Goal: Task Accomplishment & Management: Use online tool/utility

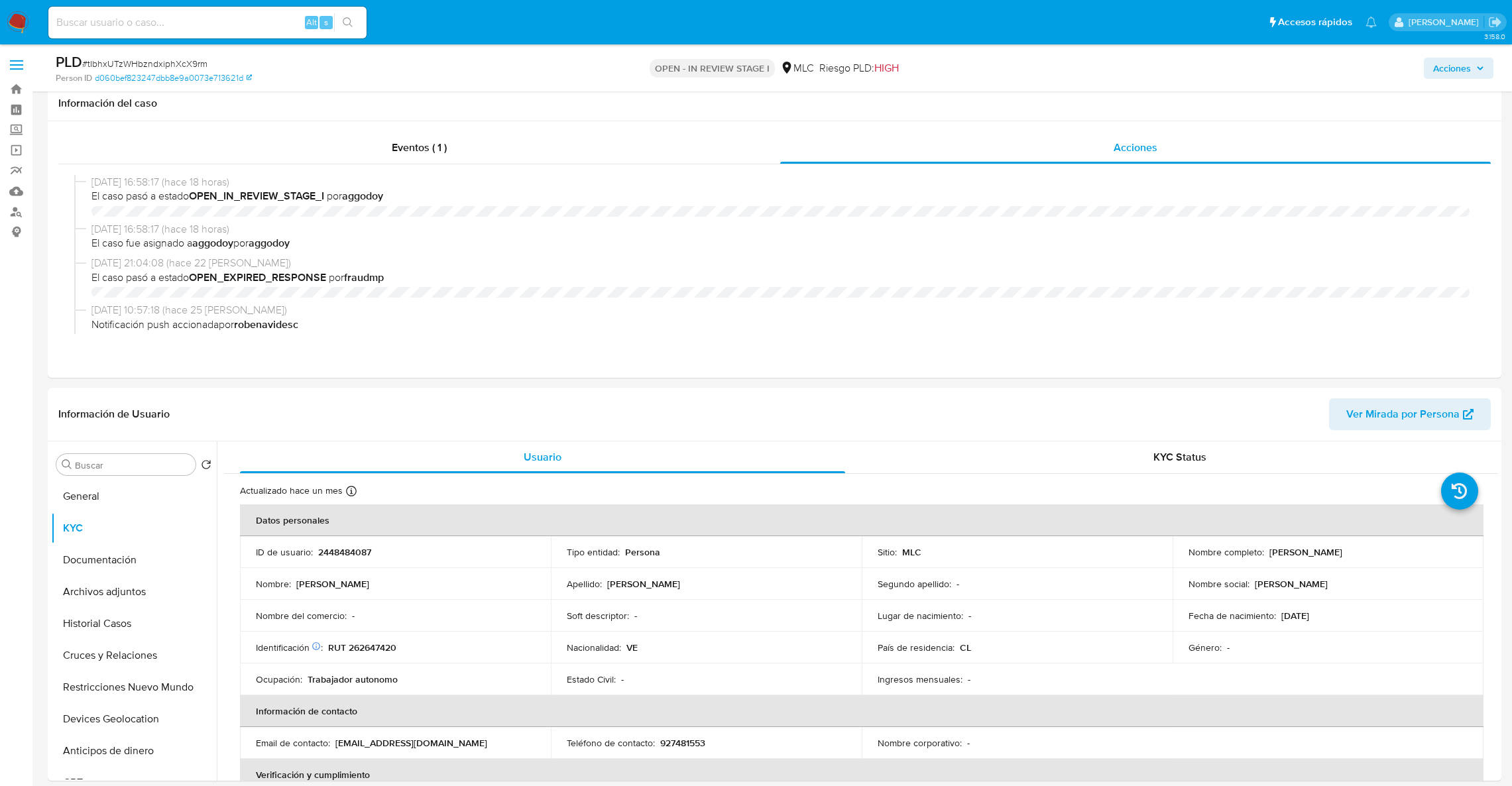
select select "10"
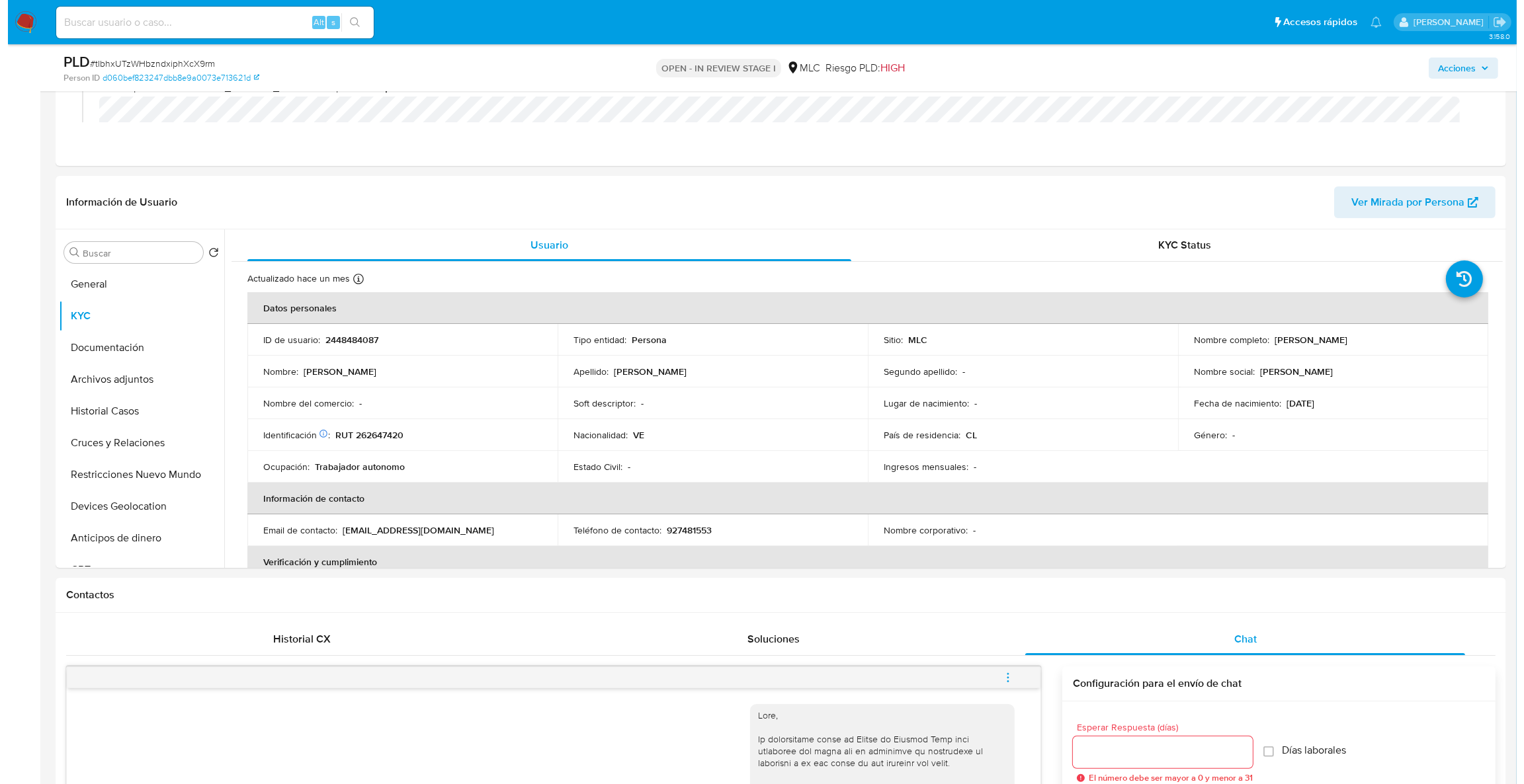
scroll to position [13, 0]
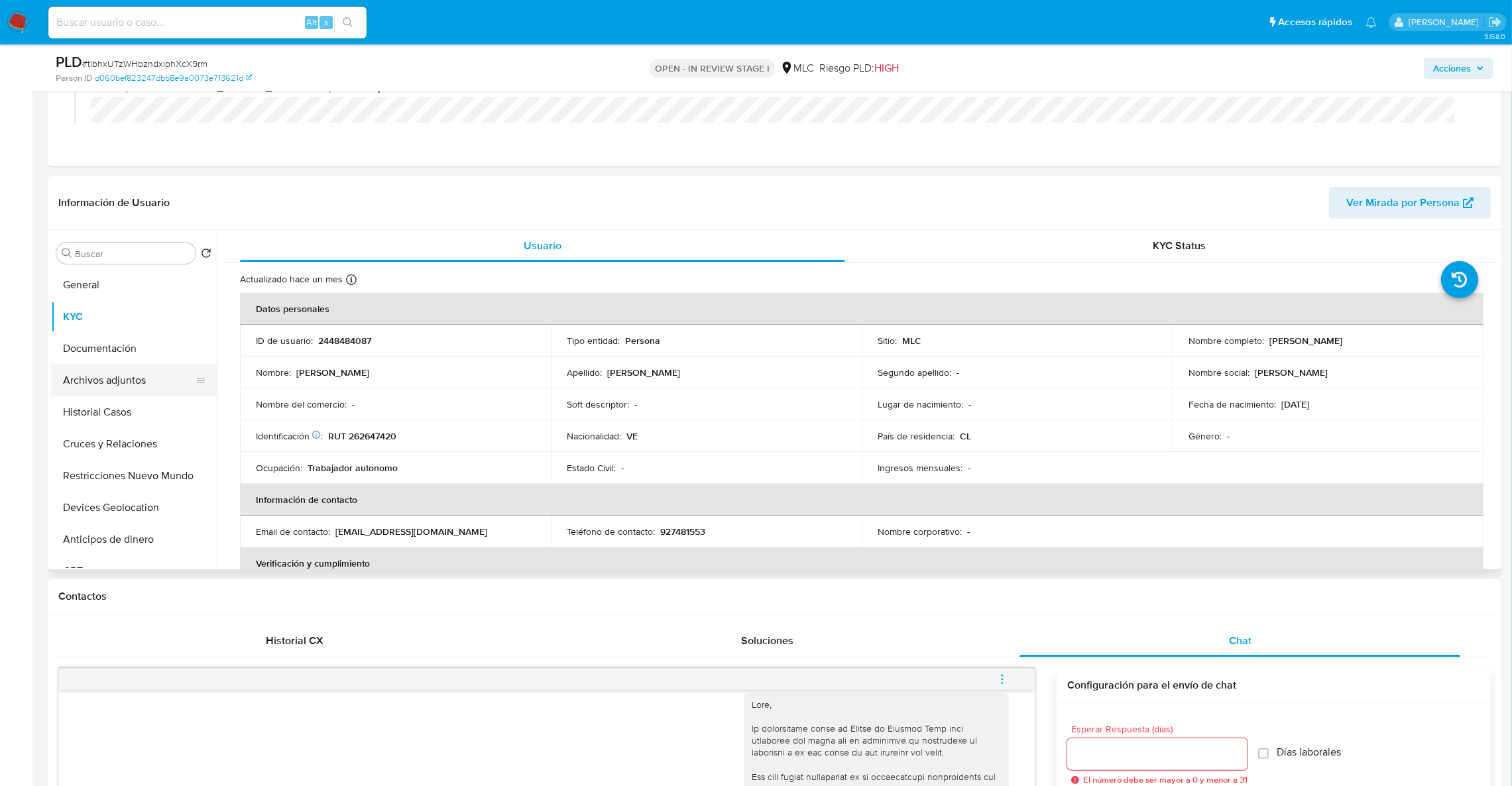
click at [101, 392] on button "Archivos adjuntos" at bounding box center [129, 380] width 155 height 31
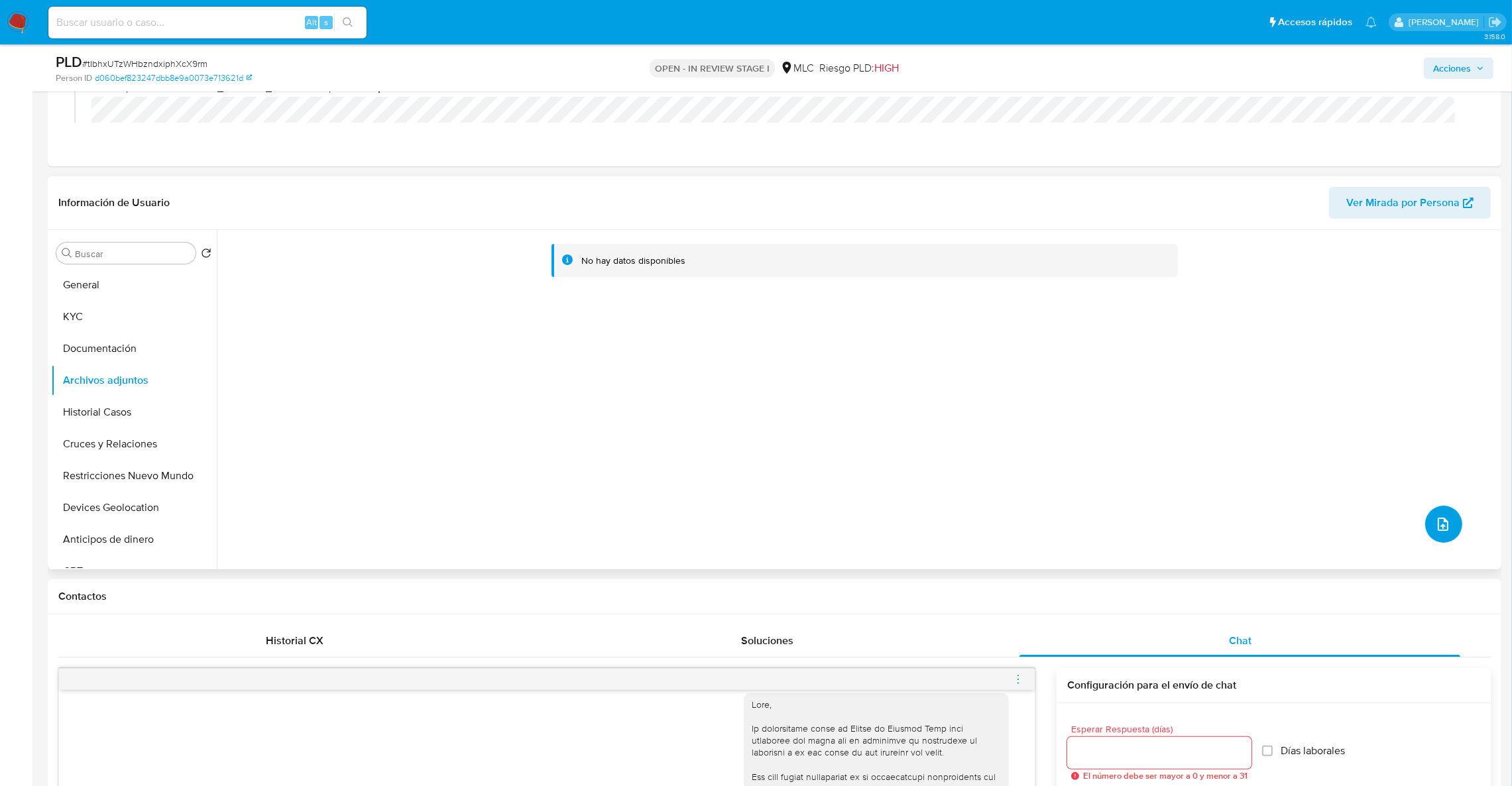
click at [1435, 523] on icon "upload-file" at bounding box center [1443, 523] width 16 height 16
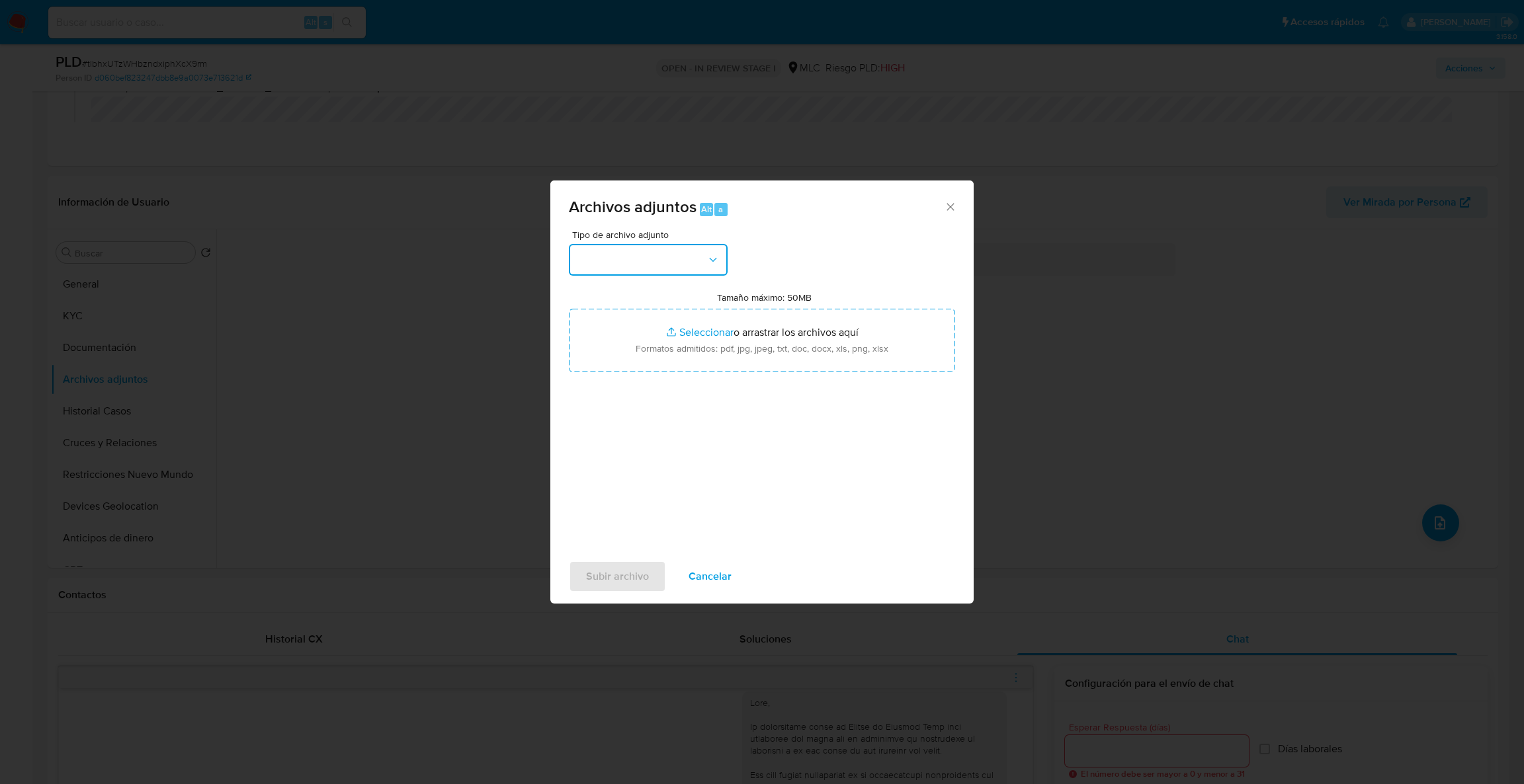
click at [702, 251] on button "button" at bounding box center [648, 260] width 159 height 31
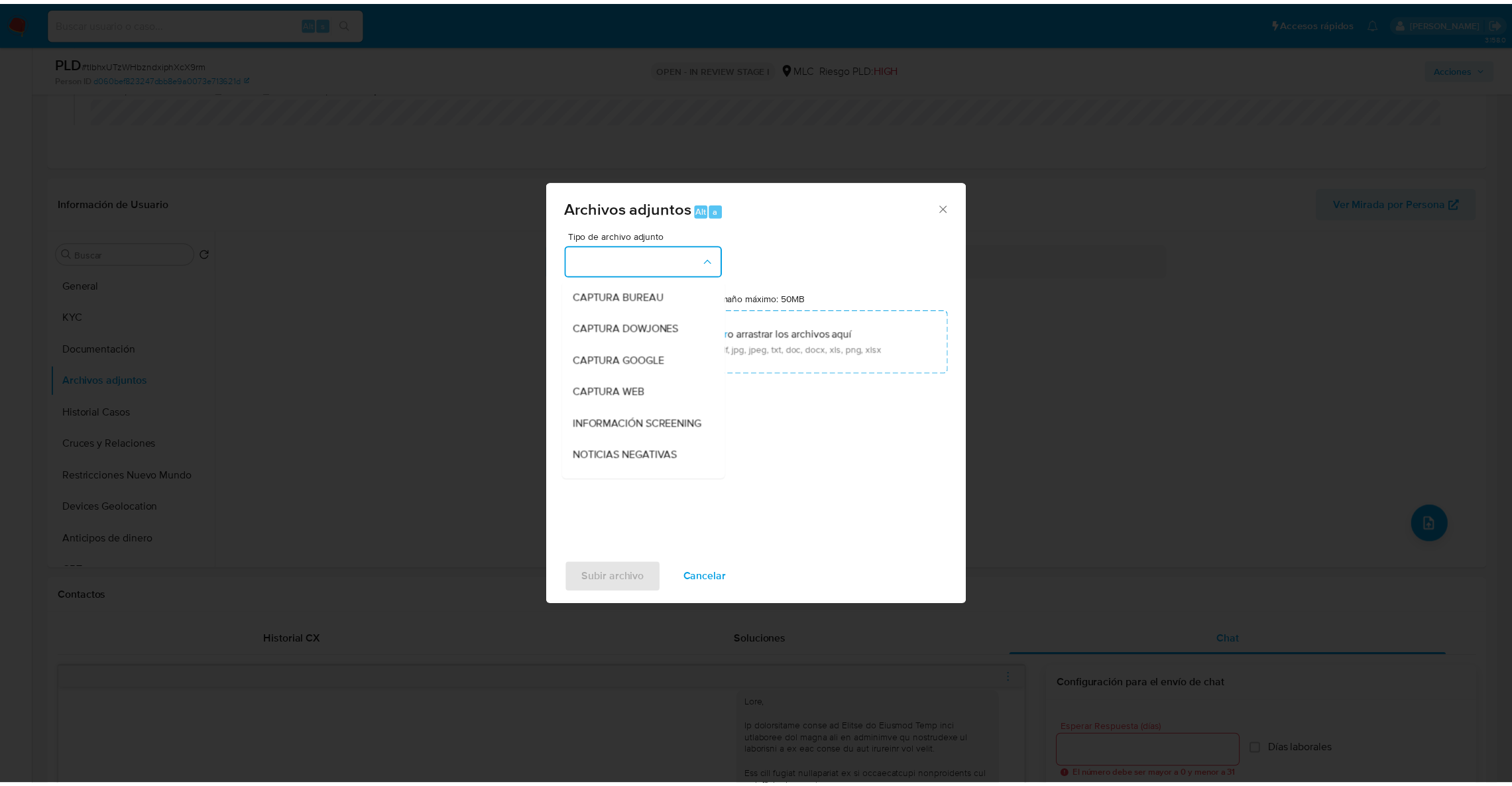
scroll to position [74, 0]
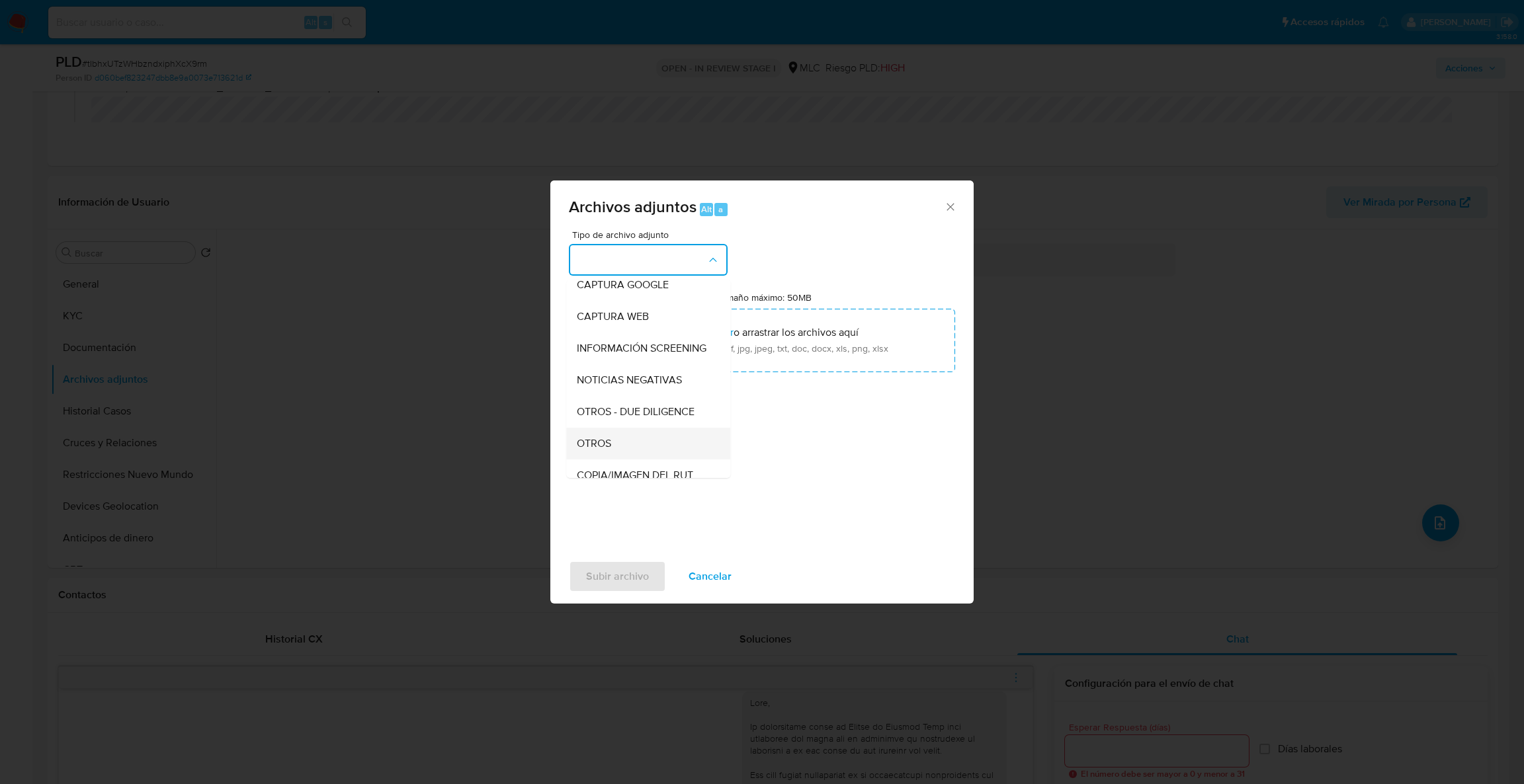
click at [614, 458] on div "OTROS" at bounding box center [644, 444] width 135 height 31
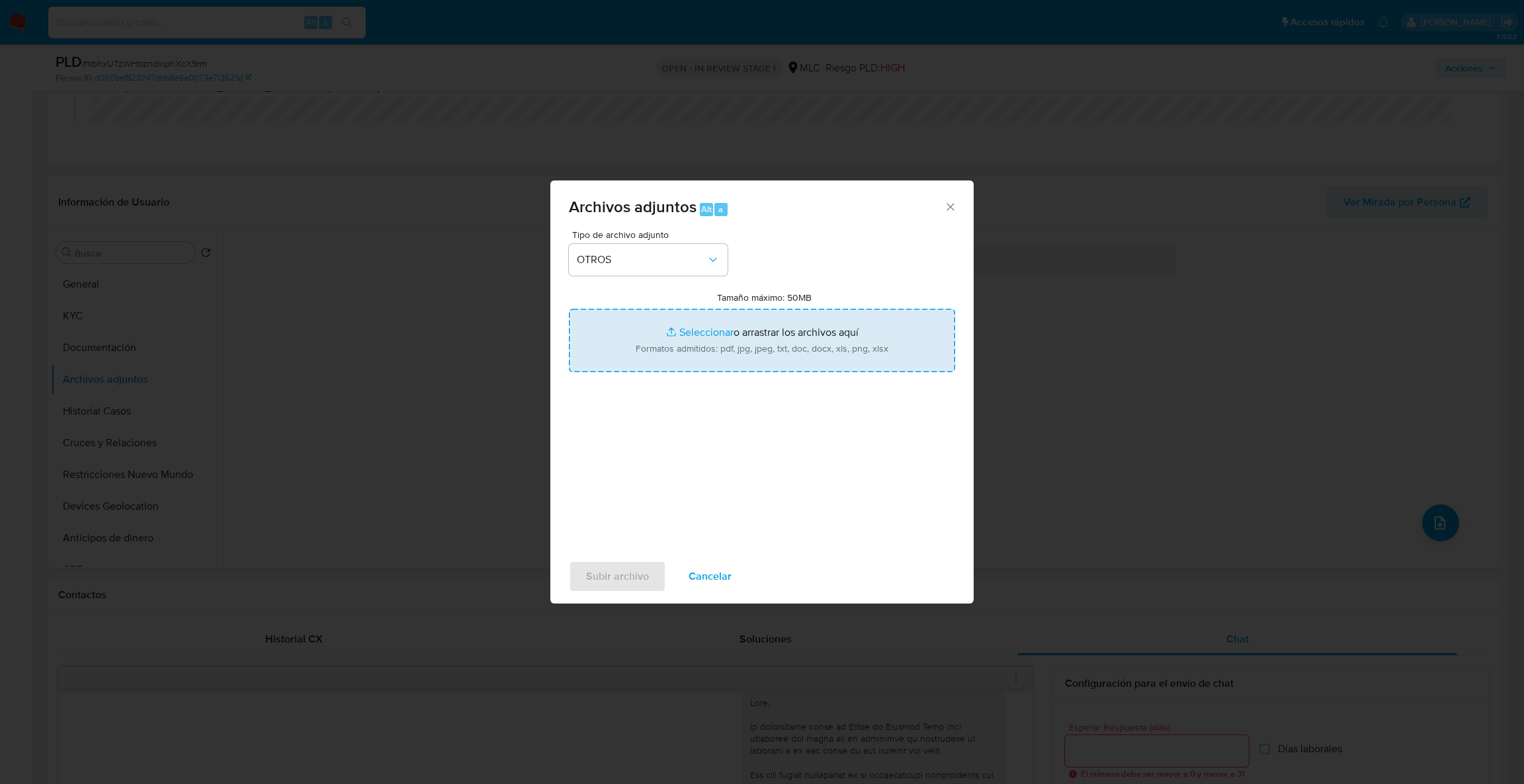
click at [681, 319] on input "Tamaño máximo: 50MB Seleccionar archivos" at bounding box center [761, 340] width 387 height 64
type input "C:\fakepath\Case Log - 2448484087.pdf"
click at [646, 347] on input "Tamaño máximo: 50MB Seleccionar archivos" at bounding box center [761, 340] width 387 height 64
type input "C:\fakepath\2448484087Movimientos .xlsx"
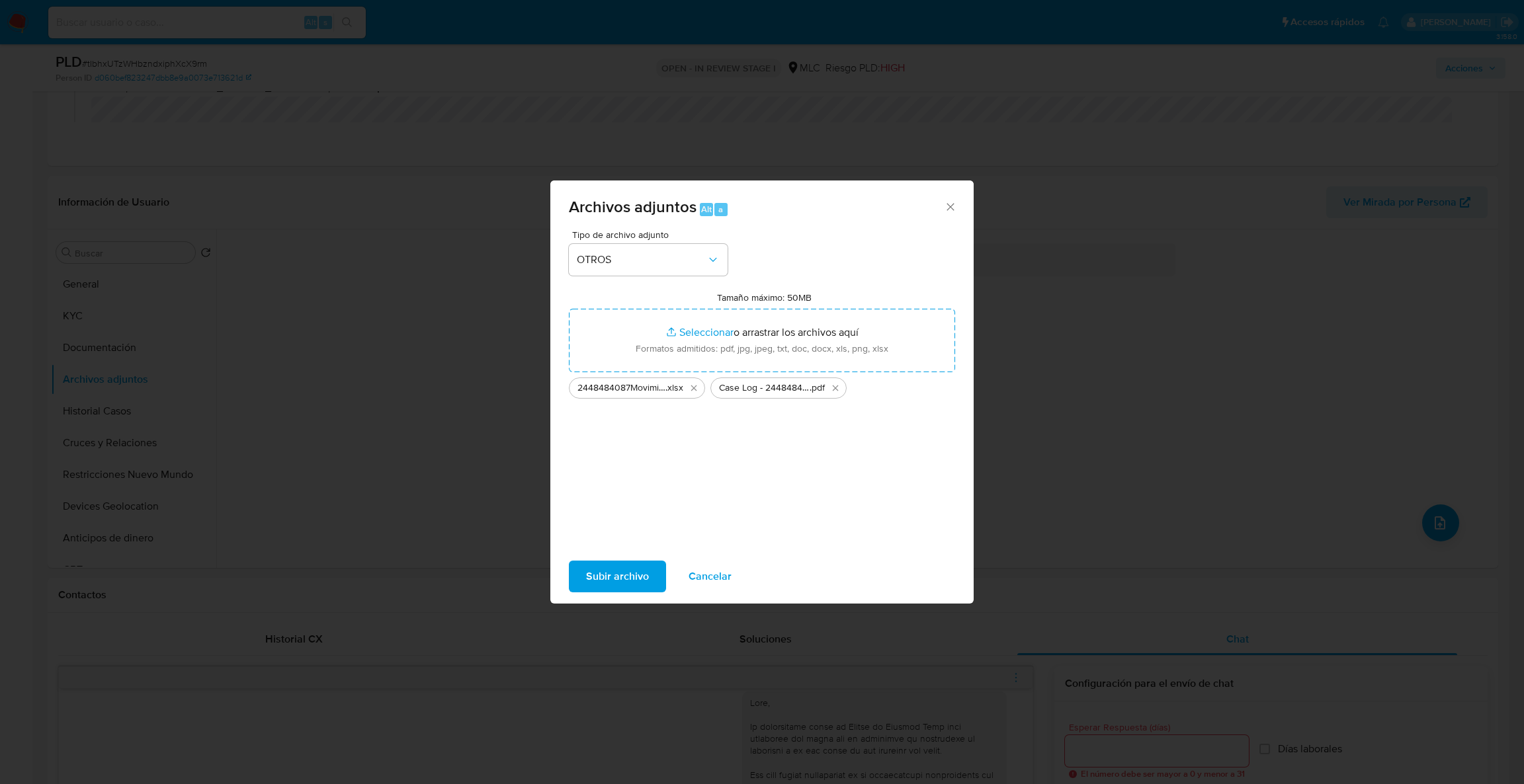
click at [633, 597] on div "Subir archivo Cancelar" at bounding box center [761, 576] width 423 height 50
click at [629, 592] on div "Subir archivo Cancelar" at bounding box center [761, 576] width 423 height 50
click at [625, 569] on span "Subir archivo" at bounding box center [617, 576] width 63 height 30
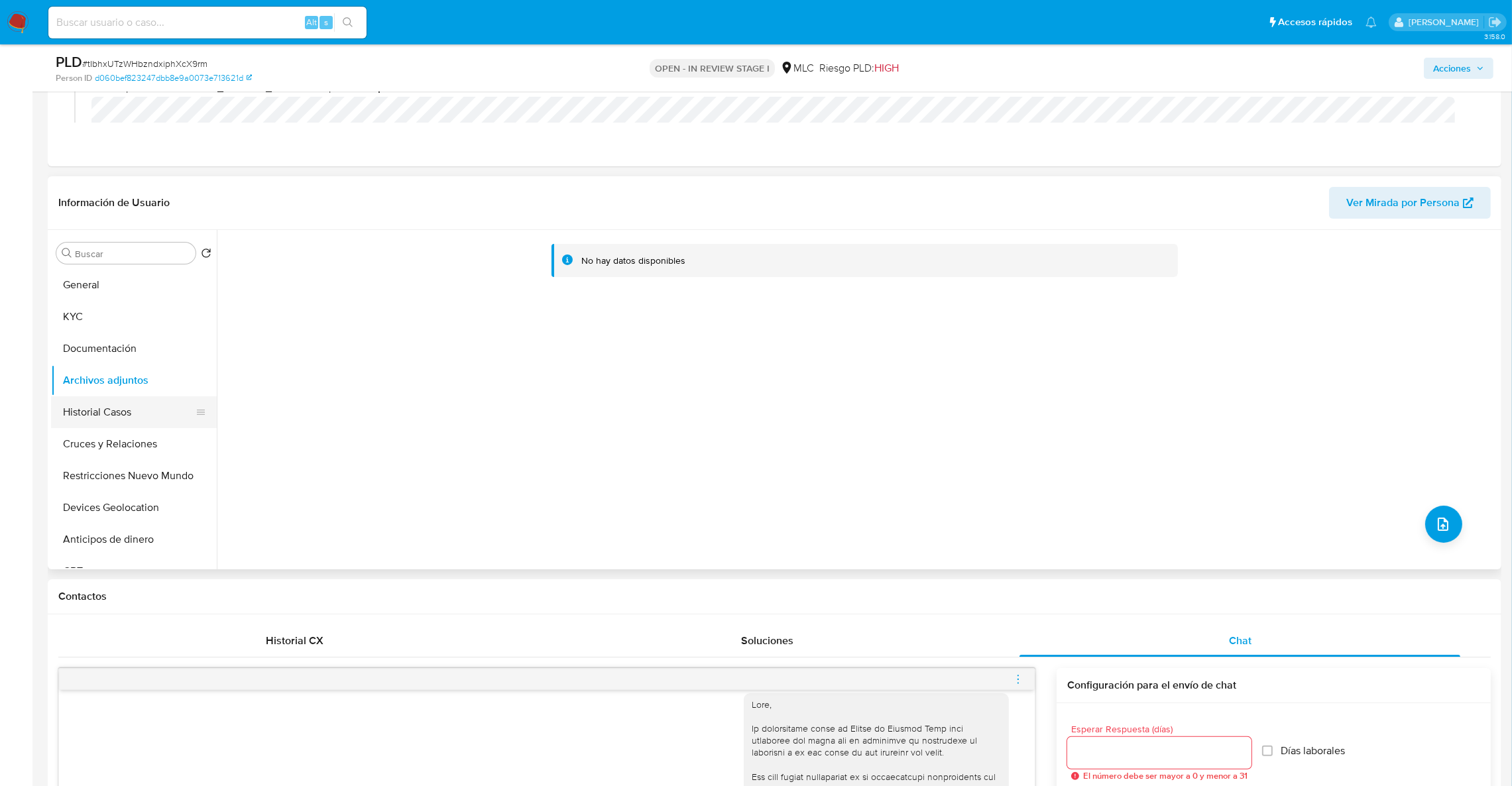
click at [111, 422] on button "Historial Casos" at bounding box center [129, 412] width 155 height 31
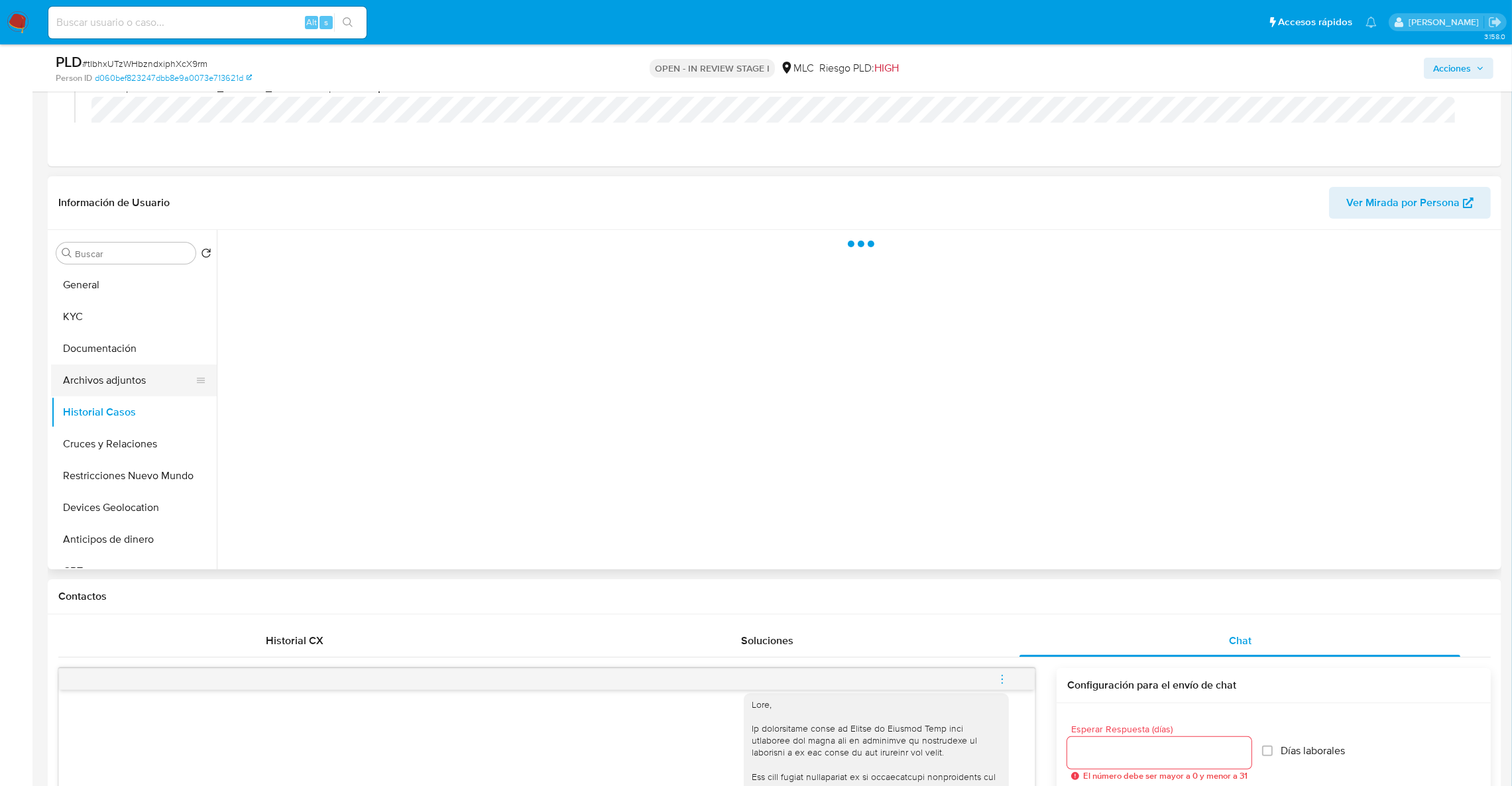
click at [112, 387] on button "Archivos adjuntos" at bounding box center [129, 380] width 155 height 31
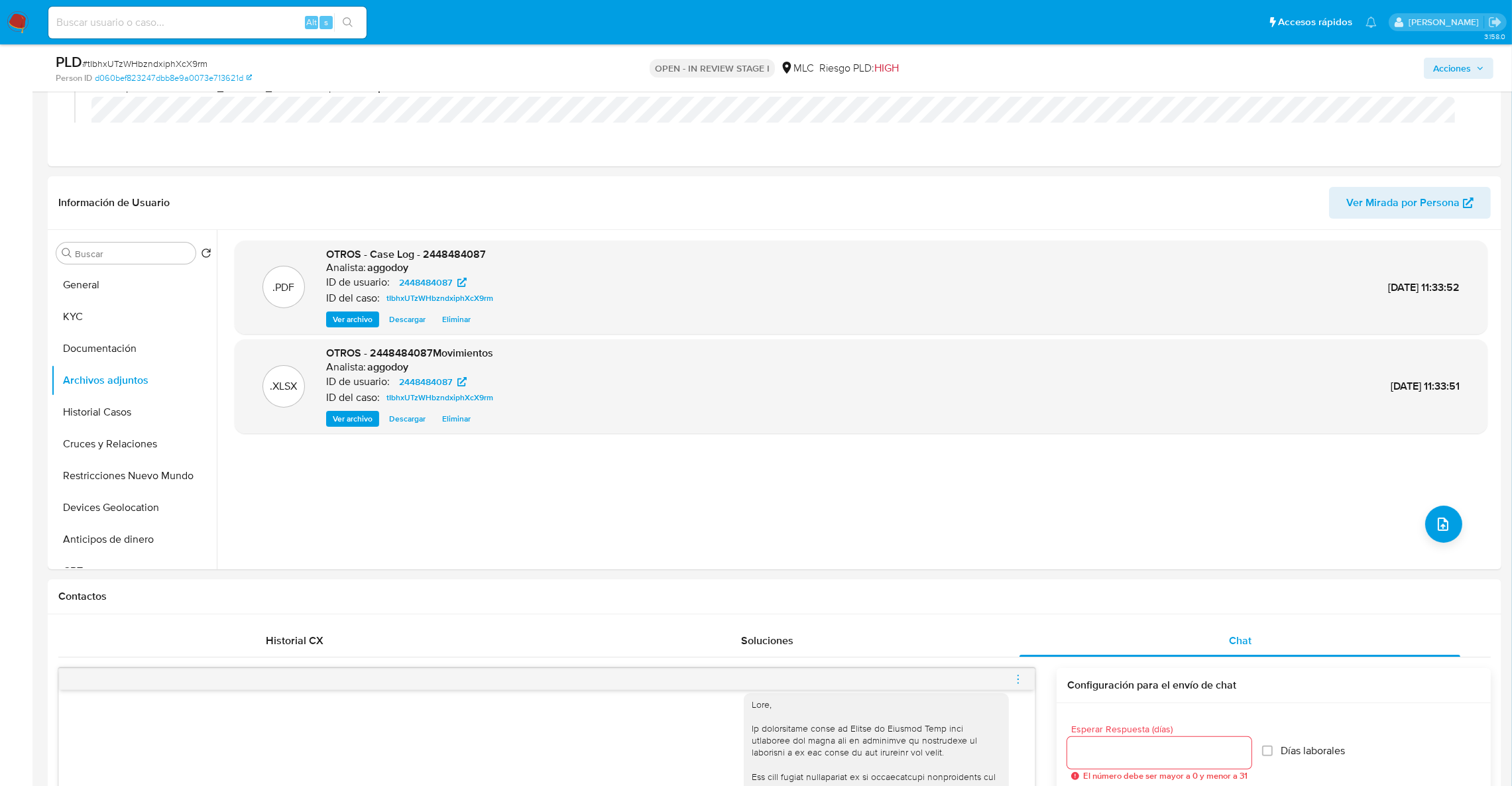
click at [1459, 69] on span "Acciones" at bounding box center [1452, 68] width 38 height 21
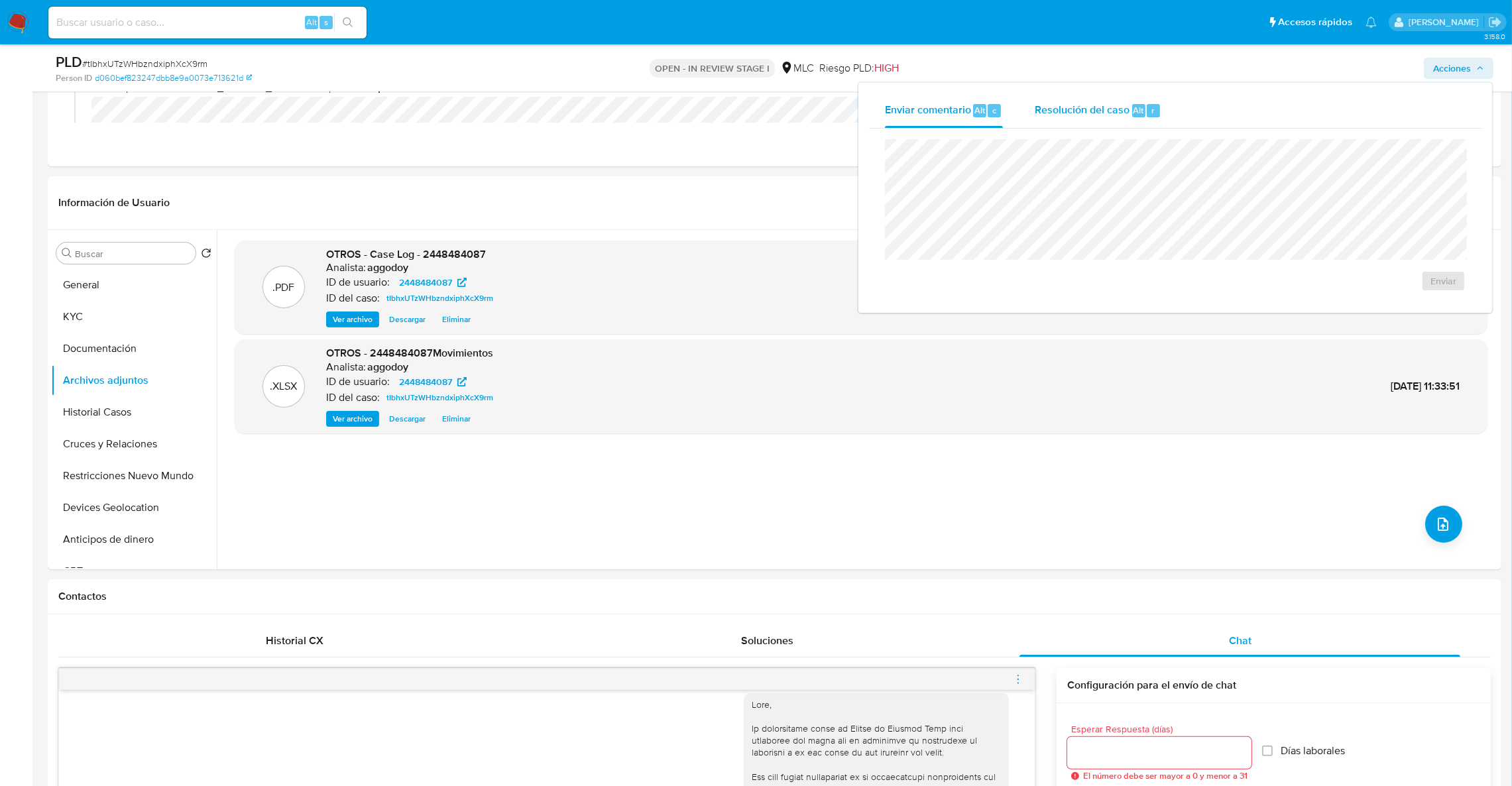
click at [1069, 118] on div "Resolución del caso Alt r" at bounding box center [1098, 110] width 127 height 34
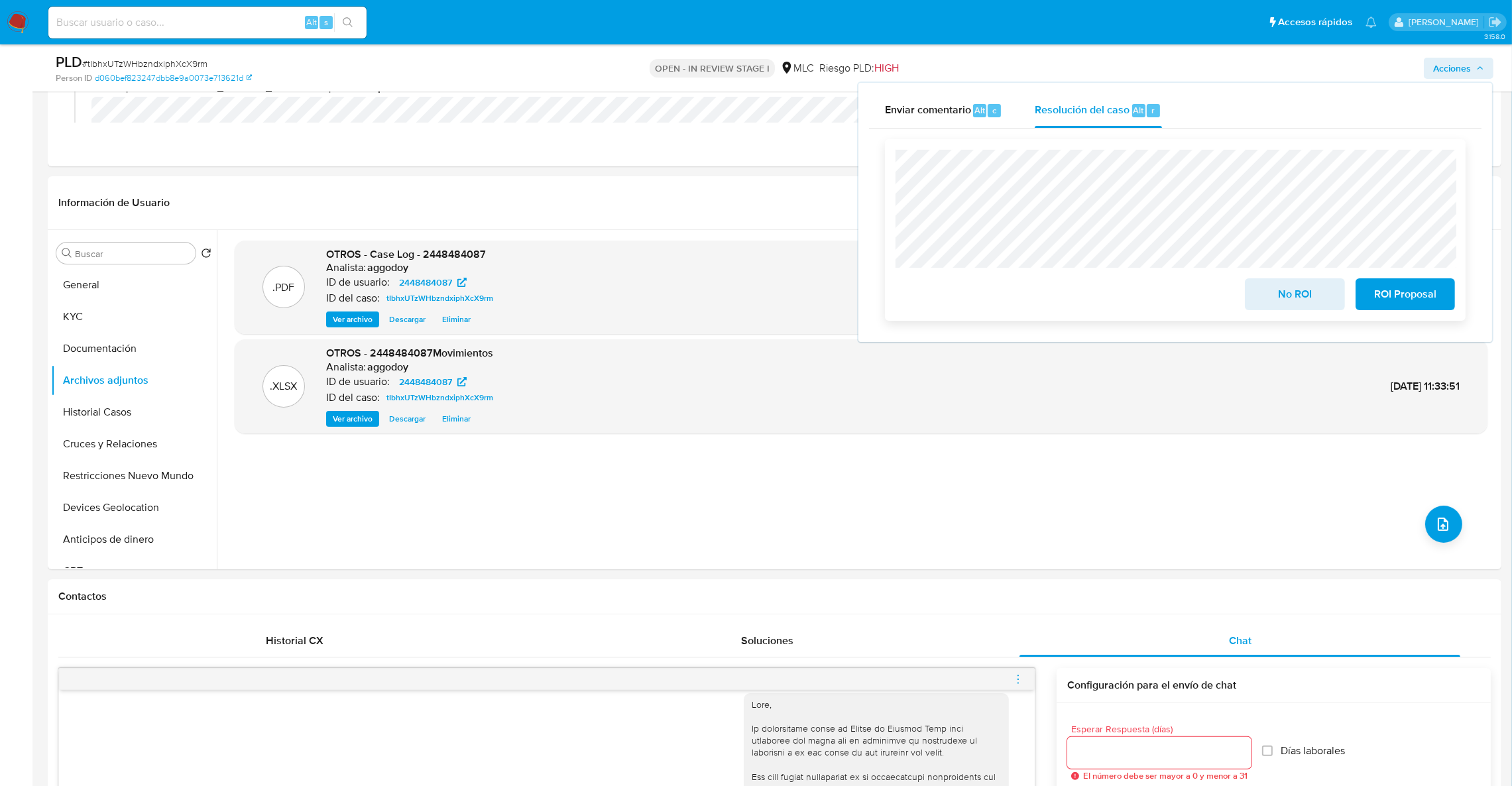
click at [1392, 288] on span "ROI Proposal" at bounding box center [1406, 295] width 65 height 30
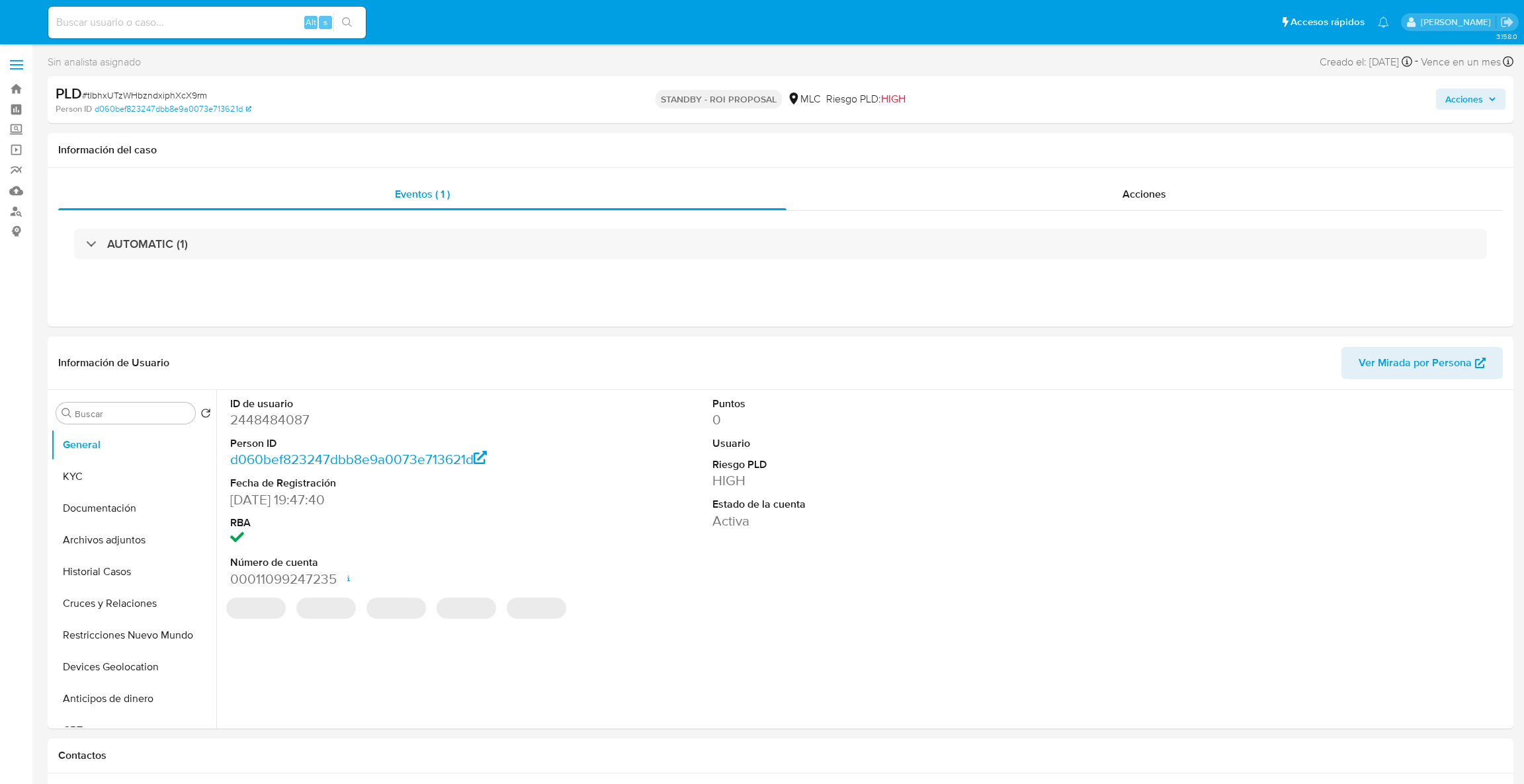
select select "10"
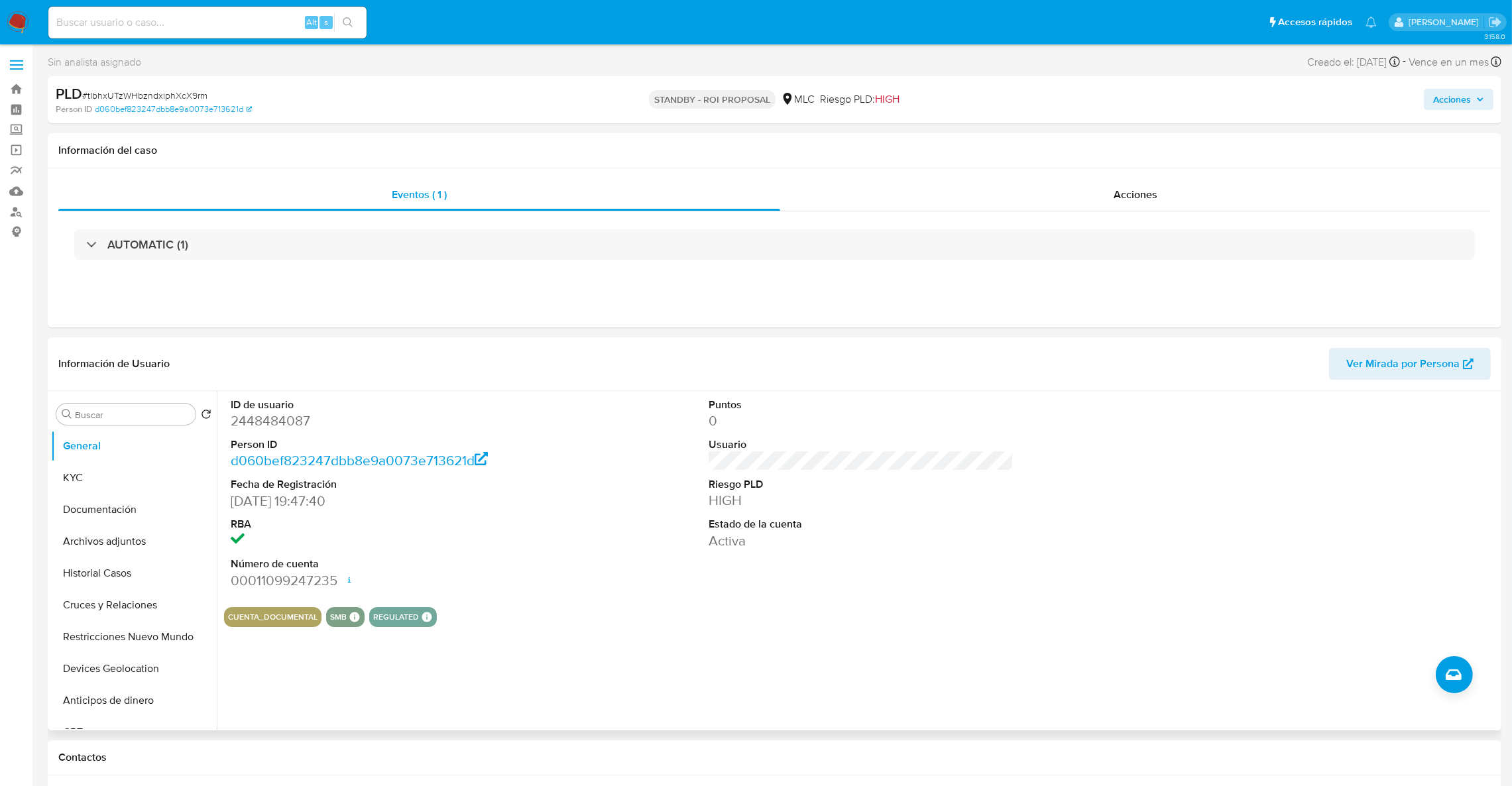
click at [285, 424] on dd "2448484087" at bounding box center [383, 421] width 305 height 18
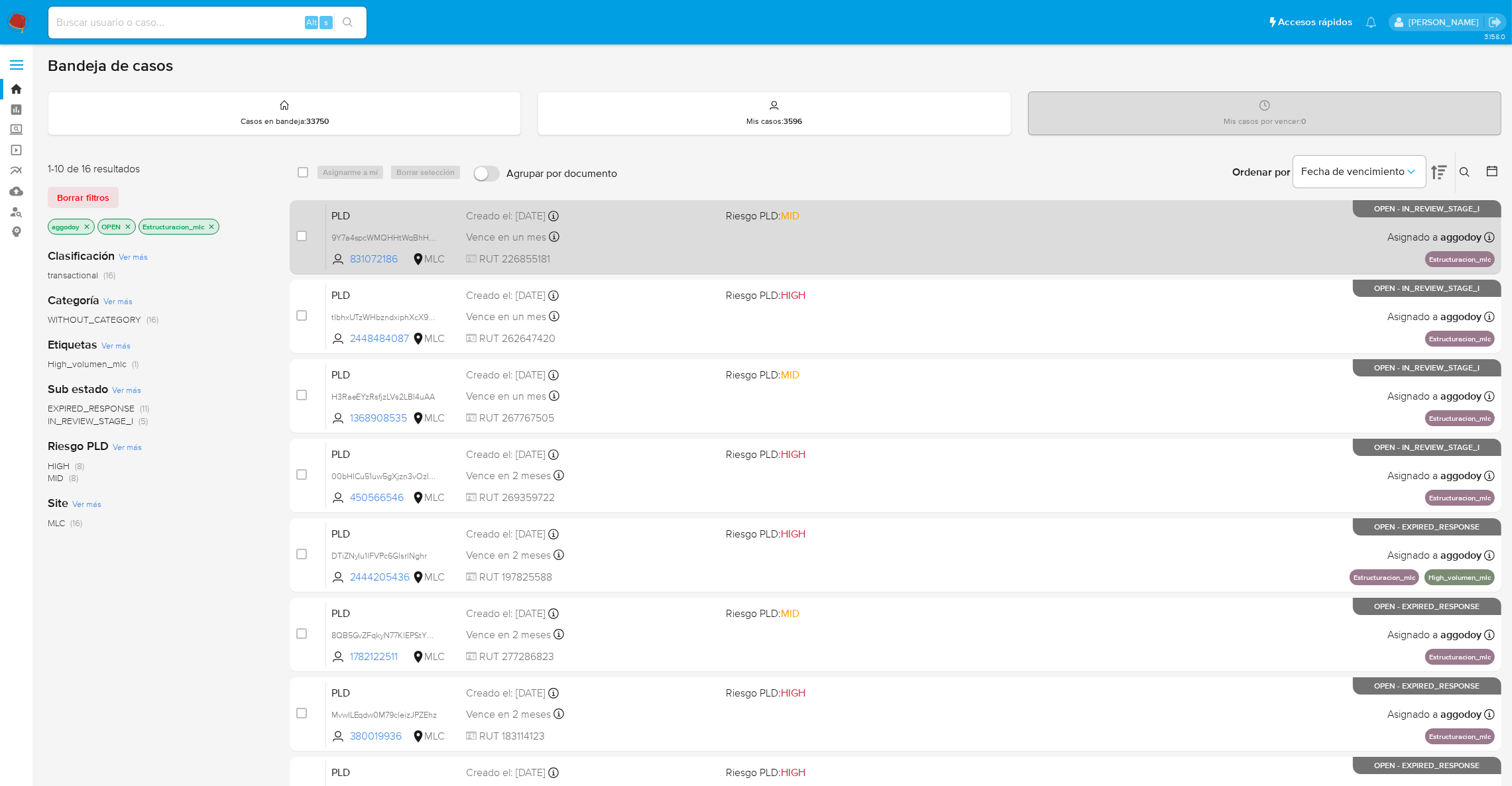
click at [933, 224] on div "PLD 9Y7a4spcWMQHHtWqBhHXWzhB 831072186 MLC Riesgo PLD: MID Creado el: [DATE] Cr…" at bounding box center [911, 237] width 1169 height 67
click at [705, 235] on div "Vence en un mes Vence el 10/10/2025 16:10:05" at bounding box center [591, 237] width 250 height 18
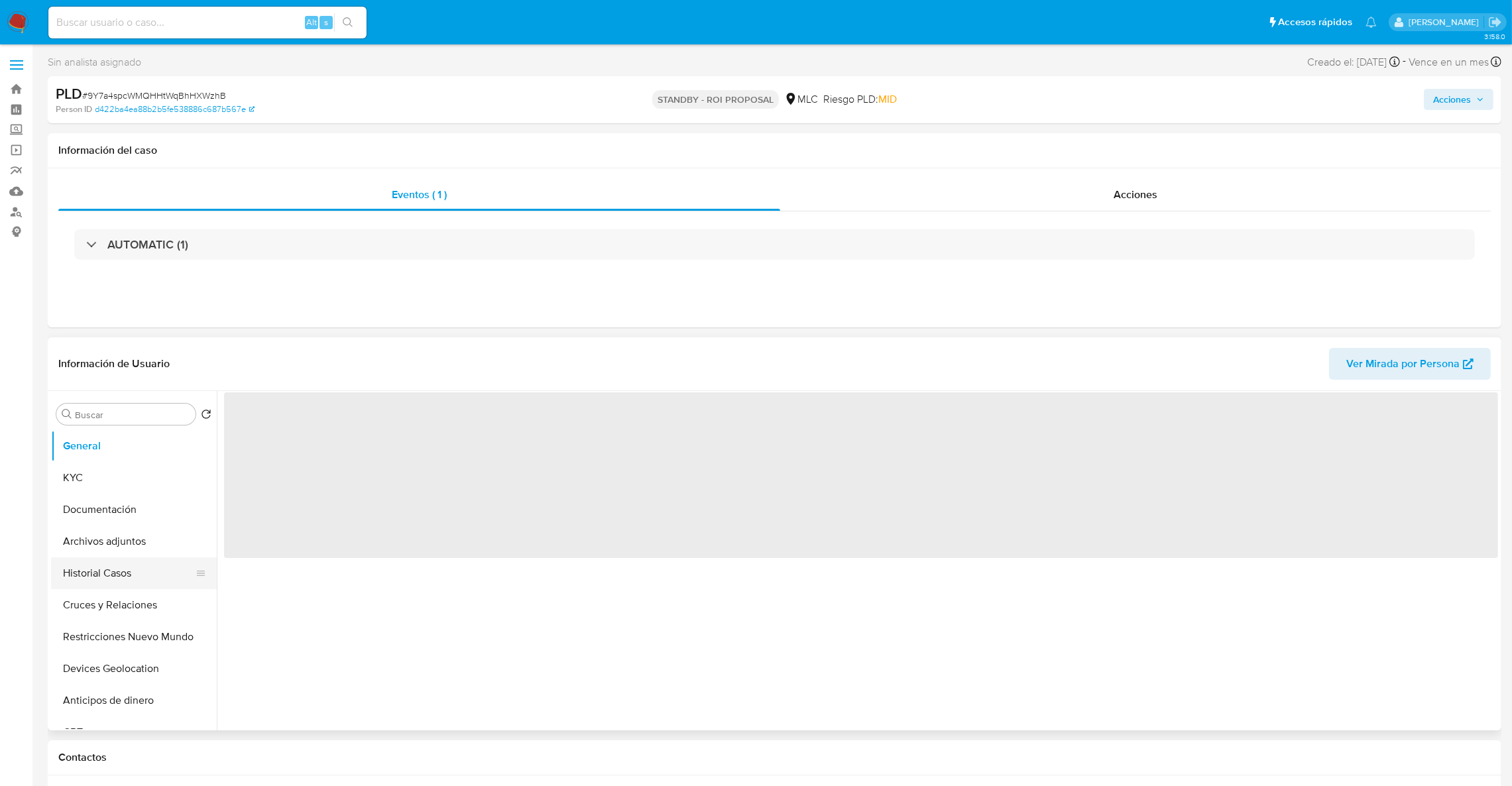
click at [112, 572] on button "Historial Casos" at bounding box center [129, 573] width 155 height 31
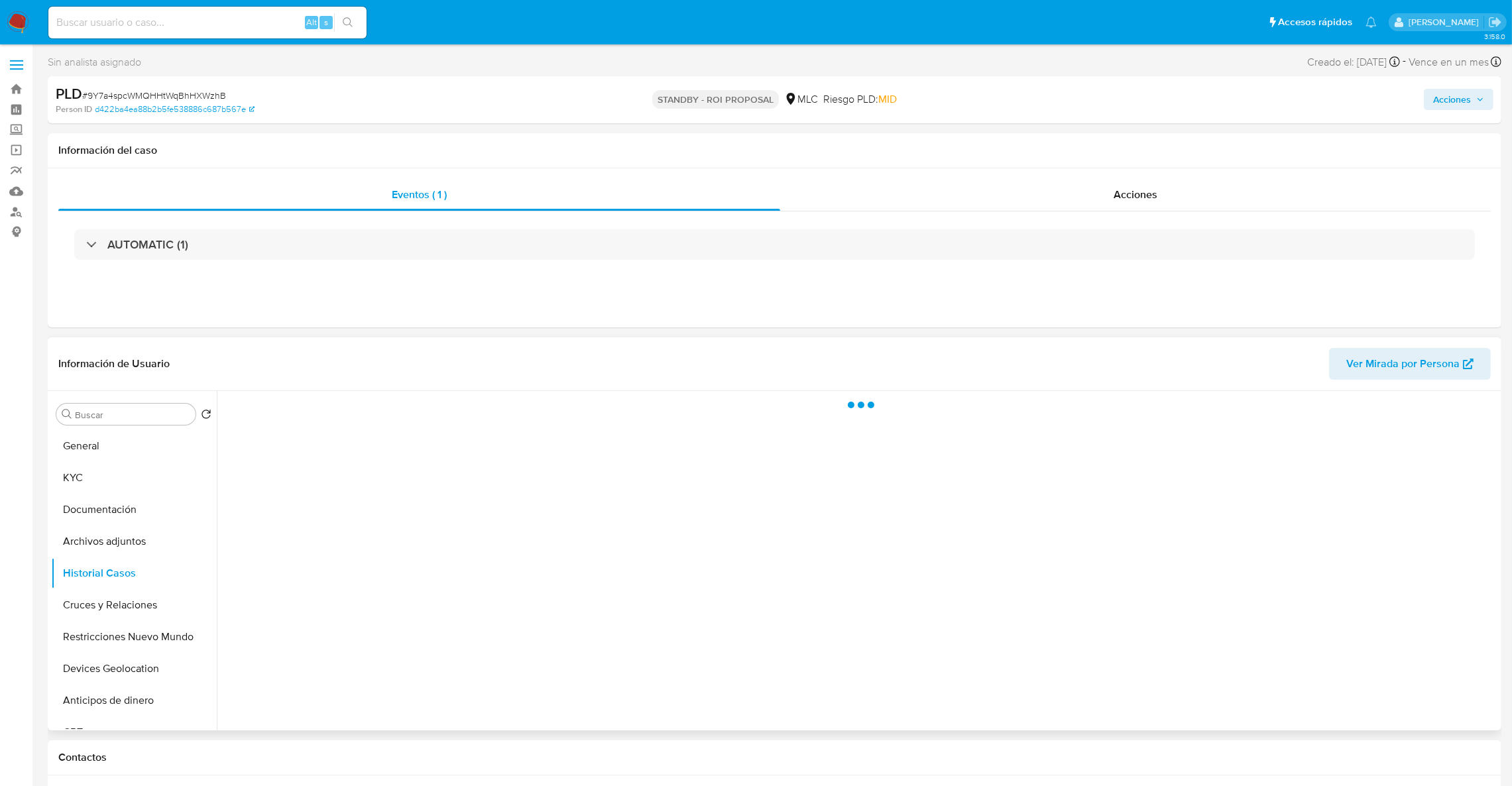
select select "10"
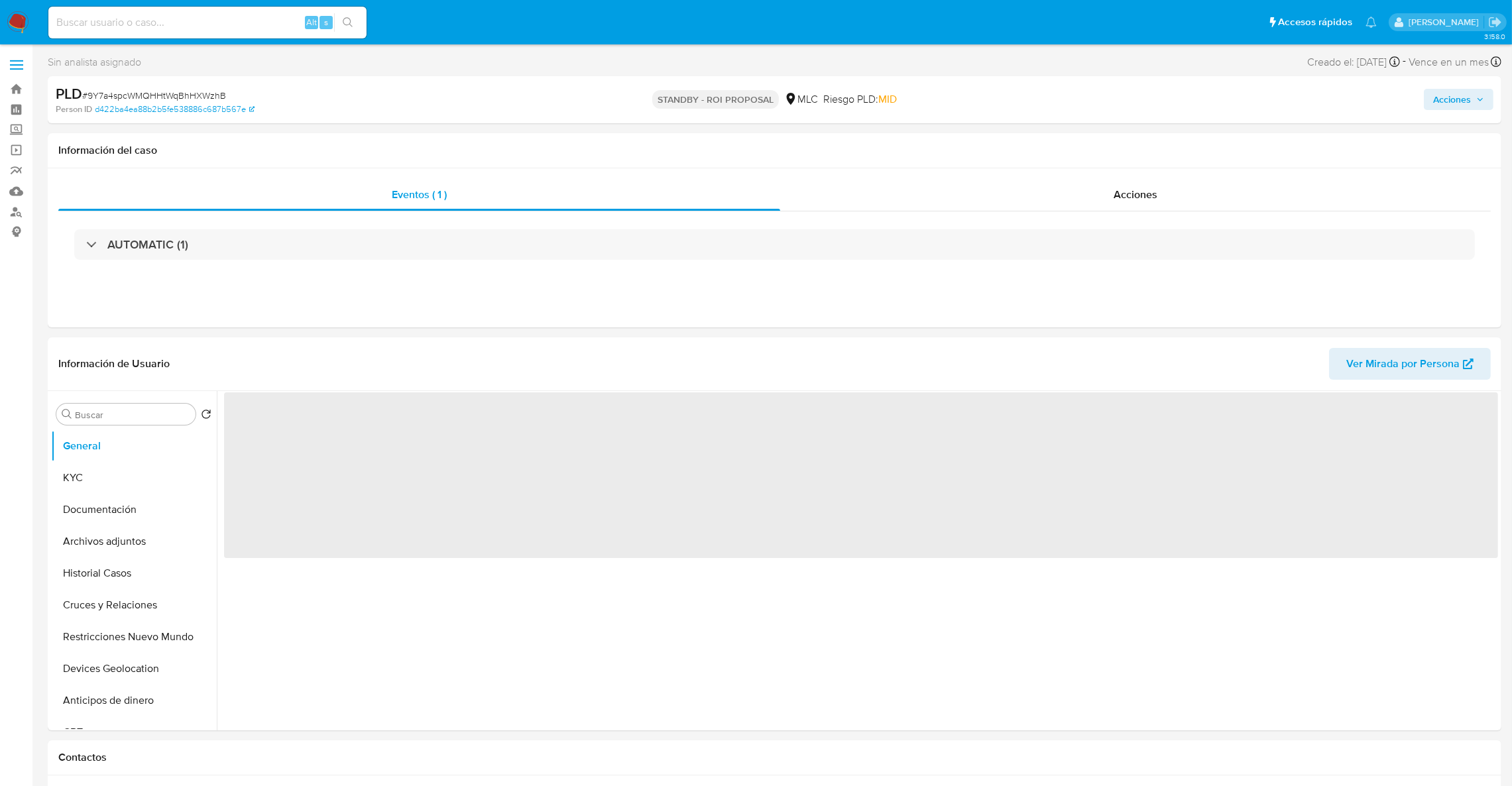
select select "10"
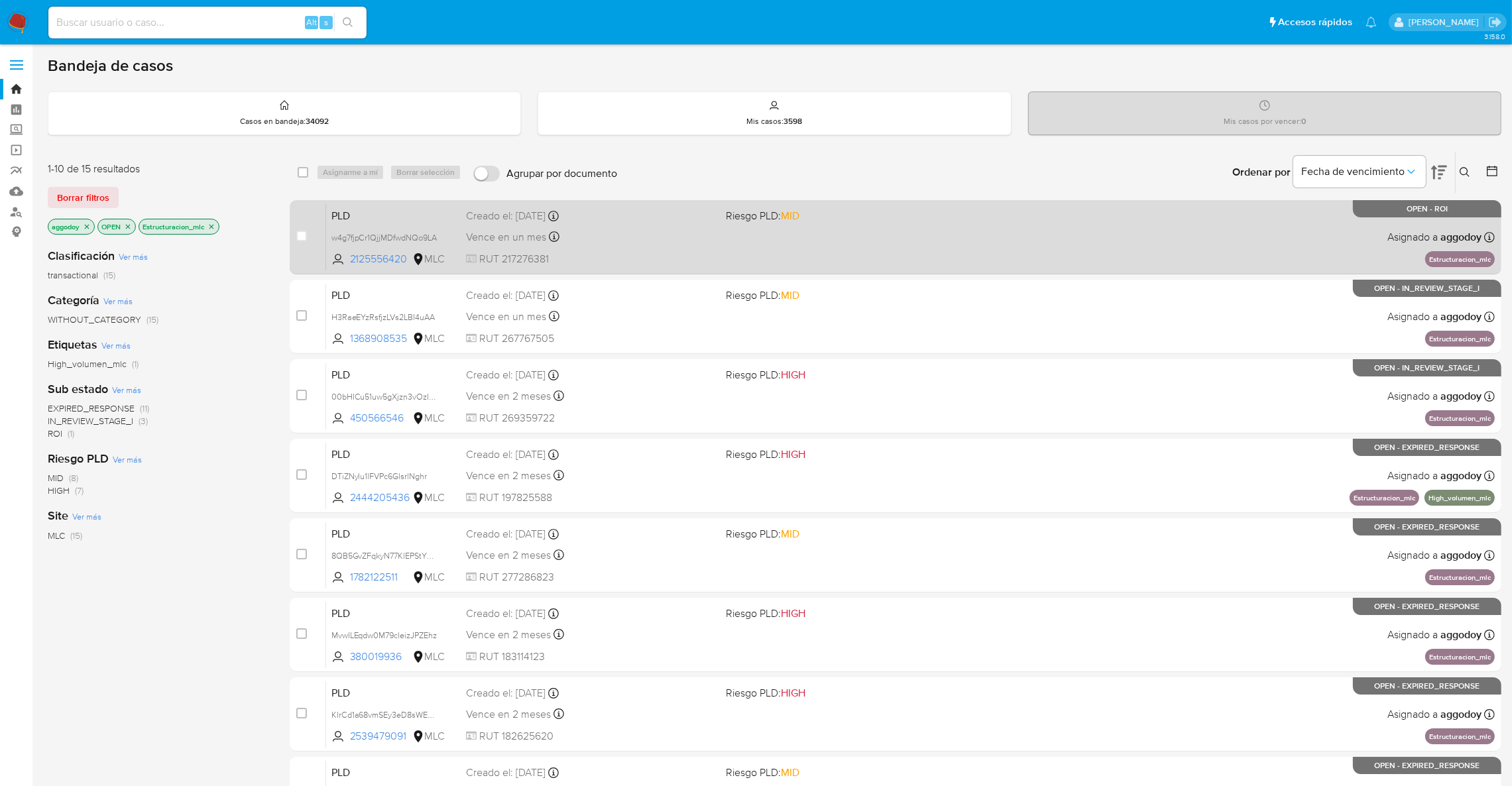
click at [968, 236] on div "PLD w4g7fjpCr1QjjMDfwdNQo9LA 2125556420 MLC Riesgo PLD: MID Creado el: [DATE] C…" at bounding box center [911, 237] width 1169 height 67
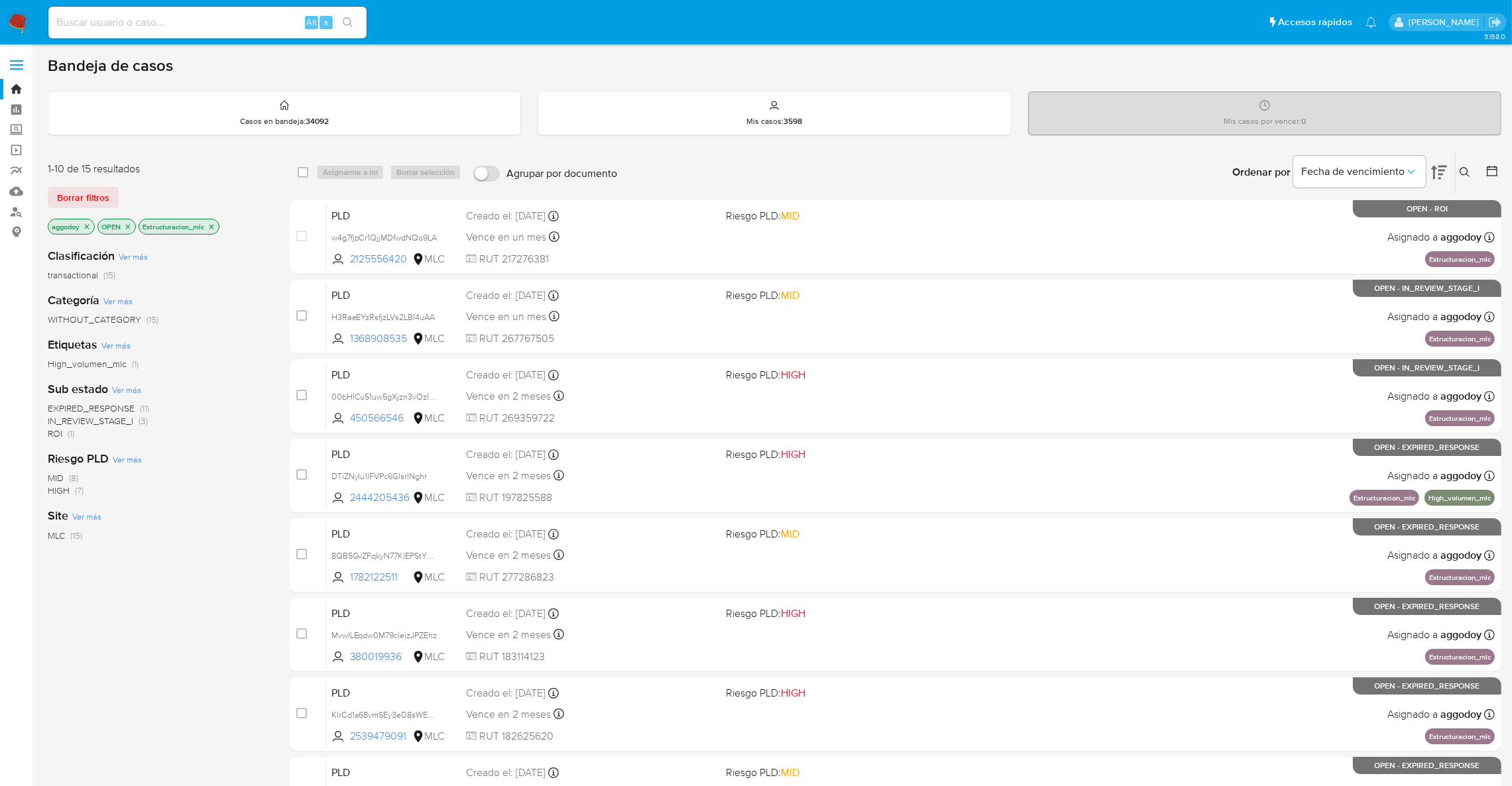
click at [212, 223] on icon "close-filter" at bounding box center [211, 227] width 8 height 8
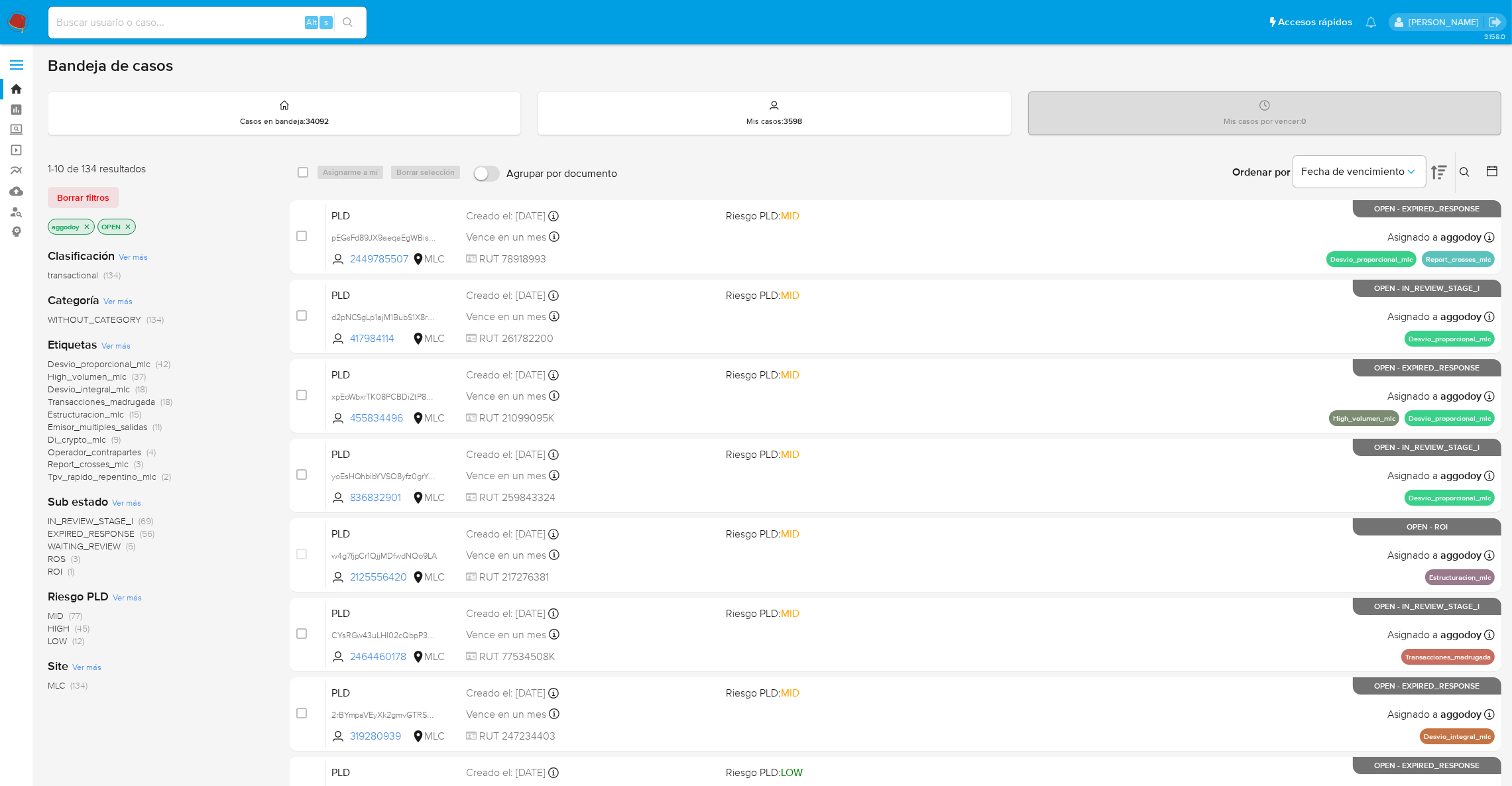
click at [97, 425] on span "Emisor_multiples_salidas" at bounding box center [98, 426] width 100 height 13
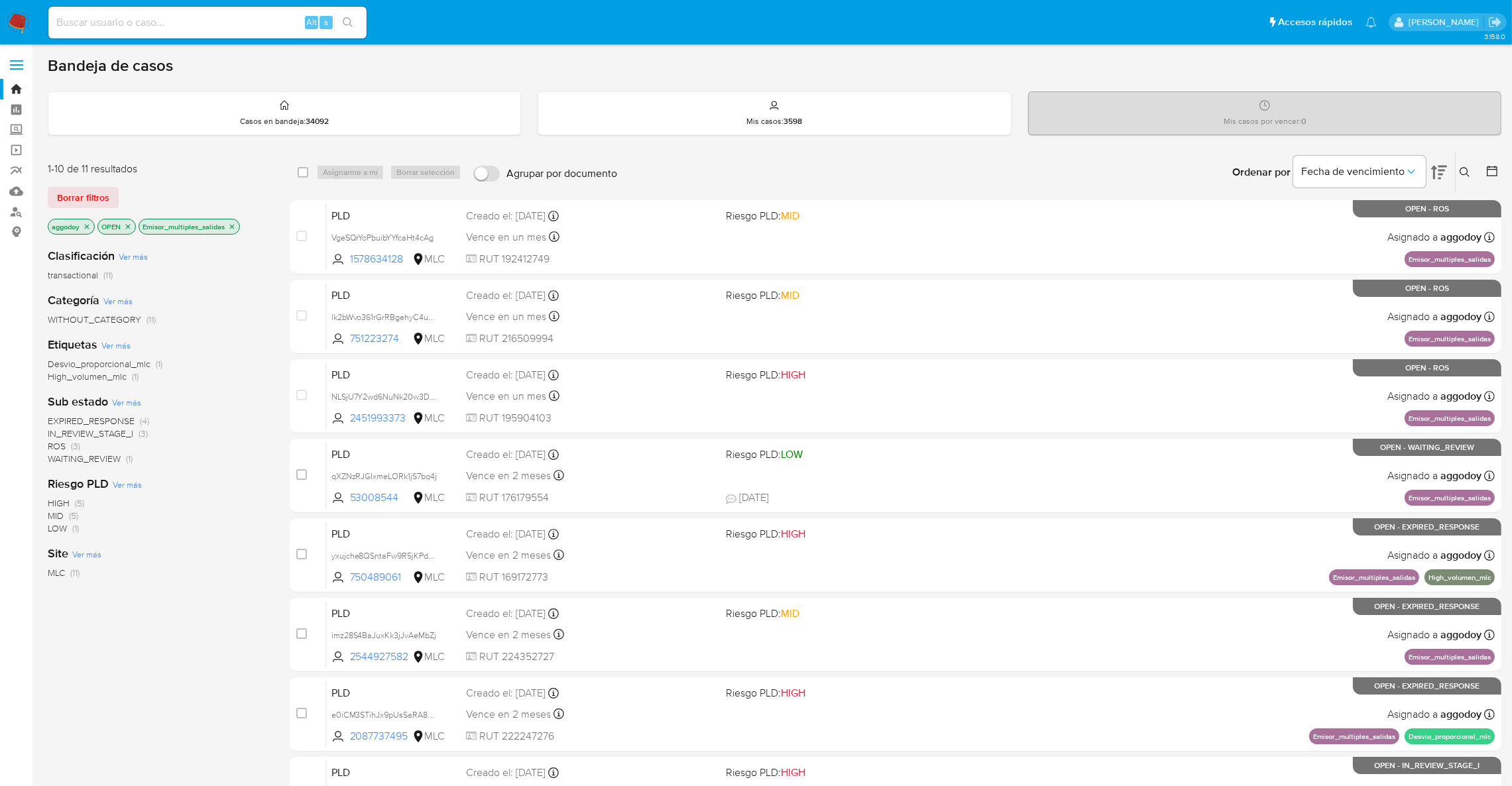
click at [233, 228] on icon "close-filter" at bounding box center [232, 227] width 8 height 8
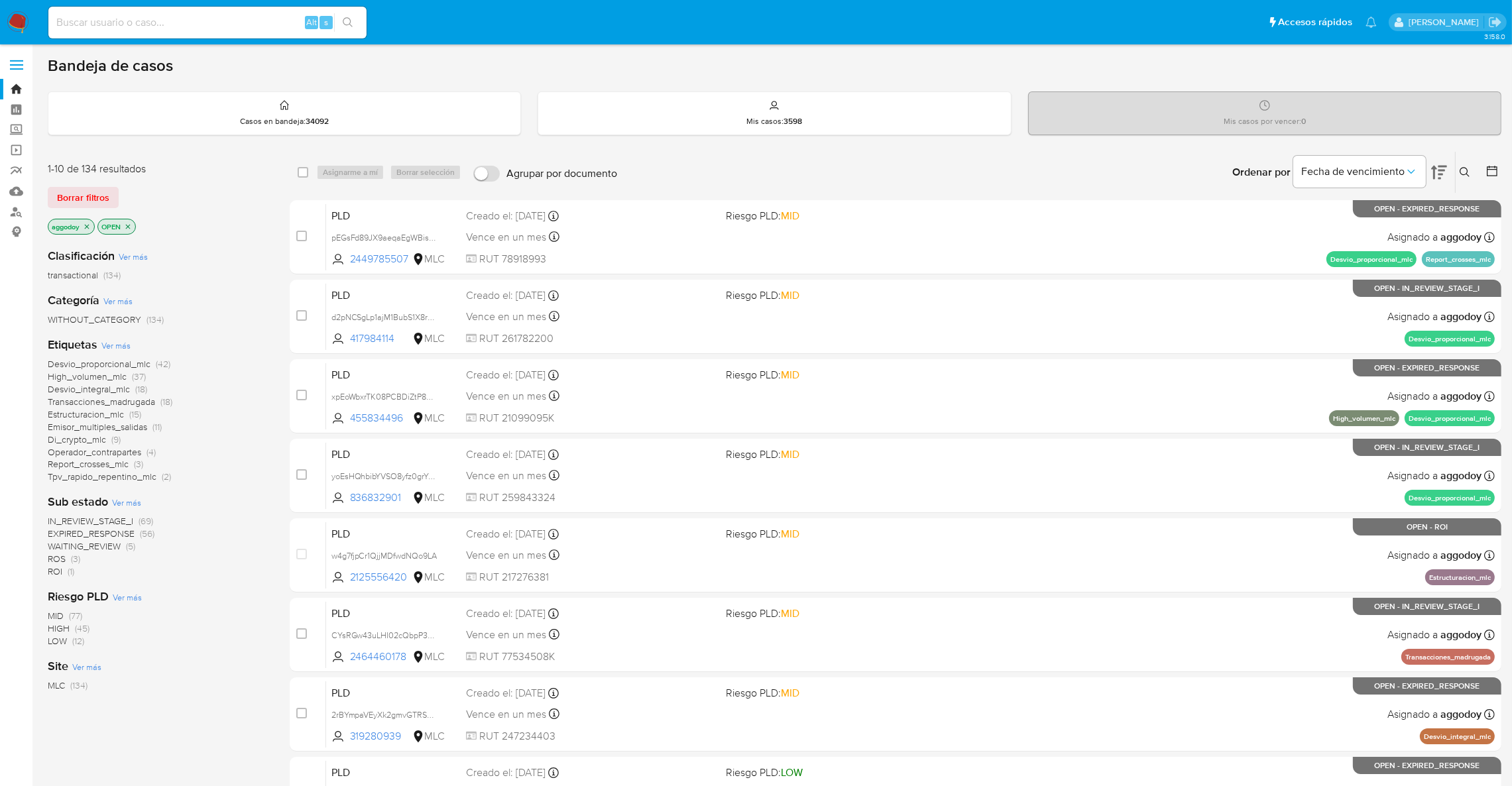
click at [138, 373] on span "(37)" at bounding box center [139, 376] width 14 height 13
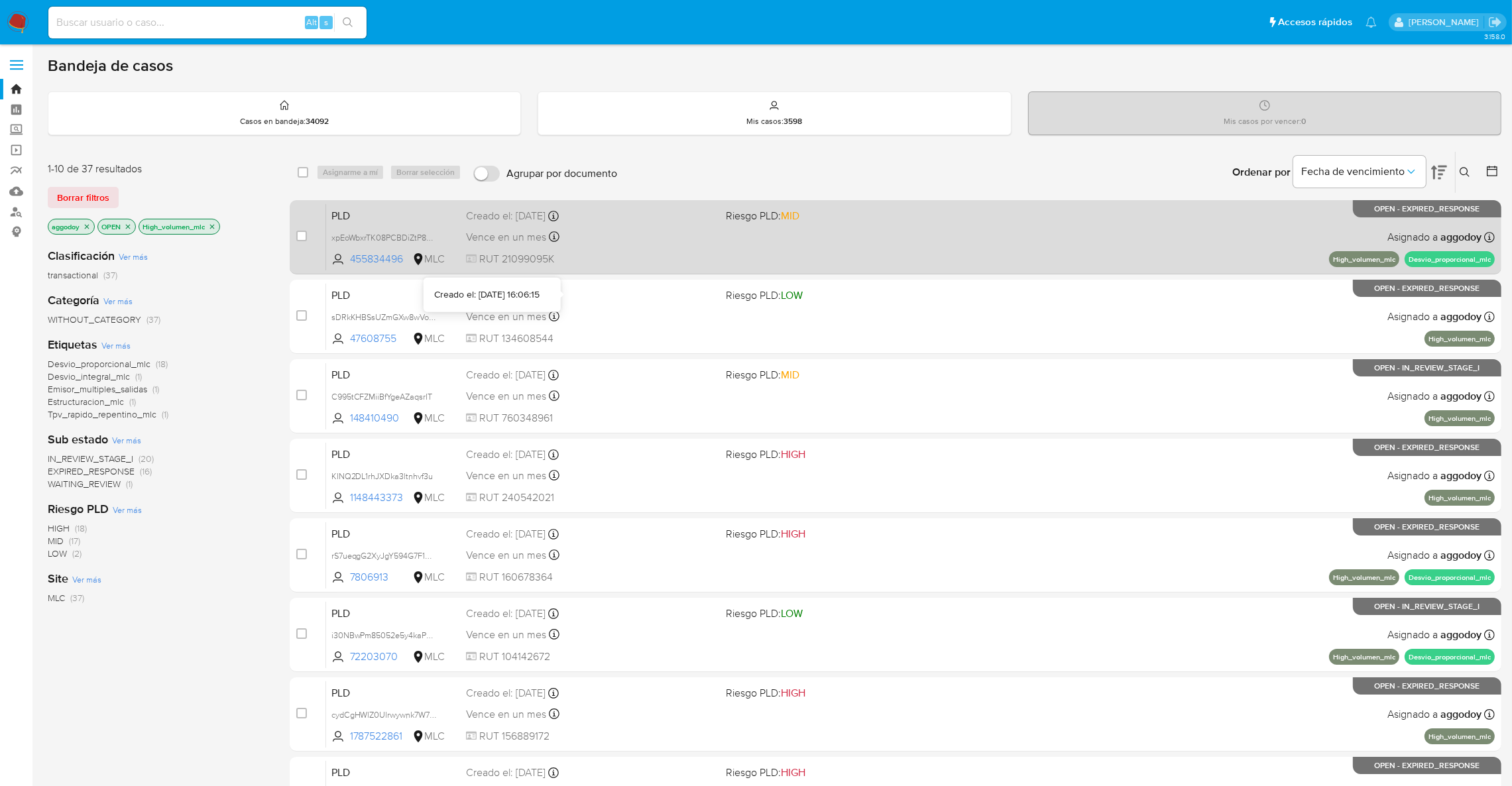
click at [621, 254] on span "RUT 21099095K" at bounding box center [591, 259] width 250 height 15
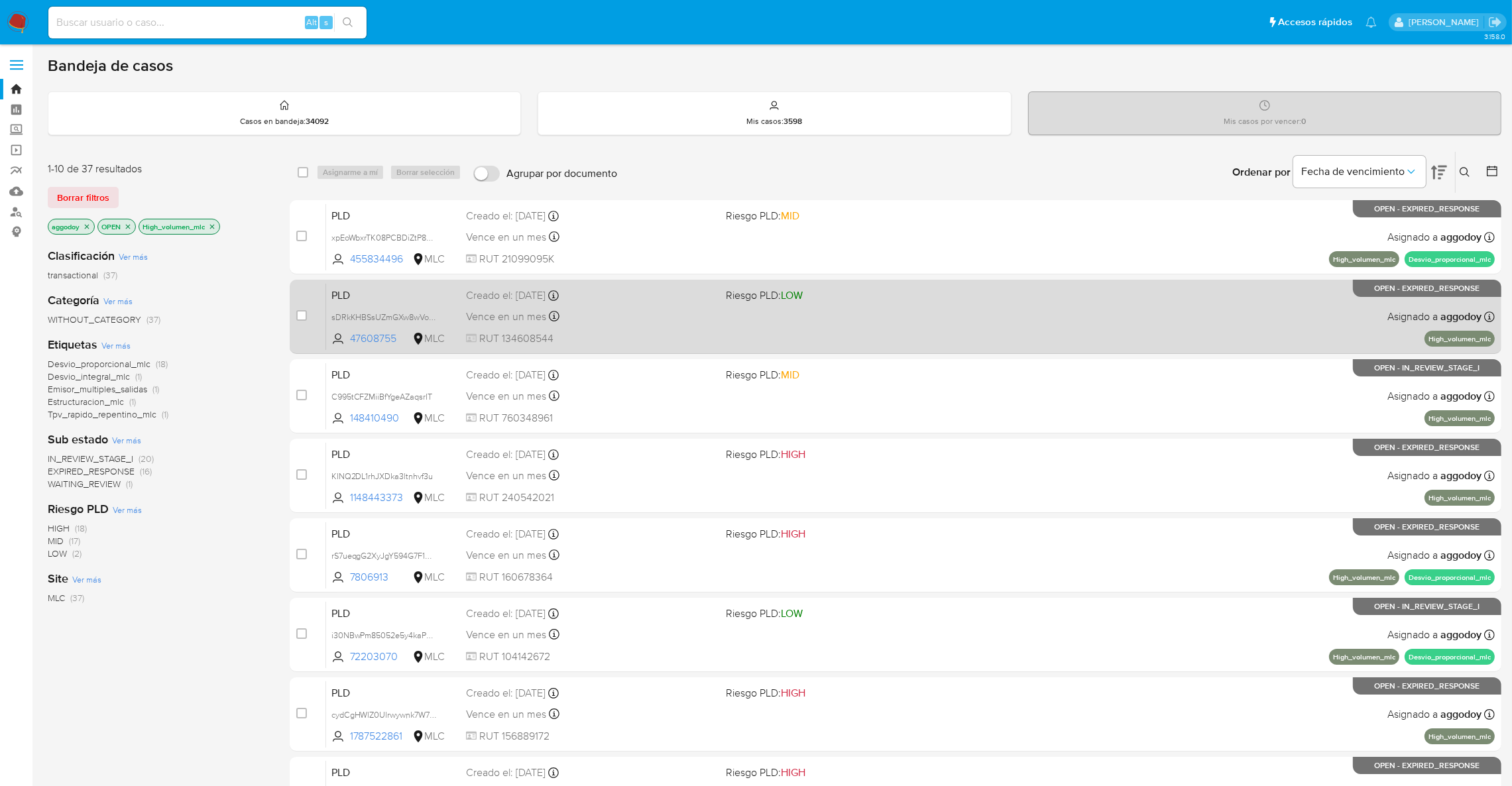
click at [645, 293] on div "Creado el: 12/07/2025 Creado el: 12/07/2025 16:06:15" at bounding box center [591, 296] width 250 height 15
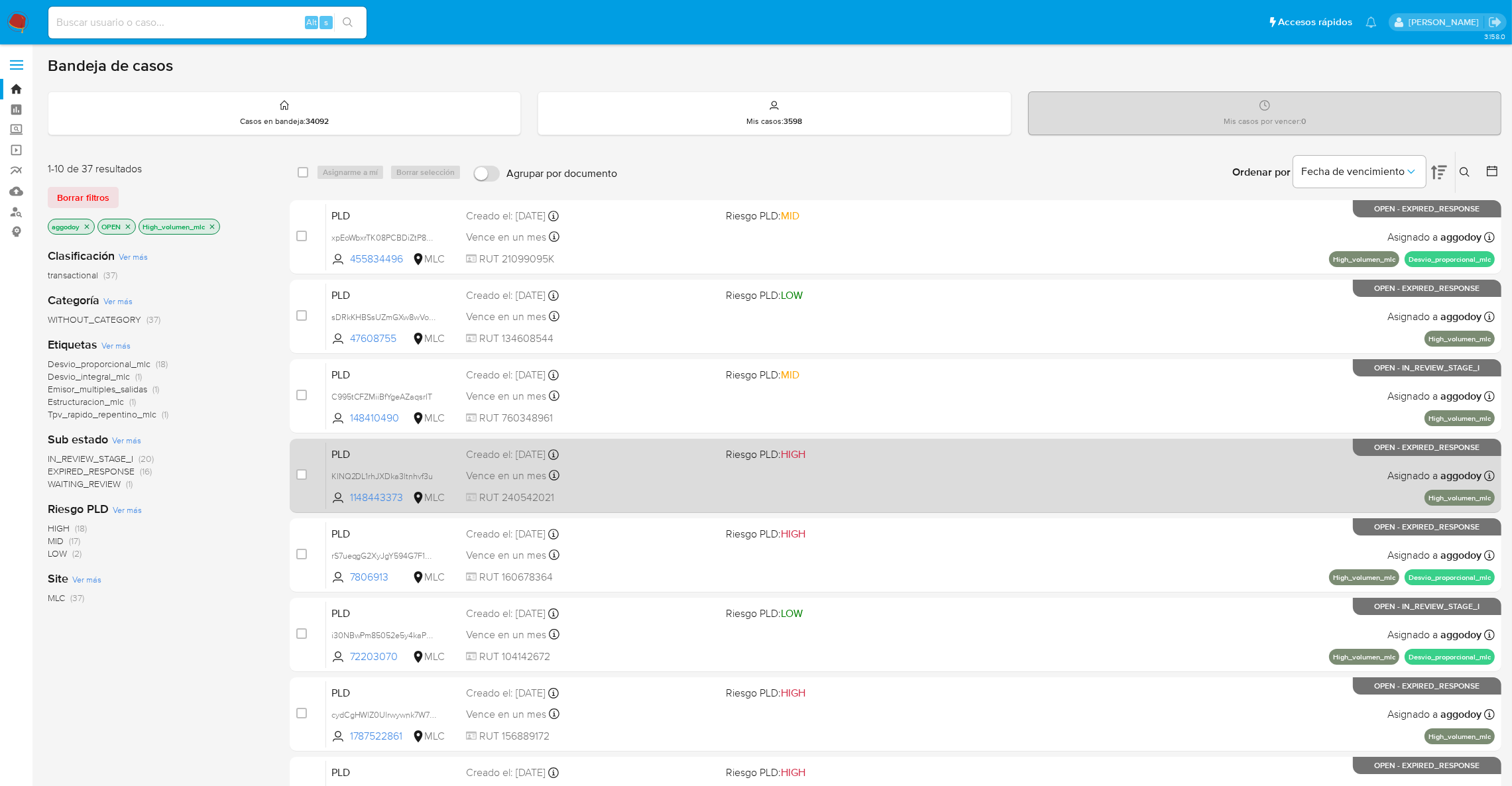
click at [635, 449] on div "Creado el: 12/07/2025 Creado el: 12/07/2025 16:06:27" at bounding box center [591, 455] width 250 height 15
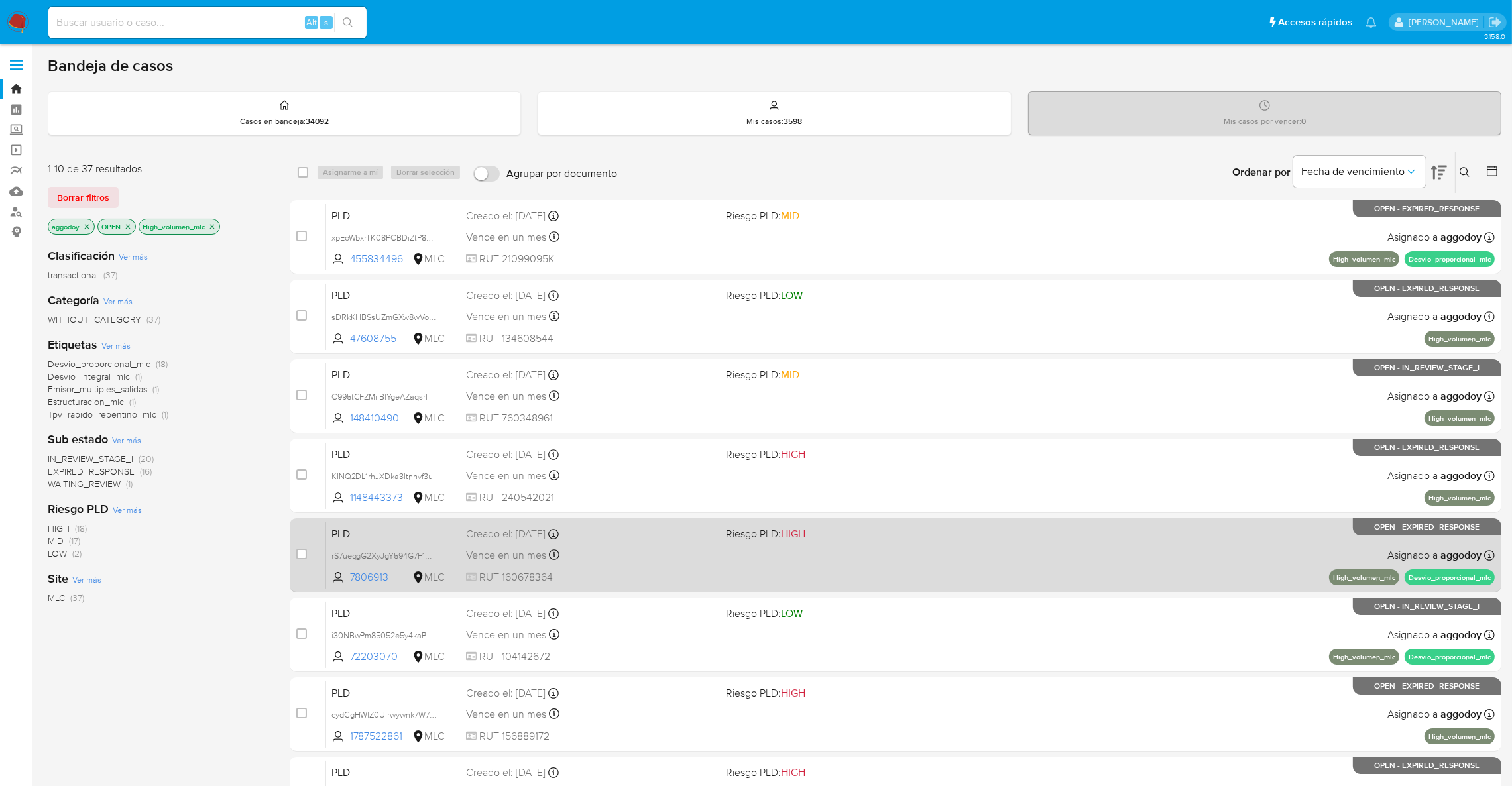
click at [721, 559] on div "PLD rS7ueqgG2XyJgY594G7F1Om7 7806913 MLC Riesgo PLD: HIGH Creado el: 12/07/2025…" at bounding box center [911, 555] width 1169 height 67
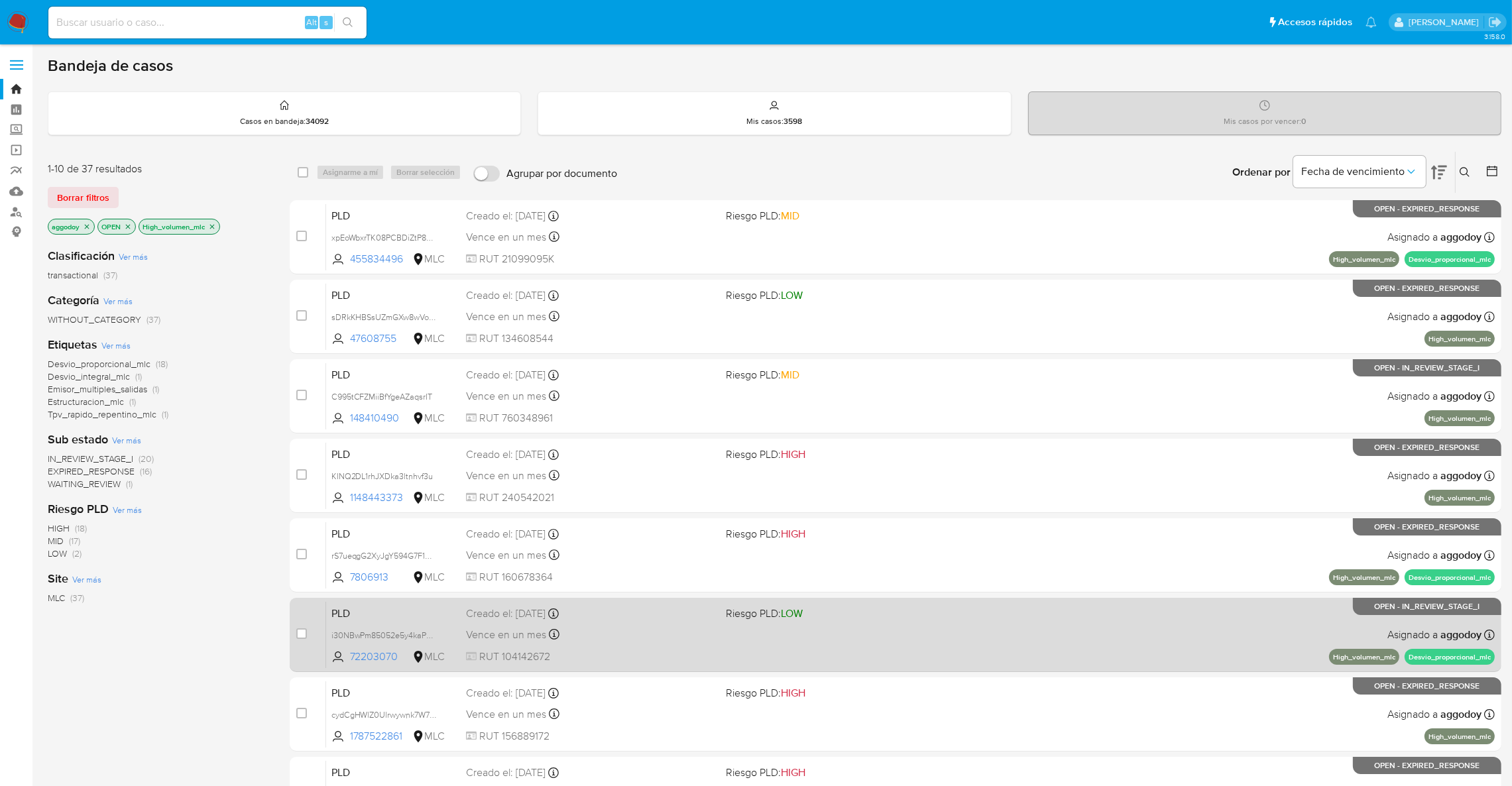
click at [631, 608] on div "Creado el: 12/07/2025 Creado el: 12/07/2025 16:06:48" at bounding box center [591, 614] width 250 height 15
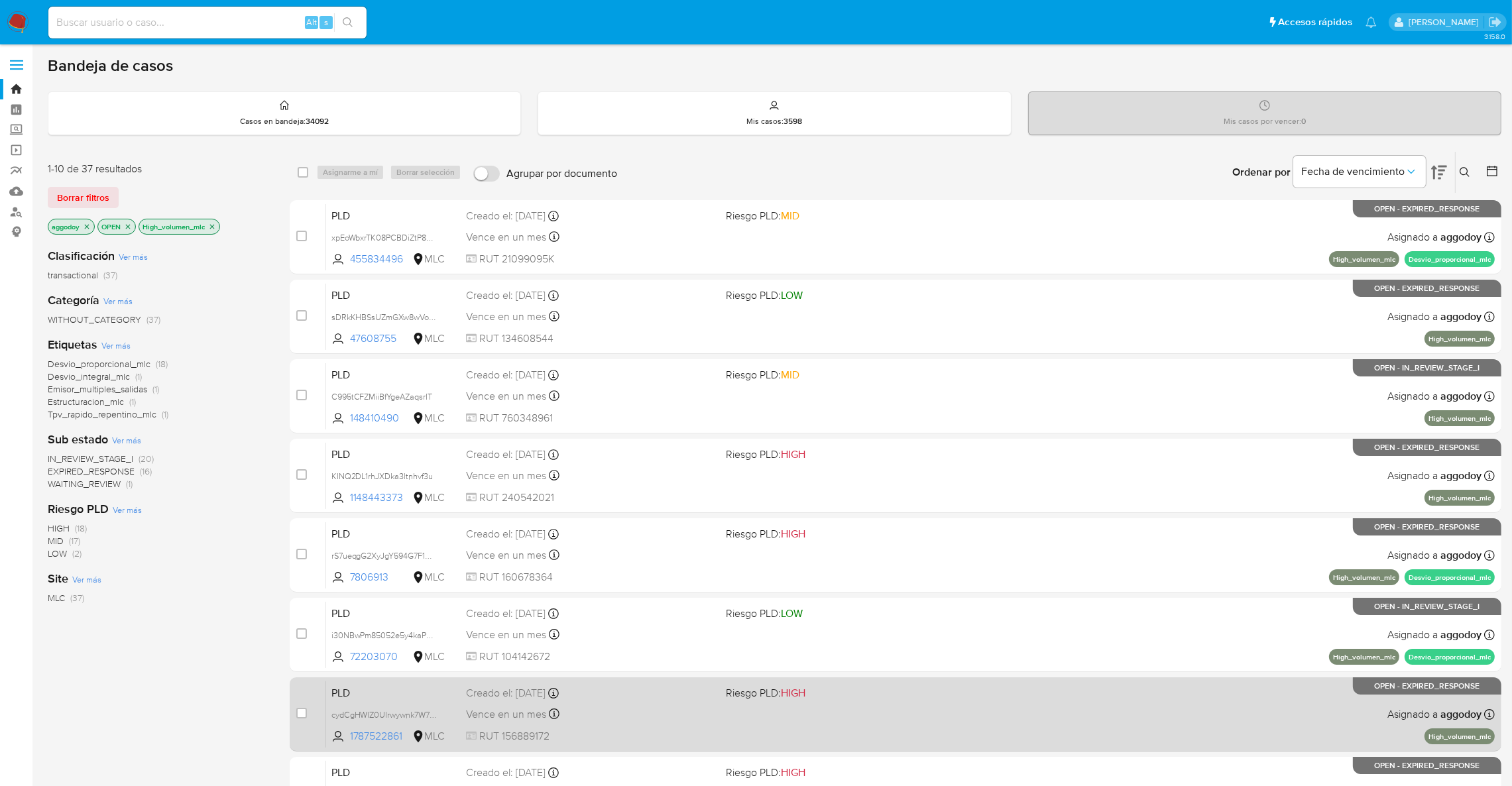
click at [613, 681] on div "PLD cydCgHWlZ0Ulrwywnk7W7Dyh 1787522861 MLC Riesgo PLD: HIGH Creado el: 12/07/2…" at bounding box center [911, 714] width 1169 height 67
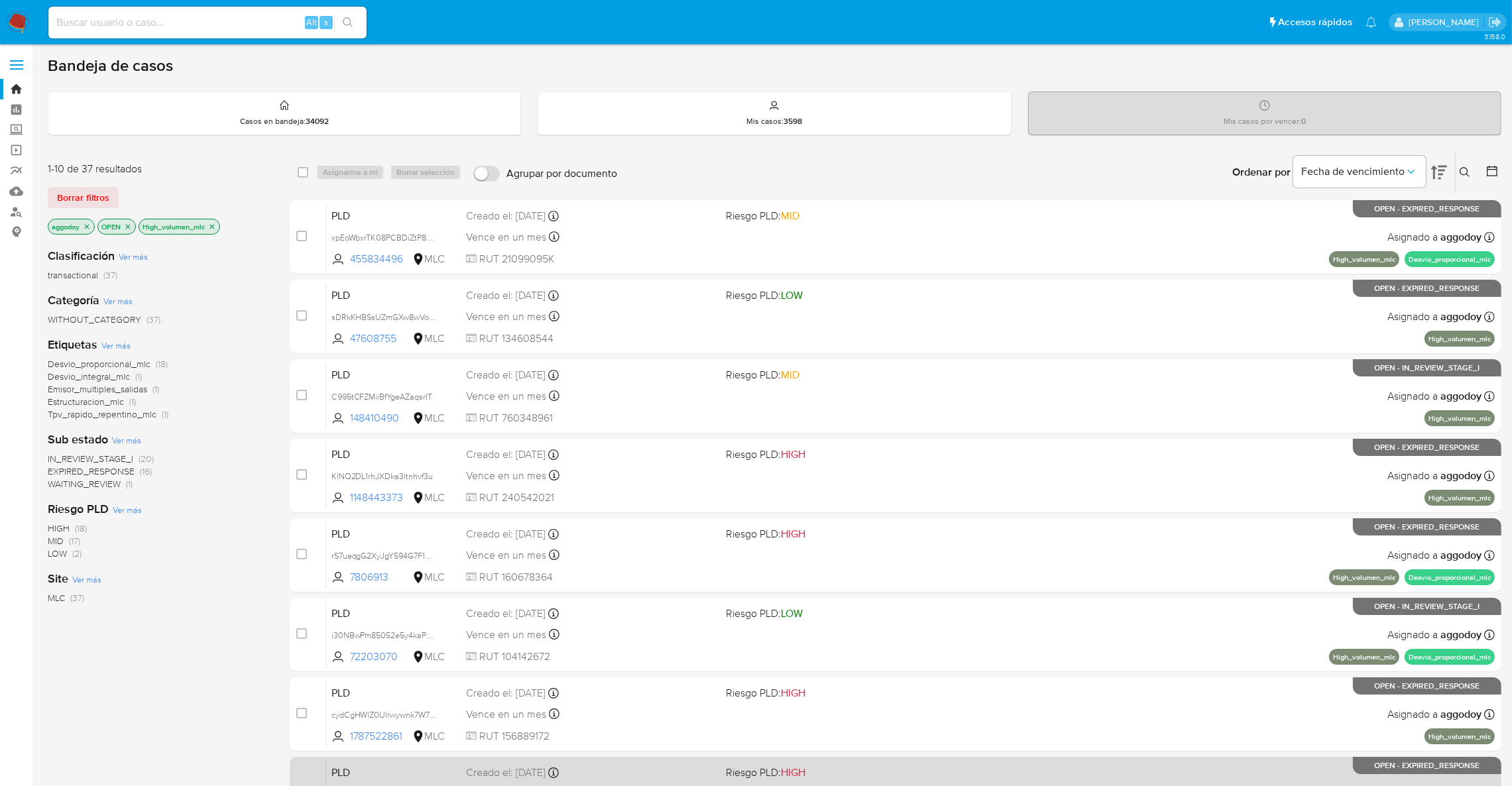
drag, startPoint x: 694, startPoint y: 749, endPoint x: 695, endPoint y: 762, distance: 13.0
click at [695, 762] on div "case-item-checkbox No es posible asignar el caso PLD xpEoWbxrTK08PCBDiZtP8wxu 4…" at bounding box center [895, 595] width 1211 height 790
click at [695, 763] on span "Creado el: 12/07/2025 Creado el: 12/07/2025 16:07:52" at bounding box center [591, 771] width 250 height 18
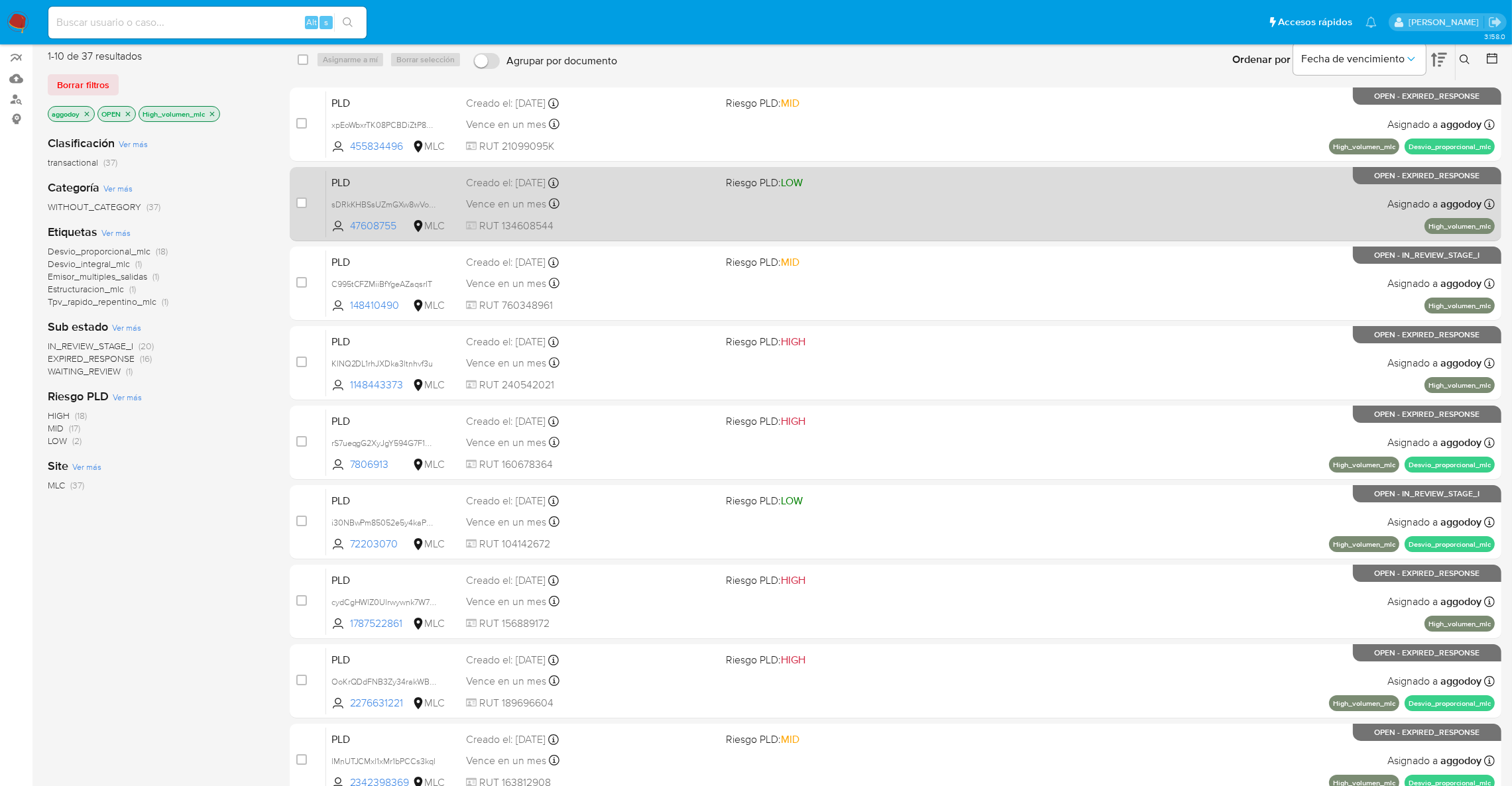
scroll to position [199, 0]
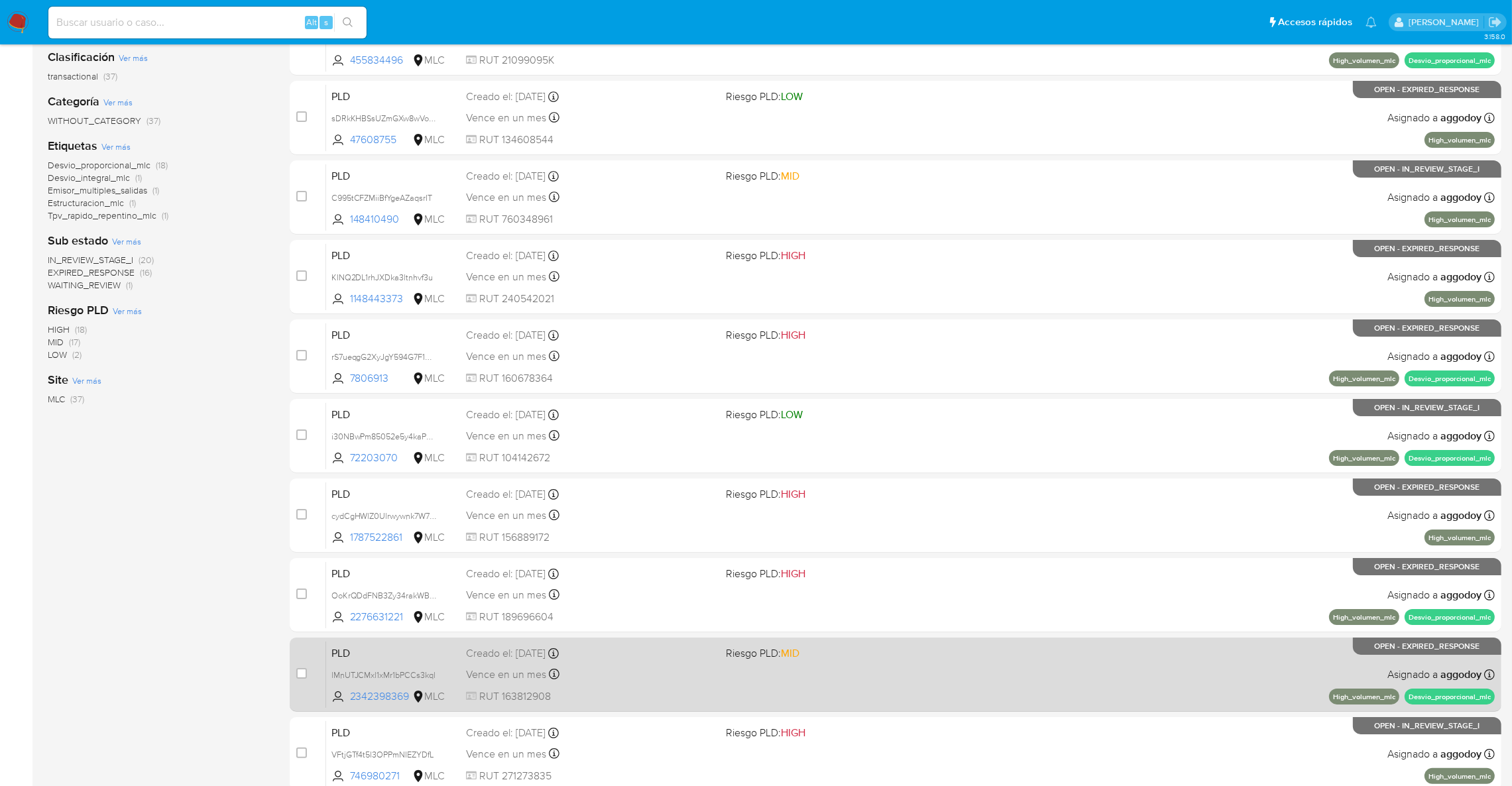
click at [680, 638] on div "case-item-checkbox No es posible asignar el caso PLD lMnUTJCMxl1xMr1bPCCs3kql 2…" at bounding box center [895, 675] width 1211 height 74
click at [659, 694] on span "RUT 163812908" at bounding box center [591, 696] width 250 height 15
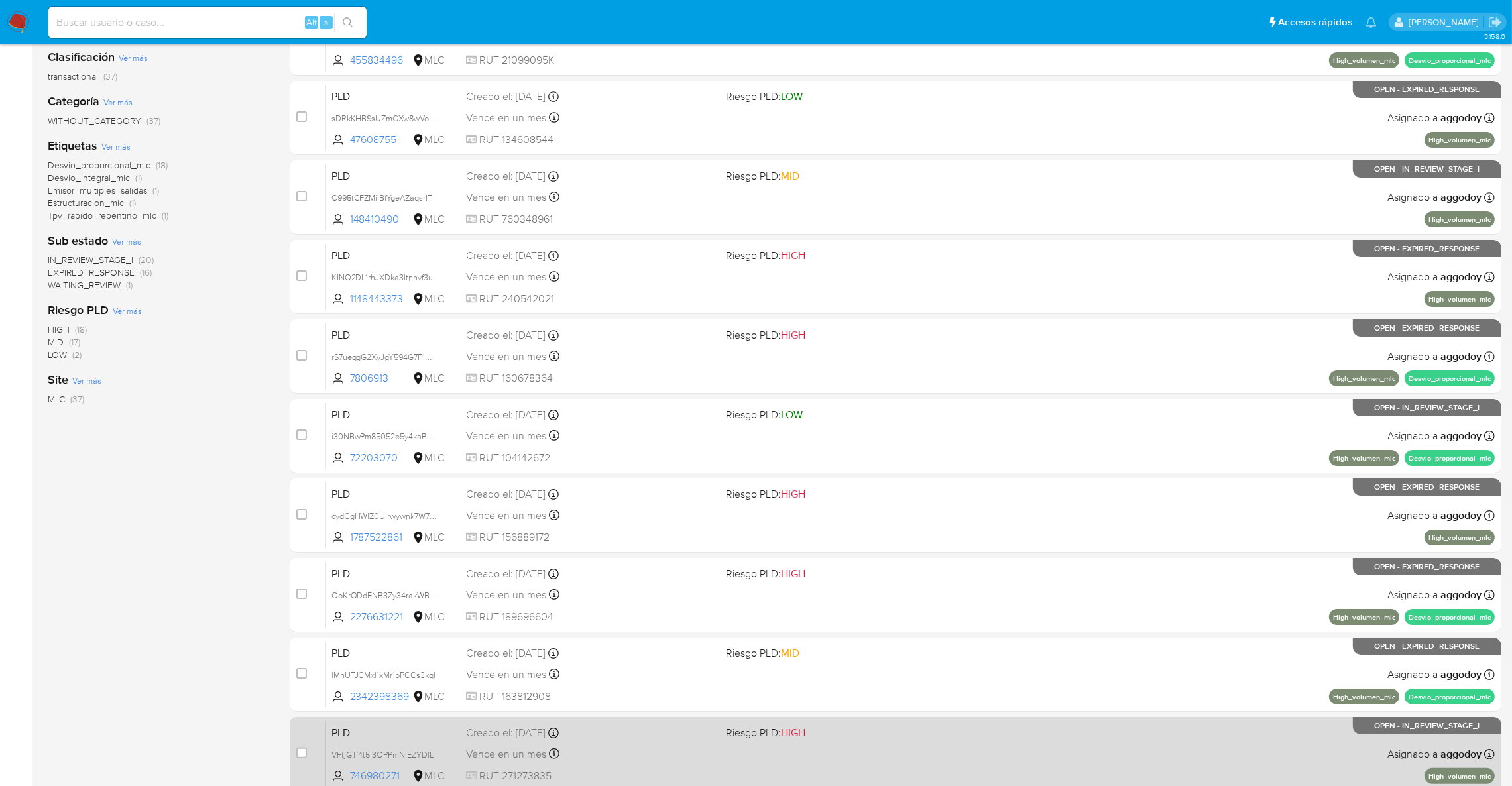
click at [940, 723] on span "Riesgo PLD: HIGH" at bounding box center [851, 731] width 250 height 18
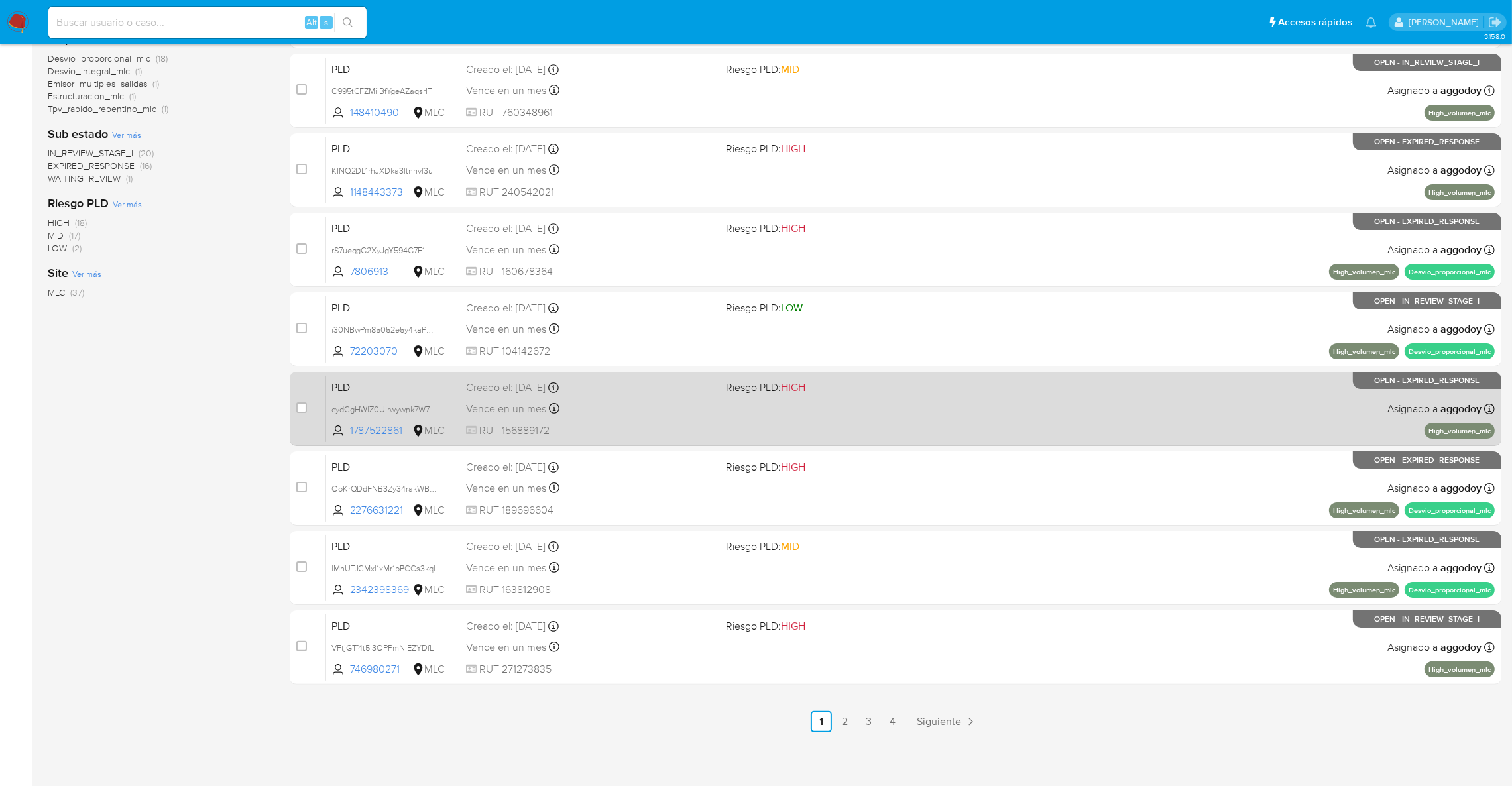
scroll to position [307, 0]
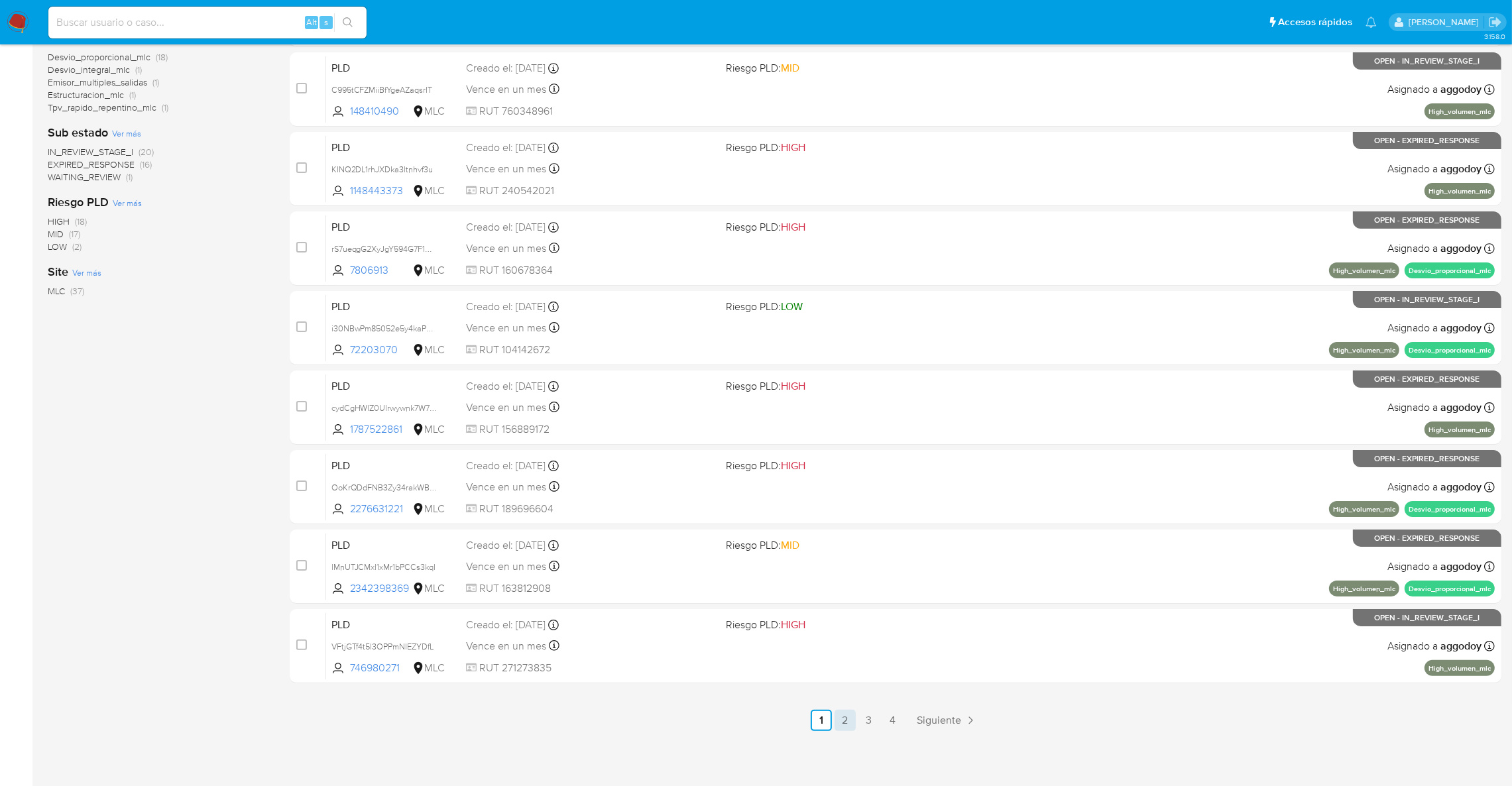
click at [842, 719] on link "2" at bounding box center [844, 720] width 21 height 21
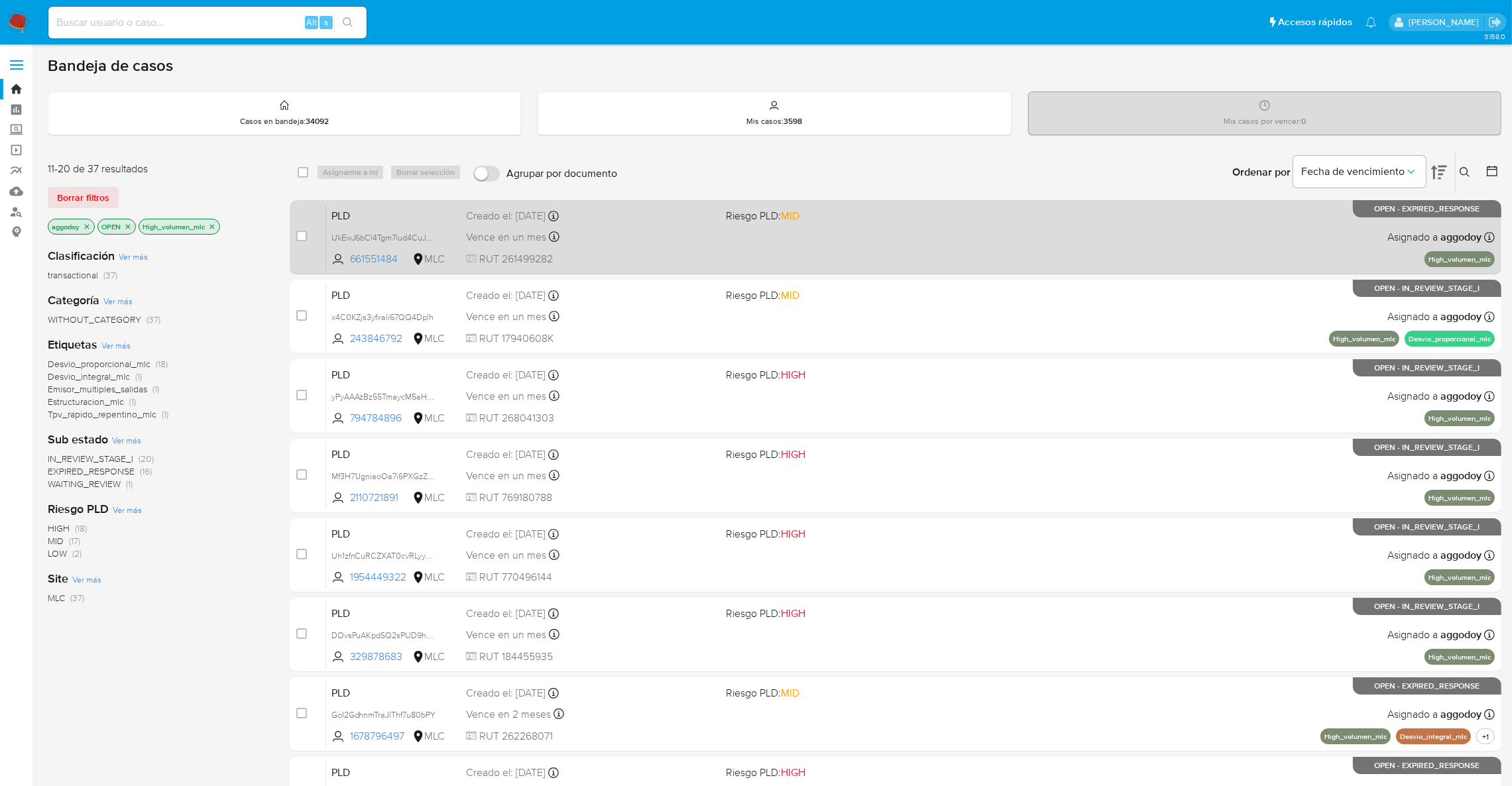
click at [608, 233] on div "Vence en un mes Vence el 10/10/2025 16:08:43" at bounding box center [591, 237] width 250 height 18
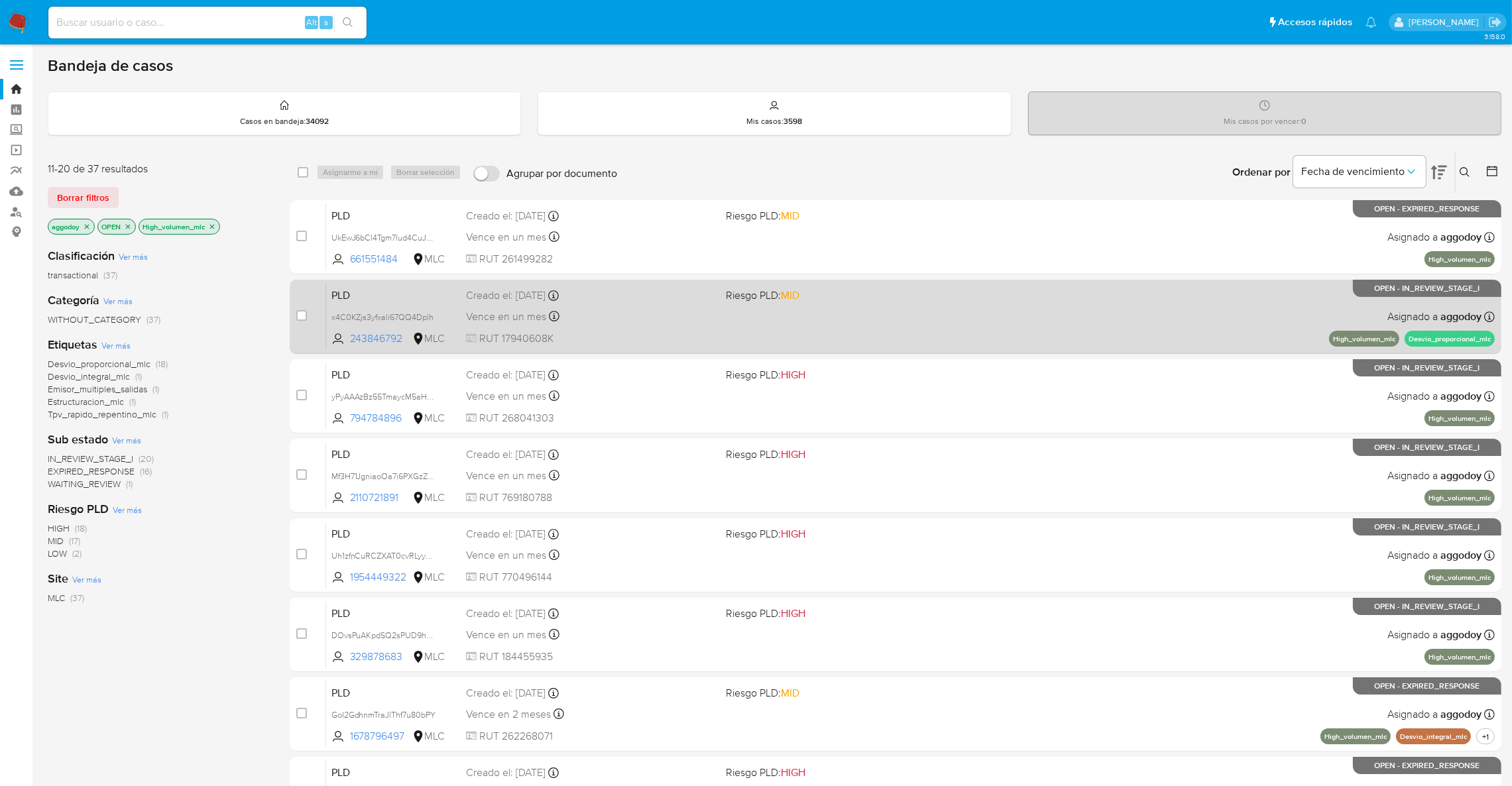
click at [702, 325] on div "PLD x4C0KZjs3yfxali67QQ4Dplh 243846792 MLC Riesgo PLD: MID Creado el: 12/07/202…" at bounding box center [911, 316] width 1169 height 67
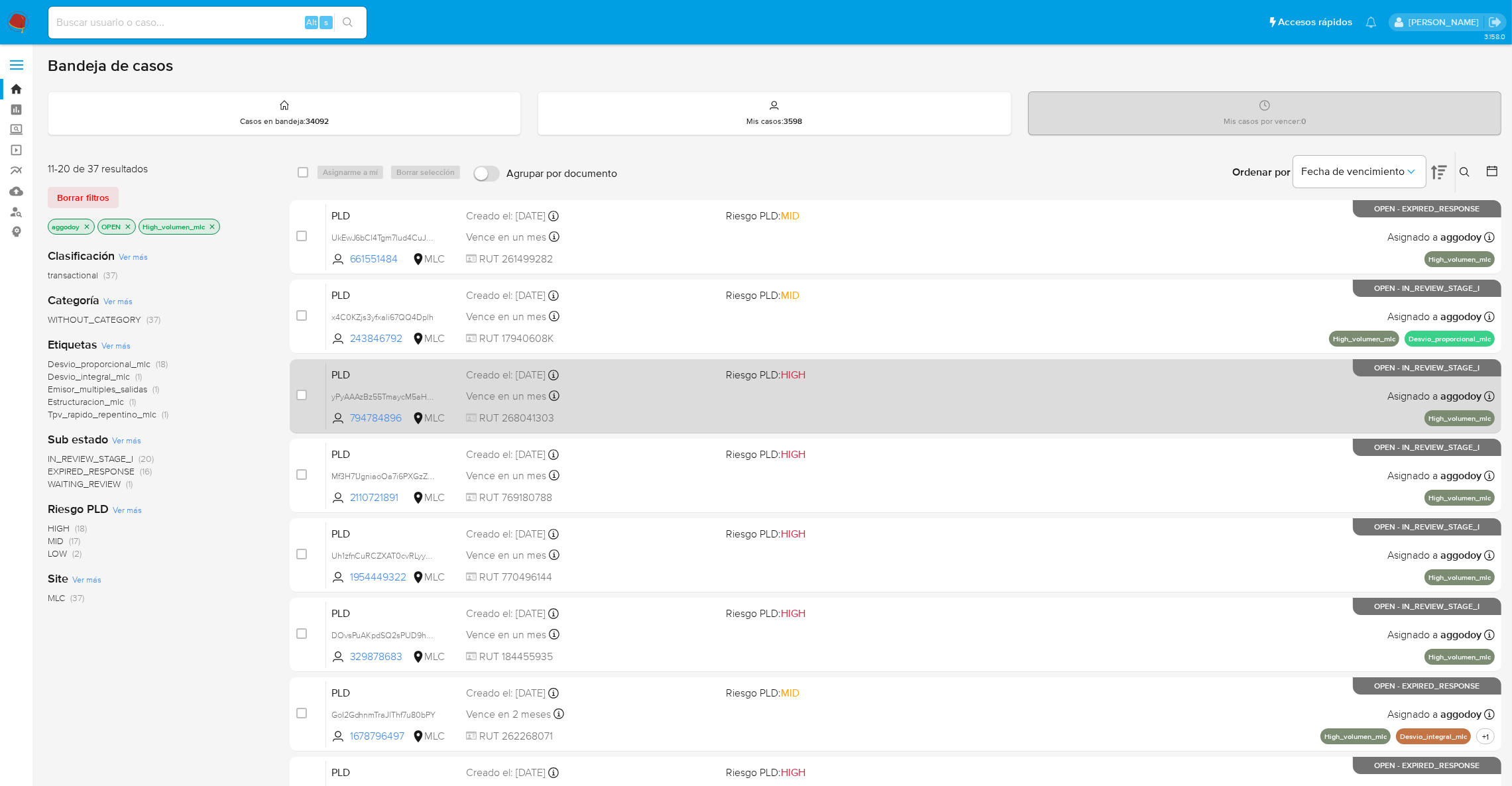
click at [760, 420] on div "PLD yPyAAAzBz55TmaycM5aHnRw9 794784896 MLC Riesgo PLD: HIGH Creado el: 12/07/20…" at bounding box center [911, 396] width 1169 height 67
click at [595, 401] on div "Vence en un mes Vence el 10/10/2025 16:10:07" at bounding box center [591, 396] width 250 height 18
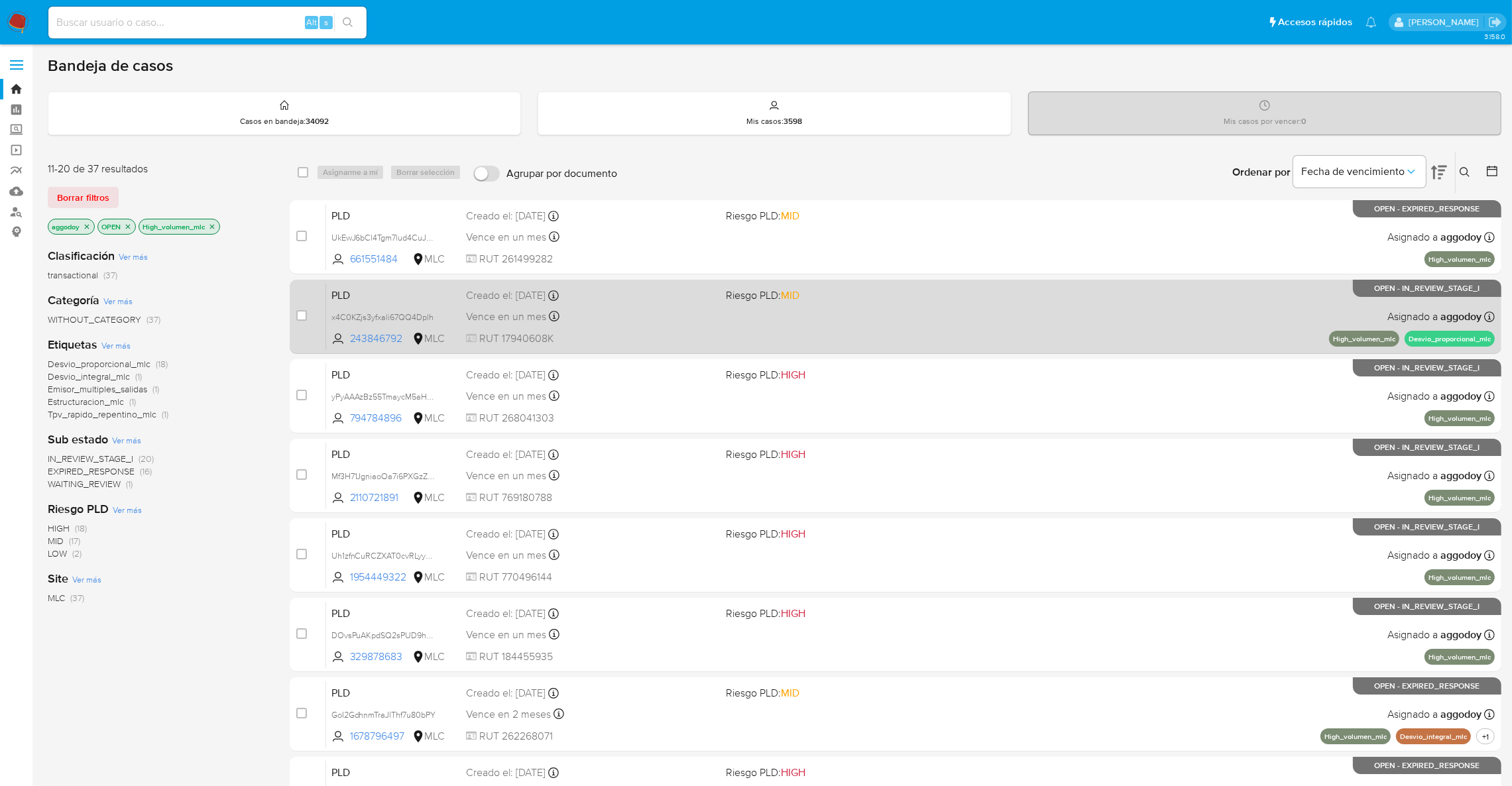
click at [771, 283] on div "PLD x4C0KZjs3yfxali67QQ4Dplh 243846792 MLC Riesgo PLD: MID Creado el: 12/07/202…" at bounding box center [911, 316] width 1169 height 67
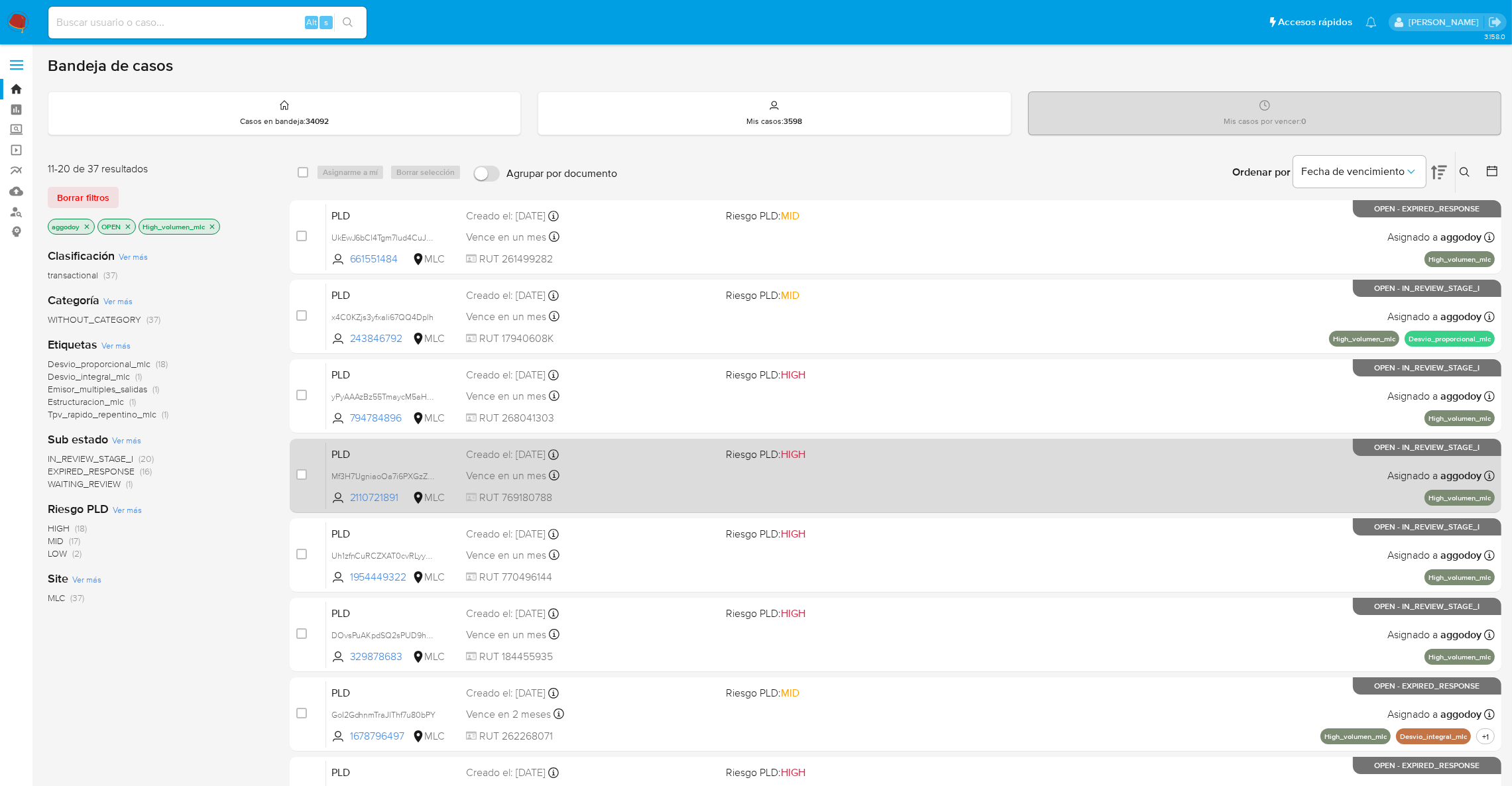
click at [678, 467] on div "Vence en un mes Vence el 10/10/2025 16:10:09" at bounding box center [591, 475] width 250 height 18
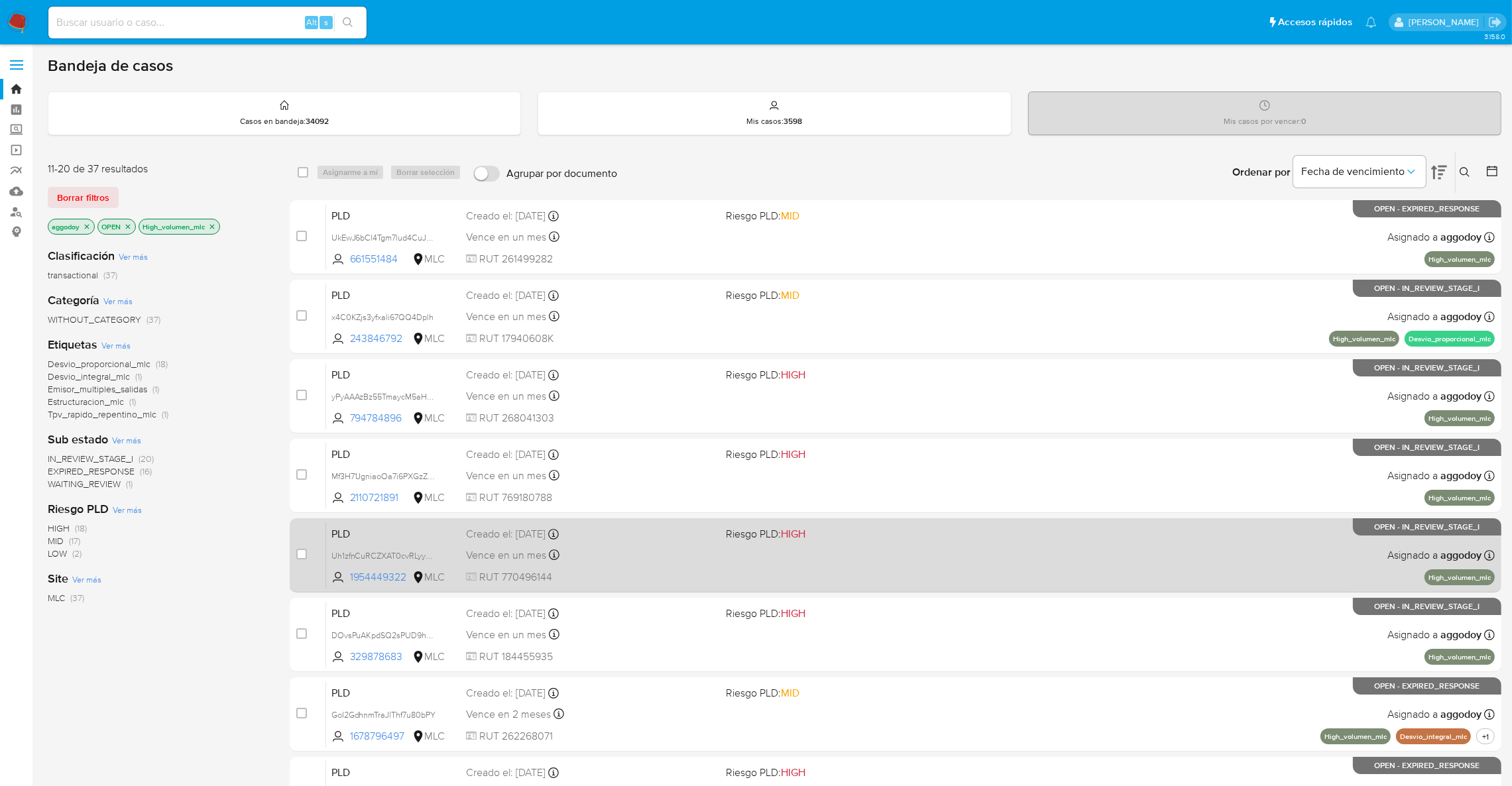
click at [651, 539] on div "Creado el: 12/07/2025 Creado el: 12/07/2025 16:10:08" at bounding box center [591, 534] width 250 height 15
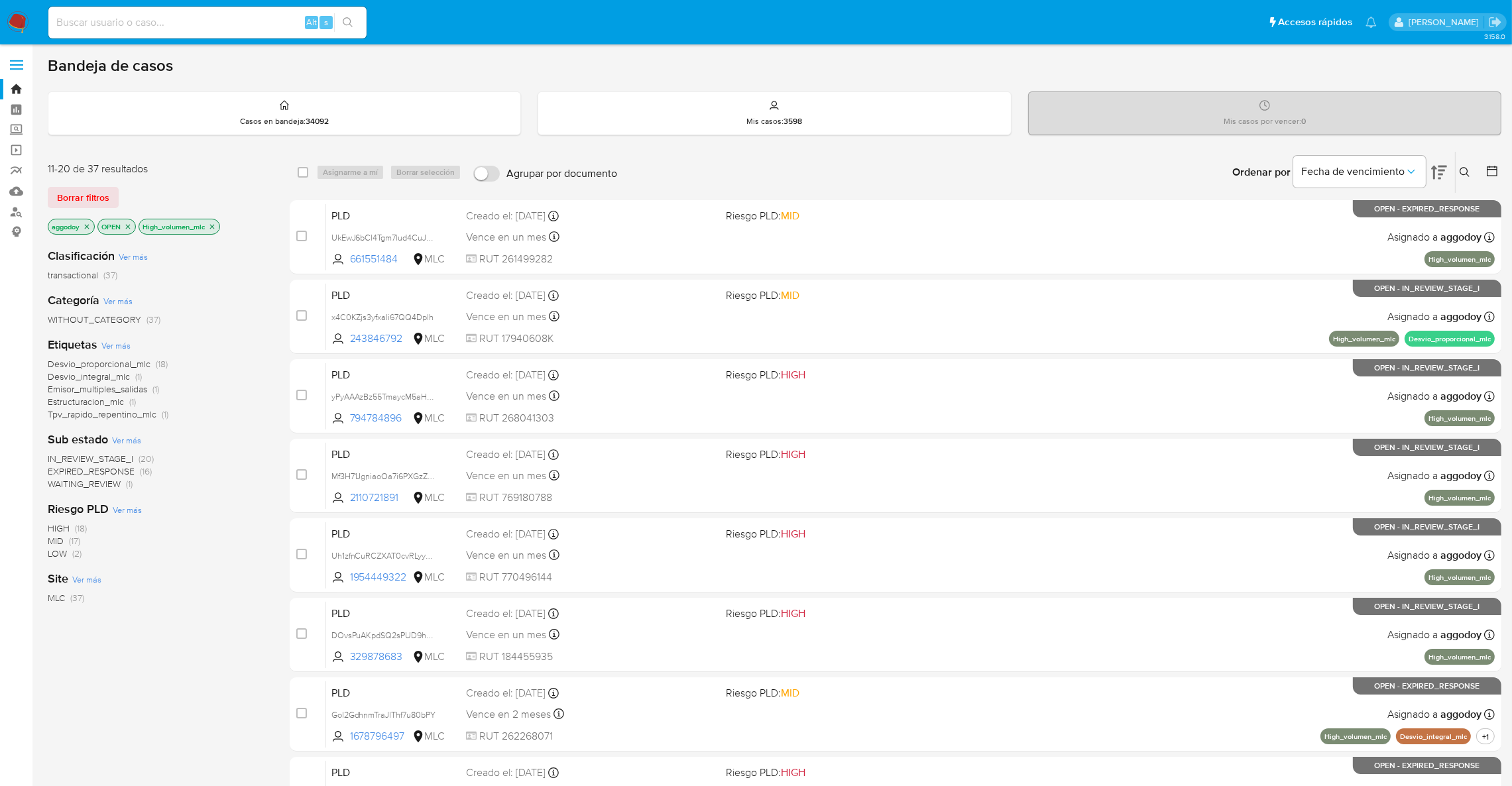
click at [129, 230] on p "OPEN" at bounding box center [117, 227] width 37 height 15
click at [128, 228] on icon "close-filter" at bounding box center [128, 227] width 8 height 8
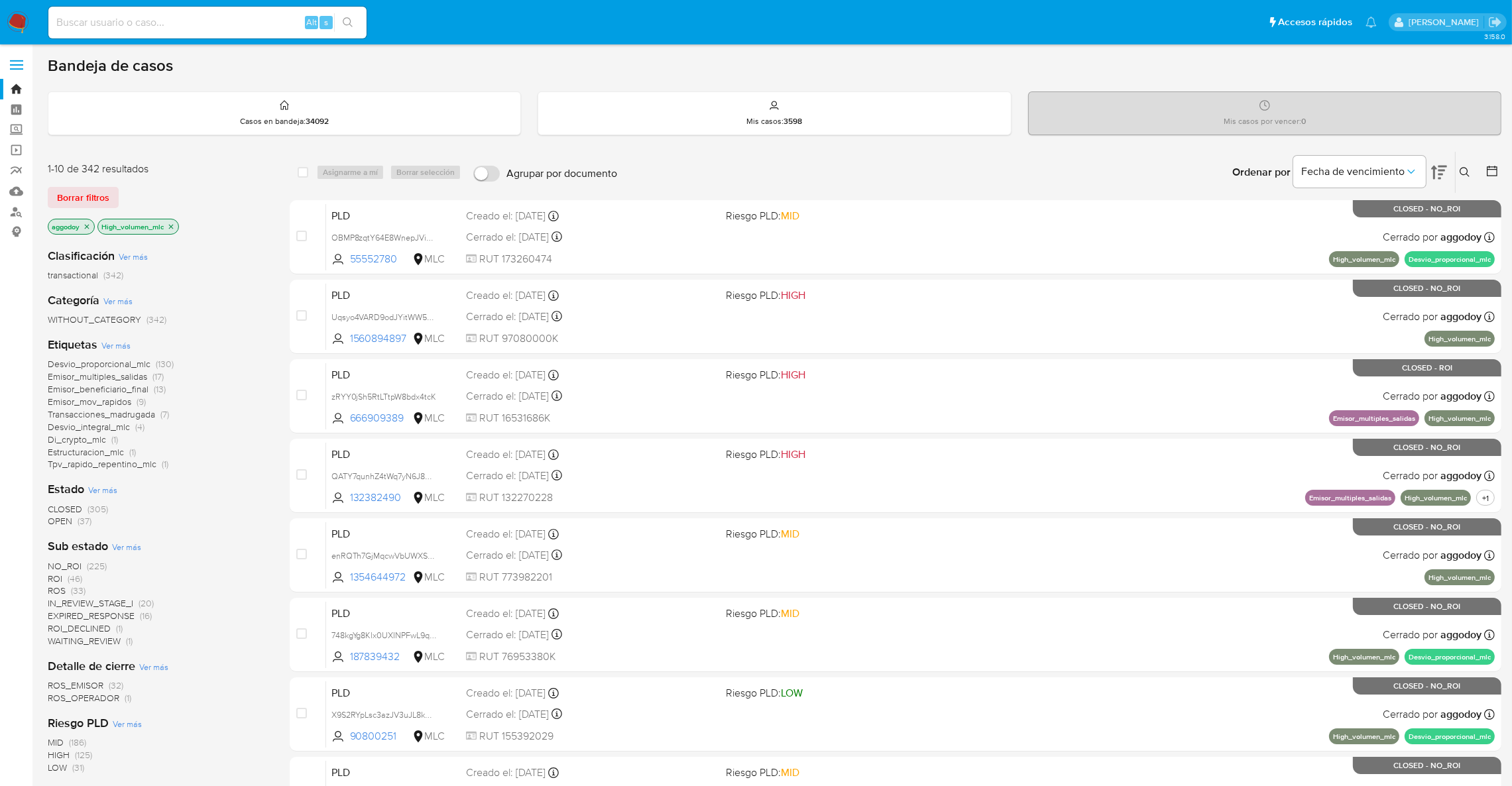
click at [175, 226] on icon "close-filter" at bounding box center [171, 227] width 8 height 8
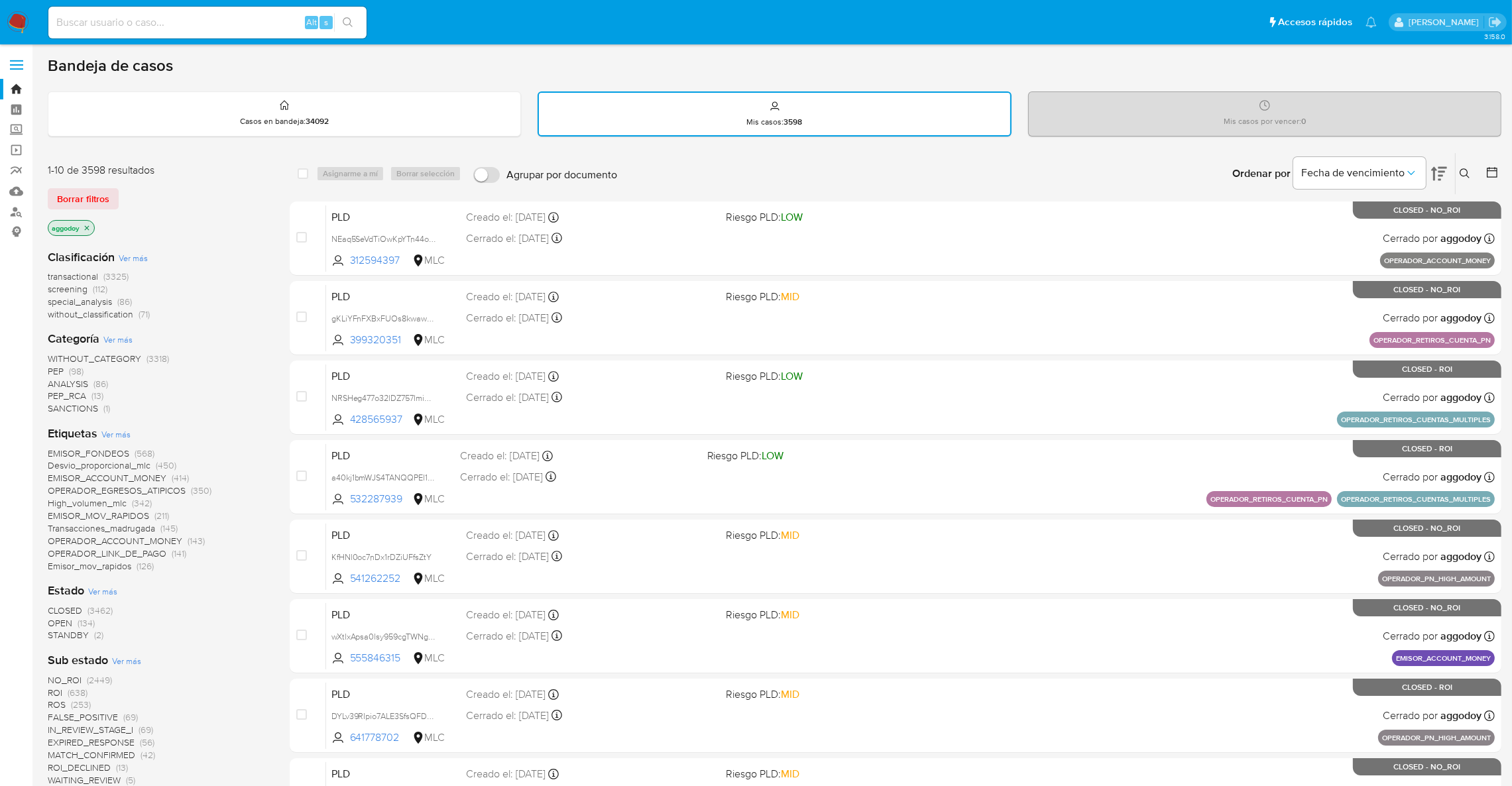
click at [68, 605] on span "CLOSED" at bounding box center [65, 610] width 34 height 13
click at [1406, 158] on button "Fecha de vencimiento" at bounding box center [1359, 173] width 132 height 31
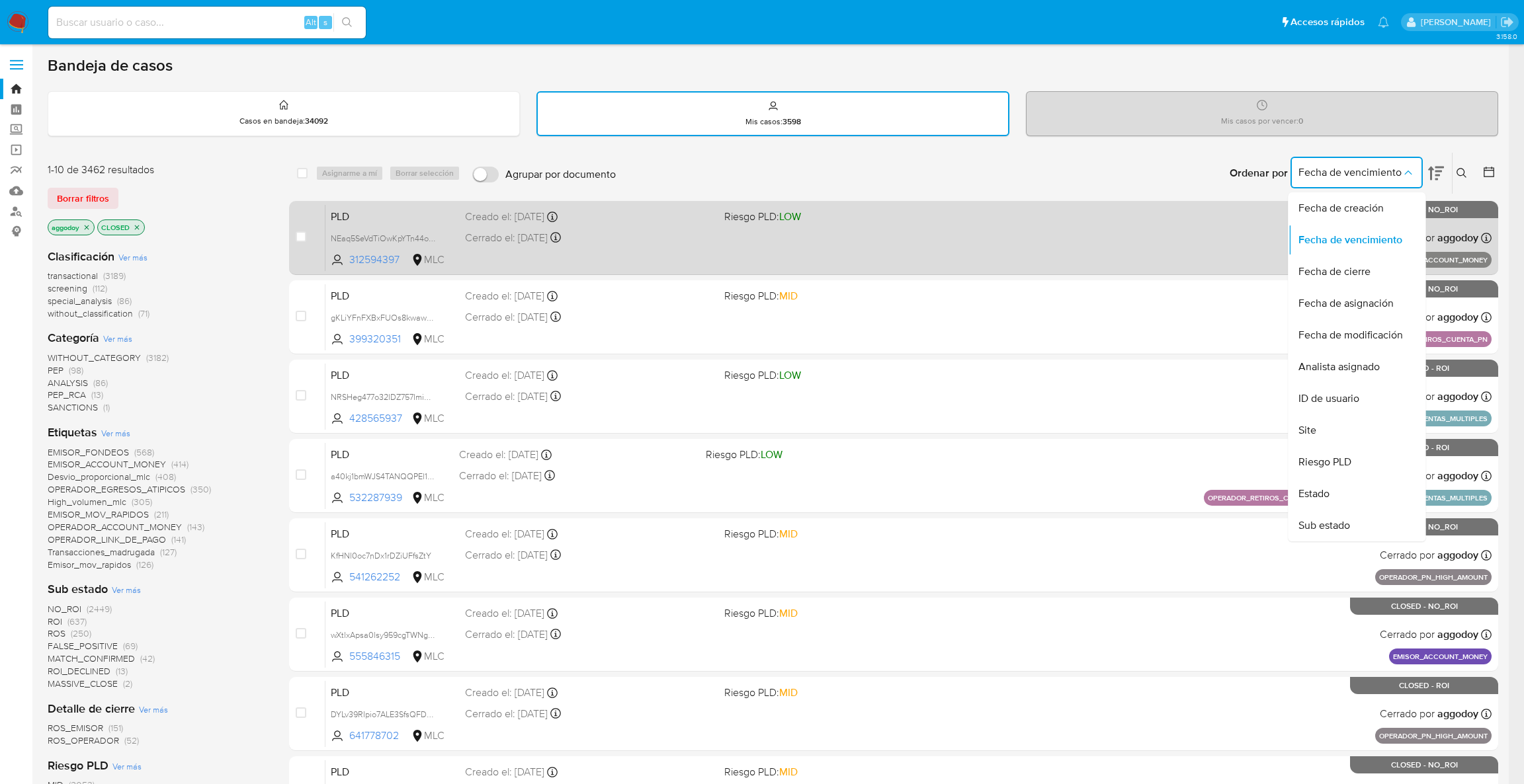
click at [1358, 259] on div "Fecha de cierre" at bounding box center [1352, 271] width 109 height 31
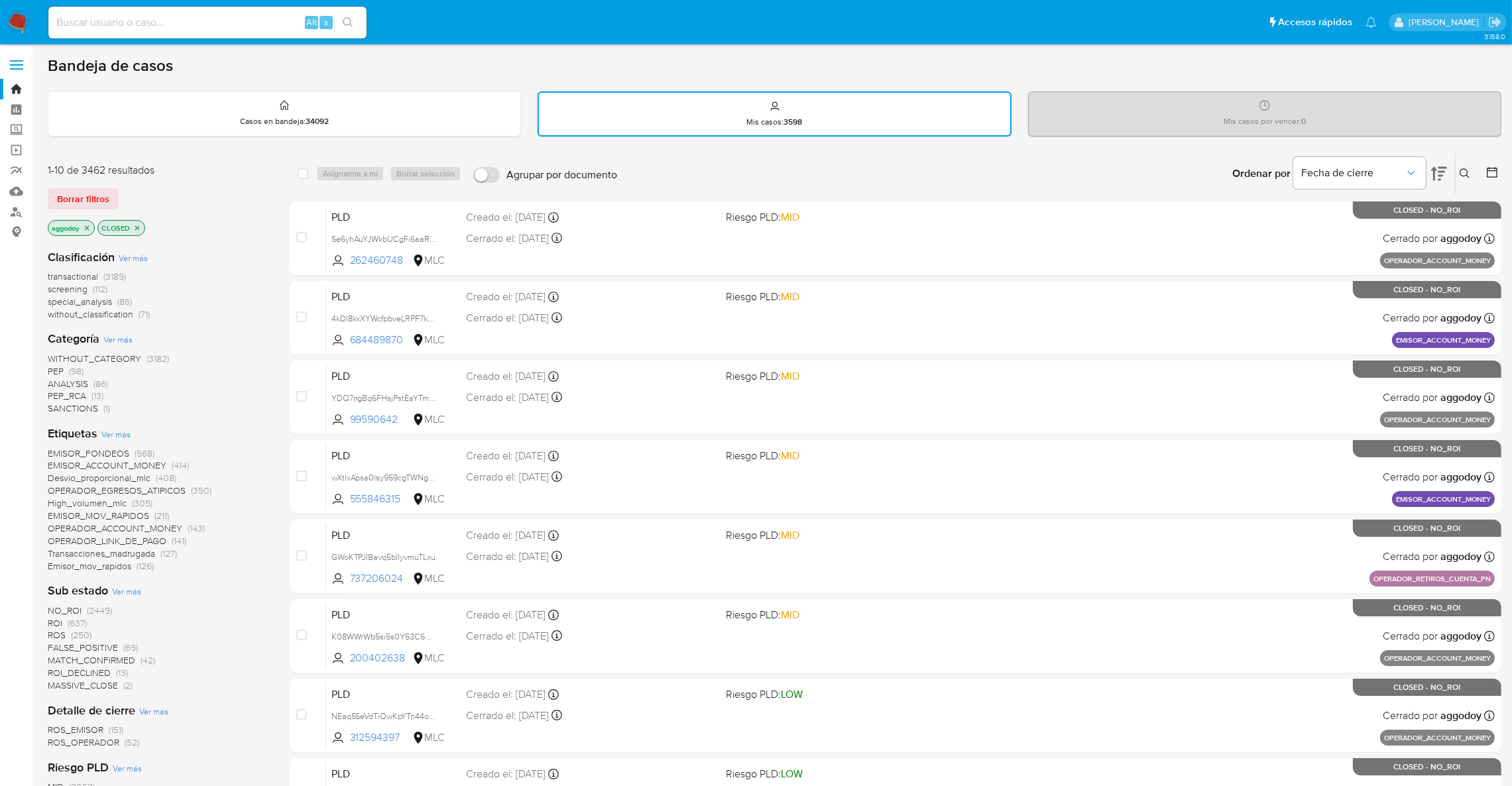
click at [1433, 175] on icon at bounding box center [1439, 174] width 16 height 14
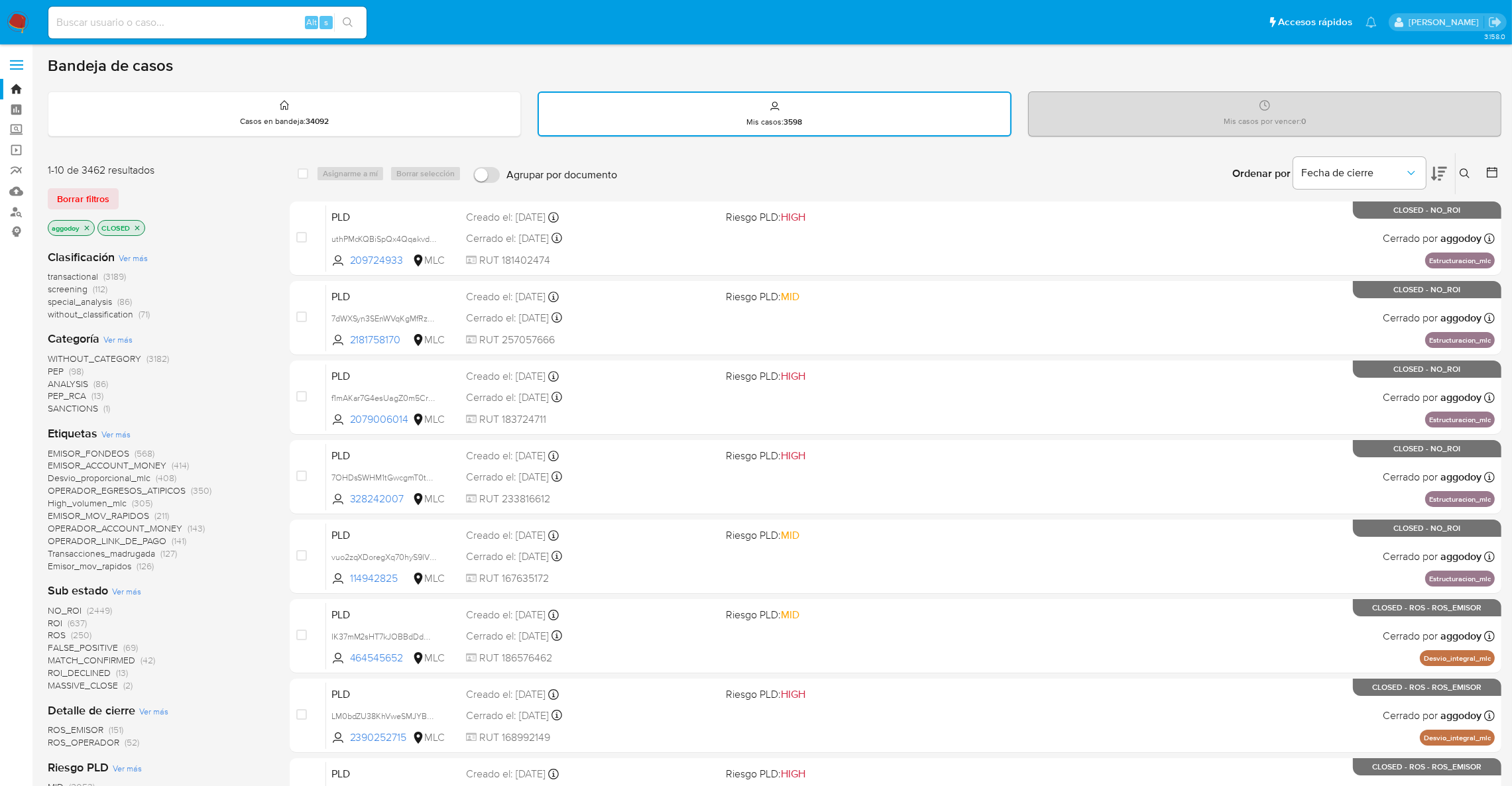
click at [1478, 165] on div at bounding box center [1490, 174] width 24 height 41
click at [140, 228] on icon "close-filter" at bounding box center [137, 227] width 8 height 8
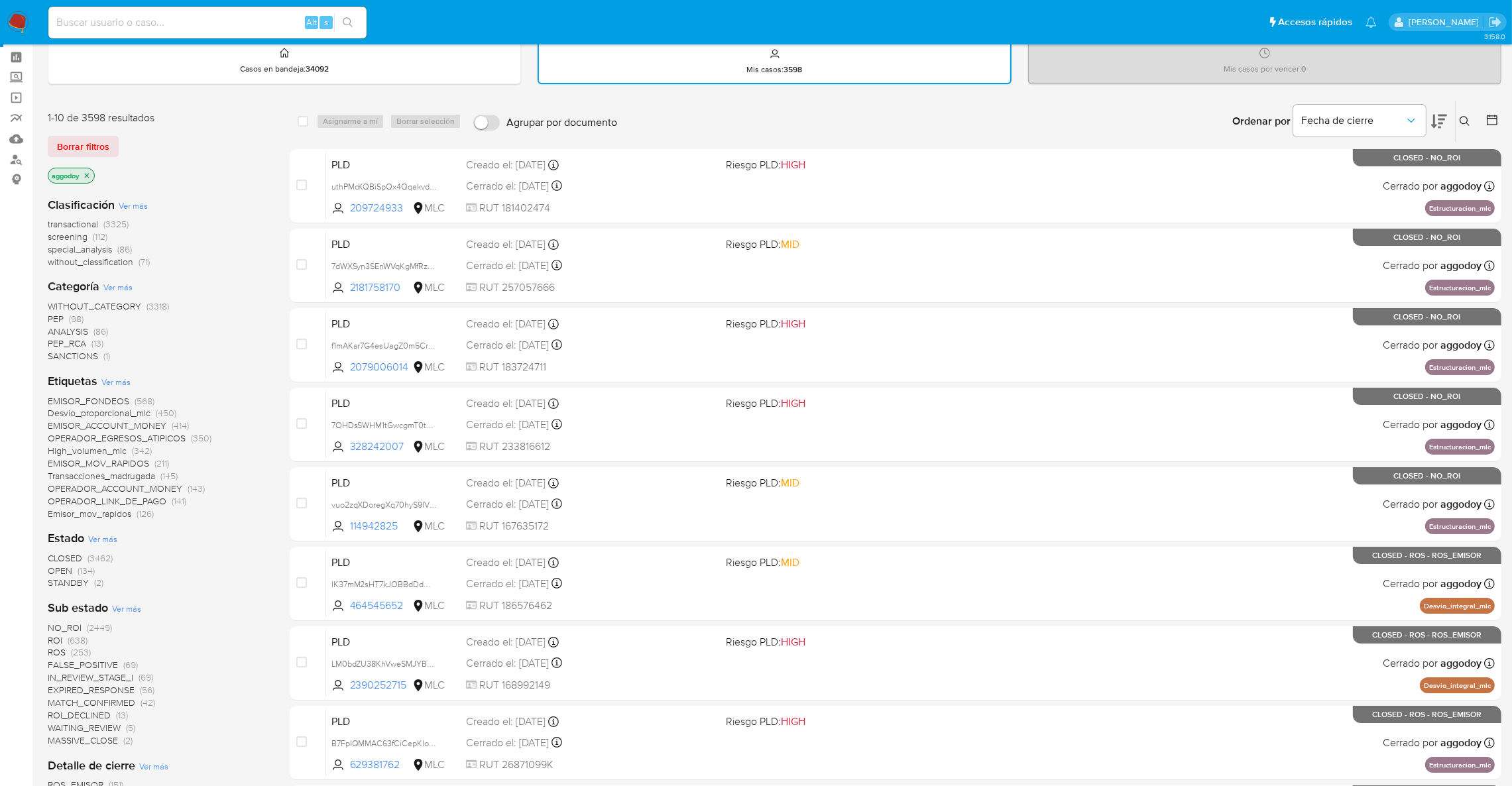
scroll to position [100, 0]
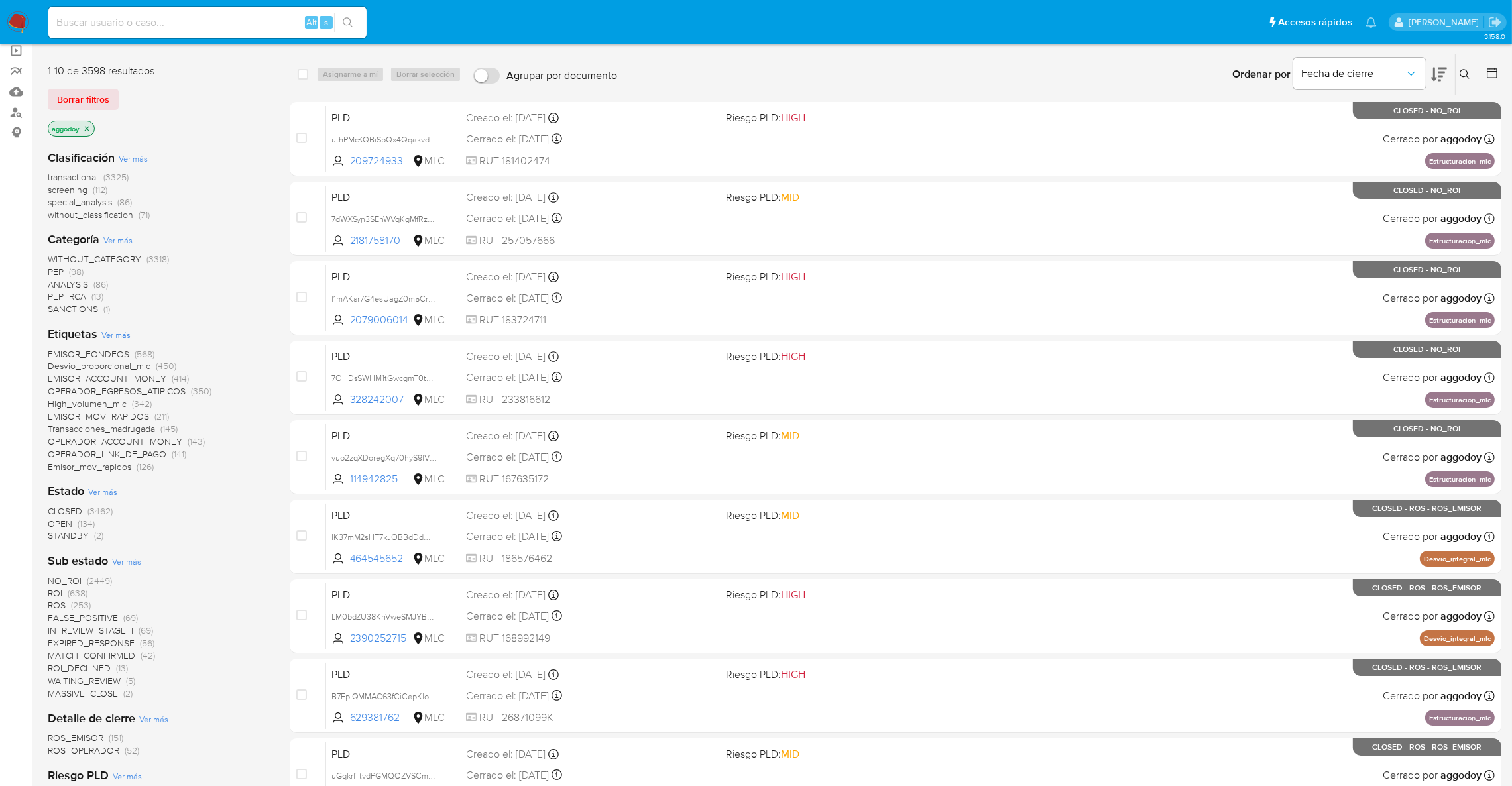
click at [66, 521] on span "OPEN" at bounding box center [60, 523] width 25 height 13
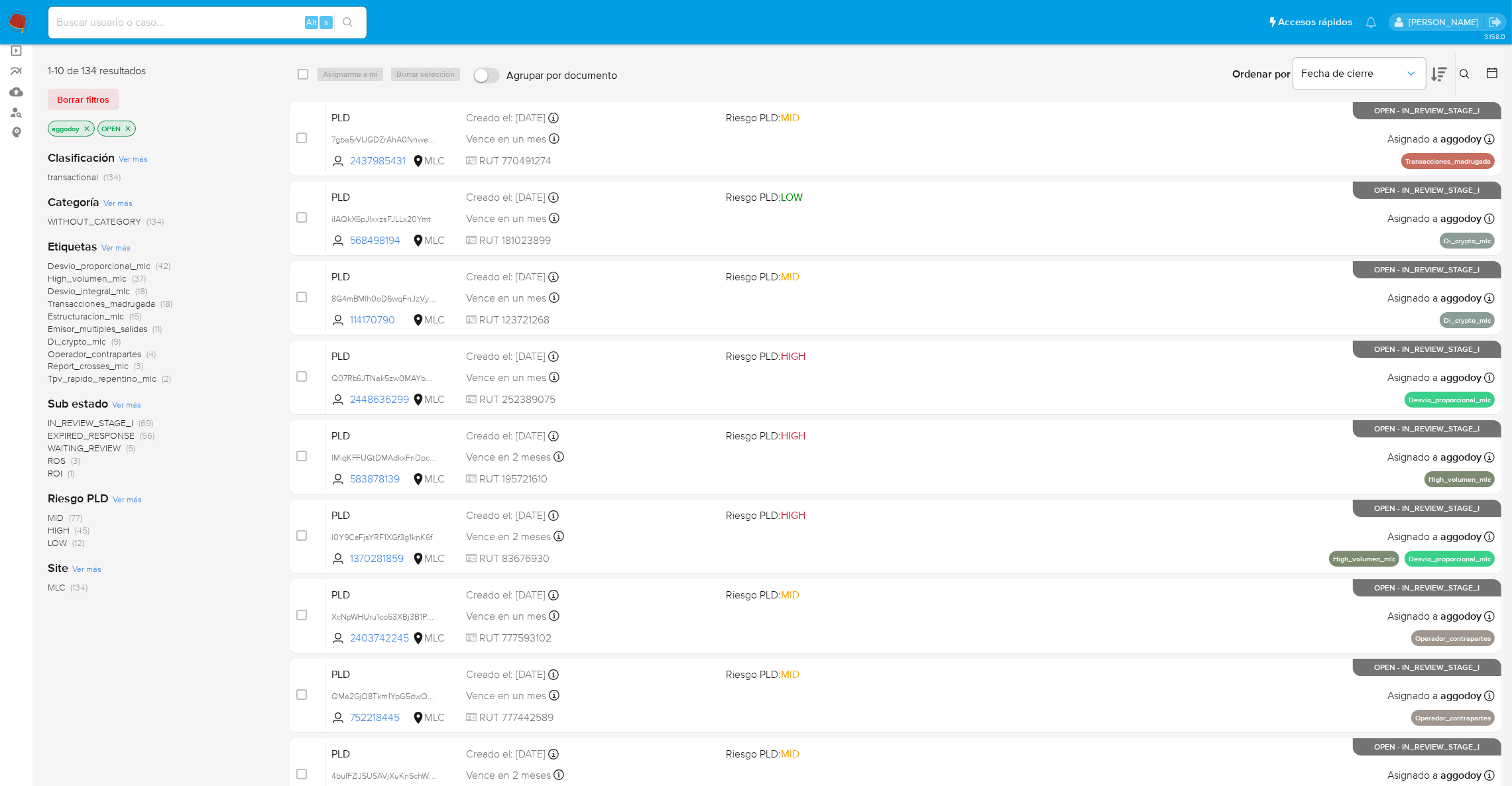
click at [123, 313] on span "Estructuracion_mlc" at bounding box center [86, 316] width 76 height 13
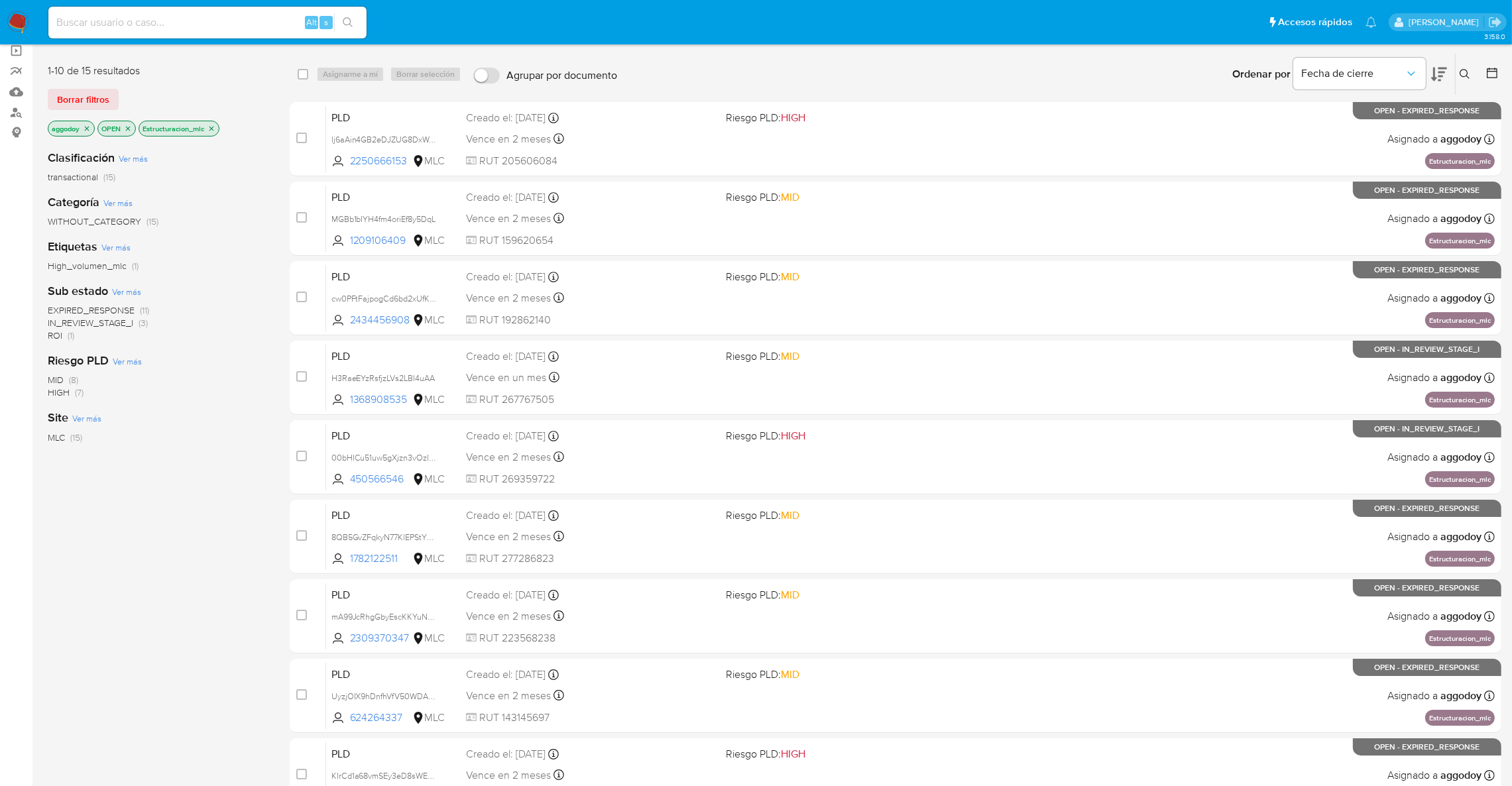
click at [1434, 71] on icon at bounding box center [1439, 74] width 16 height 14
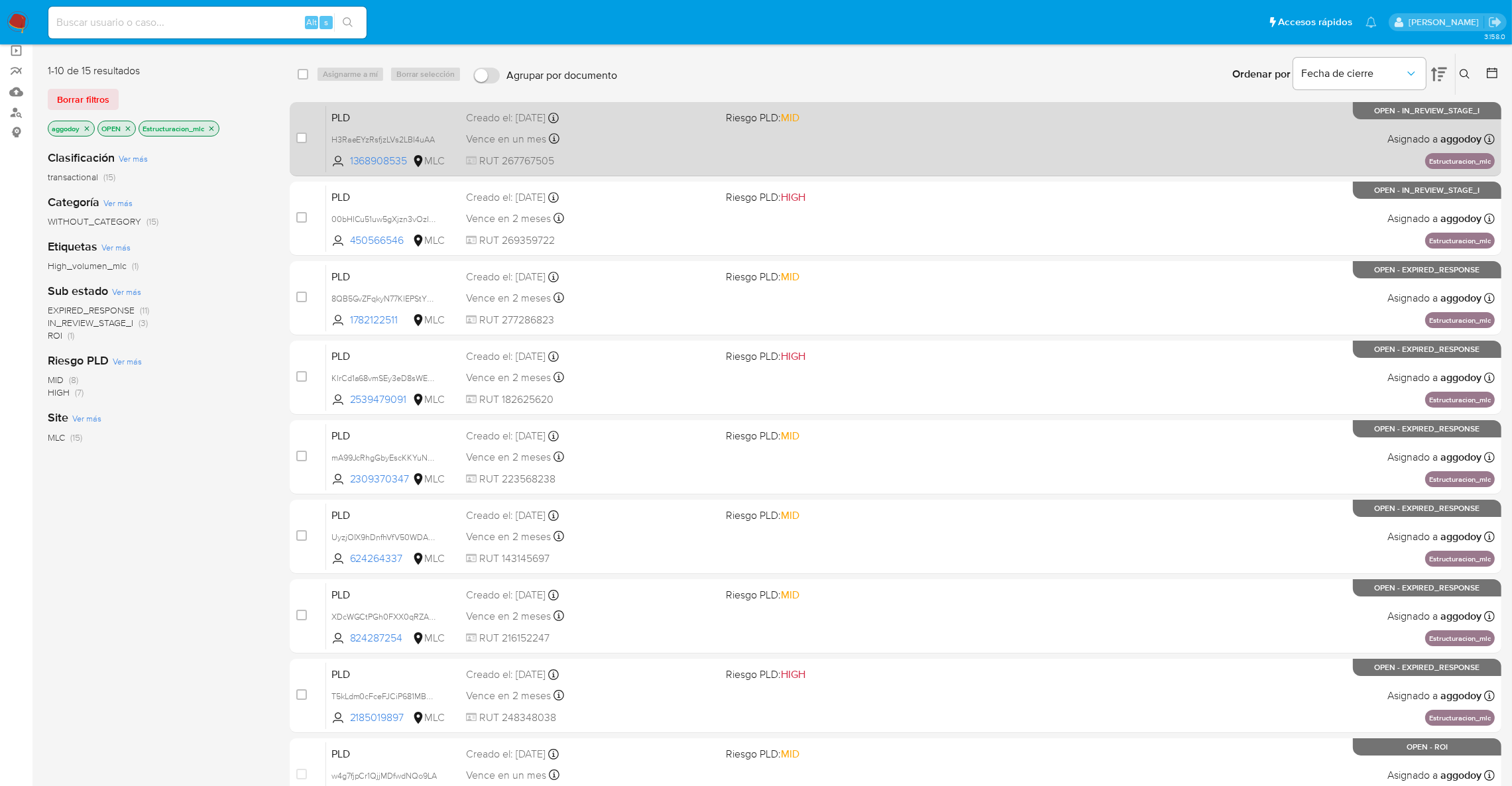
click at [827, 142] on div "PLD H3RaeEYzRsfjzLVs2LBI4uAA 1368908535 MLC Riesgo PLD: MID Creado el: 12/07/20…" at bounding box center [911, 139] width 1169 height 67
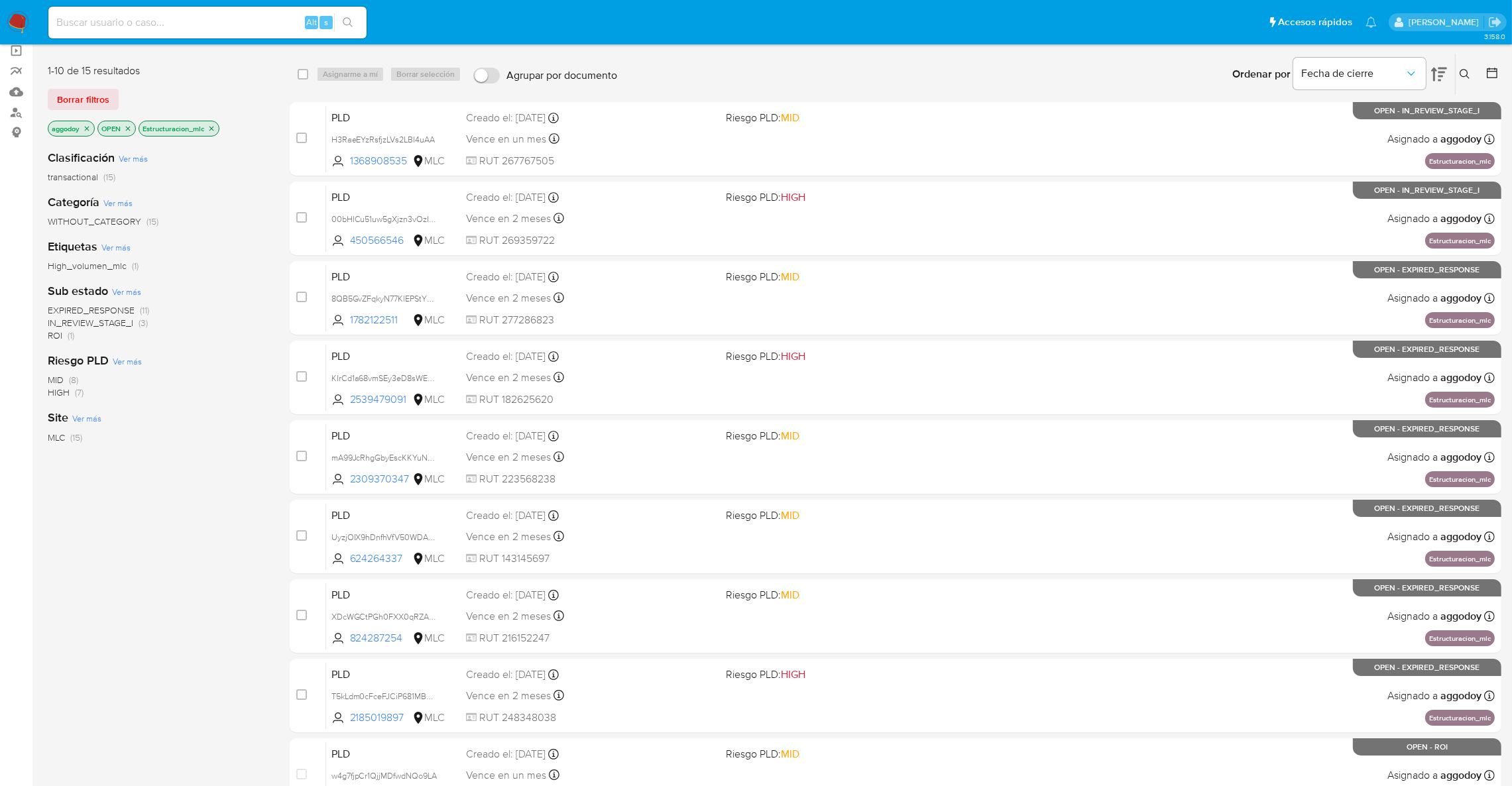
click at [1472, 67] on button at bounding box center [1467, 74] width 22 height 16
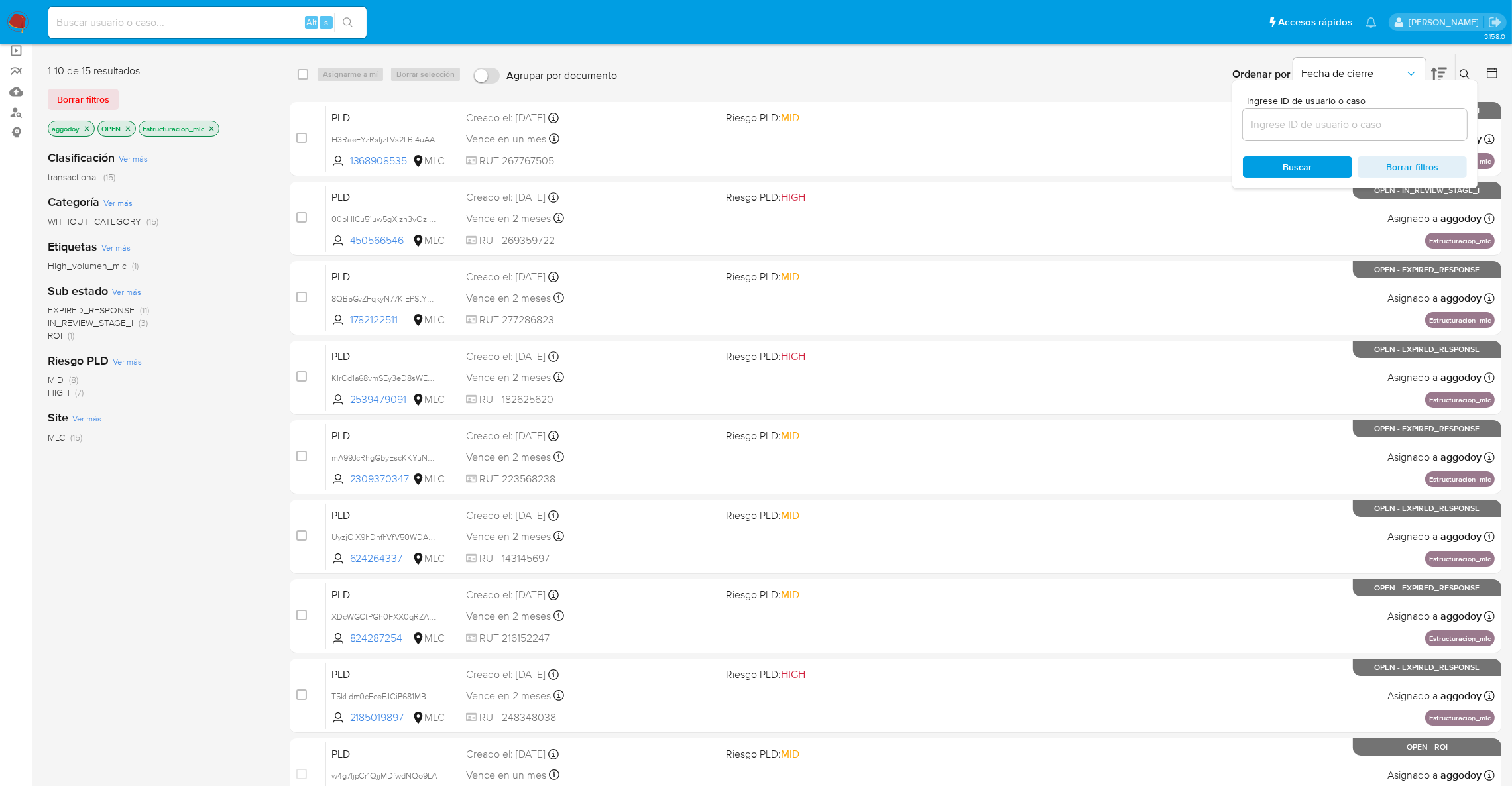
drag, startPoint x: 1343, startPoint y: 118, endPoint x: 1323, endPoint y: 117, distance: 20.0
click at [1343, 118] on input at bounding box center [1355, 124] width 224 height 18
type input "1954449322"
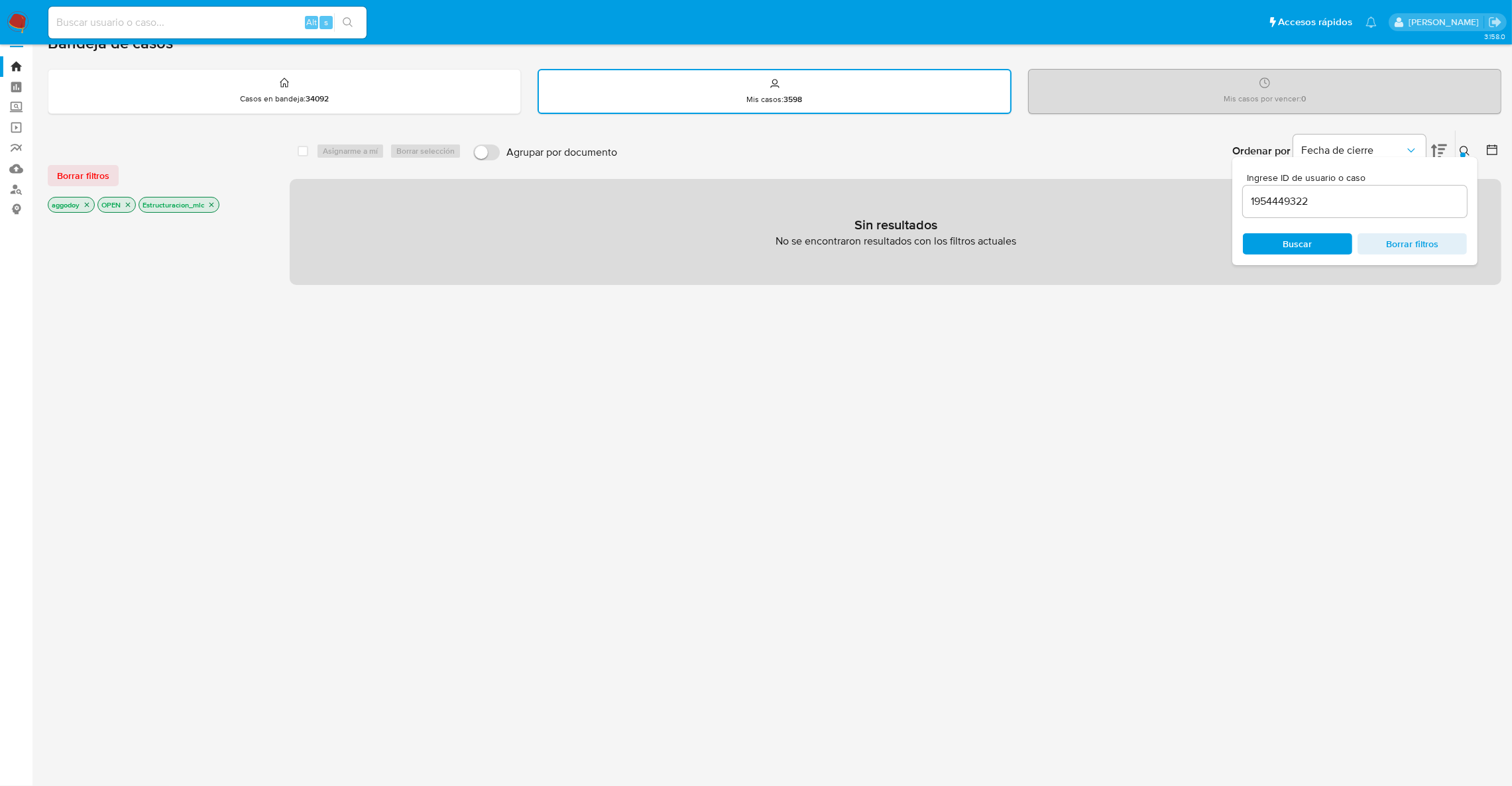
scroll to position [19, 0]
click at [1387, 209] on input "1954449322" at bounding box center [1355, 204] width 224 height 18
click at [213, 212] on p "Estructuracion_mlc" at bounding box center [179, 208] width 80 height 15
click at [213, 209] on icon "close-filter" at bounding box center [211, 208] width 8 height 8
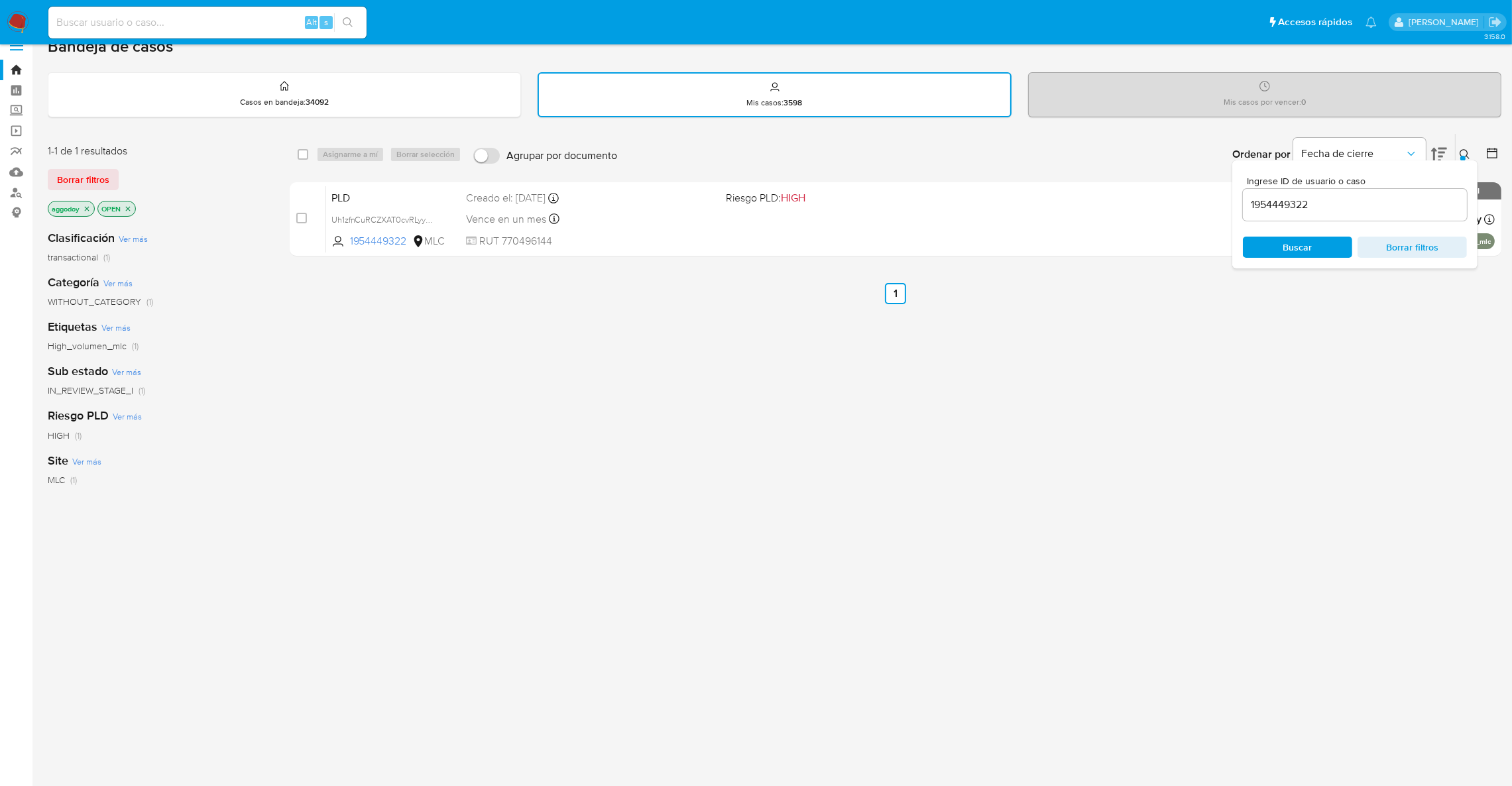
click at [1457, 150] on button at bounding box center [1467, 154] width 22 height 16
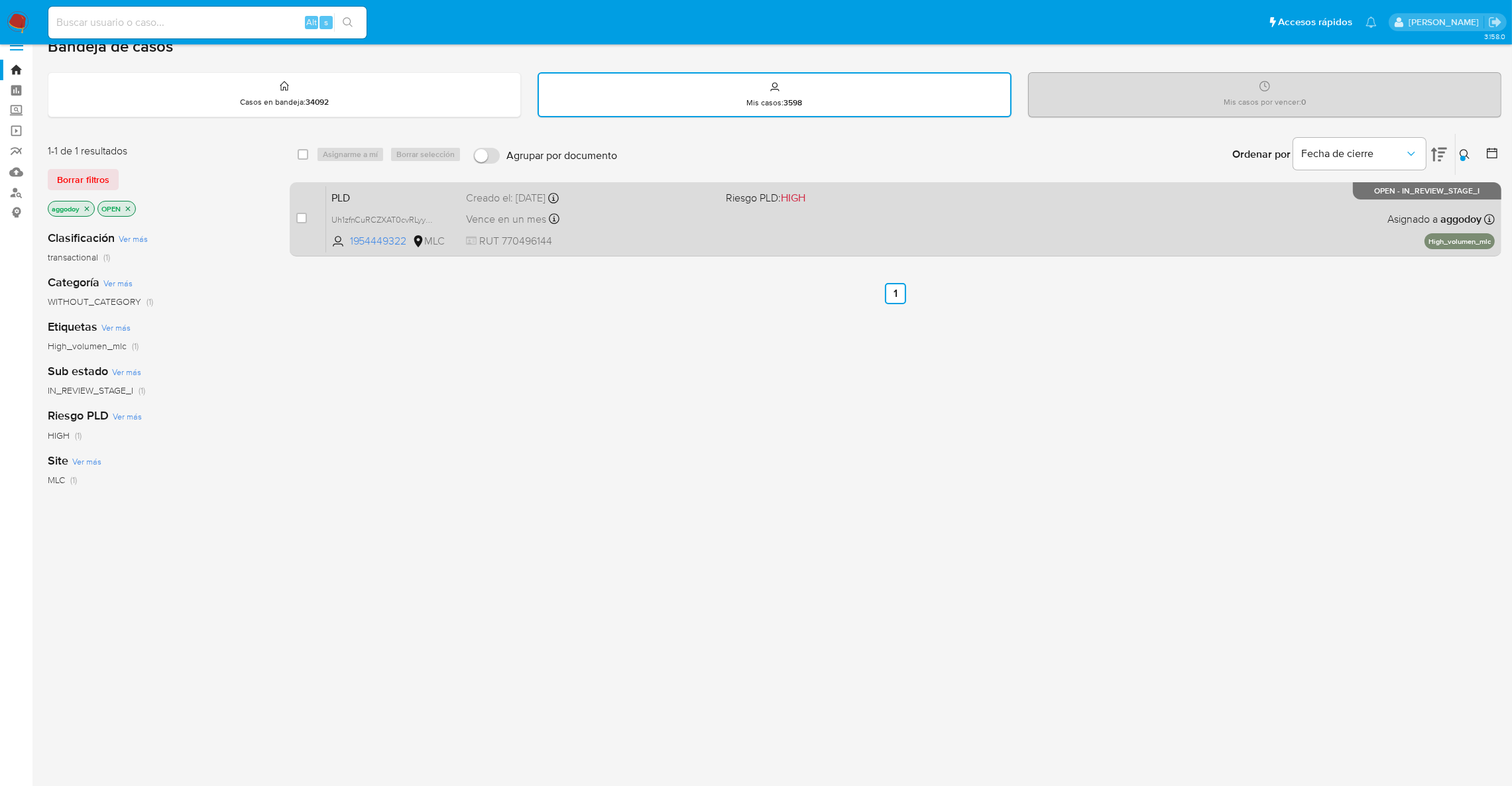
click at [1161, 200] on div "PLD Uh1zfnCuRCZXAT0cvRLyyXP5 1954449322 MLC Riesgo PLD: HIGH Creado el: 12/07/2…" at bounding box center [911, 219] width 1169 height 67
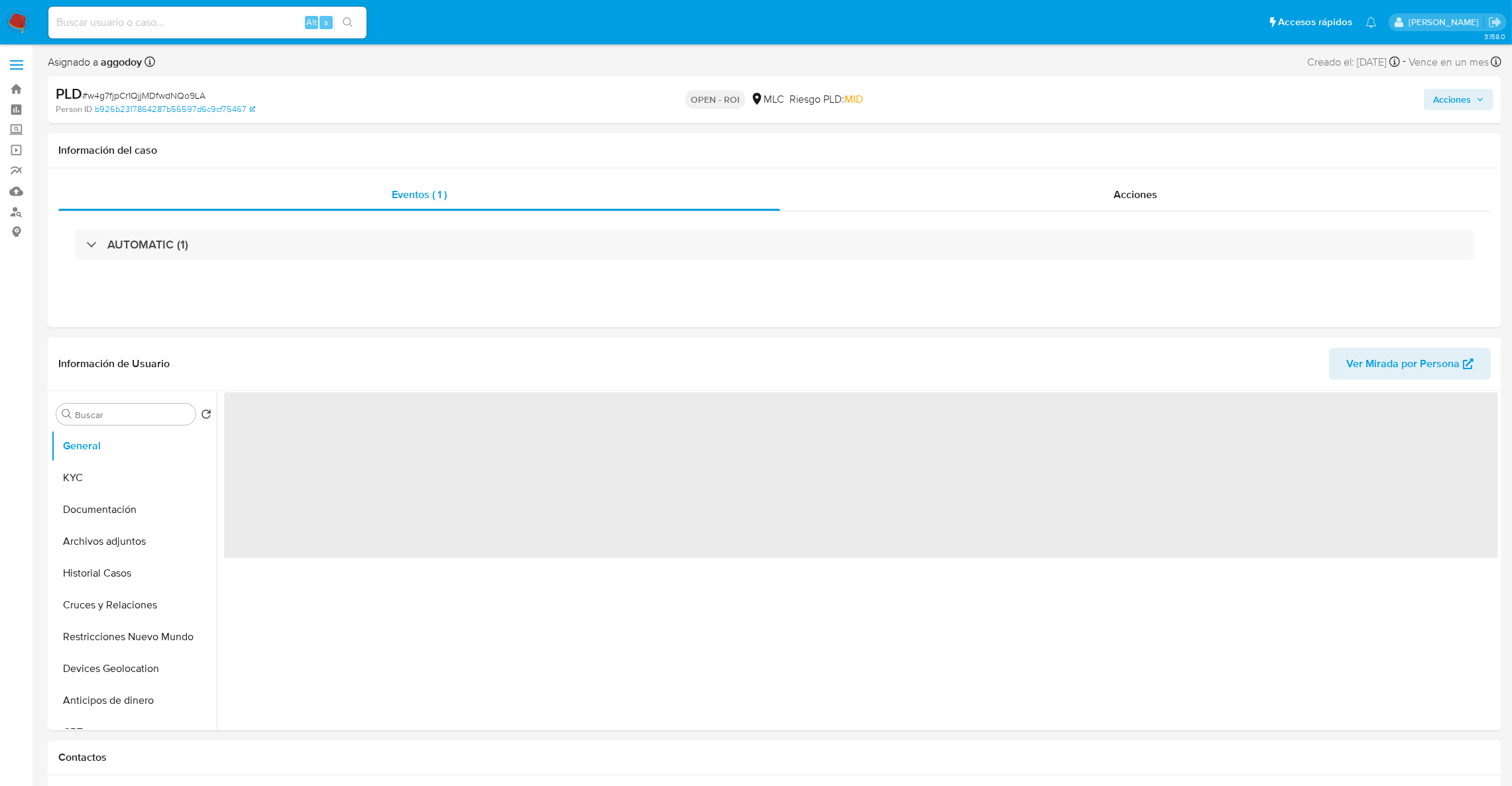
select select "10"
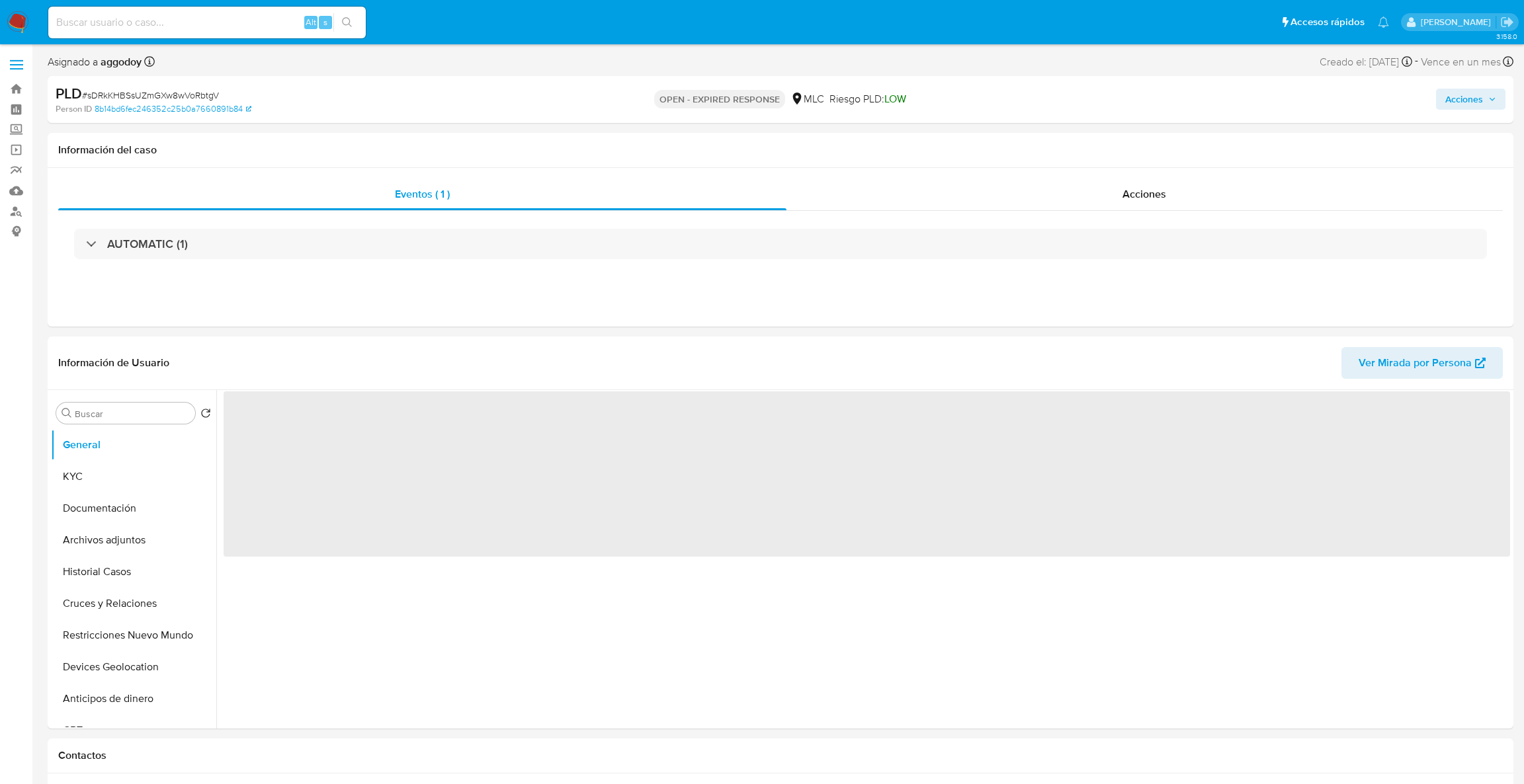
select select "10"
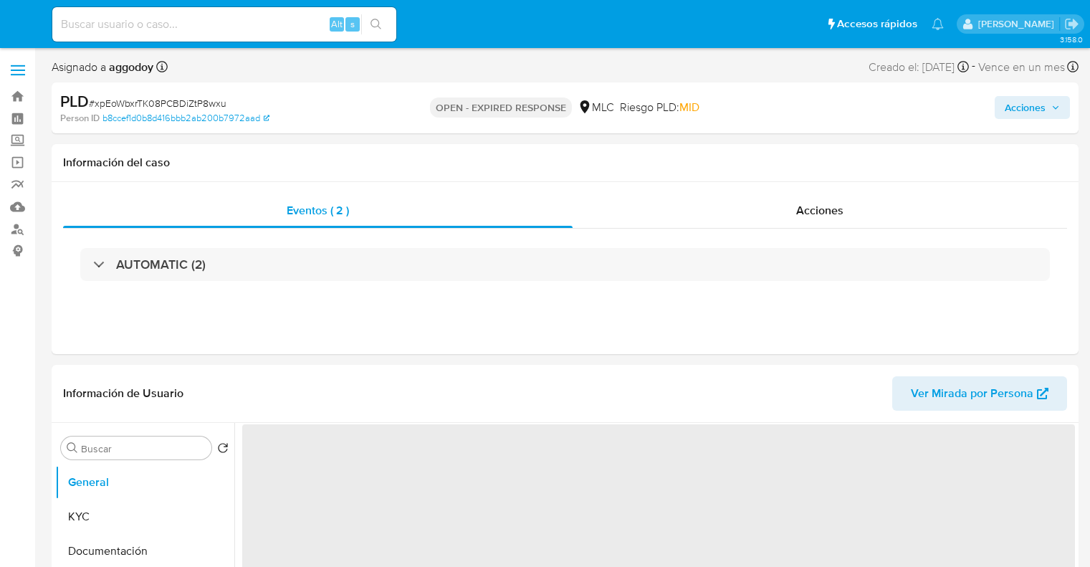
select select "10"
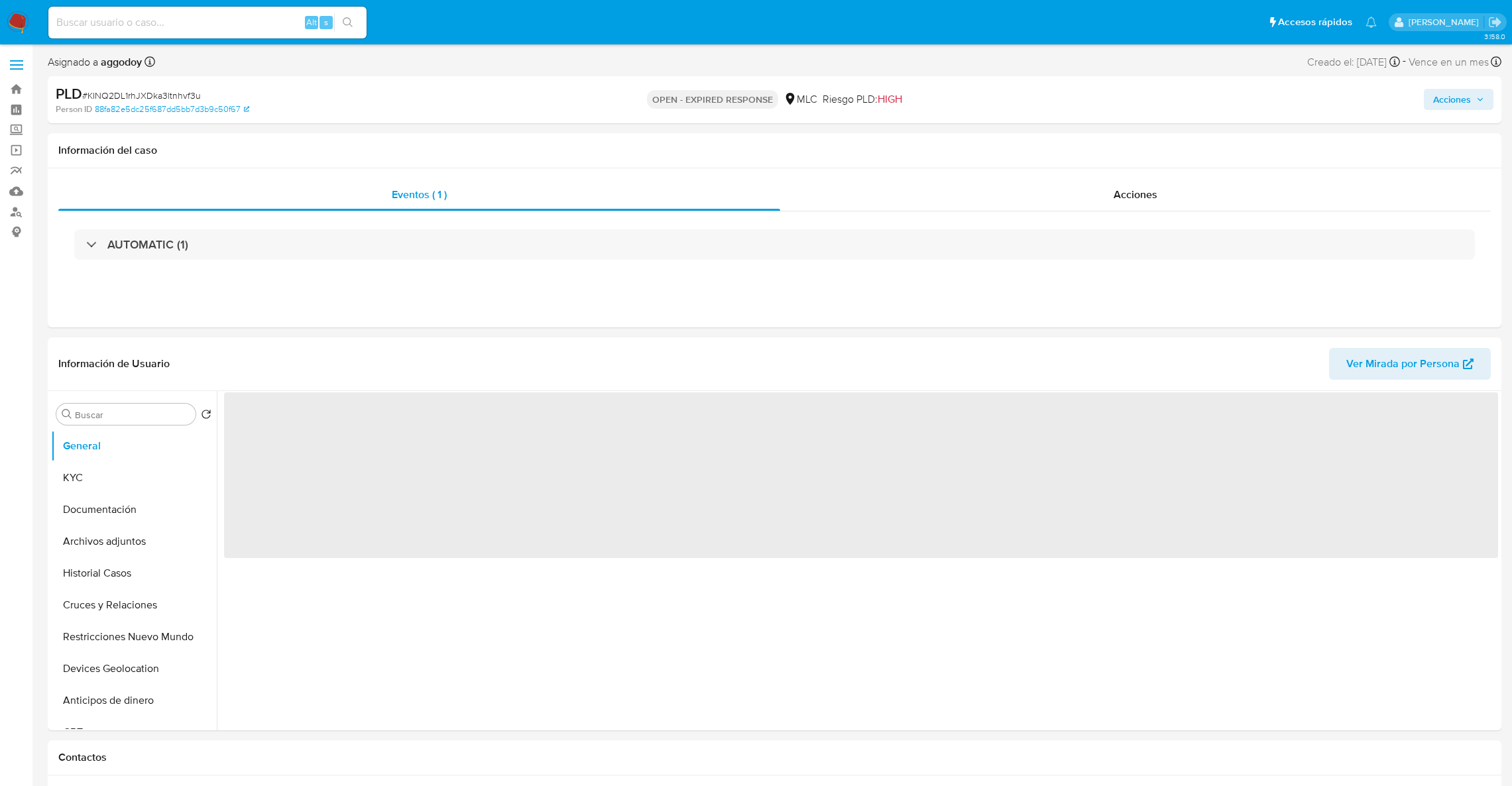
select select "10"
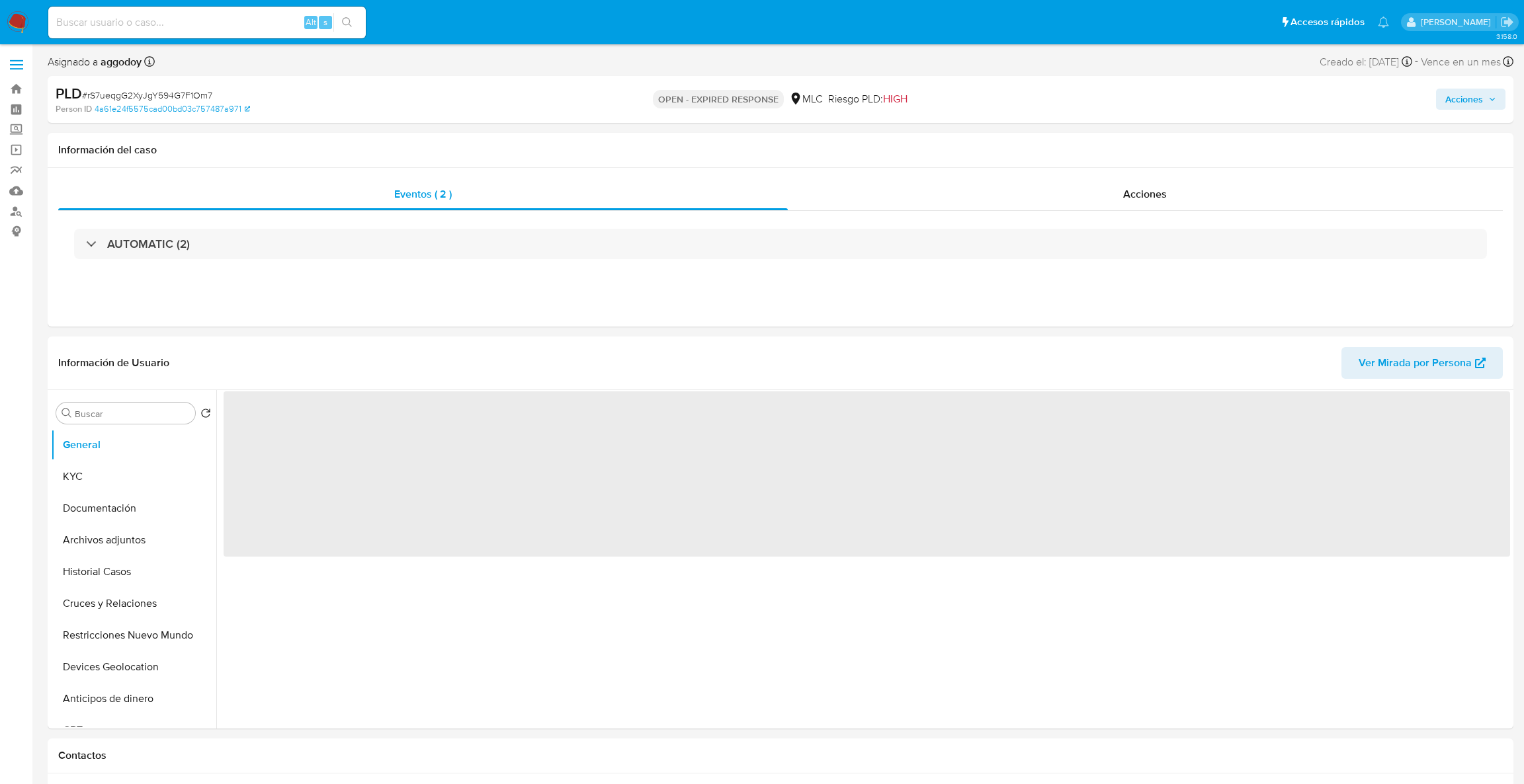
select select "10"
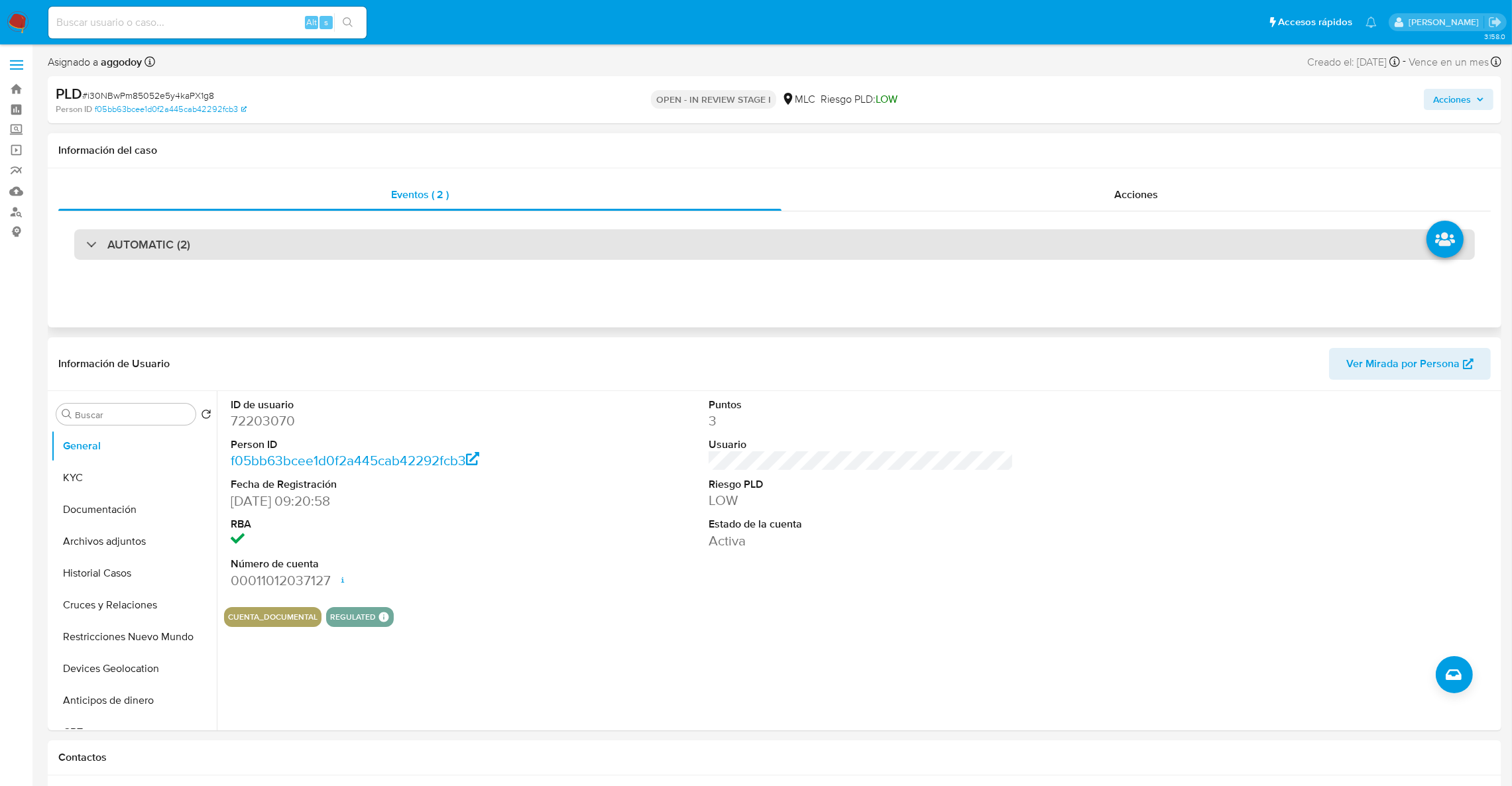
click at [264, 252] on div "AUTOMATIC (2)" at bounding box center [774, 244] width 1401 height 31
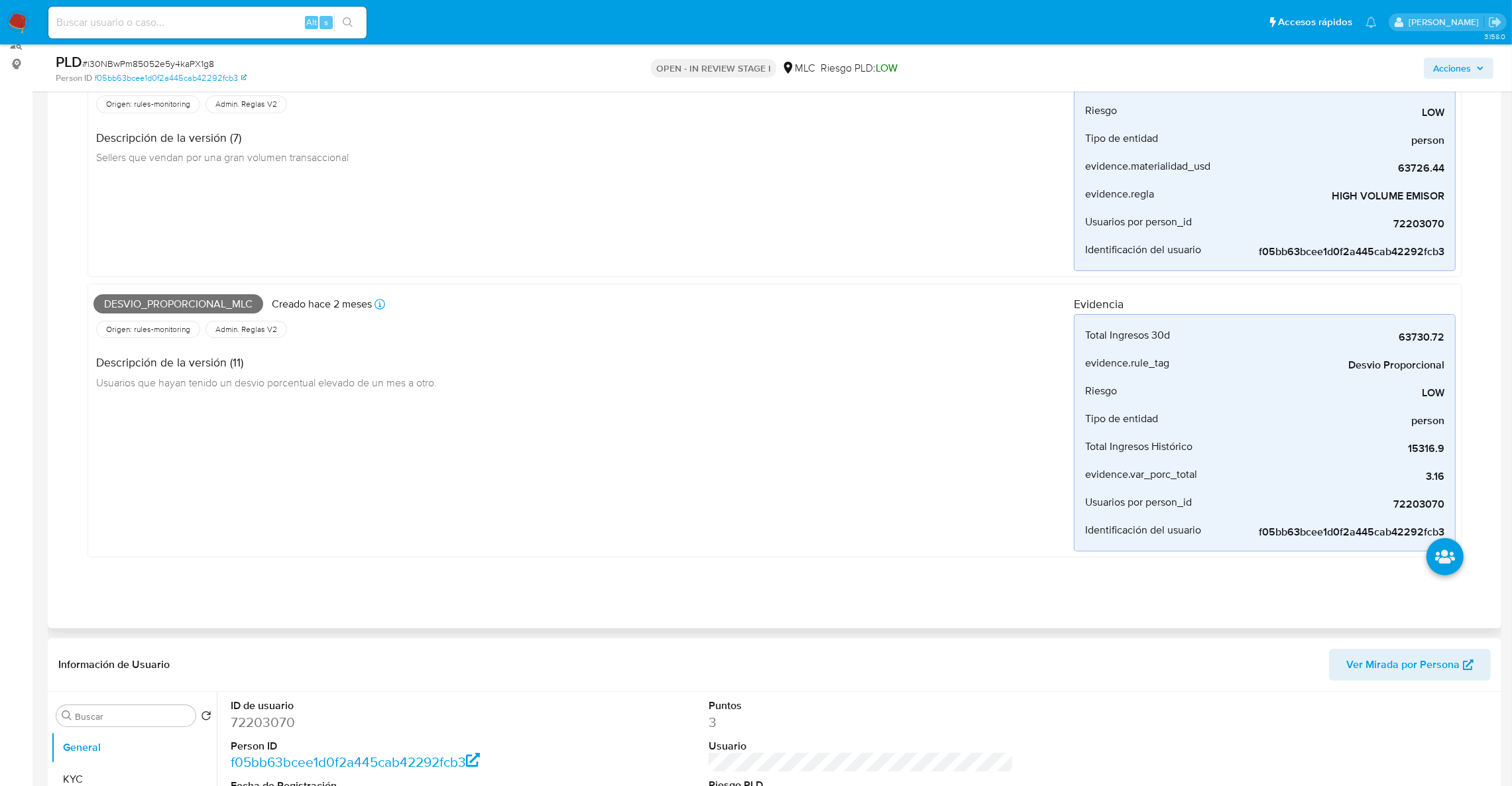
scroll to position [199, 0]
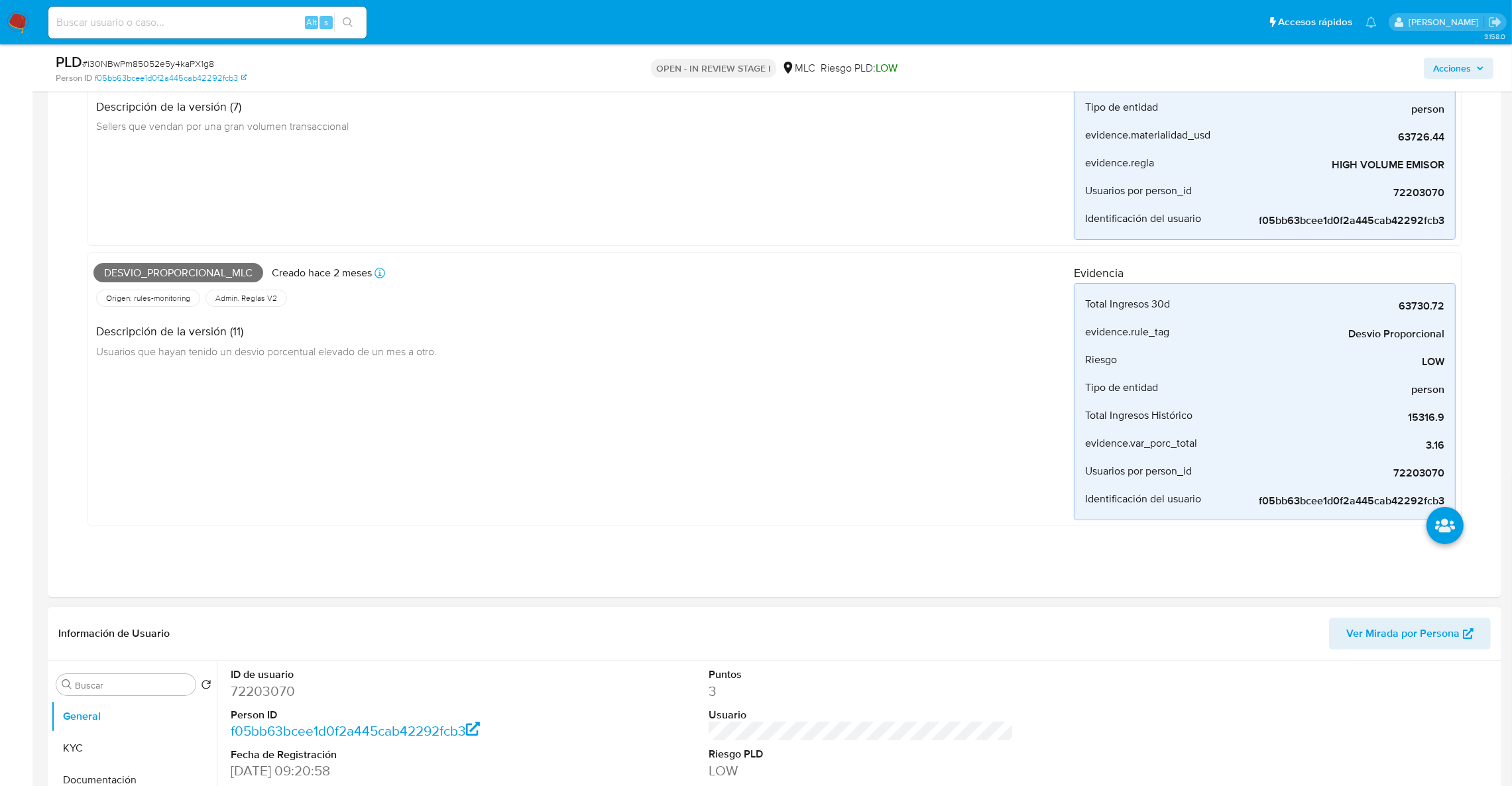
click at [260, 682] on dd "72203070" at bounding box center [383, 692] width 305 height 18
copy dd "72203070"
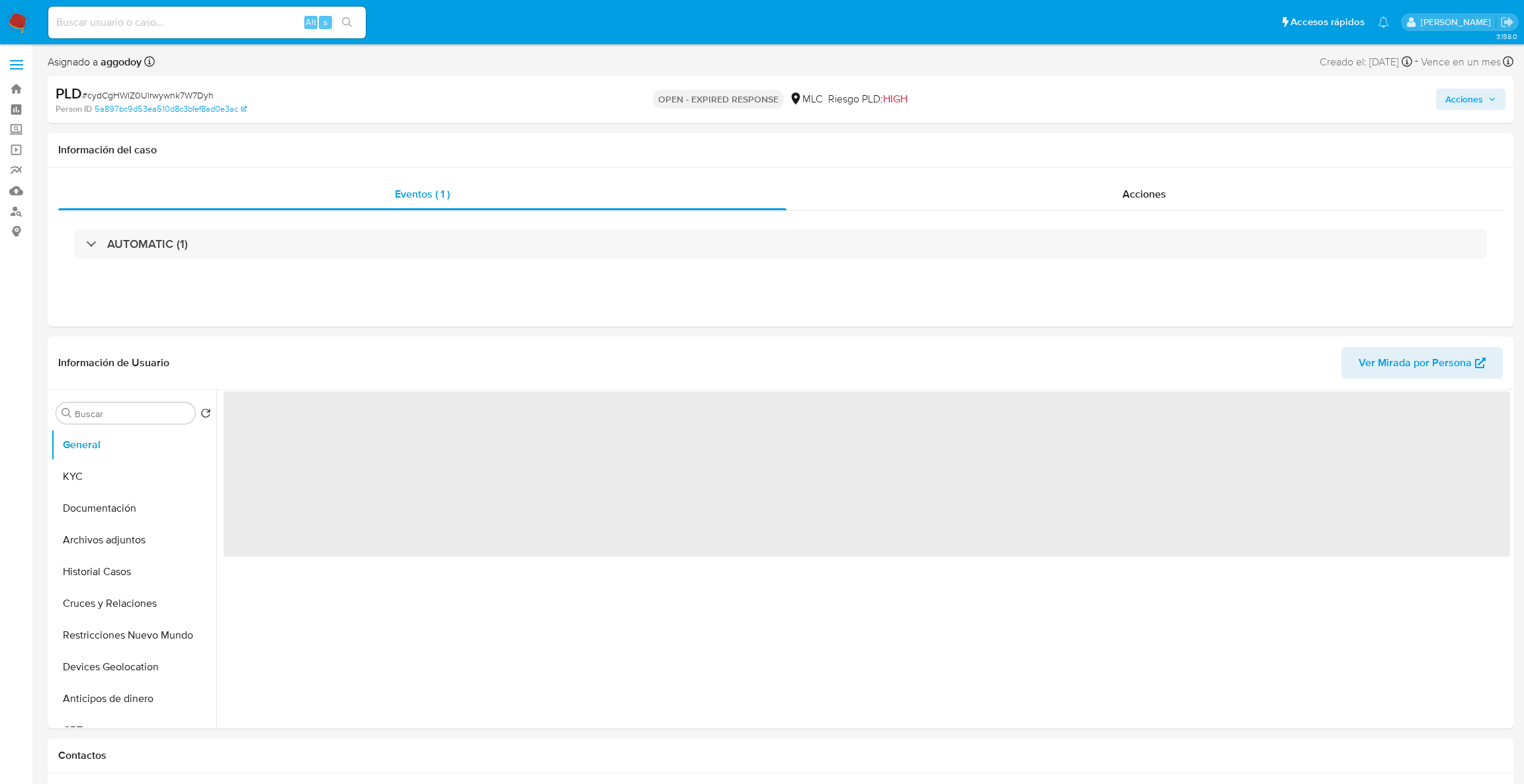
select select "10"
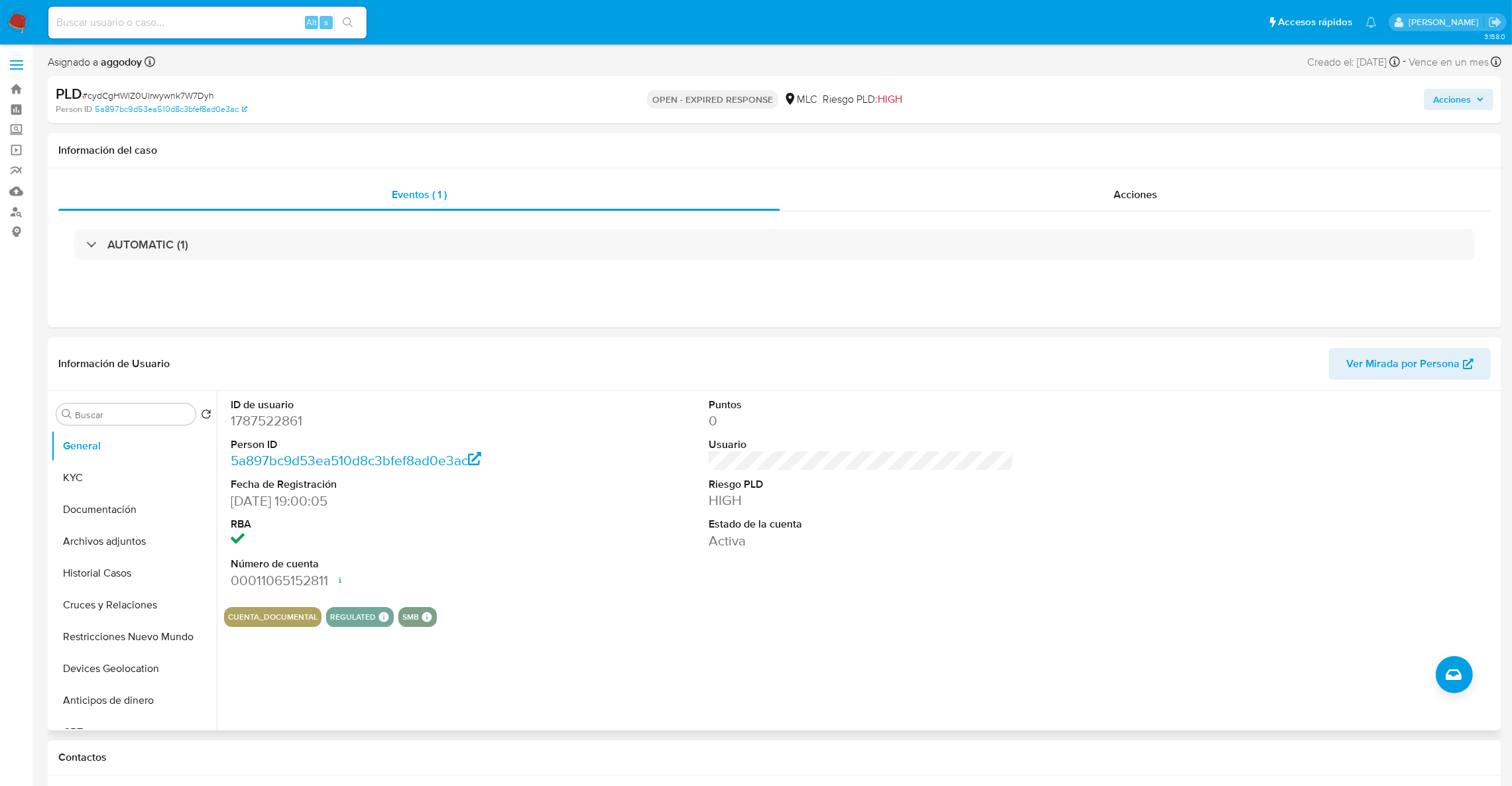
click at [244, 432] on dl "ID de usuario 1787522861 Person ID 5a897bc9d53ea510d8c3bfef8ad0e3ac Fecha de Re…" at bounding box center [383, 494] width 305 height 192
click at [244, 424] on dd "1787522861" at bounding box center [383, 421] width 305 height 18
copy dd "1787522861"
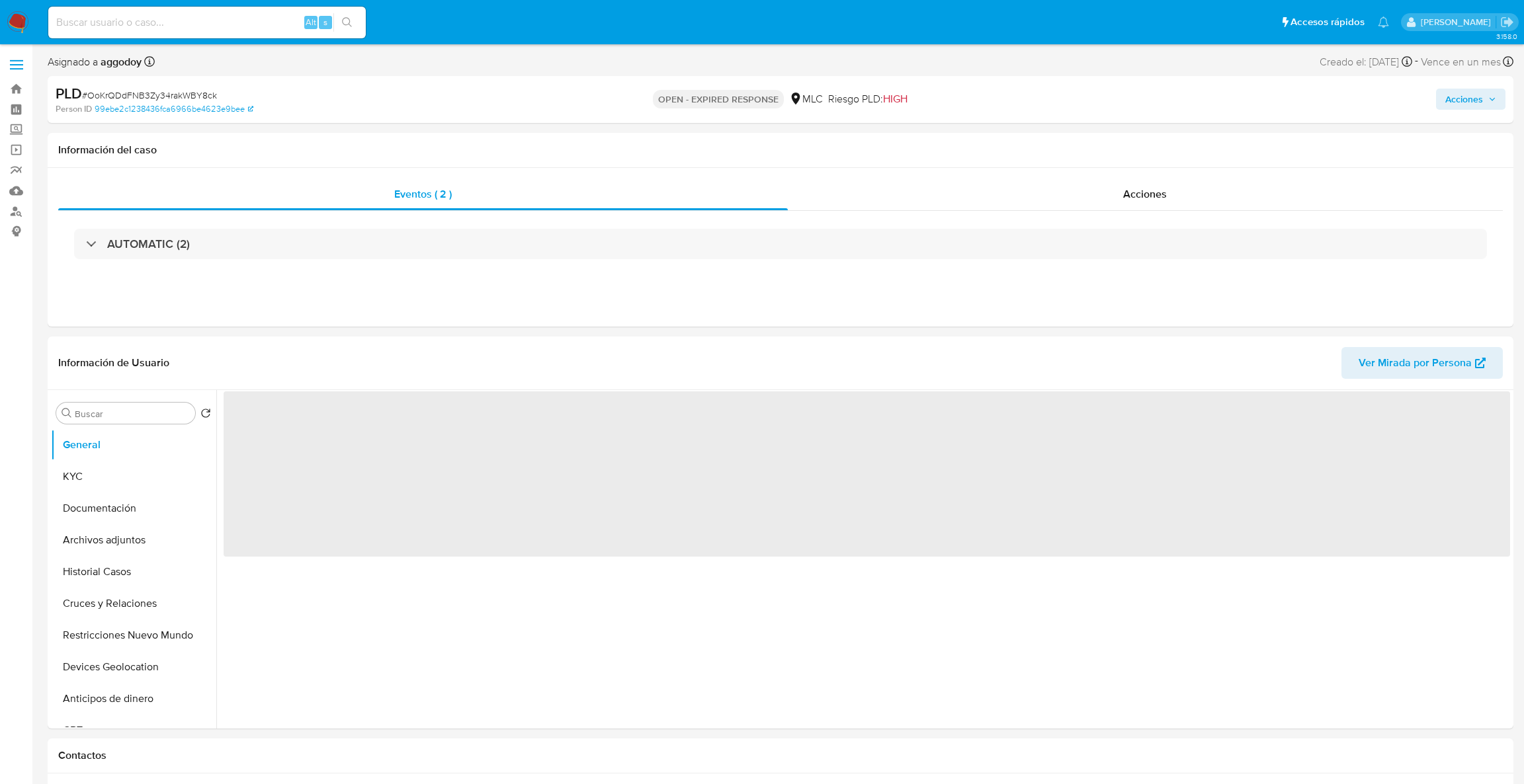
select select "10"
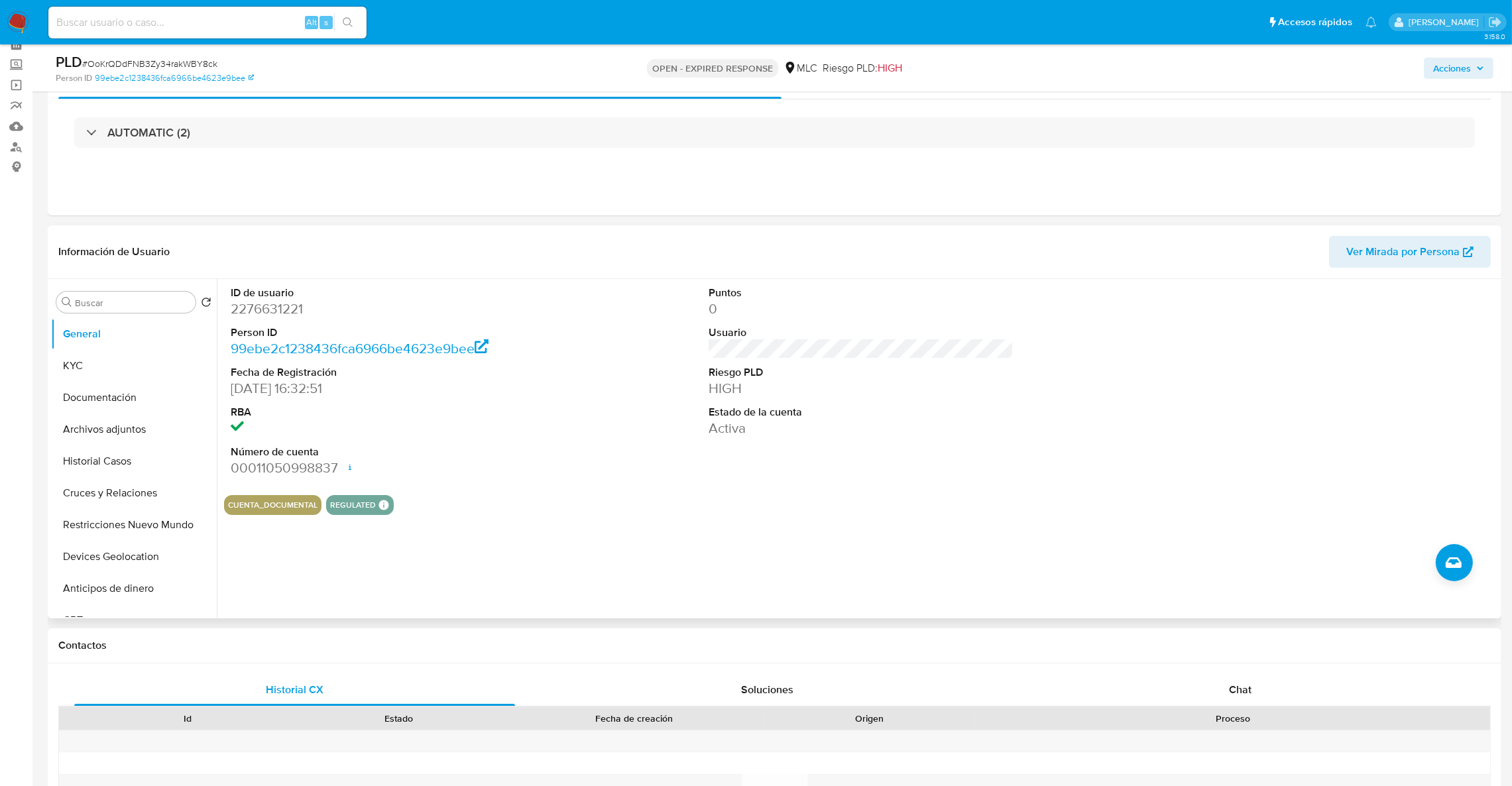
scroll to position [100, 0]
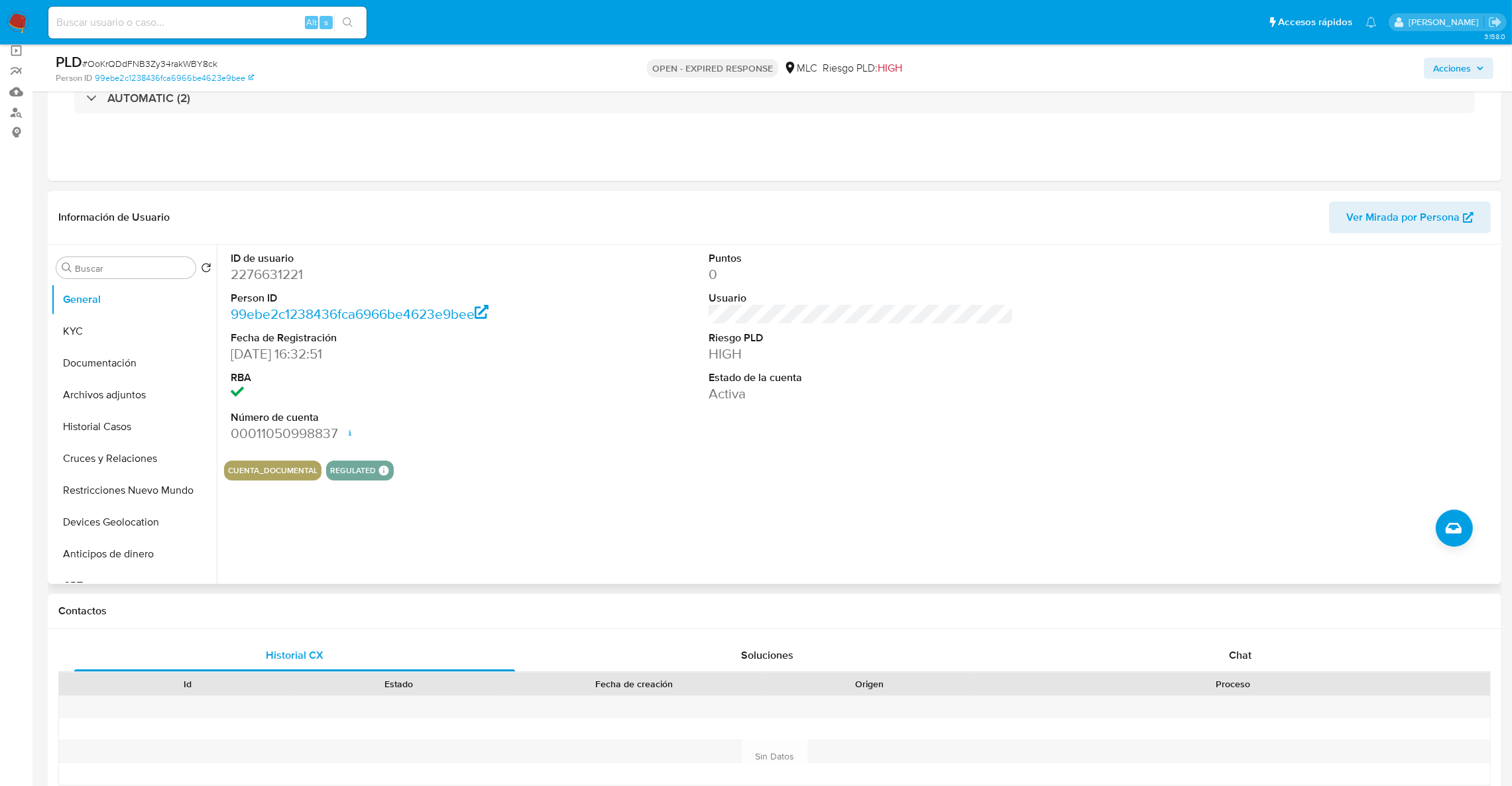
click at [261, 282] on dd "2276631221" at bounding box center [383, 275] width 305 height 18
copy dd "2276631221"
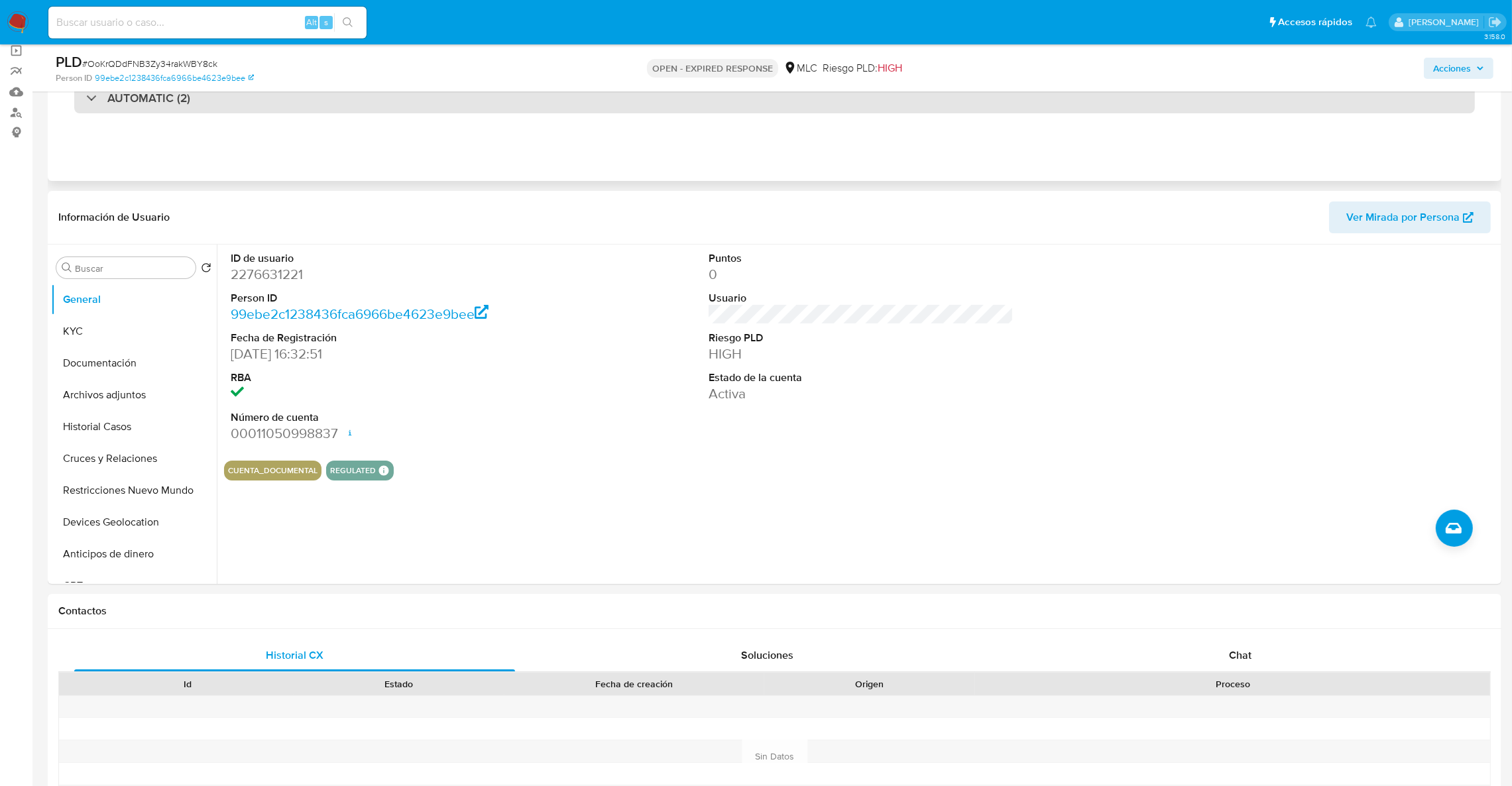
click at [324, 99] on div "AUTOMATIC (2)" at bounding box center [774, 98] width 1401 height 31
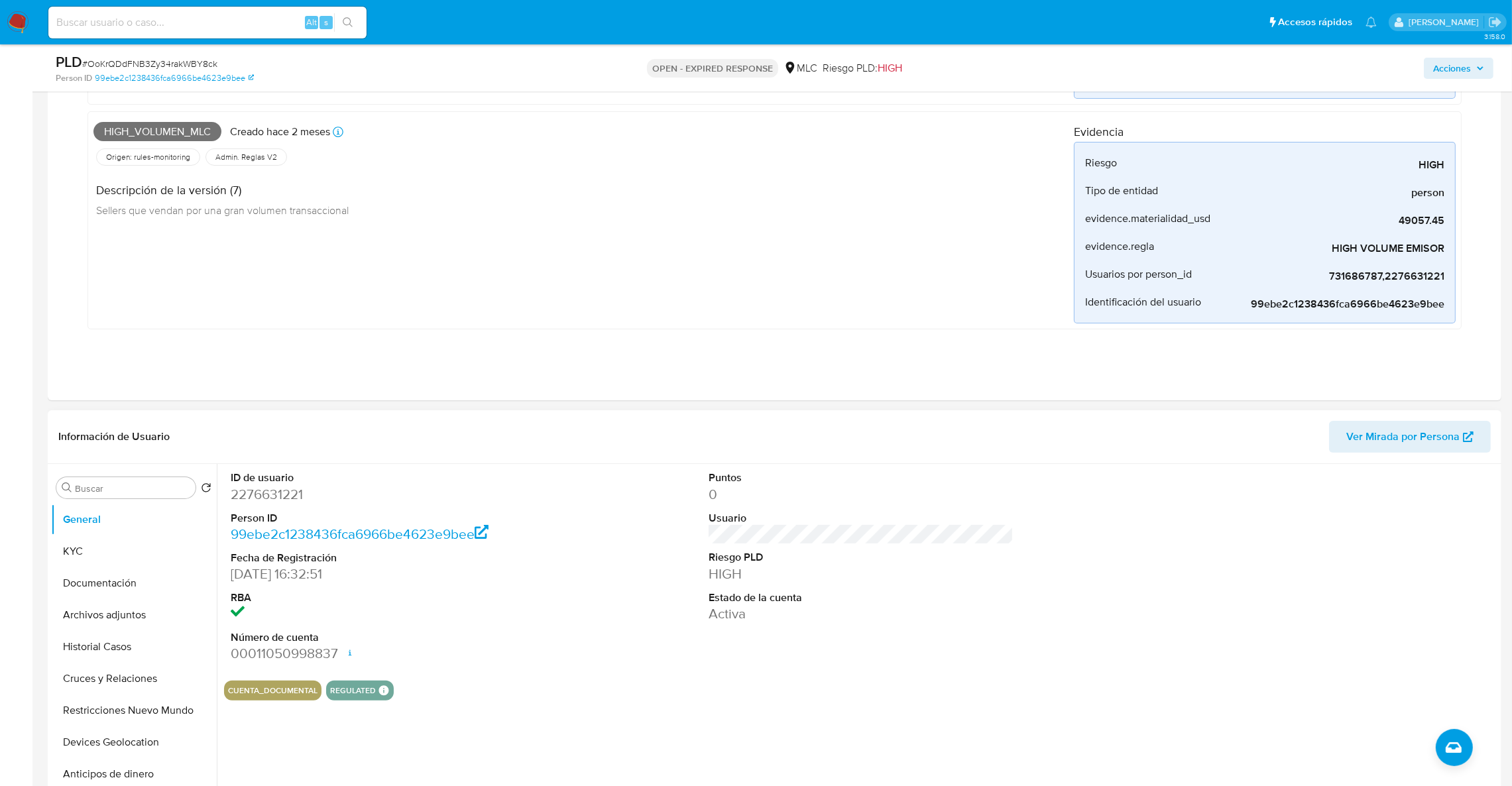
scroll to position [398, 0]
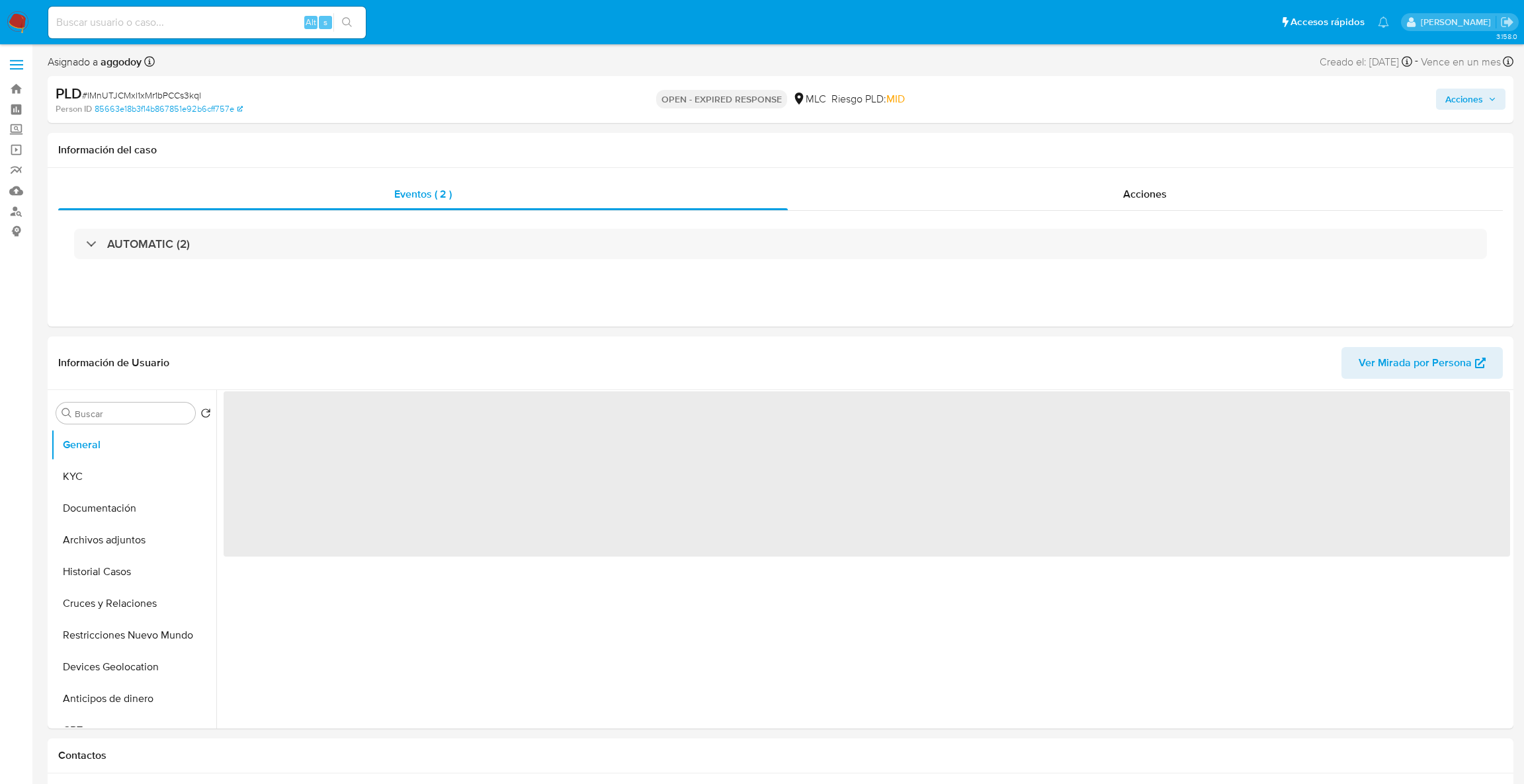
select select "10"
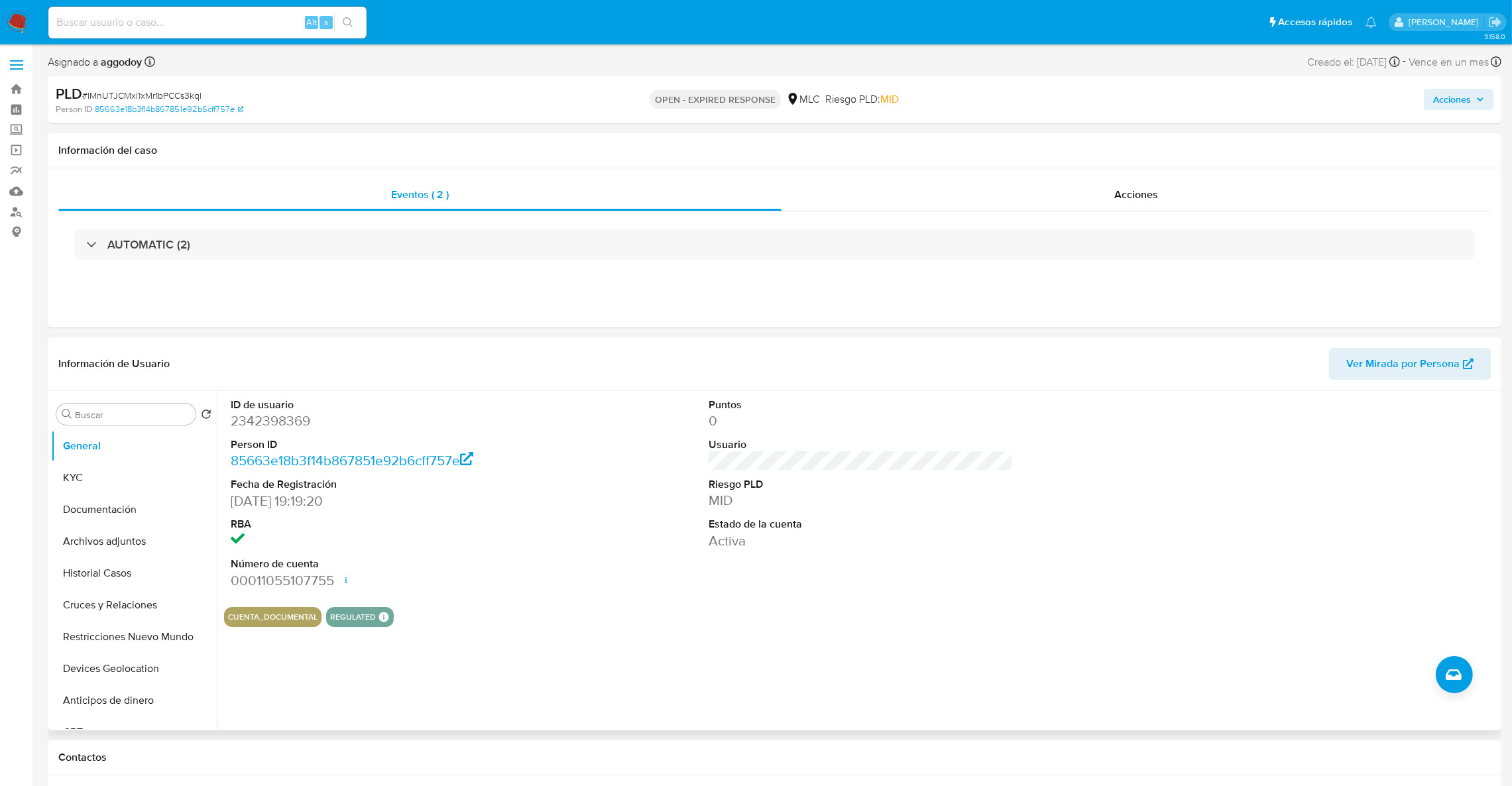
click at [224, 440] on div "ID de usuario 2342398369 Person ID 85663e18b3f14b867851e92b6cff757e Fecha de Re…" at bounding box center [383, 494] width 319 height 205
click at [224, 420] on div "ID de usuario 2342398369 Person ID 85663e18b3f14b867851e92b6cff757e Fecha de Re…" at bounding box center [383, 494] width 319 height 205
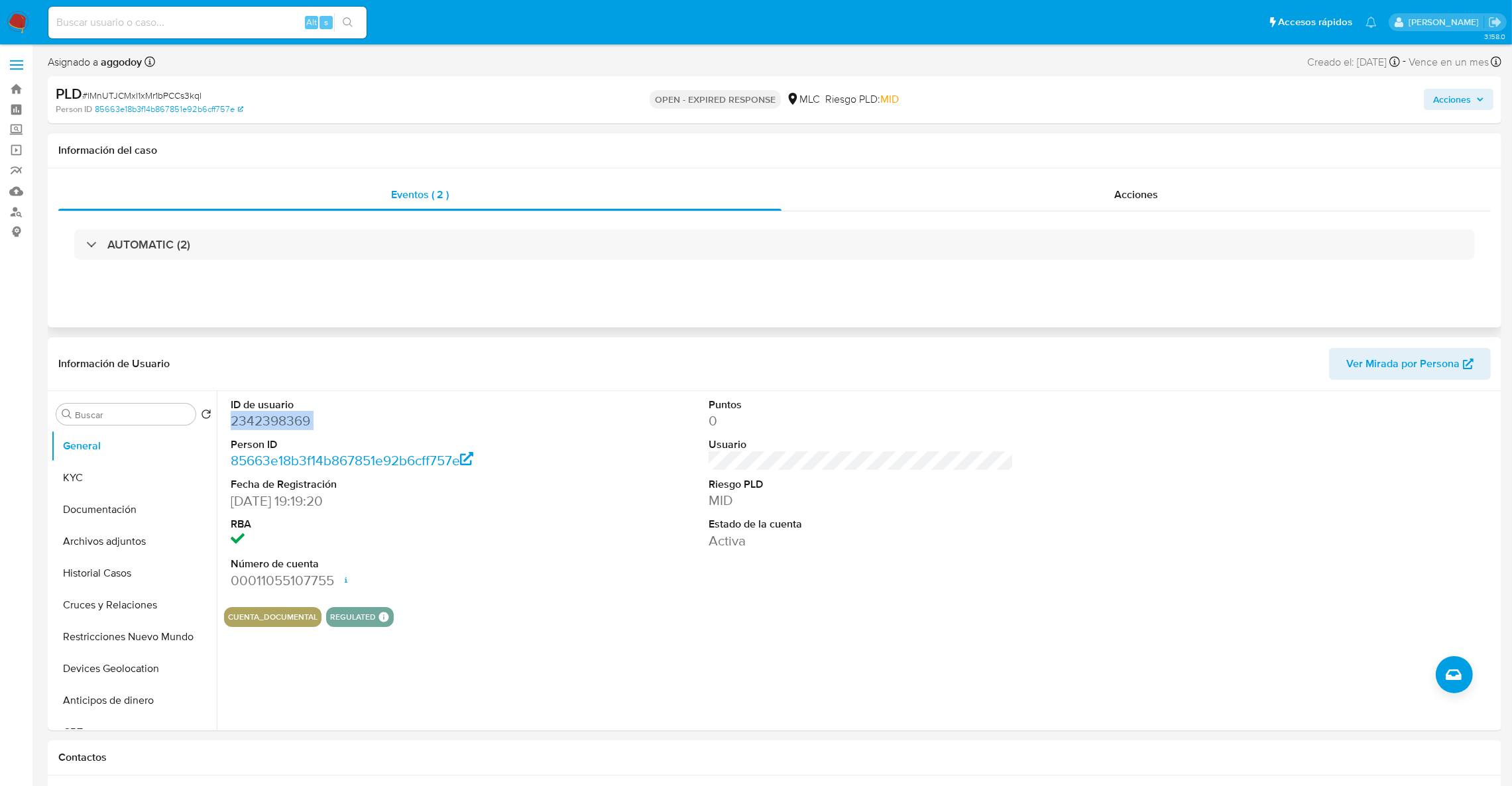
copy dd "2342398369"
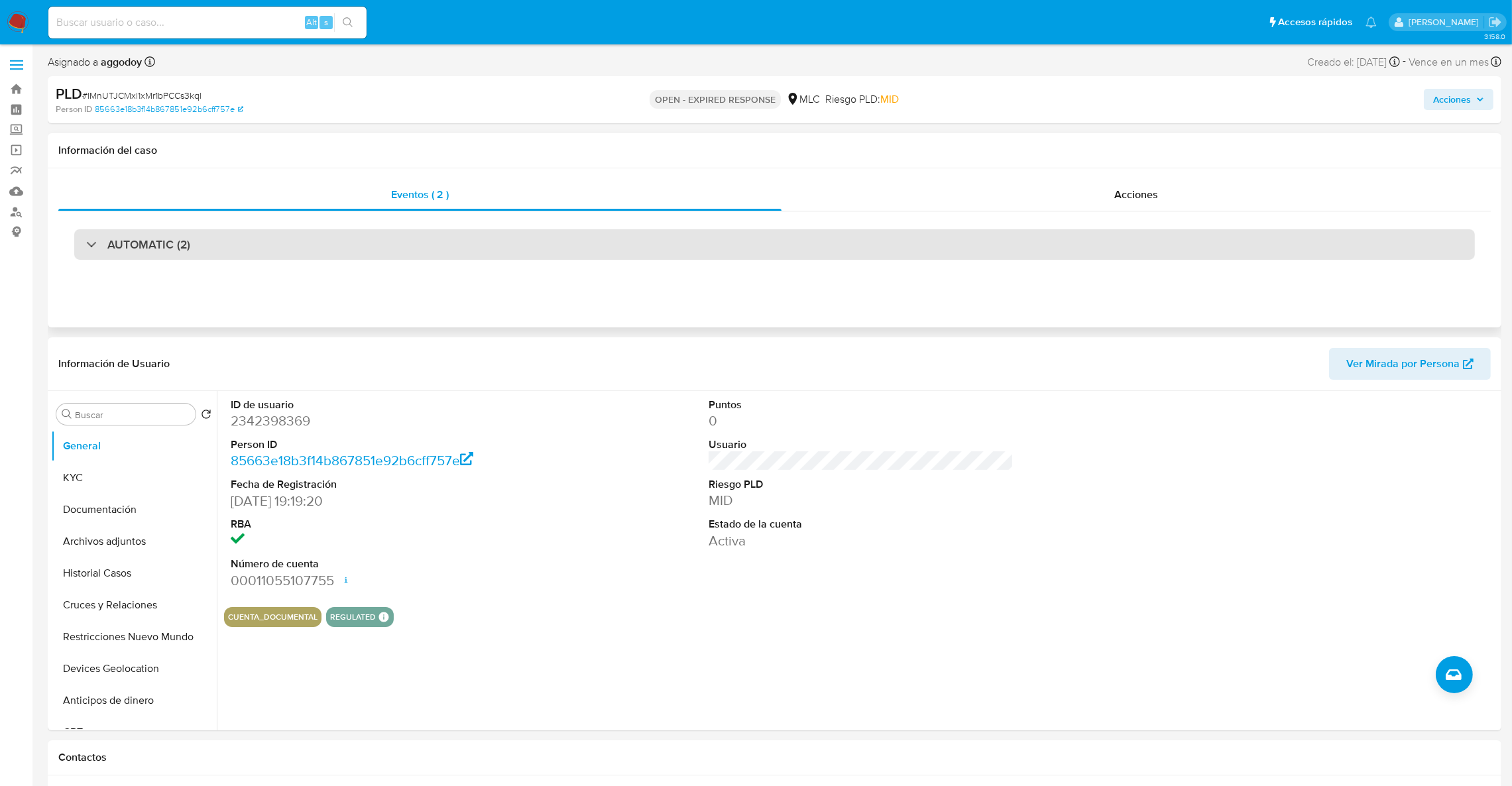
click at [225, 236] on div "AUTOMATIC (2)" at bounding box center [774, 244] width 1401 height 31
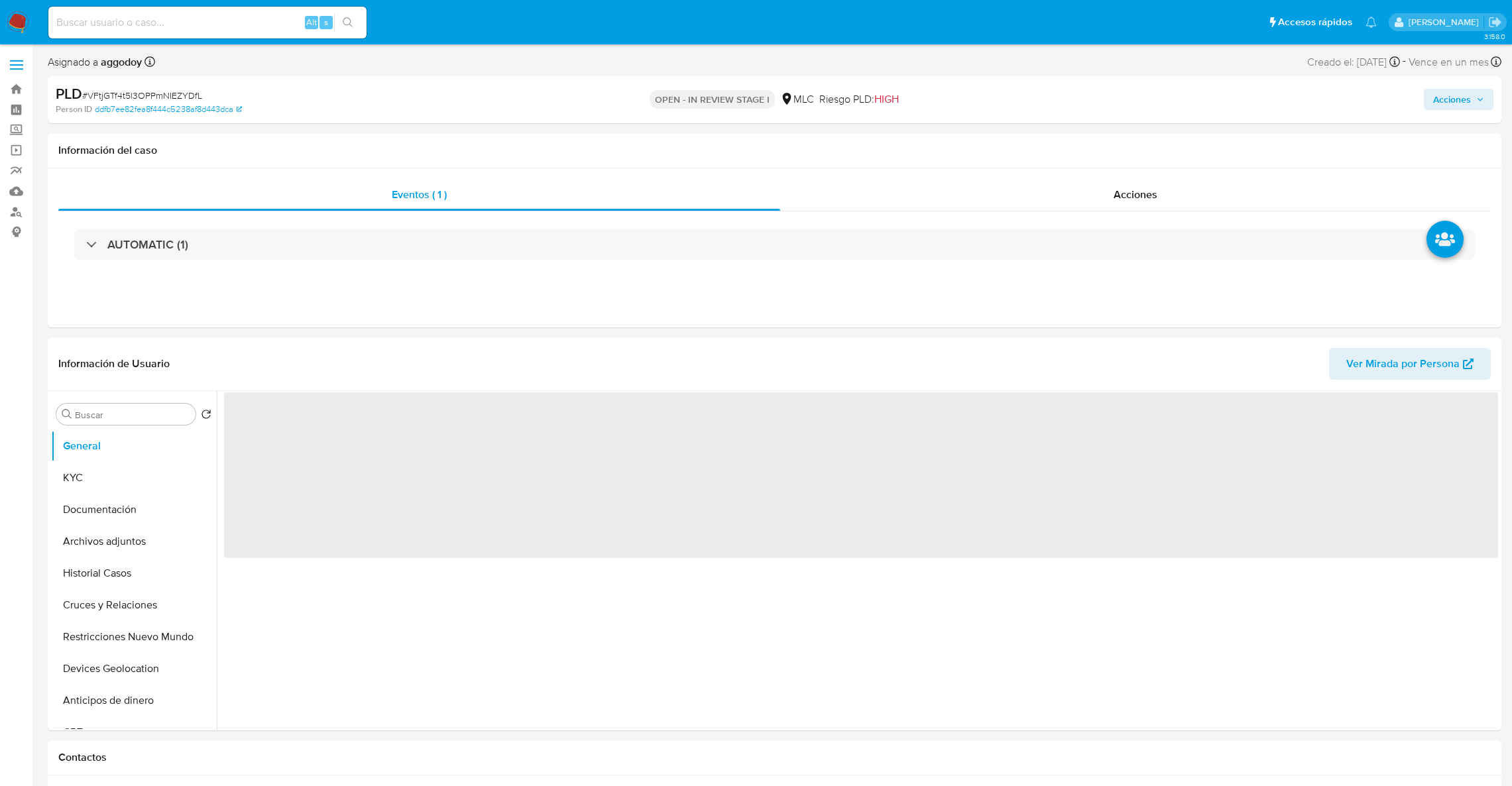
select select "10"
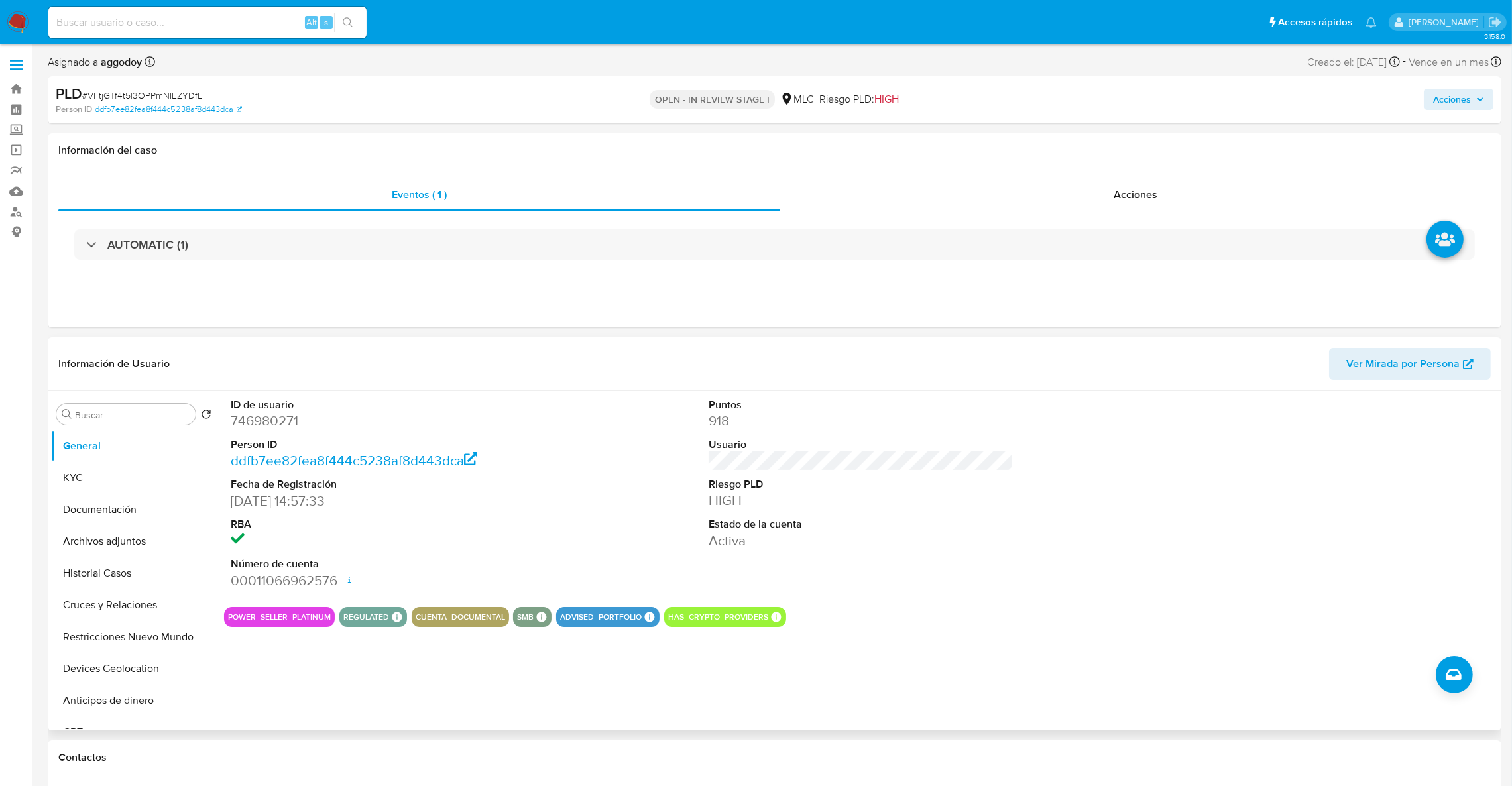
click at [274, 427] on dd "746980271" at bounding box center [383, 421] width 305 height 18
copy dd "746980271"
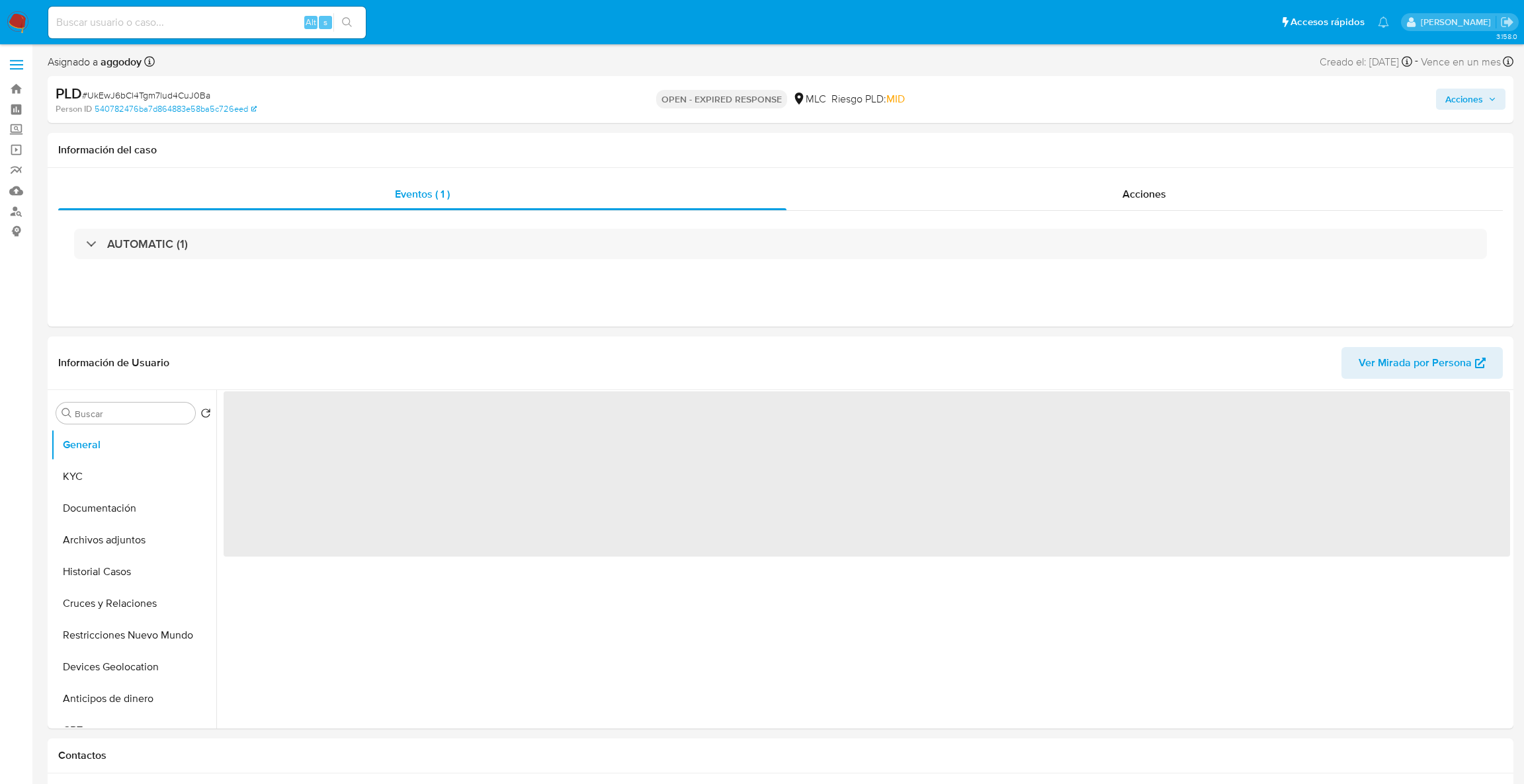
select select "10"
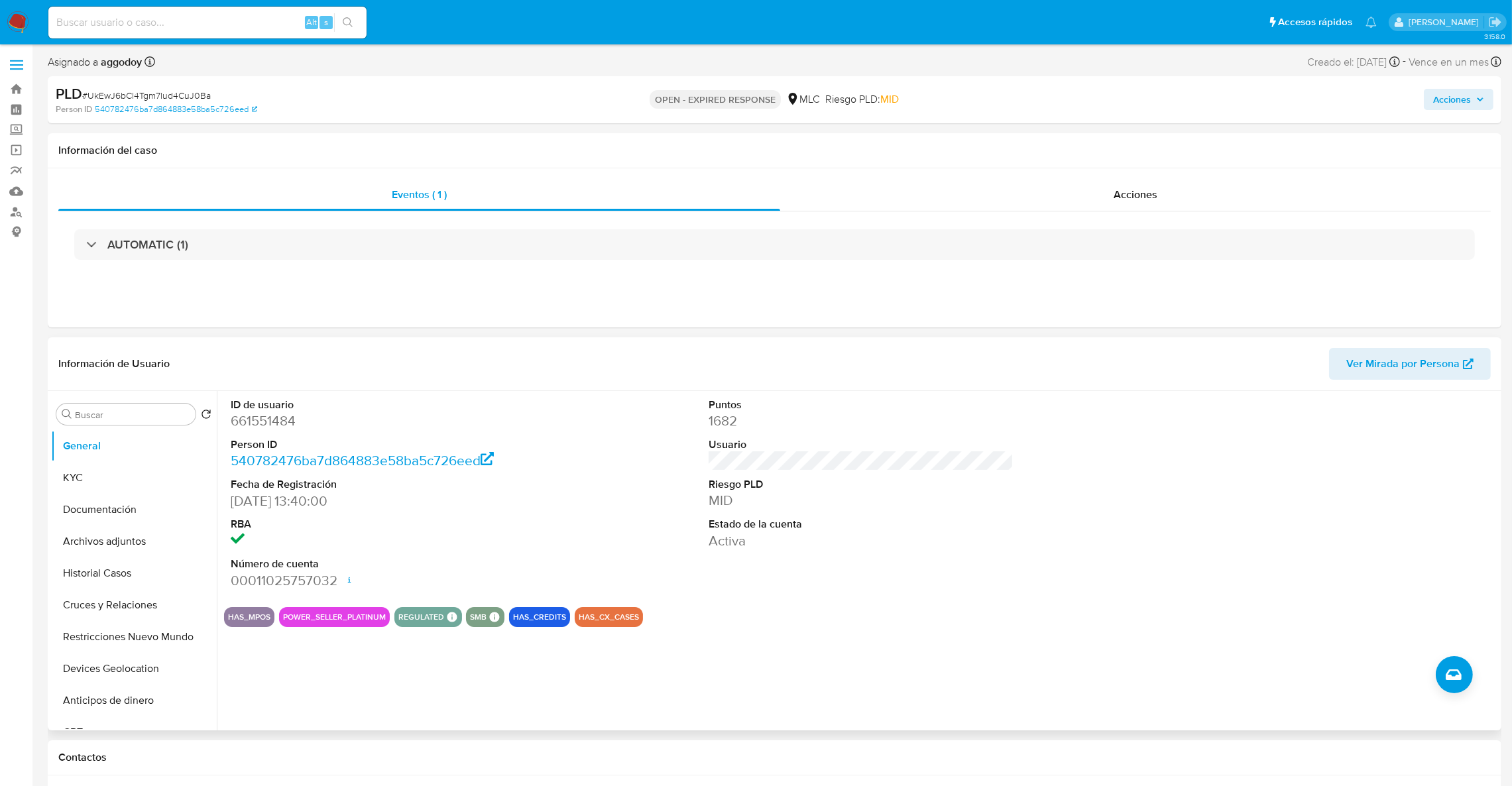
click at [258, 411] on dd "661551484" at bounding box center [383, 421] width 305 height 18
click at [265, 424] on dd "661551484" at bounding box center [383, 421] width 305 height 18
copy dd "661551484"
click at [242, 270] on div "AUTOMATIC (1)" at bounding box center [774, 245] width 1432 height 67
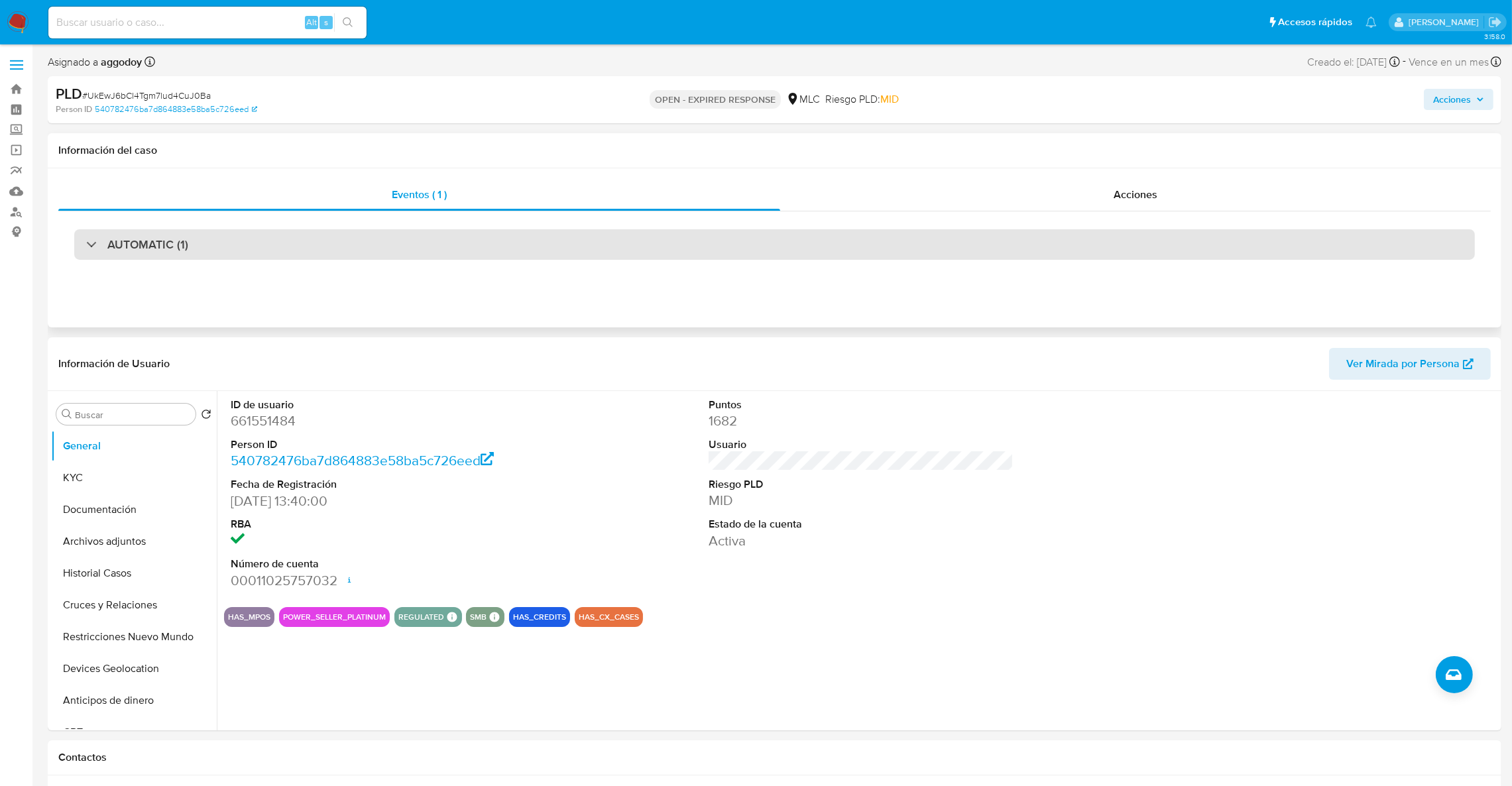
click at [238, 257] on div "AUTOMATIC (1)" at bounding box center [774, 244] width 1401 height 31
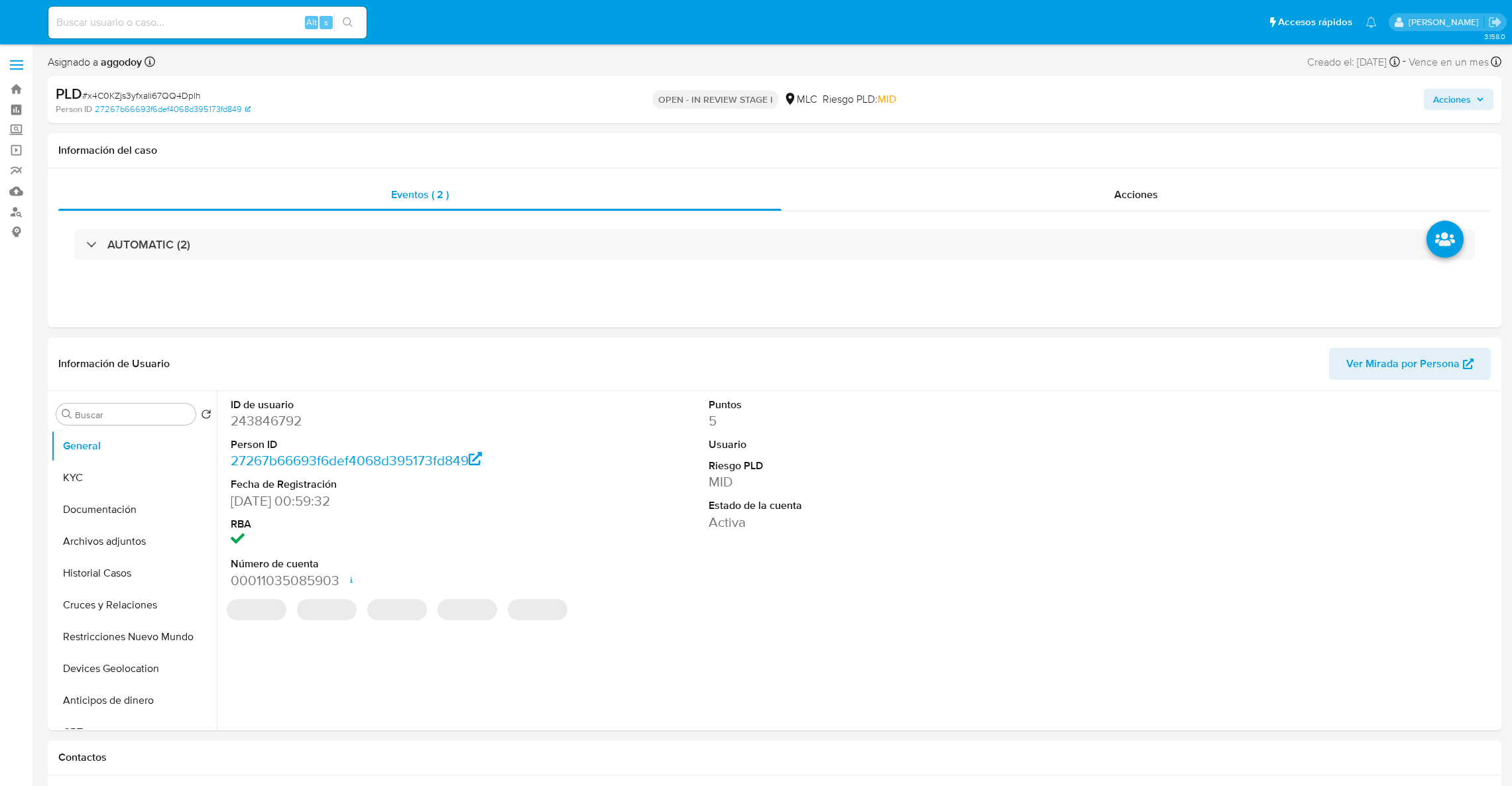
select select "10"
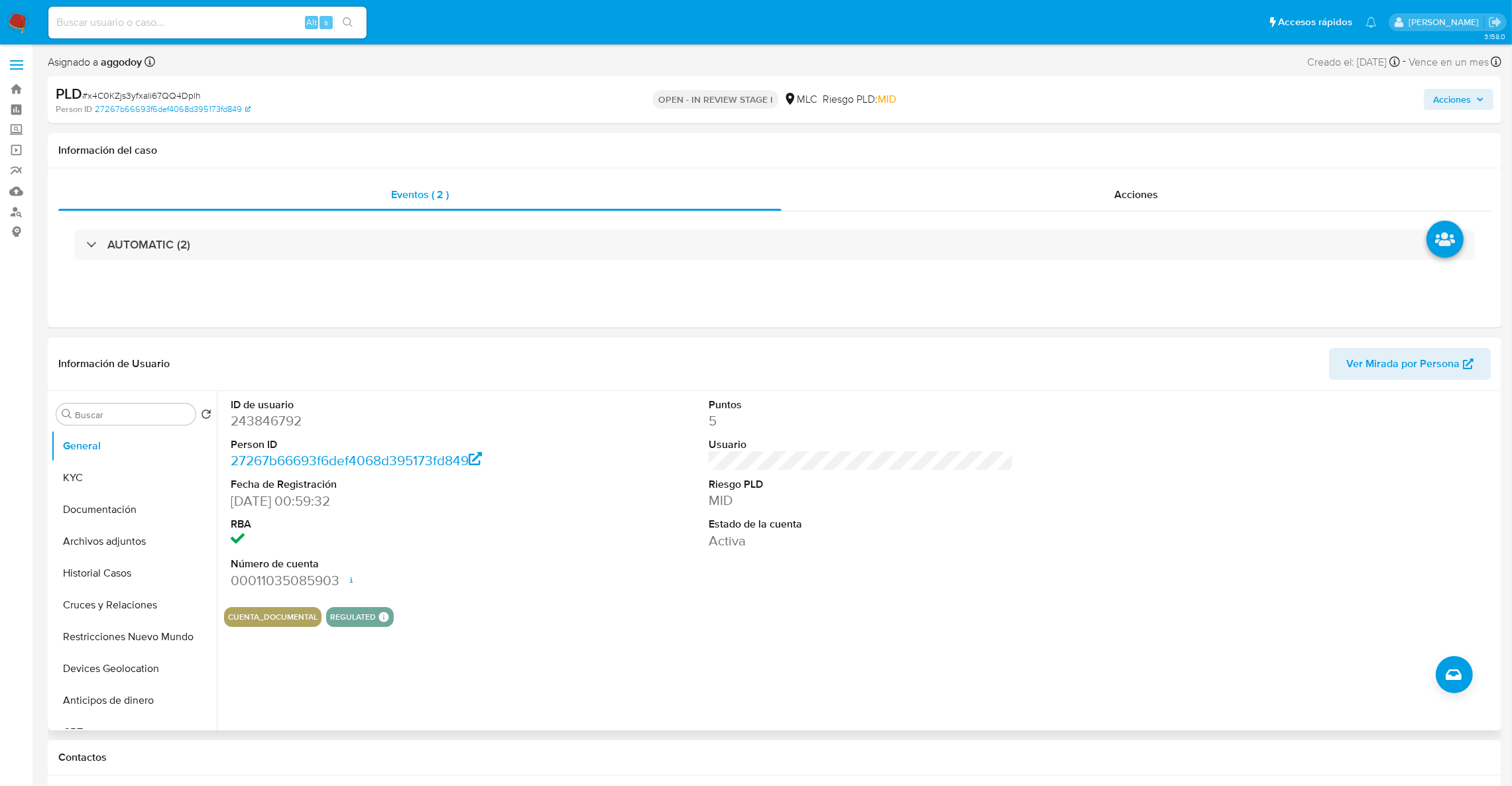
click at [252, 420] on dd "243846792" at bounding box center [383, 421] width 305 height 18
copy dd "243846792"
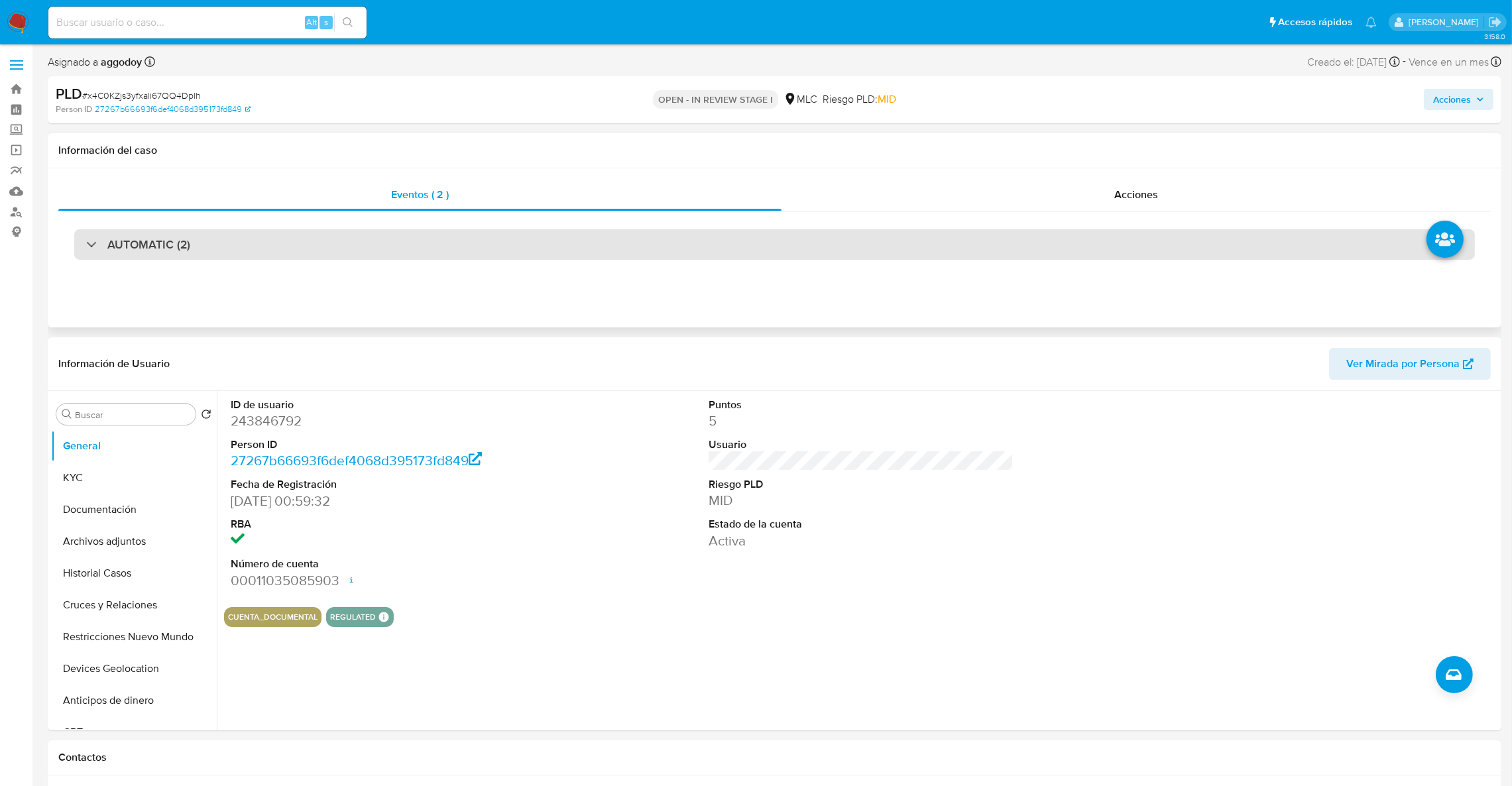
click at [225, 259] on div "AUTOMATIC (2)" at bounding box center [774, 244] width 1401 height 31
click at [220, 250] on div "AUTOMATIC (2)" at bounding box center [774, 244] width 1401 height 31
click at [218, 250] on div "AUTOMATIC (2)" at bounding box center [774, 244] width 1401 height 31
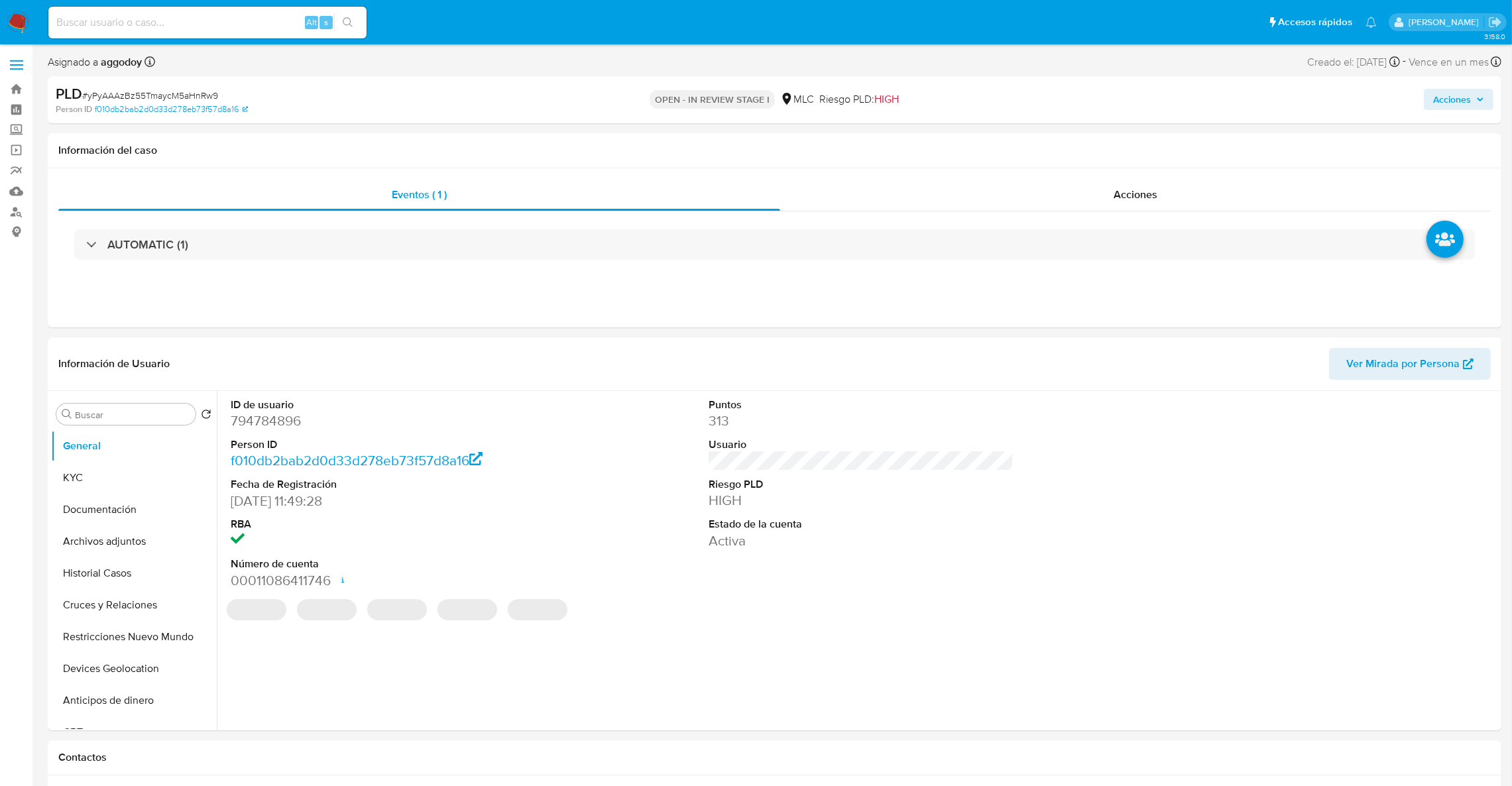
select select "10"
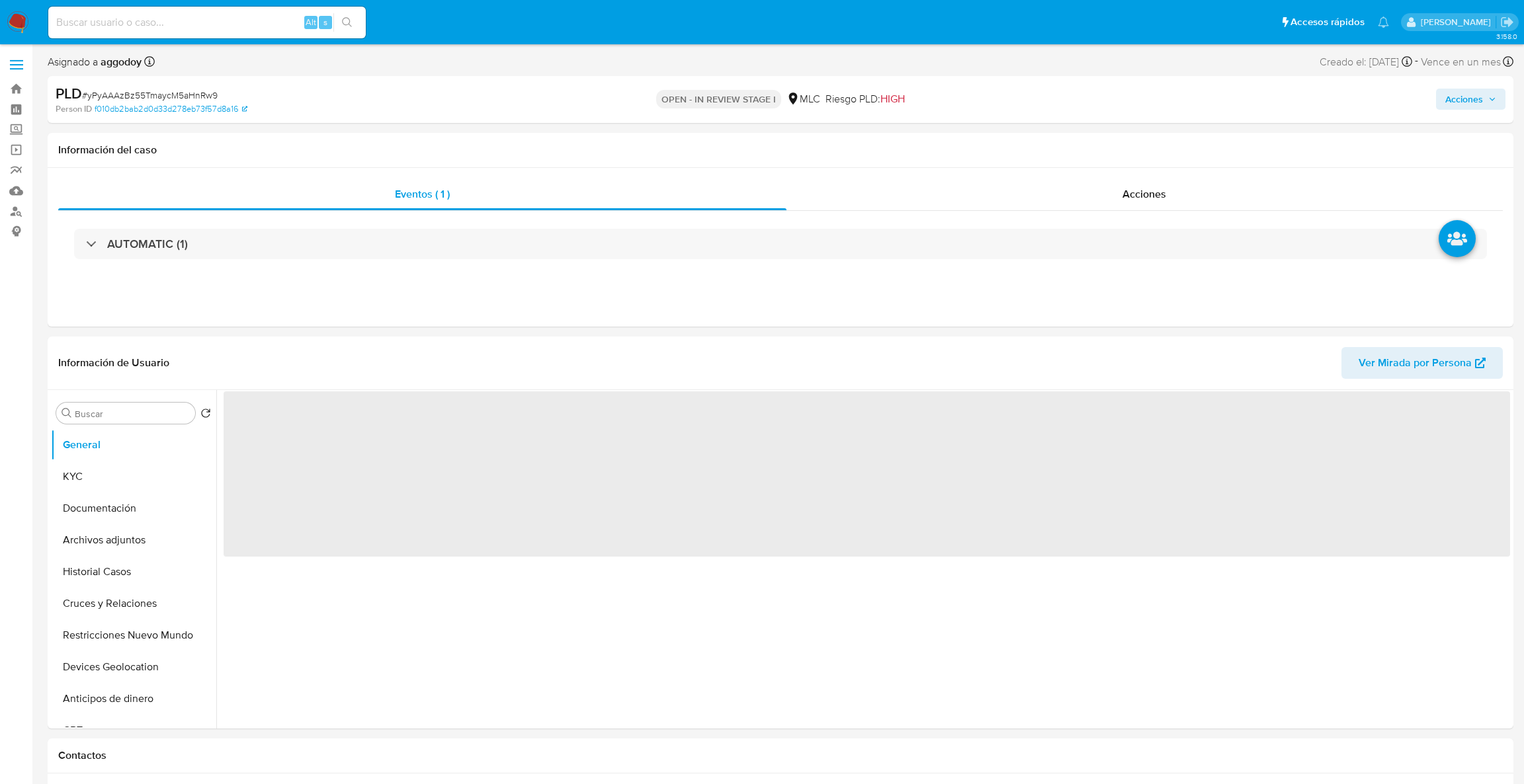
select select "10"
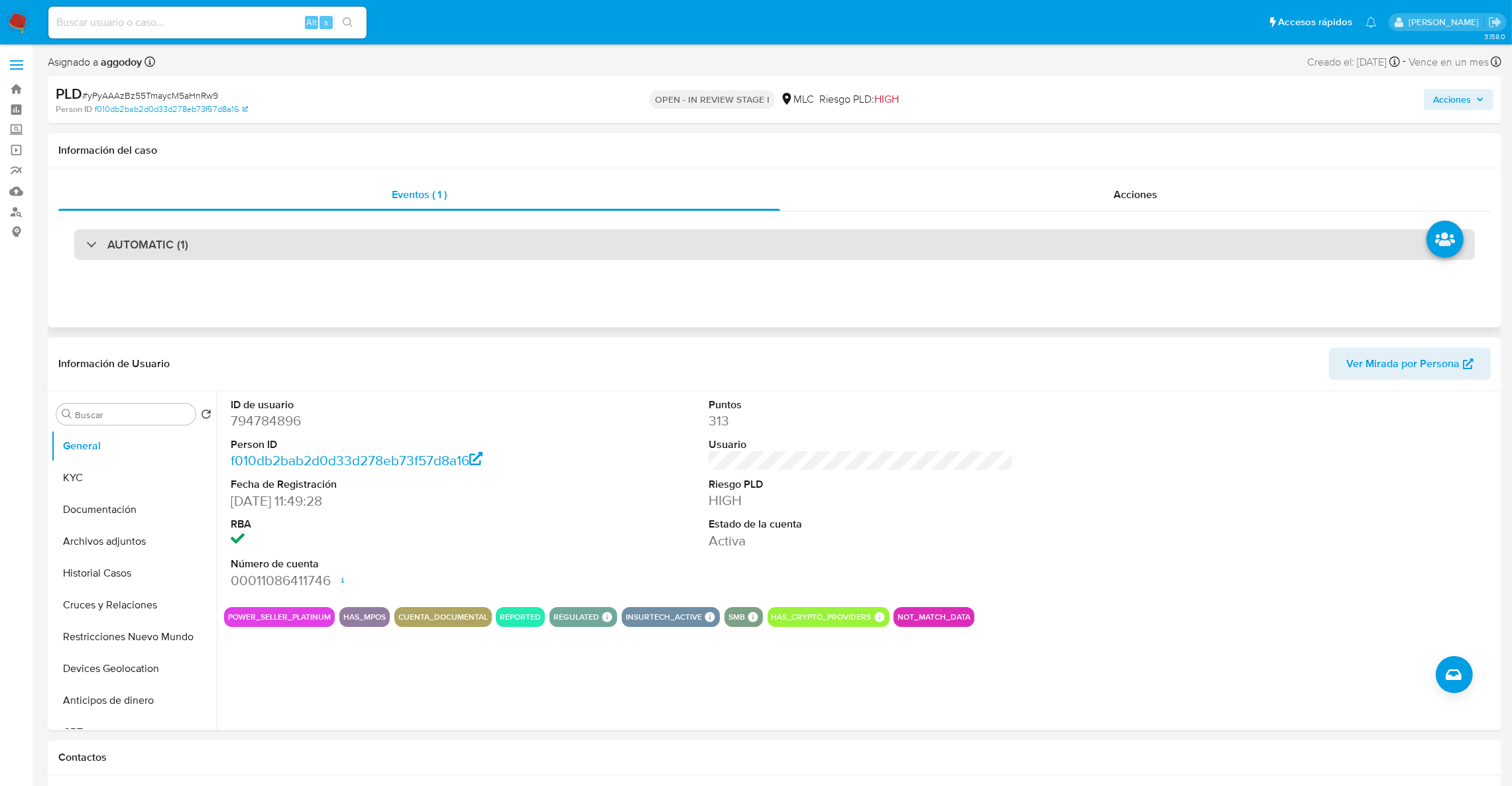
click at [455, 242] on div "AUTOMATIC (1)" at bounding box center [774, 244] width 1401 height 31
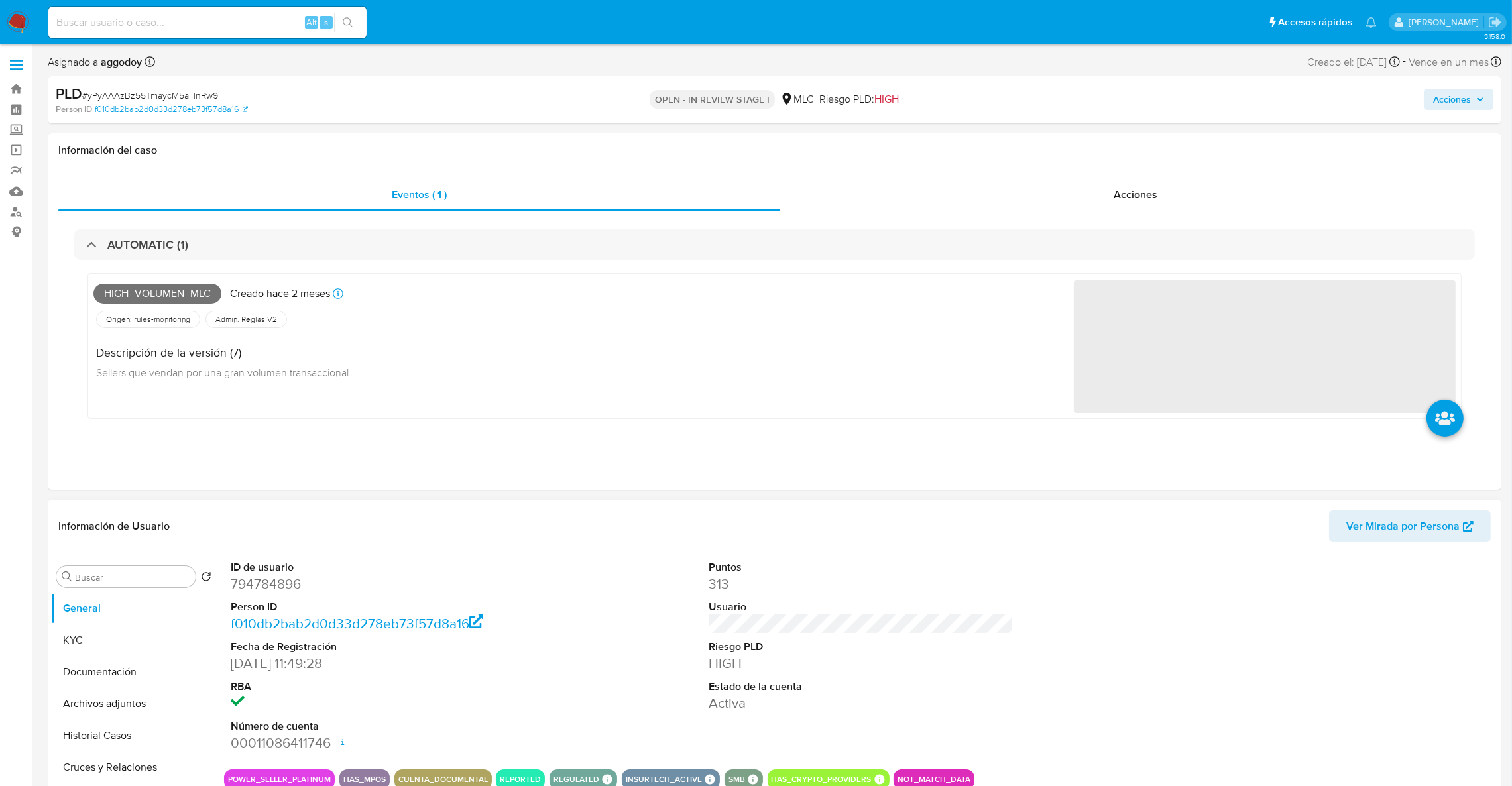
click at [245, 574] on dd "794784896" at bounding box center [383, 583] width 305 height 18
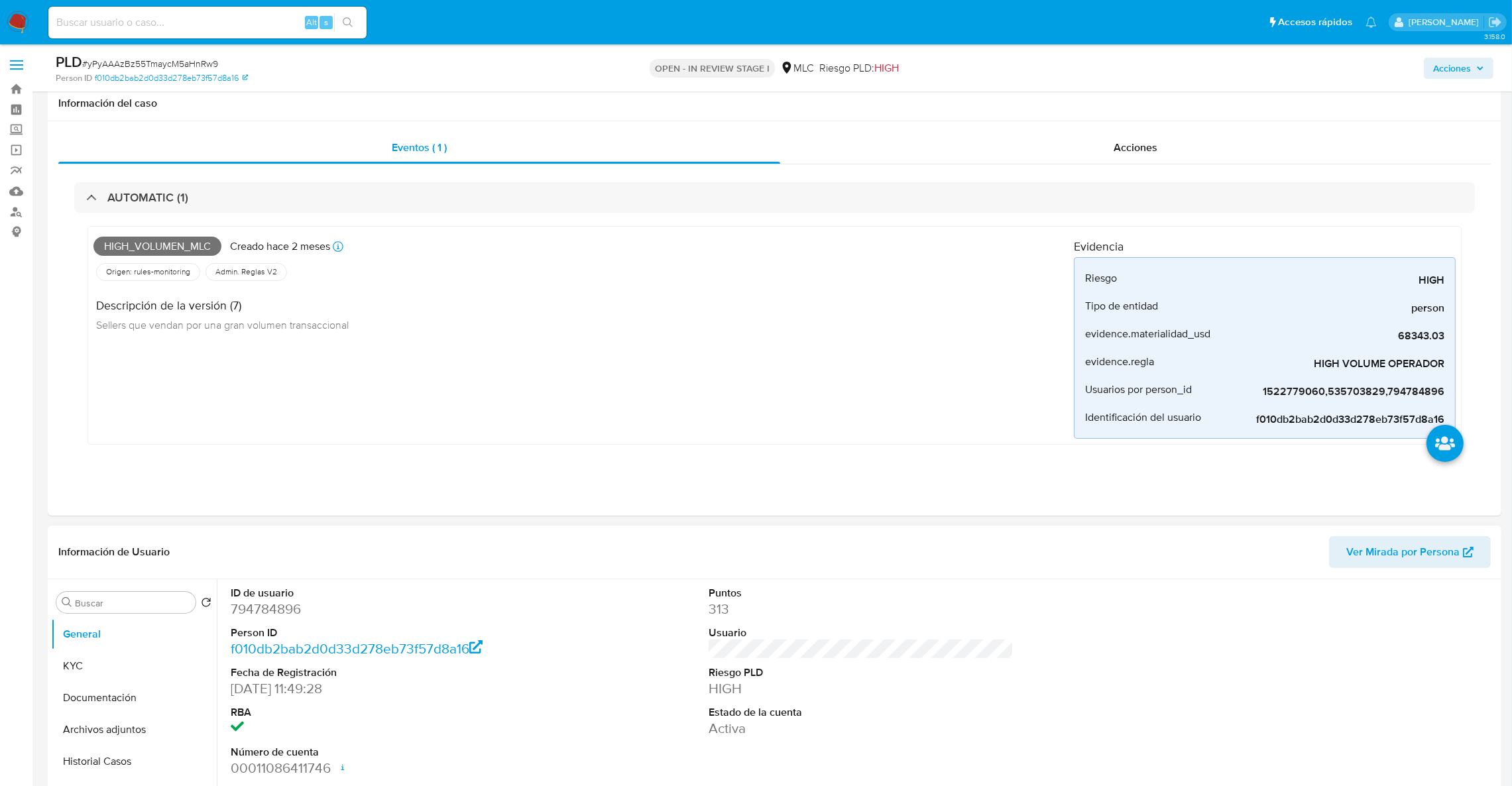
scroll to position [100, 0]
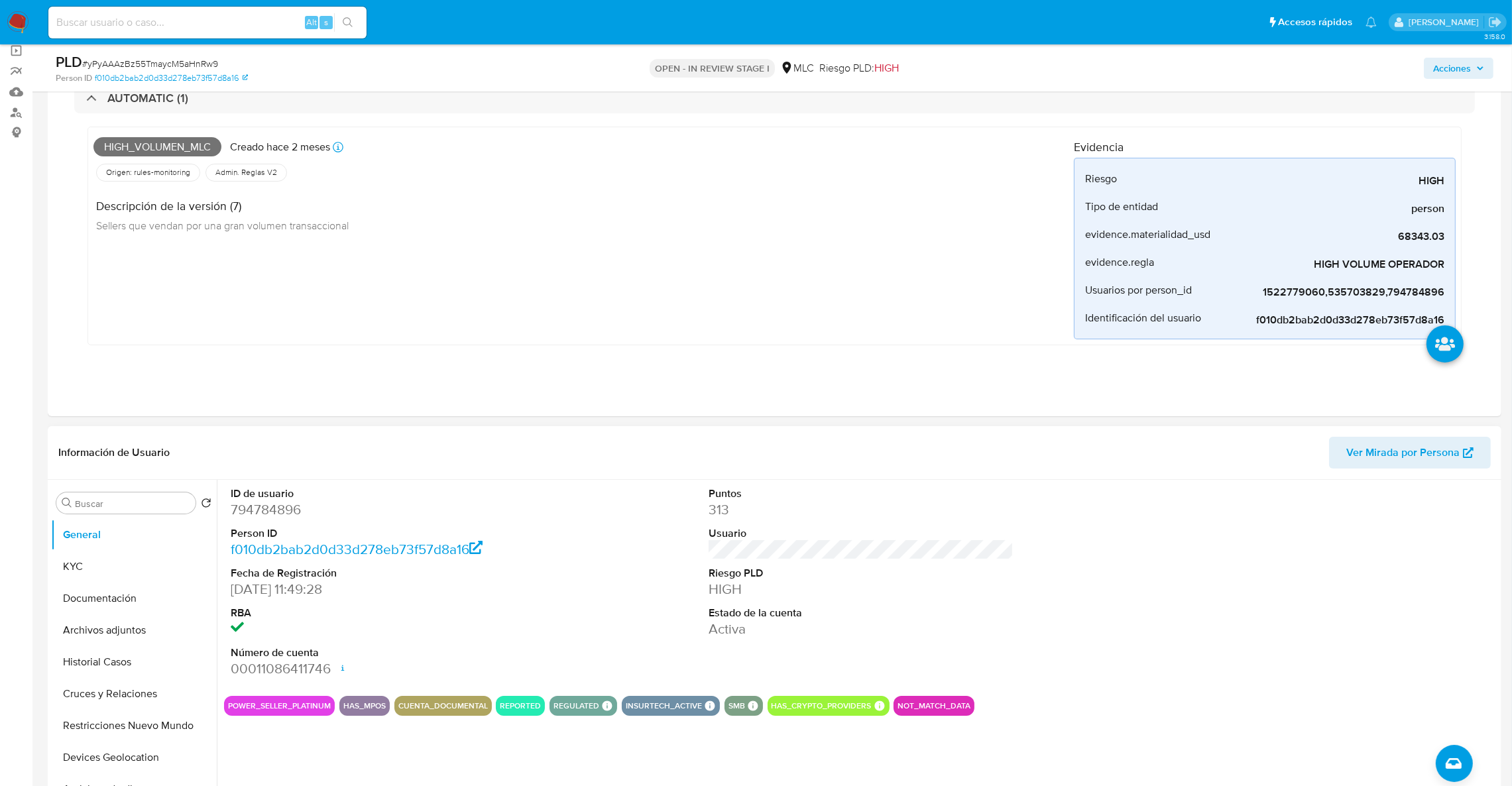
click at [261, 522] on dl "ID de usuario 794784896 Person ID f010db2bab2d0d33d278eb73f57d8a16 Fecha de Reg…" at bounding box center [383, 583] width 305 height 192
click at [257, 517] on dd "794784896" at bounding box center [383, 510] width 305 height 18
copy dd "794784896"
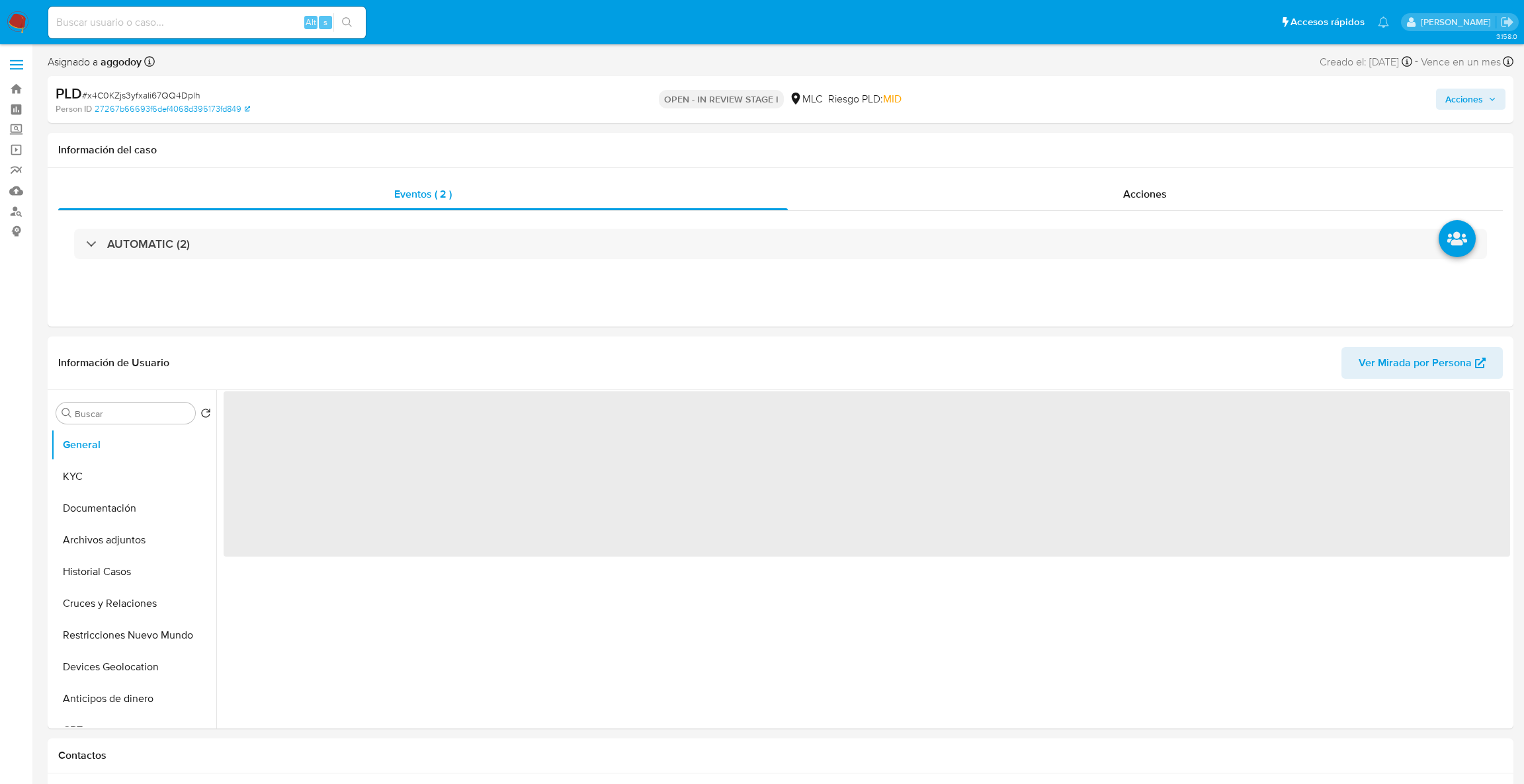
select select "10"
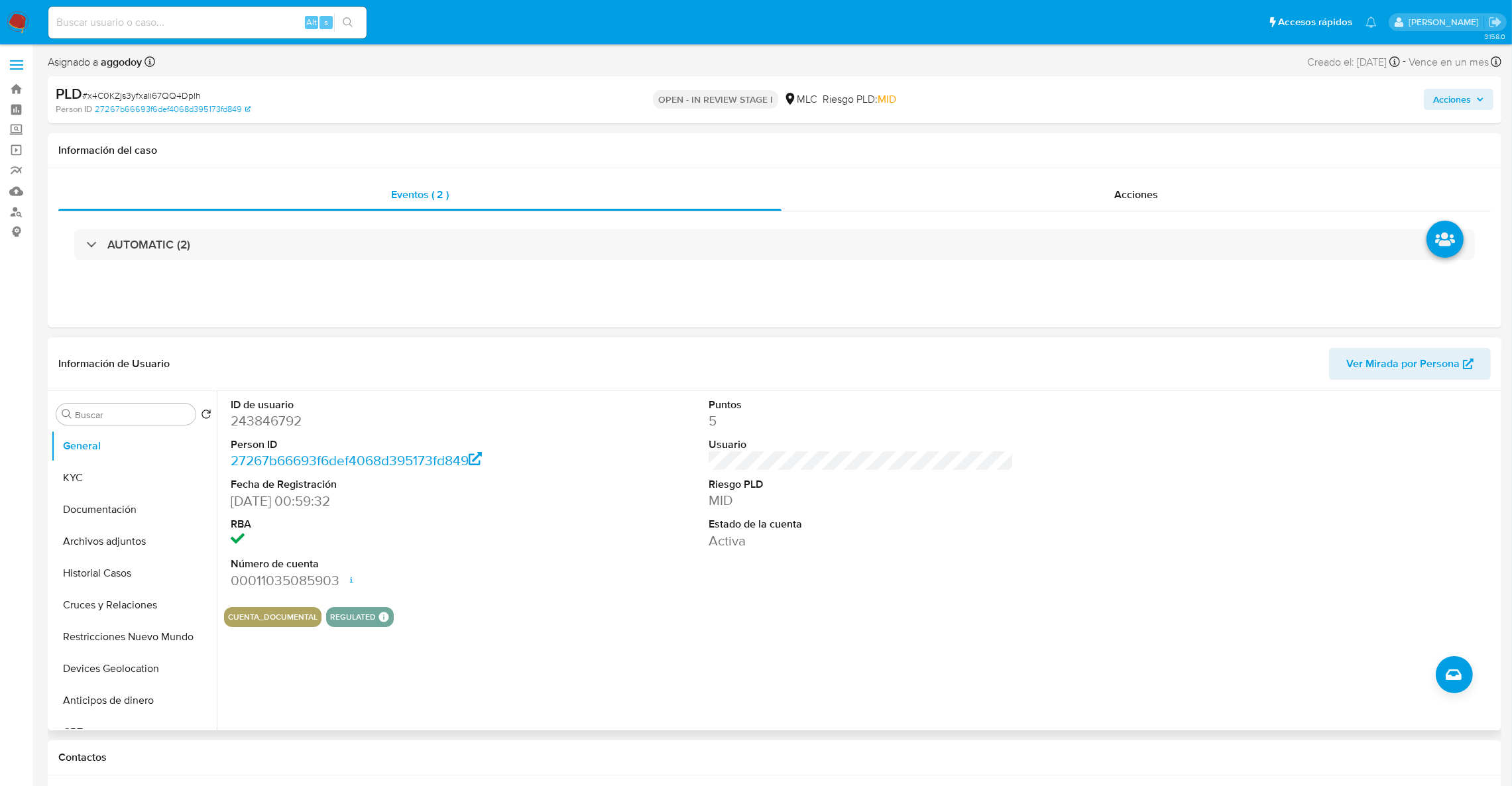
click at [246, 424] on dd "243846792" at bounding box center [383, 421] width 305 height 18
copy dd "243846792"
click at [270, 228] on div "AUTOMATIC (2)" at bounding box center [774, 245] width 1432 height 67
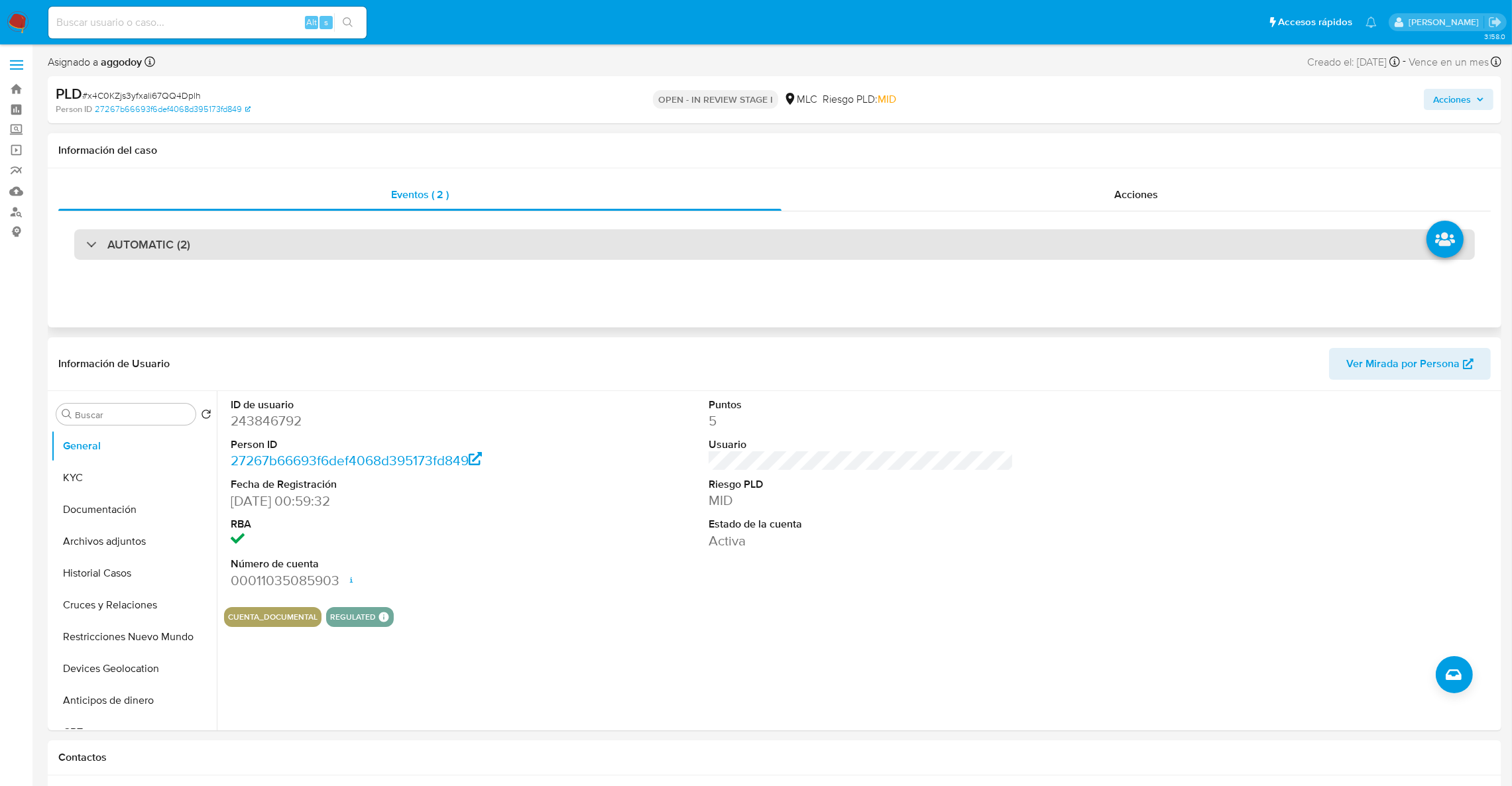
click at [270, 244] on div "AUTOMATIC (2)" at bounding box center [774, 244] width 1401 height 31
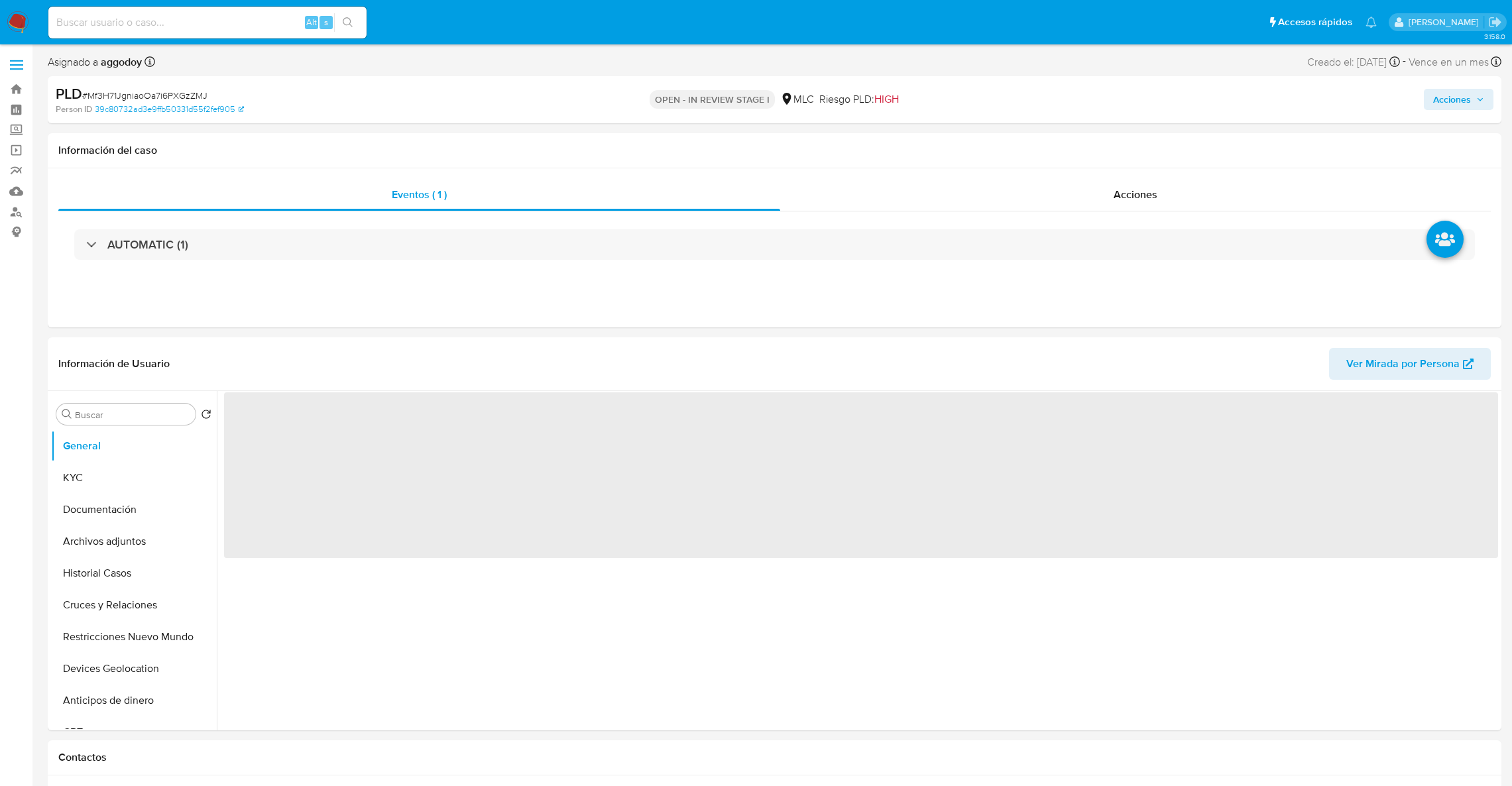
select select "10"
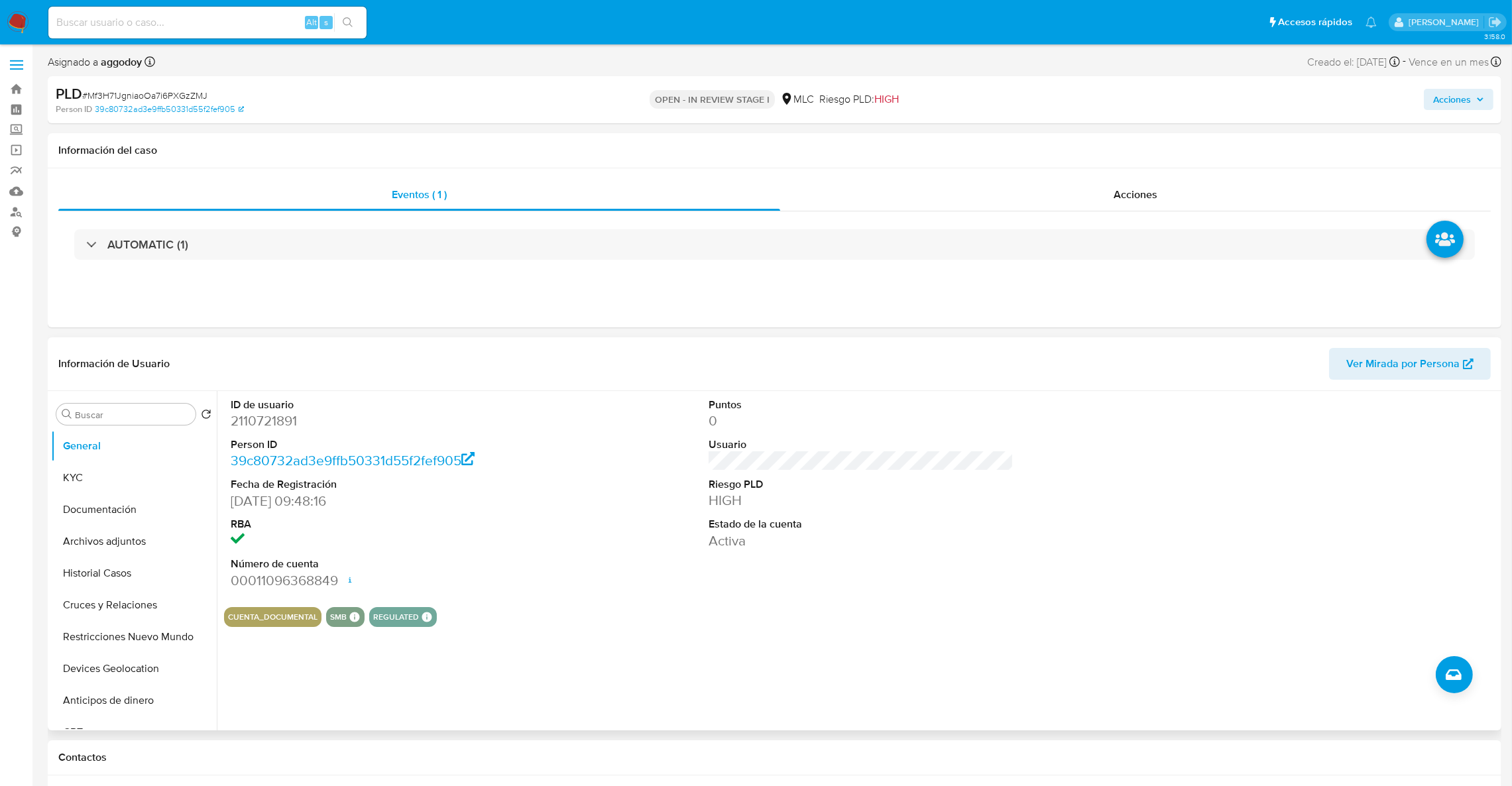
click at [242, 423] on dd "2110721891" at bounding box center [383, 421] width 305 height 18
copy dd "2110721891"
select select "10"
click at [1063, 189] on div "Acciones" at bounding box center [1136, 195] width 710 height 31
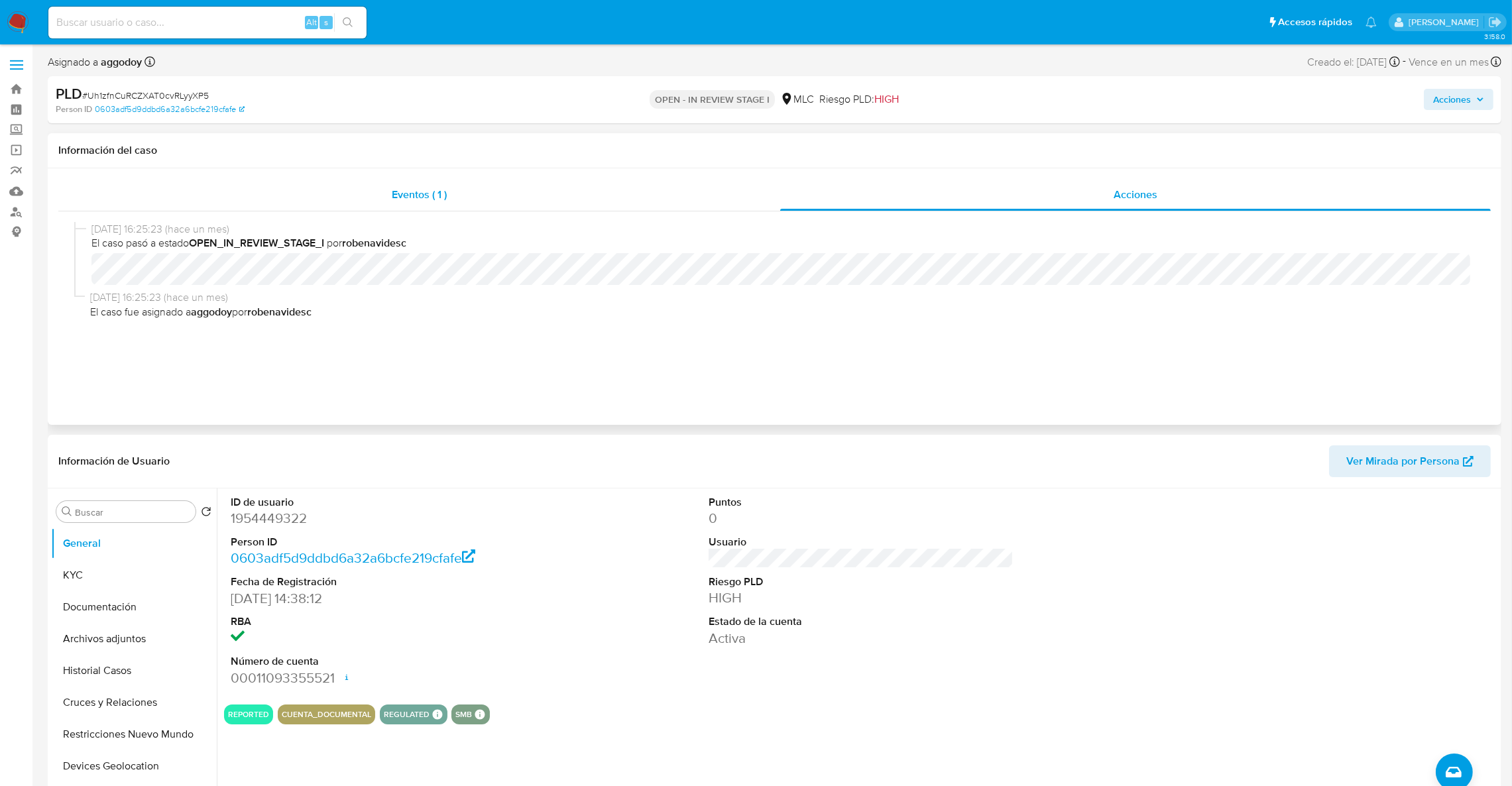
click at [357, 205] on div "Eventos ( 1 )" at bounding box center [419, 195] width 722 height 31
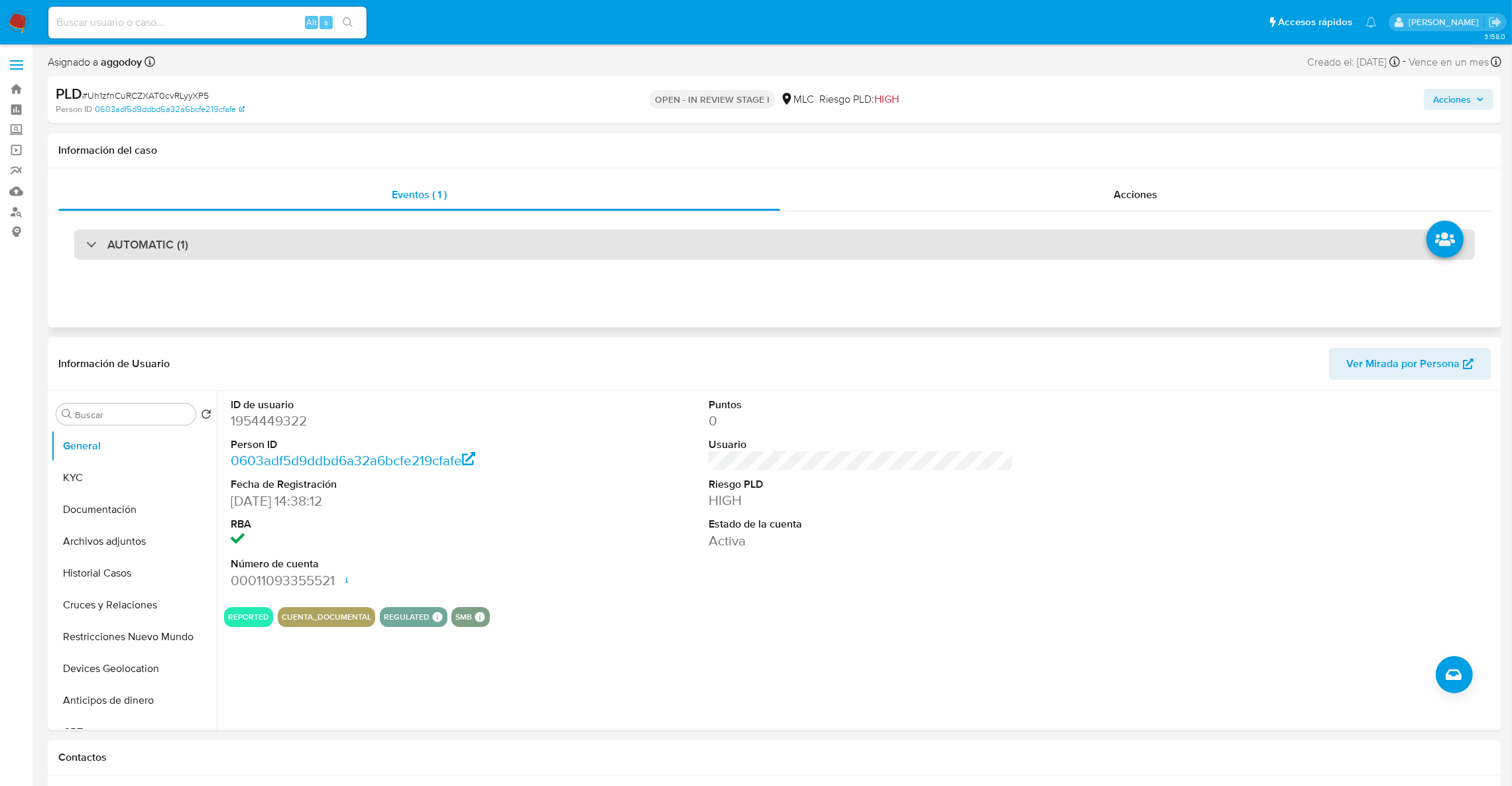
click at [891, 242] on div "AUTOMATIC (1)" at bounding box center [774, 244] width 1401 height 31
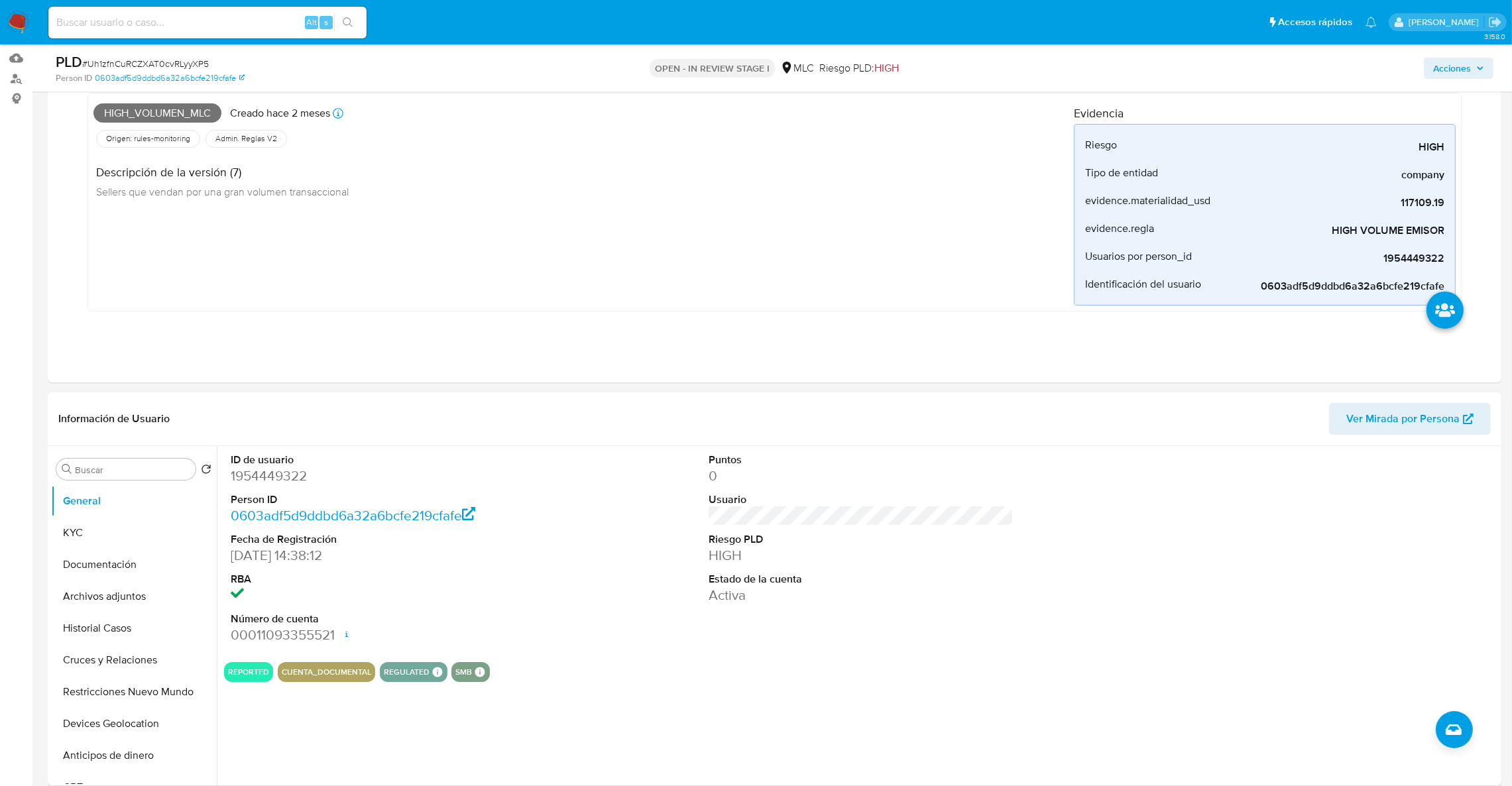
scroll to position [298, 0]
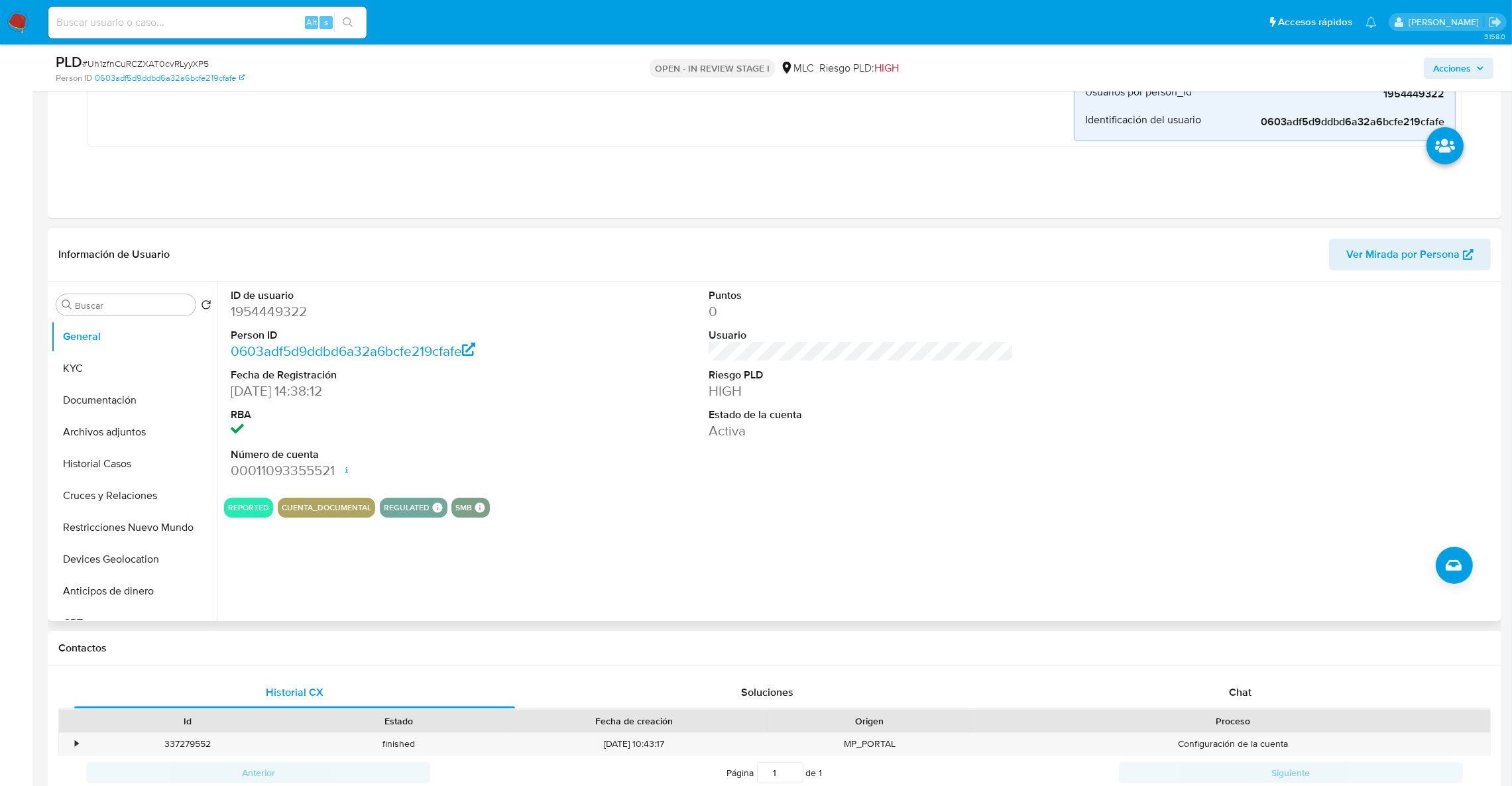
click at [261, 320] on dd "1954449322" at bounding box center [383, 312] width 305 height 18
copy dd "1954449322"
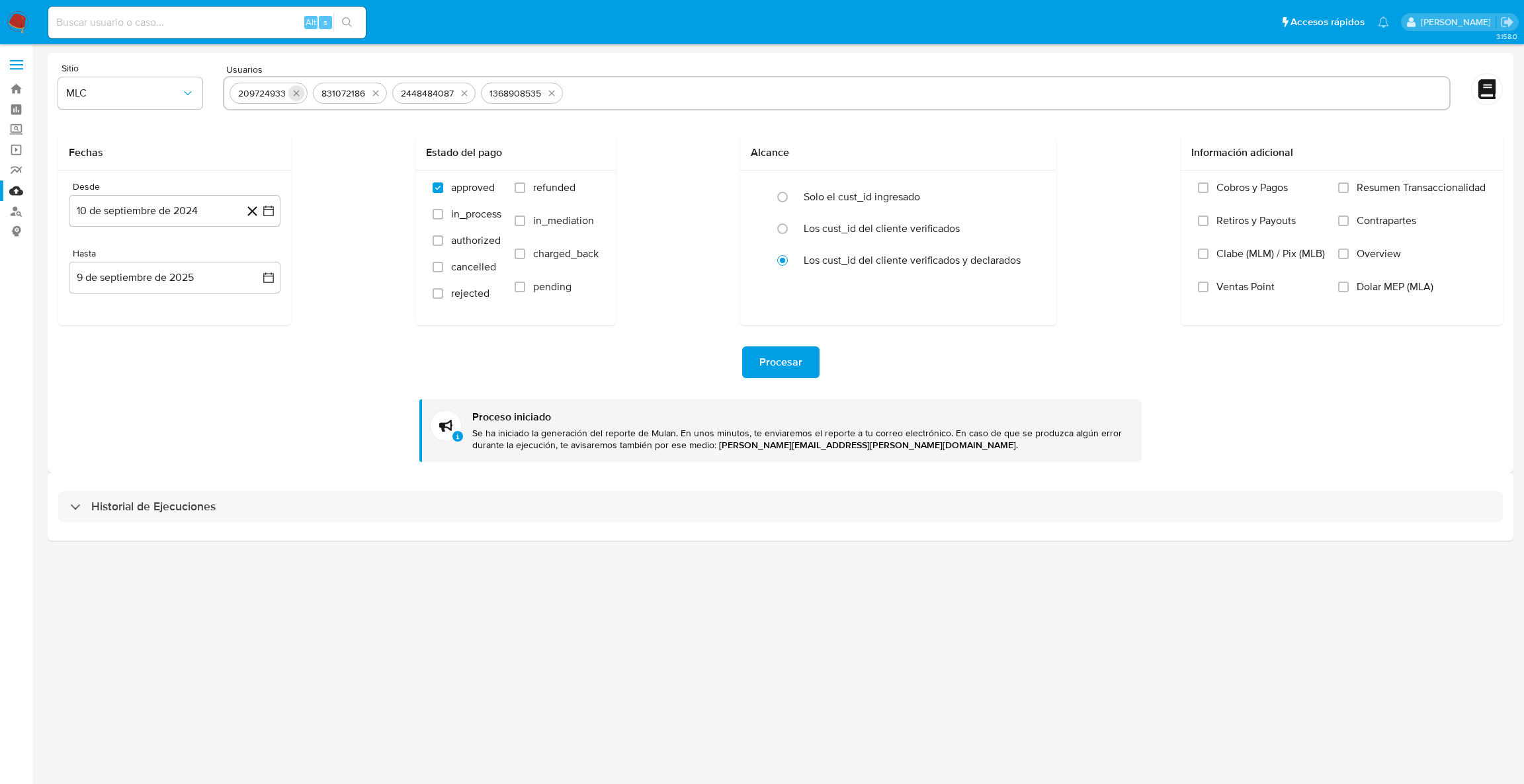
click at [294, 93] on icon "quitar 209724933" at bounding box center [295, 92] width 10 height 10
click at [370, 93] on icon "quitar 831072186" at bounding box center [375, 92] width 10 height 10
click at [294, 93] on button "quitar 2448484087" at bounding box center [301, 92] width 16 height 16
click at [295, 93] on icon "quitar 1368908535" at bounding box center [300, 92] width 10 height 10
click at [294, 93] on input "text" at bounding box center [837, 93] width 1214 height 21
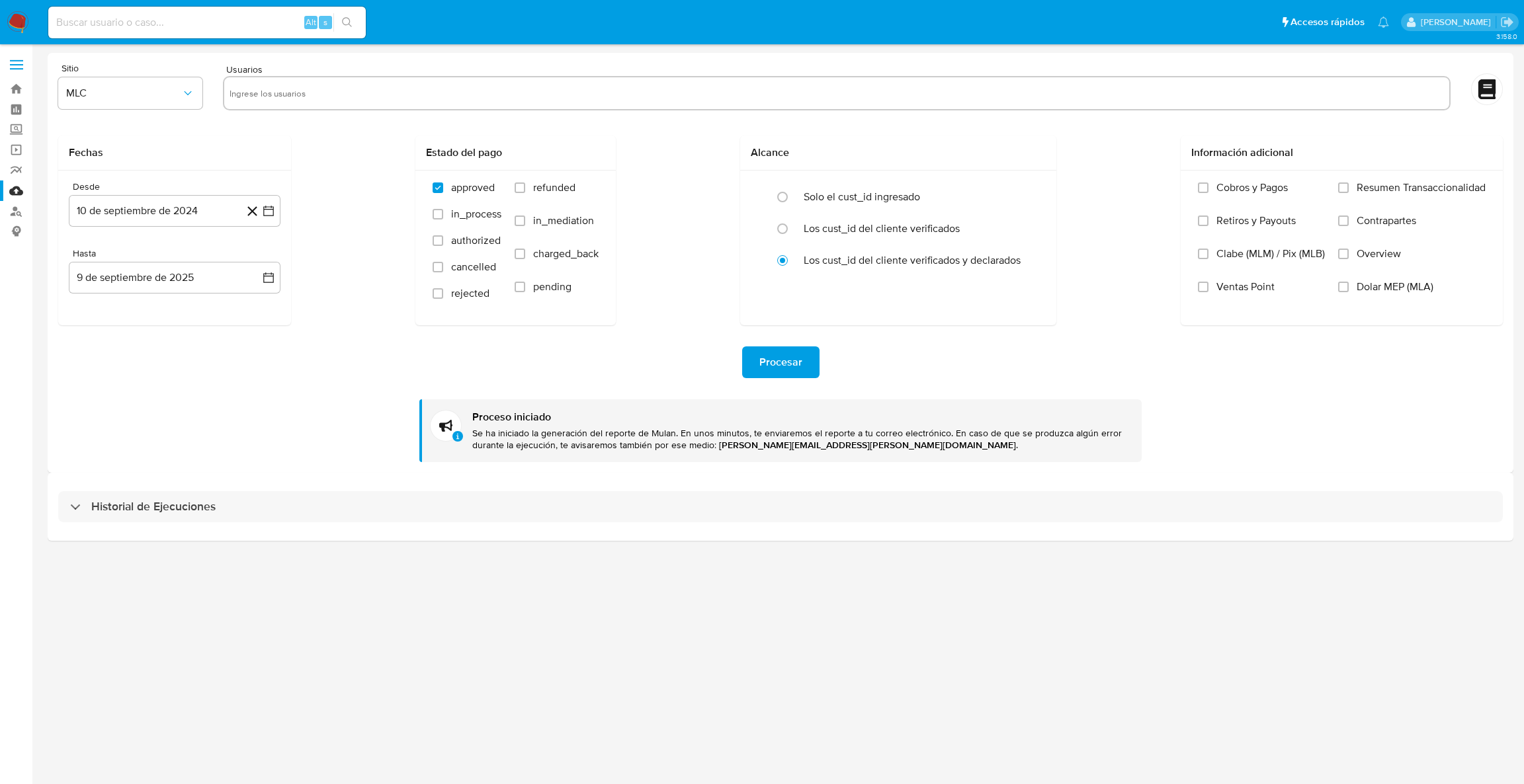
paste input "1954449322"
type input "1954449322"
paste input "2110721891"
type input "2110721891"
paste input "243846792"
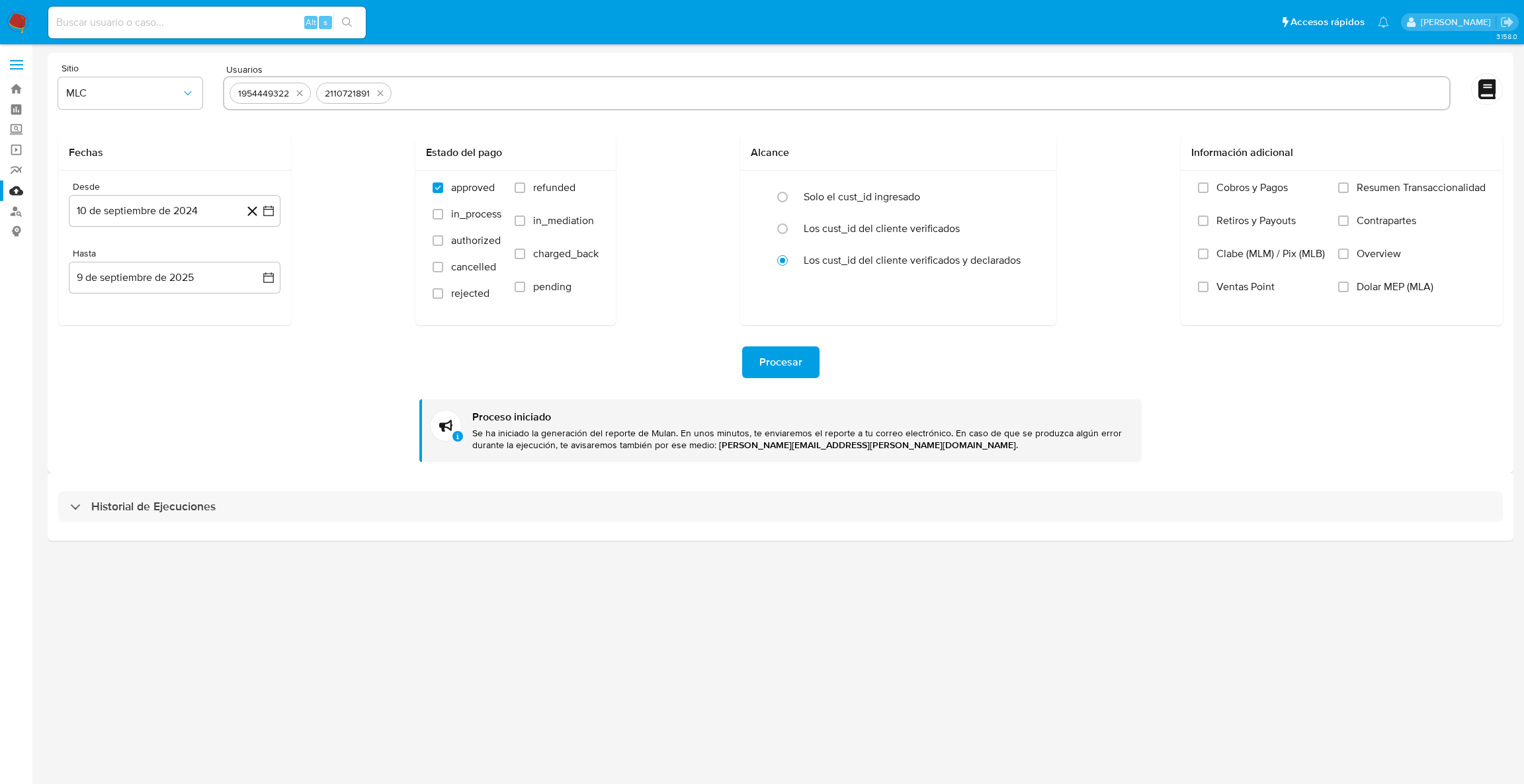
type input "243846792"
click at [481, 80] on div "1954449322 2110721891 243846792" at bounding box center [837, 92] width 1227 height 34
click at [498, 101] on input "text" at bounding box center [961, 93] width 964 height 21
paste input "794784896"
type input "794784896"
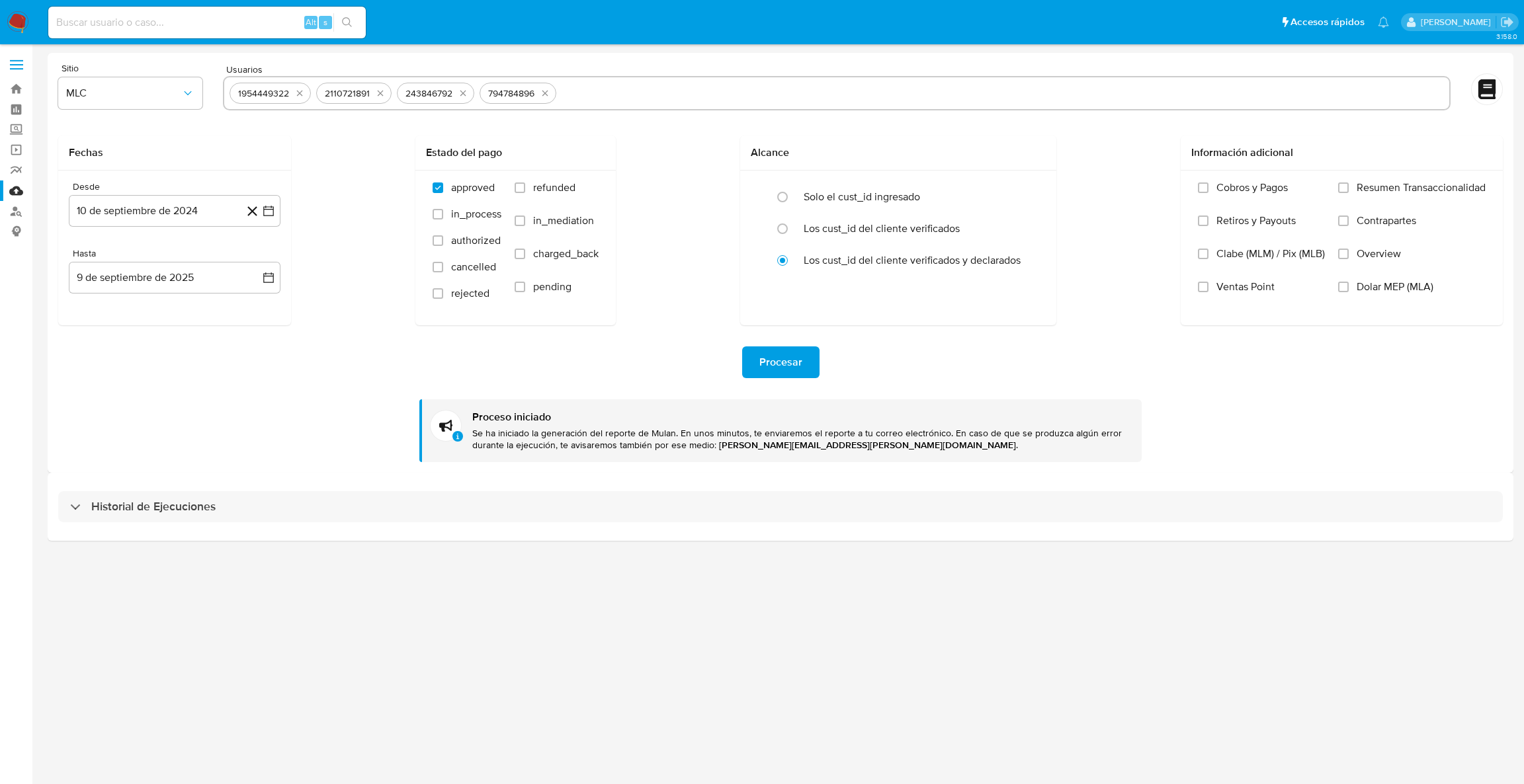
paste input "243846792"
type input "243846792"
paste input "243846792"
type input "243846792"
paste input "661551484"
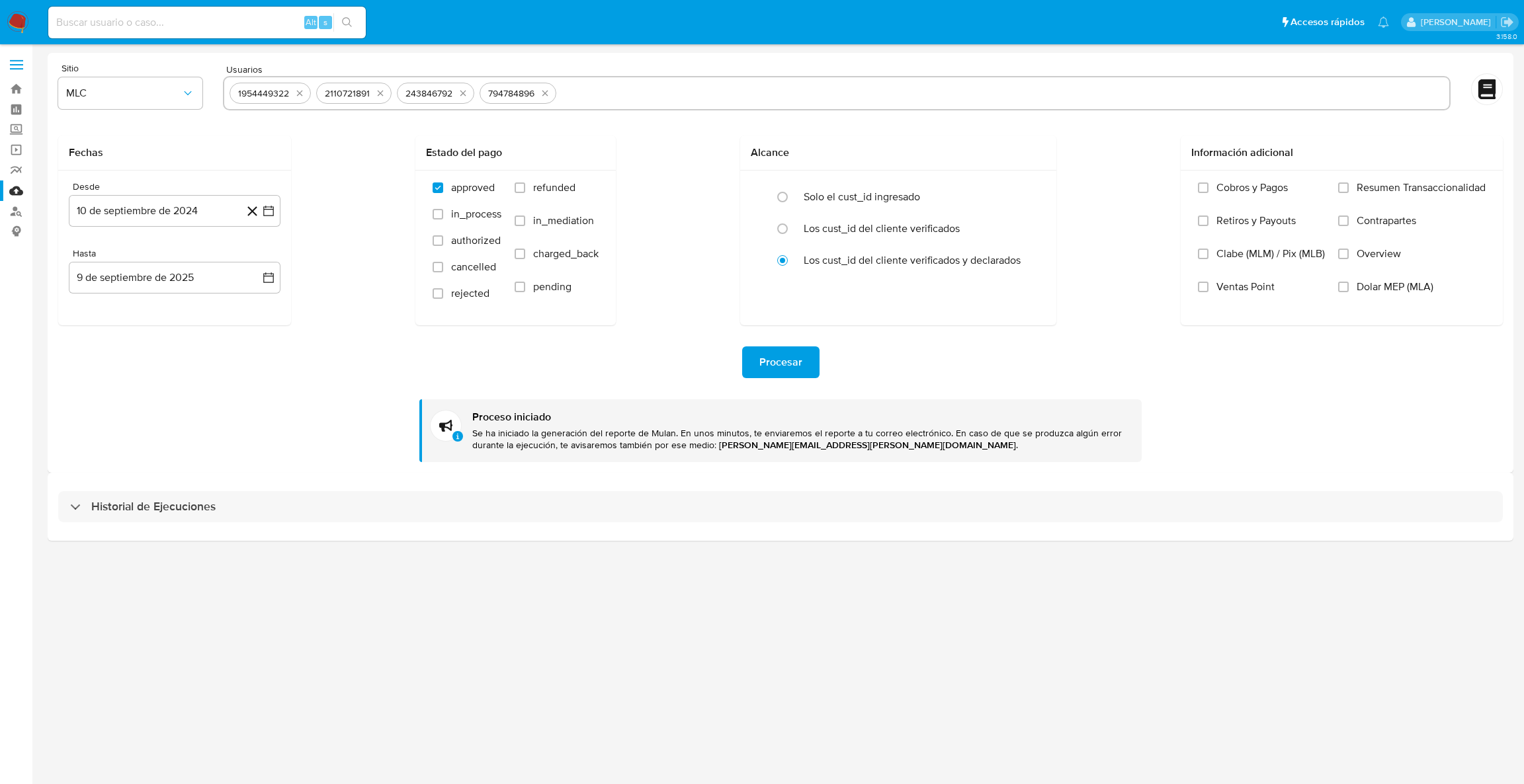
type input "661551484"
click at [728, 77] on div "1954449322 2110721891 243846792 794784896 661551484" at bounding box center [837, 92] width 1227 height 34
paste input "2342398369"
click at [724, 89] on input "text" at bounding box center [1042, 93] width 803 height 21
type input "2342398369"
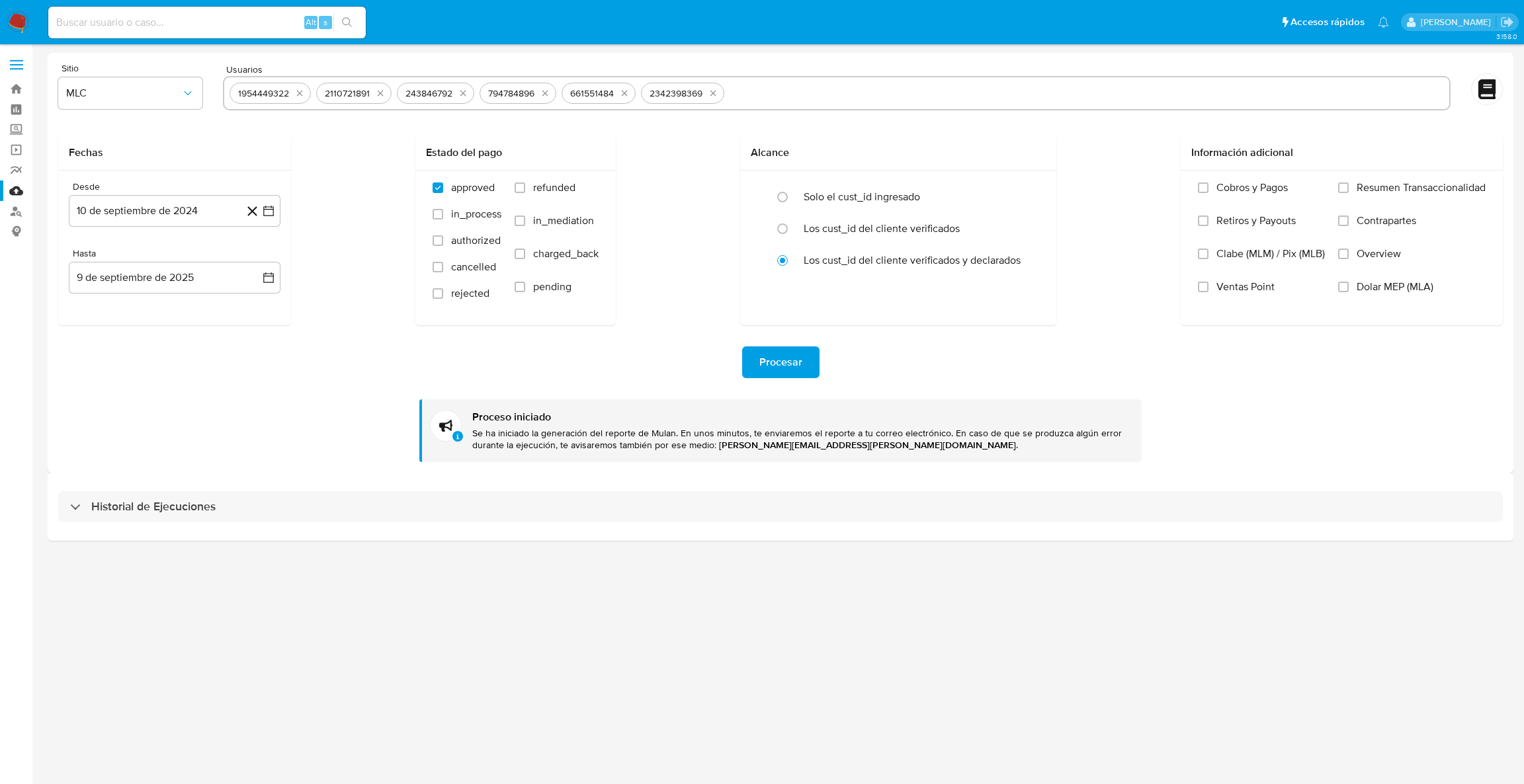
click at [806, 88] on input "text" at bounding box center [1087, 93] width 714 height 21
paste input "2276631221"
type input "2276631221"
paste input "2276631221"
type input "2276631221"
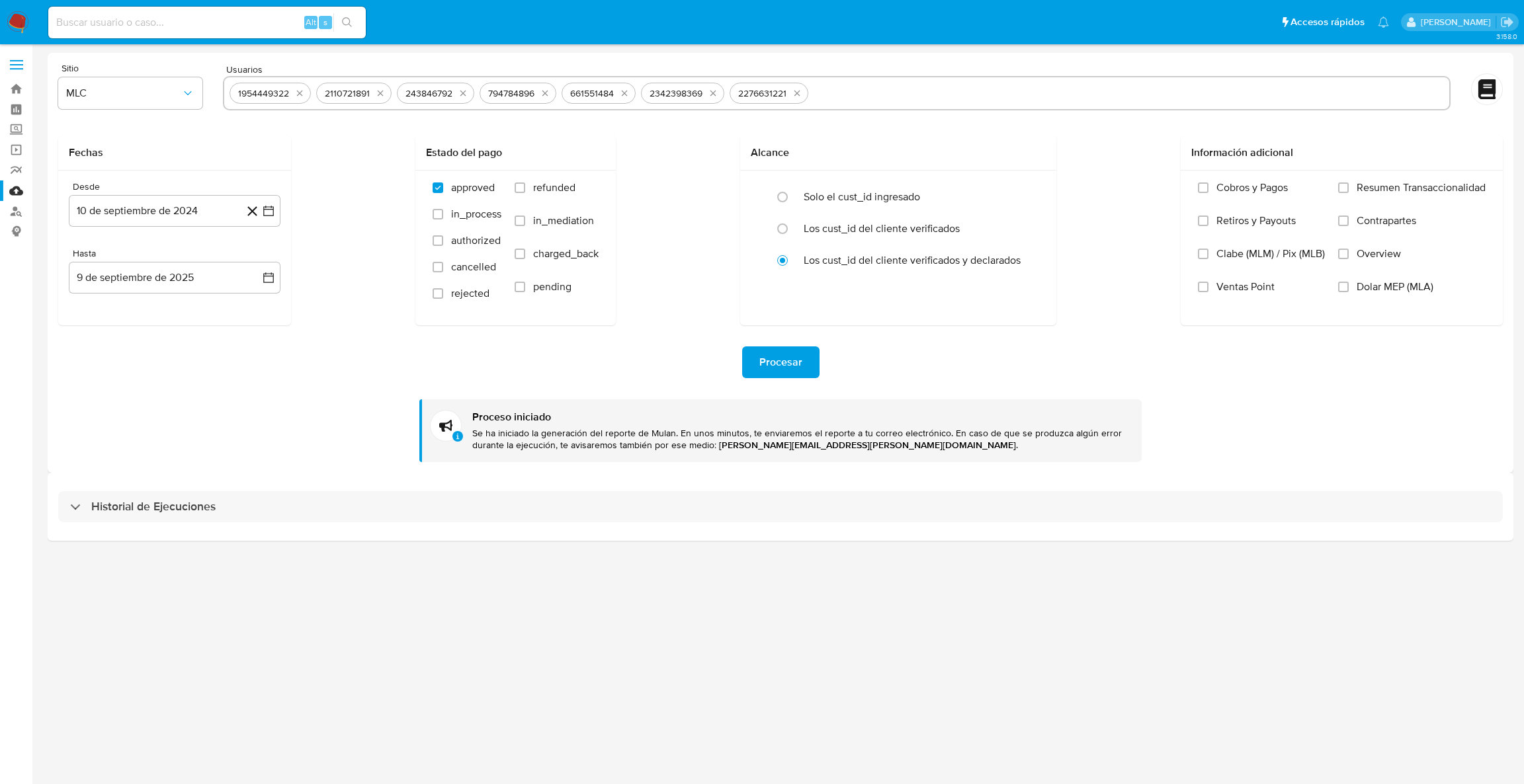
paste input "1787522861"
type input "1787522861"
click at [832, 94] on input "1787522861" at bounding box center [1129, 93] width 631 height 21
paste input "72203070"
type input "72203070"
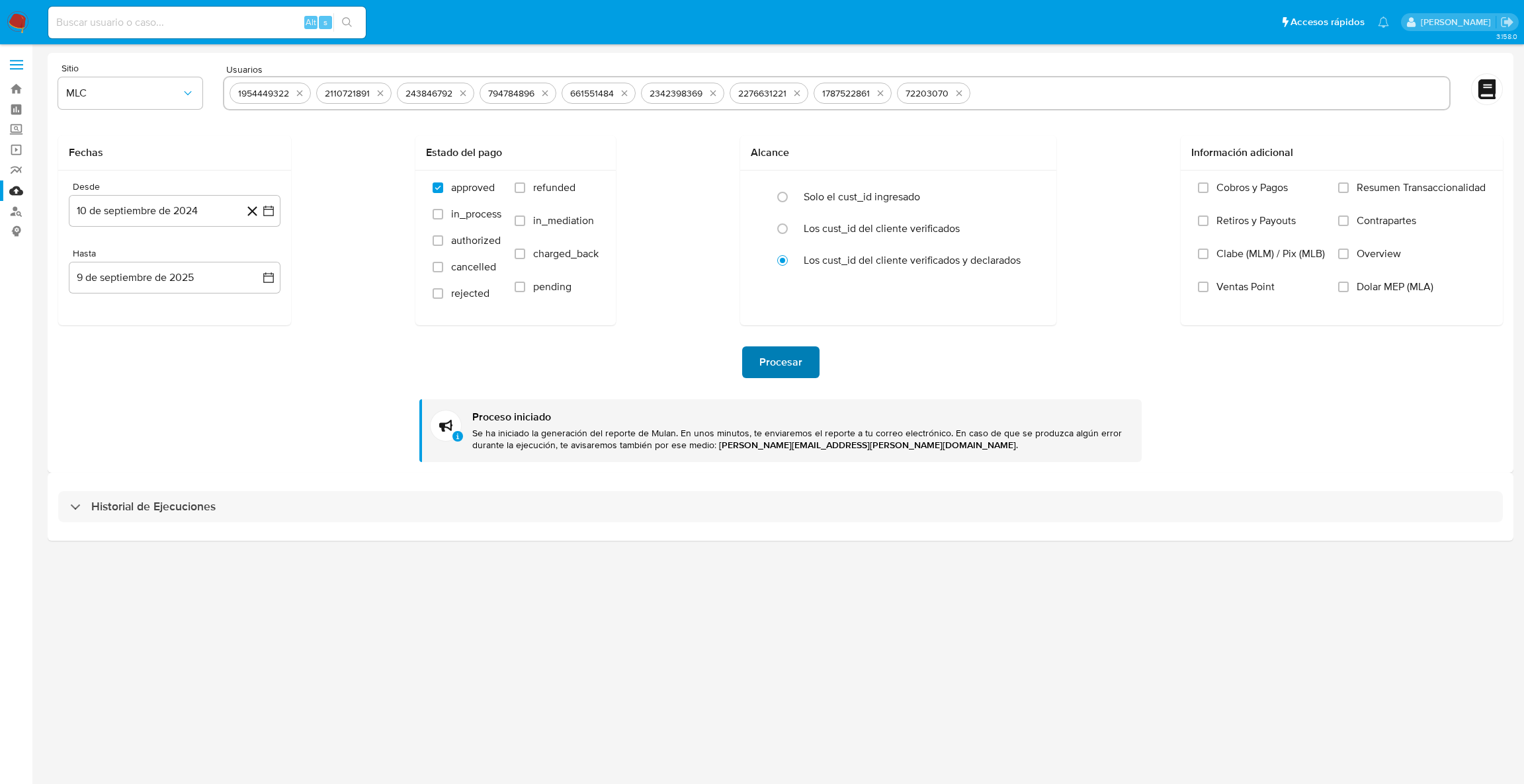
click at [777, 363] on span "Procesar" at bounding box center [780, 362] width 43 height 30
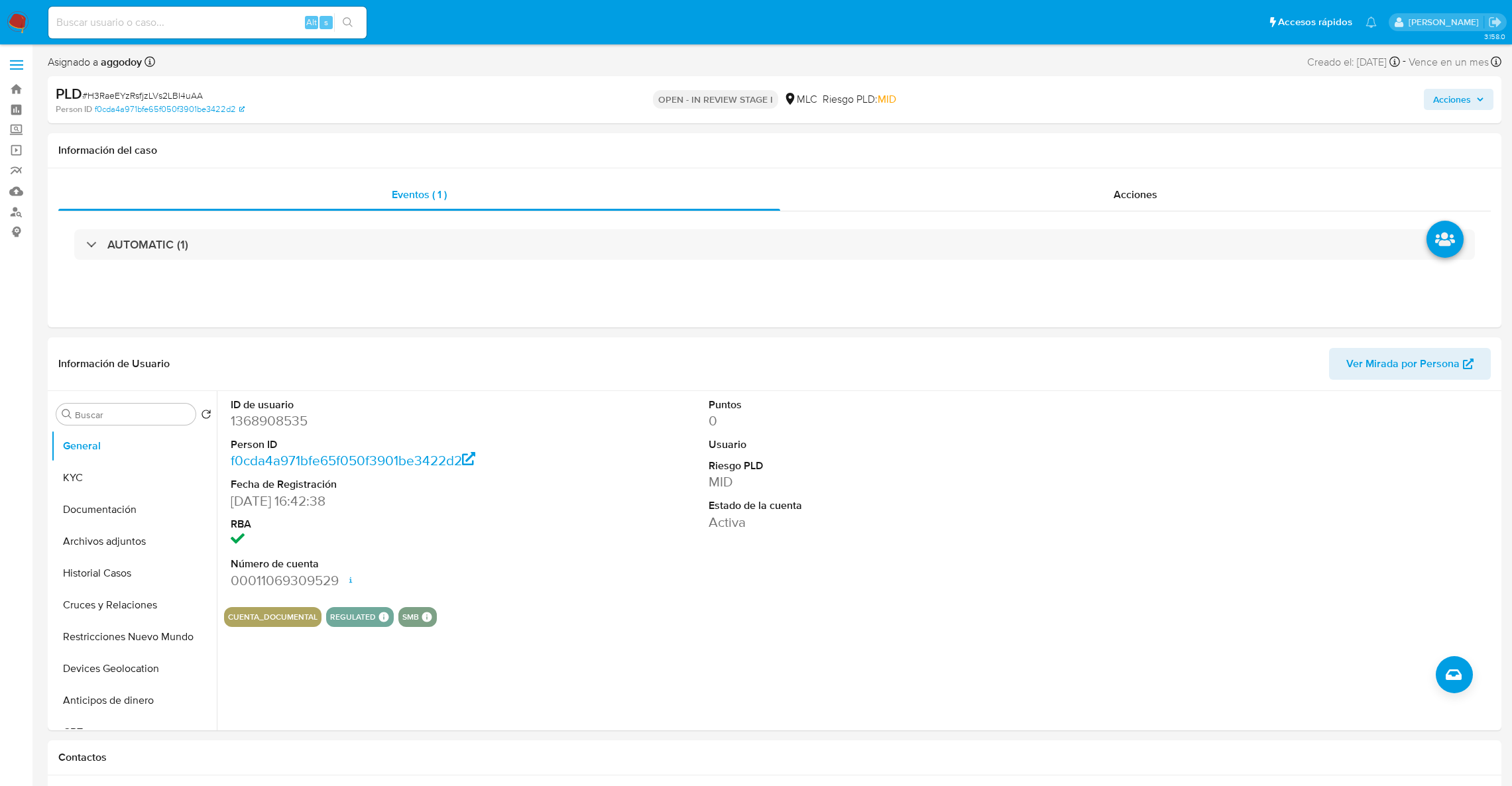
select select "10"
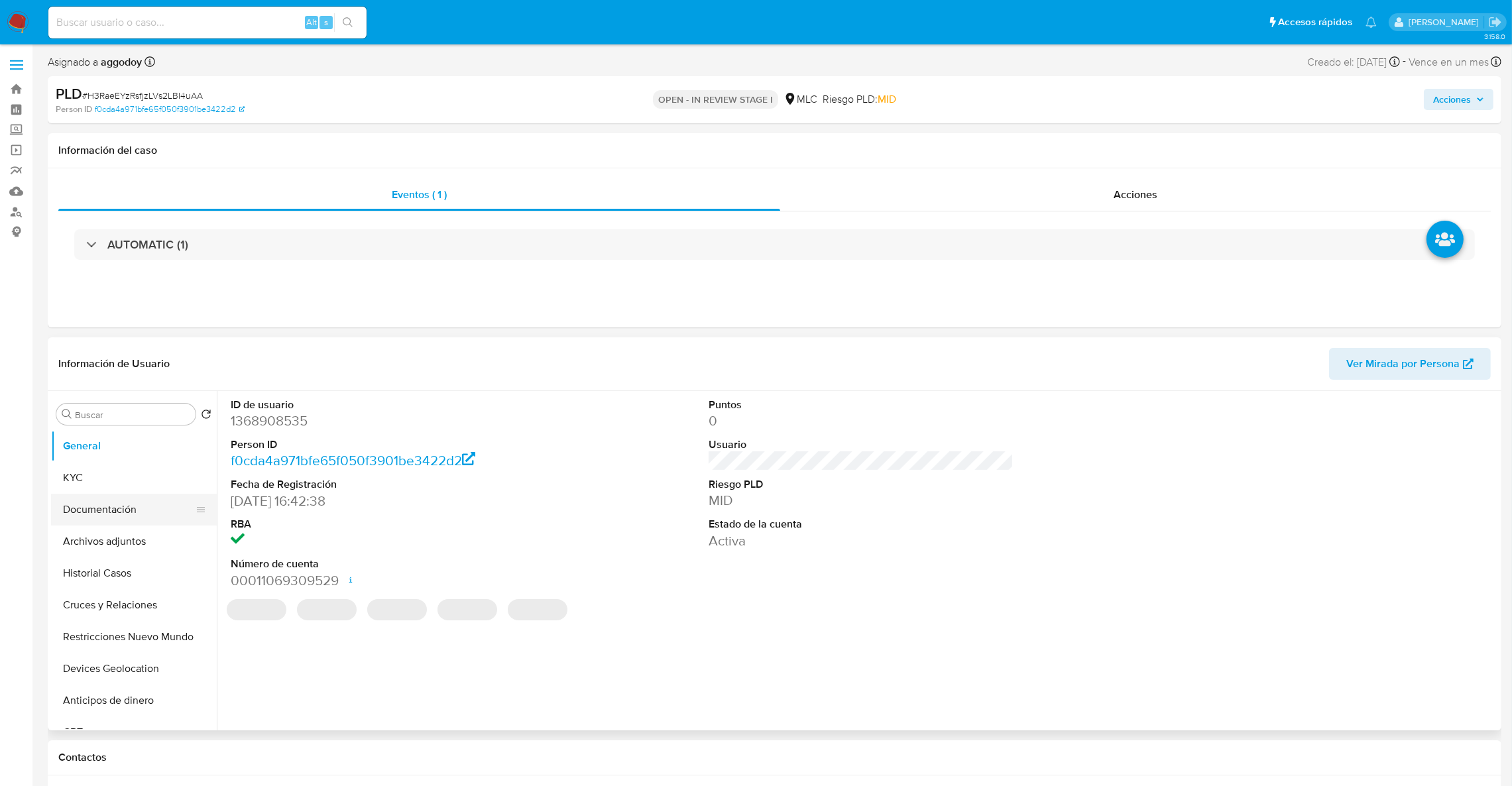
select select "10"
click at [108, 473] on button "KYC" at bounding box center [129, 478] width 155 height 31
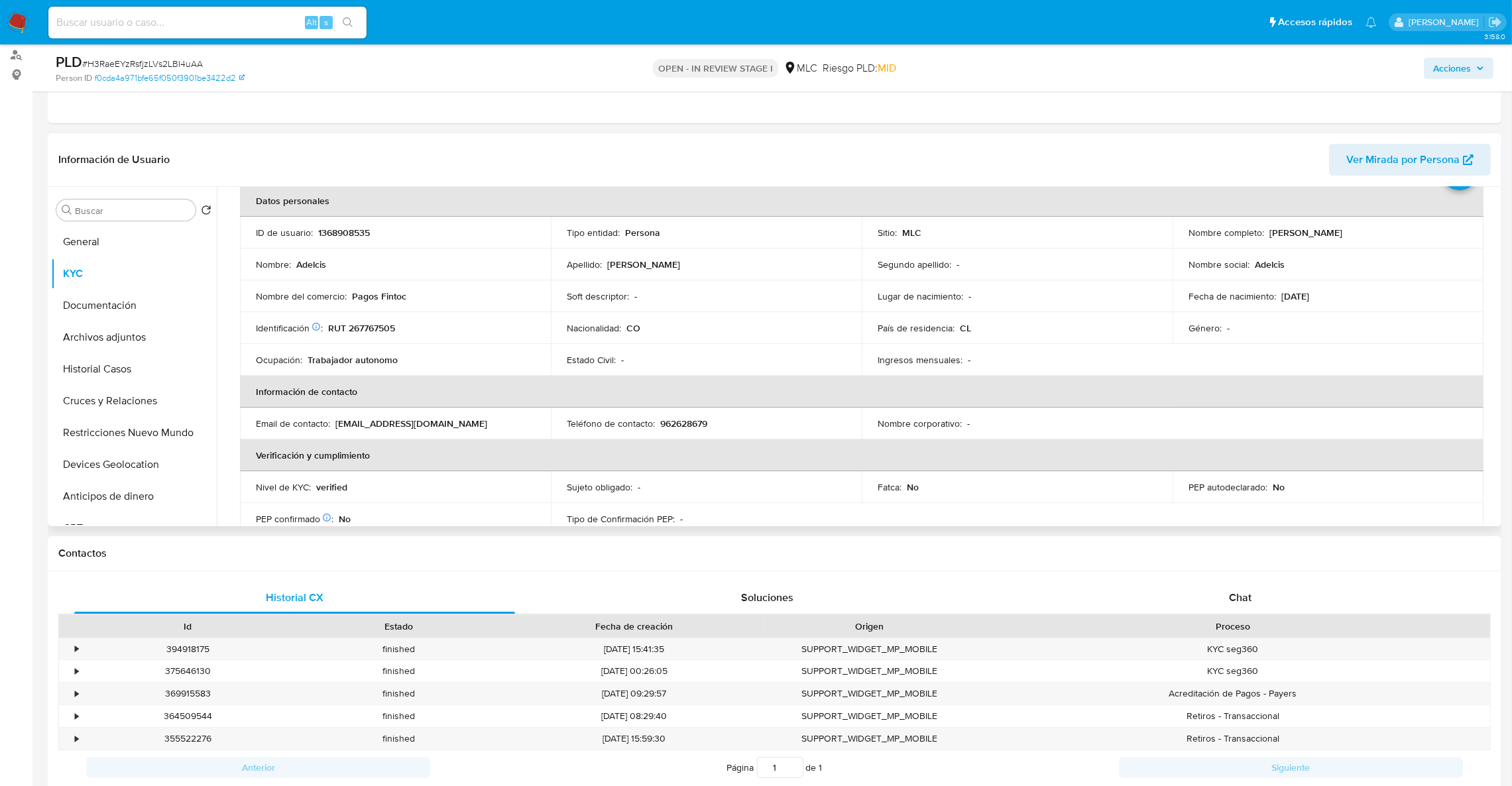
scroll to position [69, 0]
click at [1185, 398] on th "Información de contacto" at bounding box center [861, 387] width 1244 height 31
click at [357, 310] on td "Identificación Nº de serie: 603942963 : RUT 267767505" at bounding box center [395, 324] width 311 height 31
click at [366, 329] on p "RUT 267767505" at bounding box center [362, 323] width 67 height 12
click at [371, 331] on td "Identificación Nº de serie: 603942963 : RUT 267767505" at bounding box center [395, 324] width 311 height 31
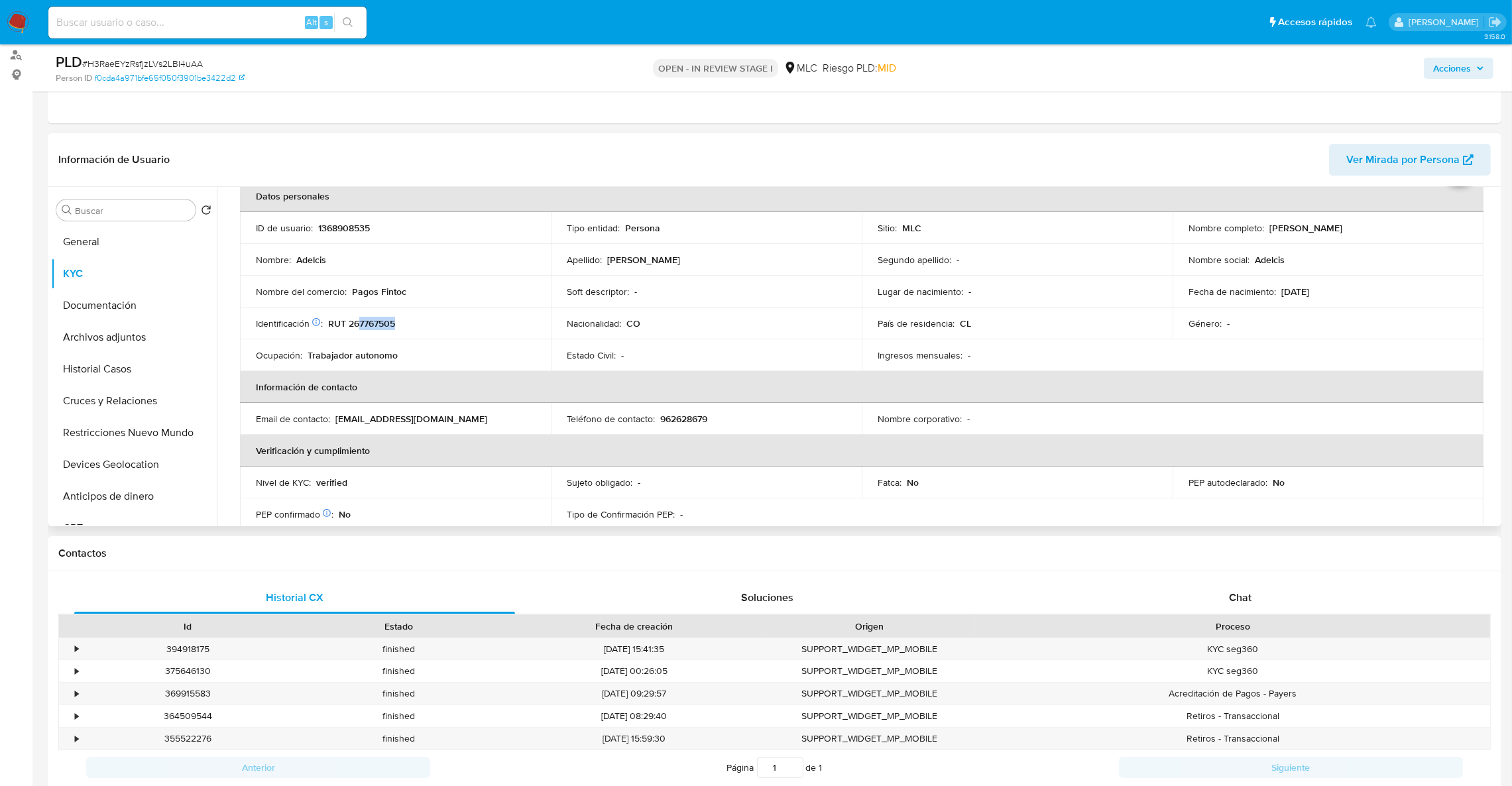
drag, startPoint x: 371, startPoint y: 331, endPoint x: 360, endPoint y: 331, distance: 11.0
click at [360, 331] on td "Identificación Nº de serie: 603942963 : RUT 267767505" at bounding box center [395, 324] width 311 height 31
drag, startPoint x: 360, startPoint y: 331, endPoint x: 348, endPoint y: 329, distance: 12.2
click at [348, 329] on p "RUT 267767505" at bounding box center [362, 323] width 67 height 12
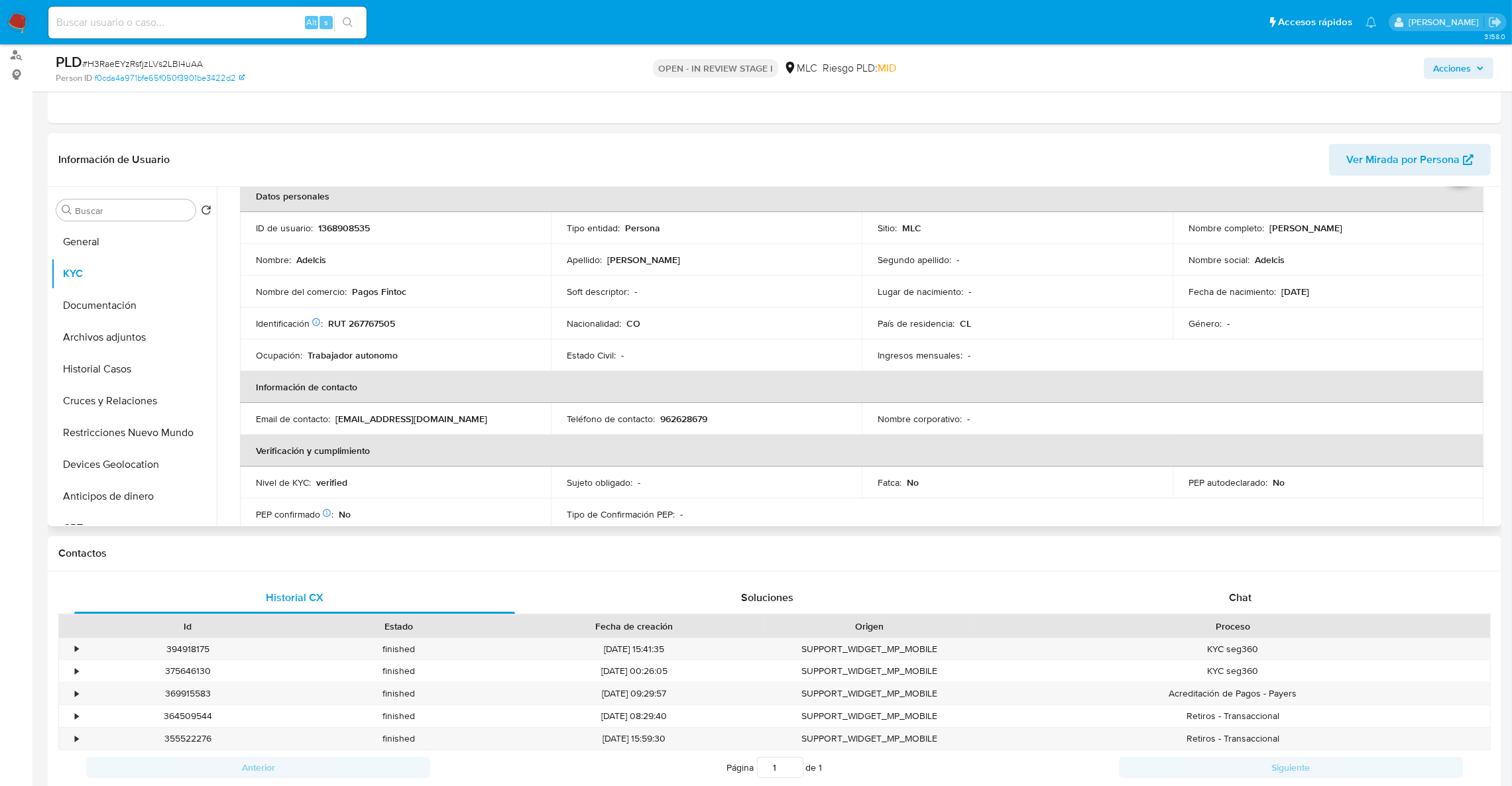
click at [365, 325] on p "RUT 267767505" at bounding box center [362, 323] width 67 height 12
copy p "267767505"
click at [344, 226] on p "1368908535" at bounding box center [344, 227] width 52 height 12
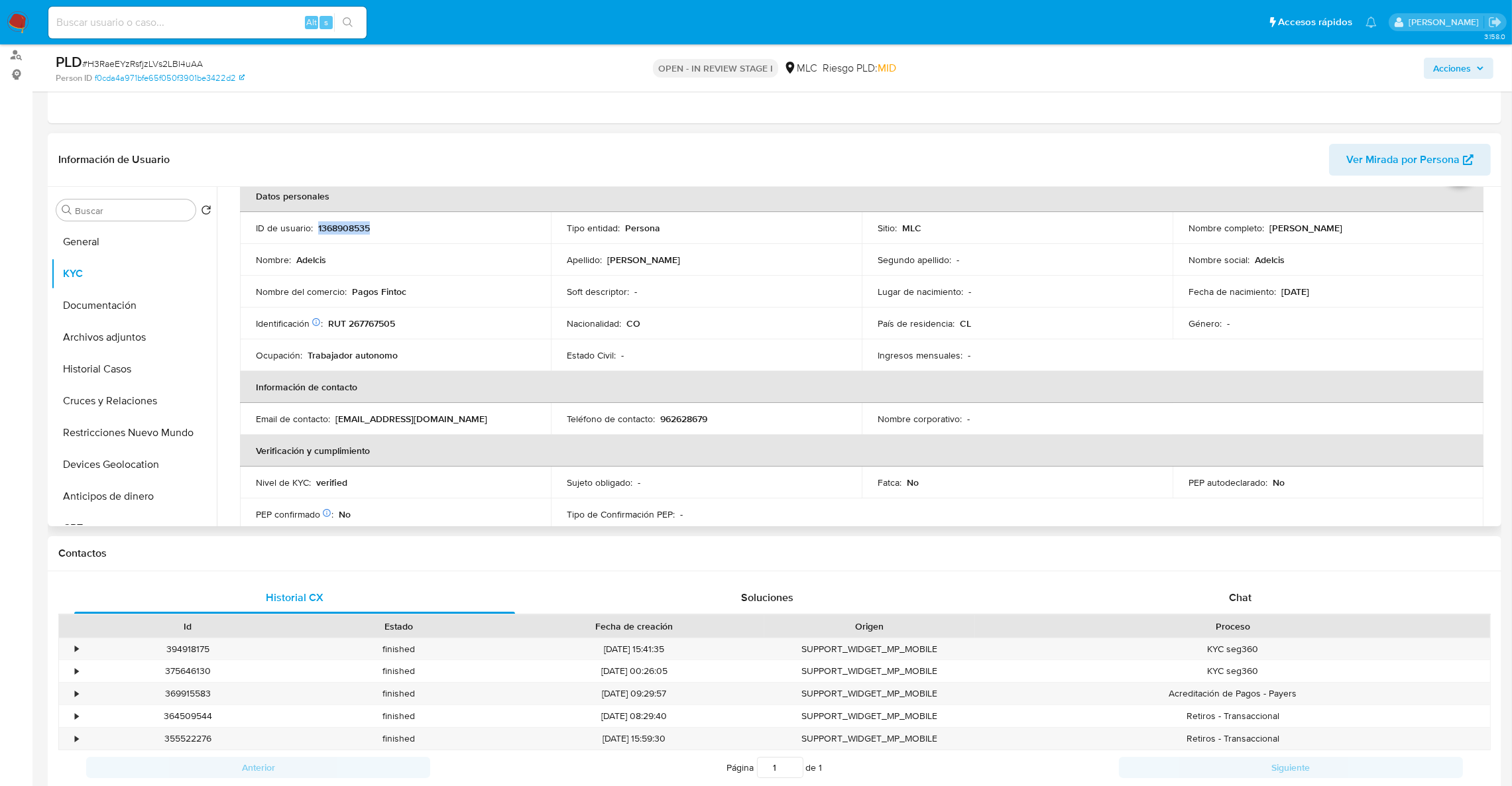
copy p "1368908535"
click at [364, 334] on td "Identificación Nº de serie: 603942963 : RUT 267767505" at bounding box center [395, 324] width 311 height 31
click at [363, 326] on p "RUT 267767505" at bounding box center [362, 323] width 67 height 12
copy p "267767505"
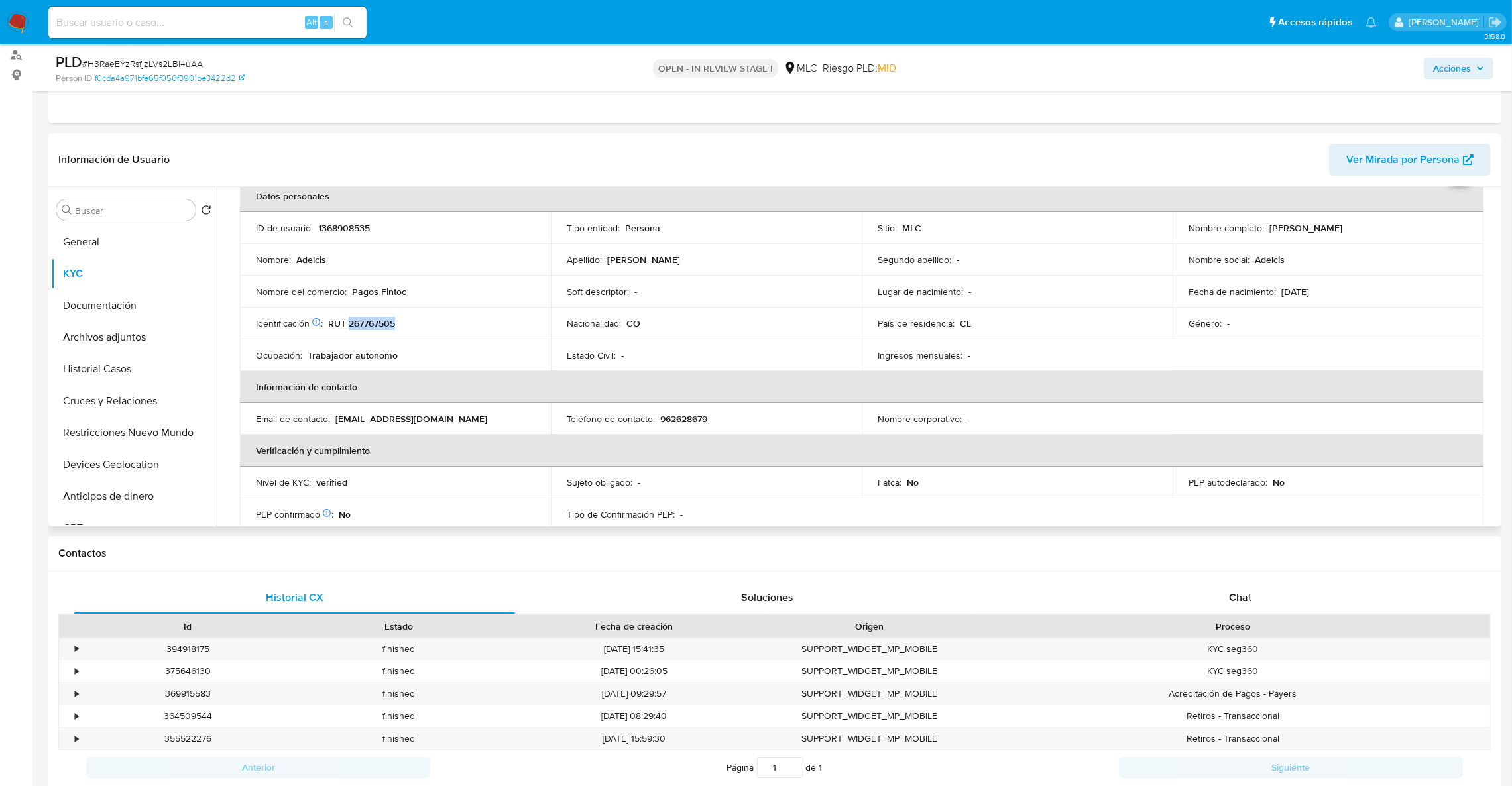
drag, startPoint x: 374, startPoint y: 320, endPoint x: 392, endPoint y: 328, distance: 19.7
click at [392, 328] on p "RUT 267767505" at bounding box center [362, 323] width 67 height 12
copy p "267767505"
click at [102, 405] on button "Cruces y Relaciones" at bounding box center [129, 400] width 155 height 31
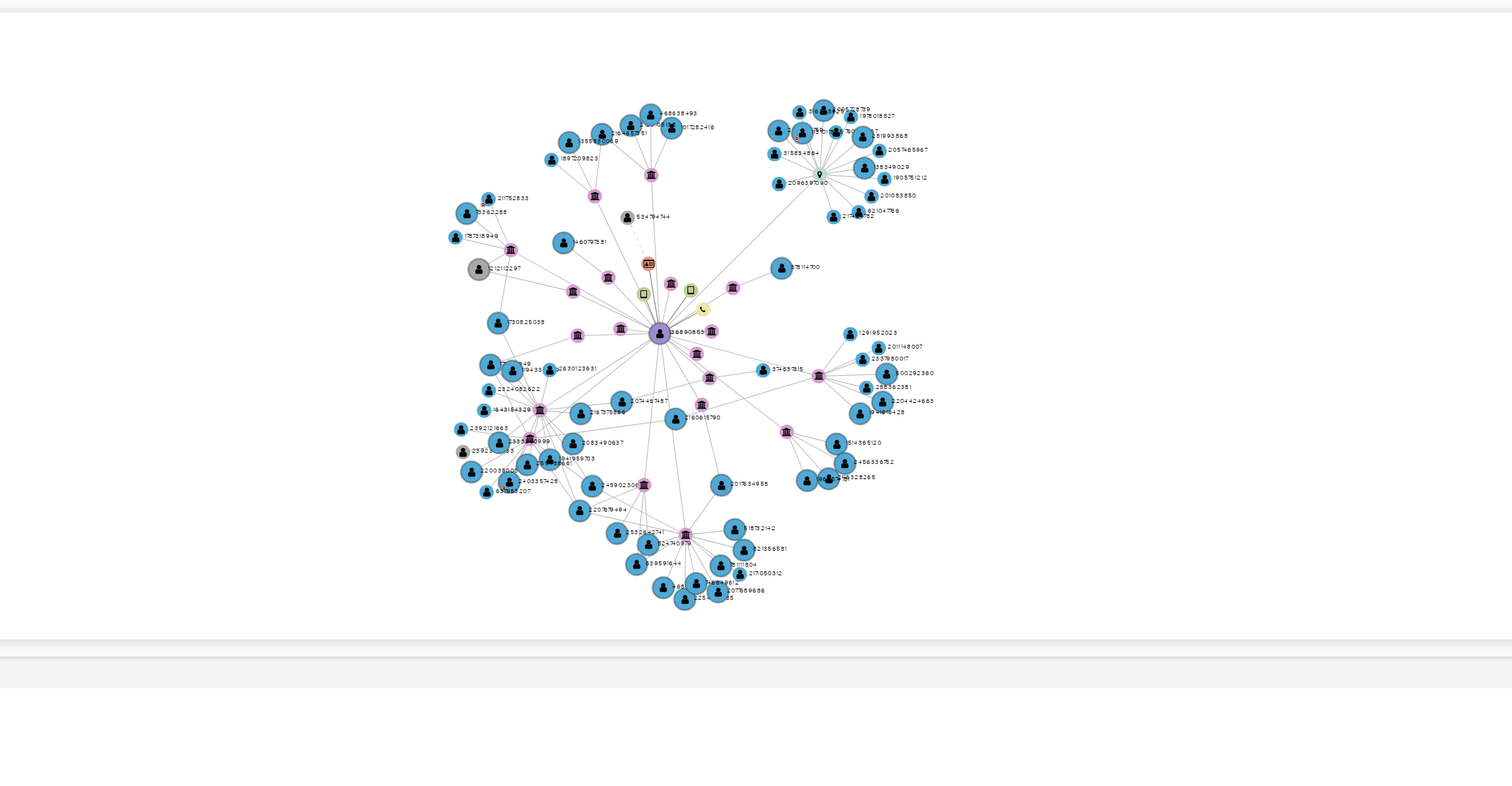
scroll to position [367, 0]
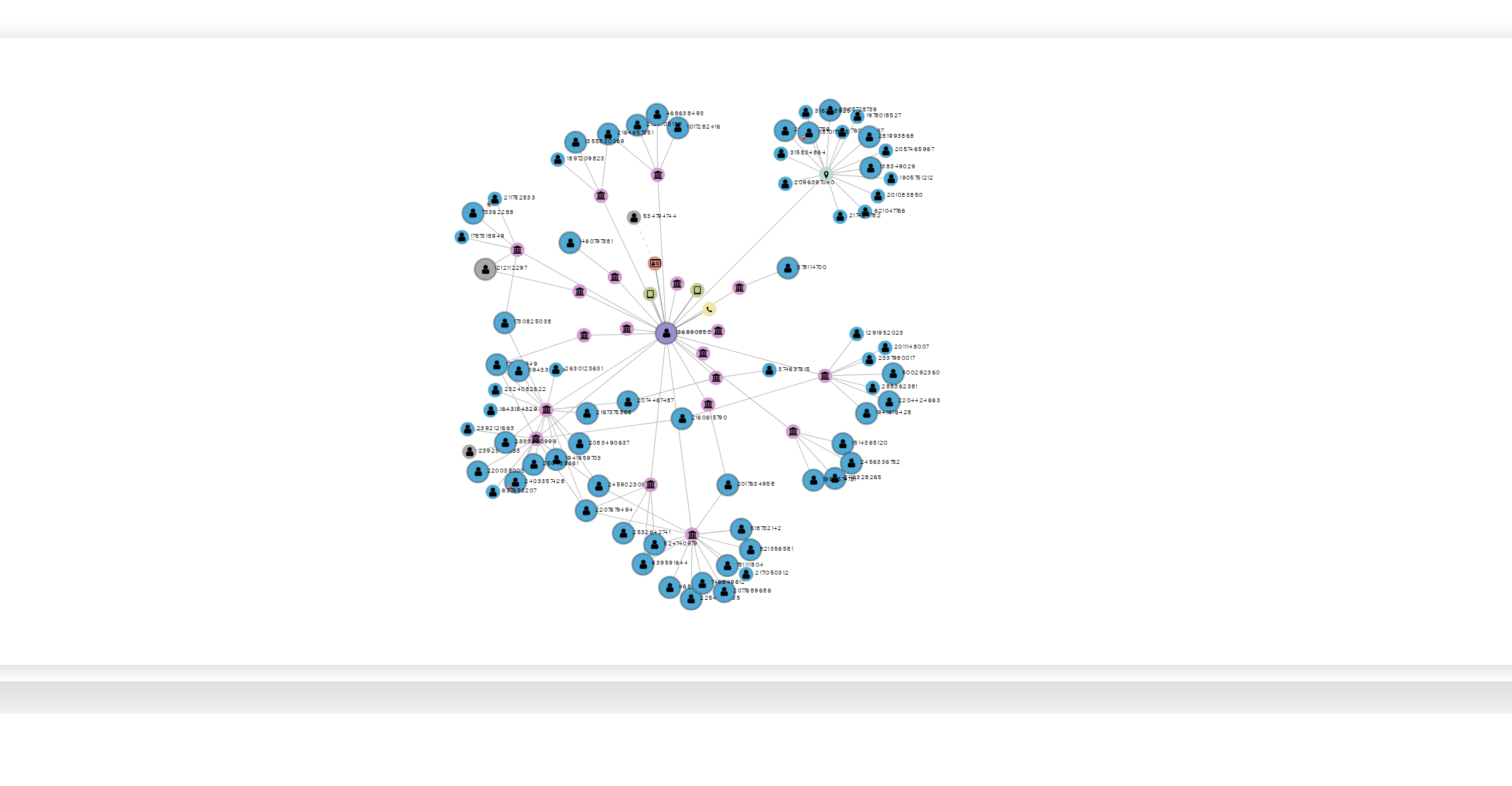
click at [1347, 195] on icon "device-64580d3f08813b0019720344  user-1368908535  1368908535 device-67578ebd3…" at bounding box center [870, 212] width 1255 height 192
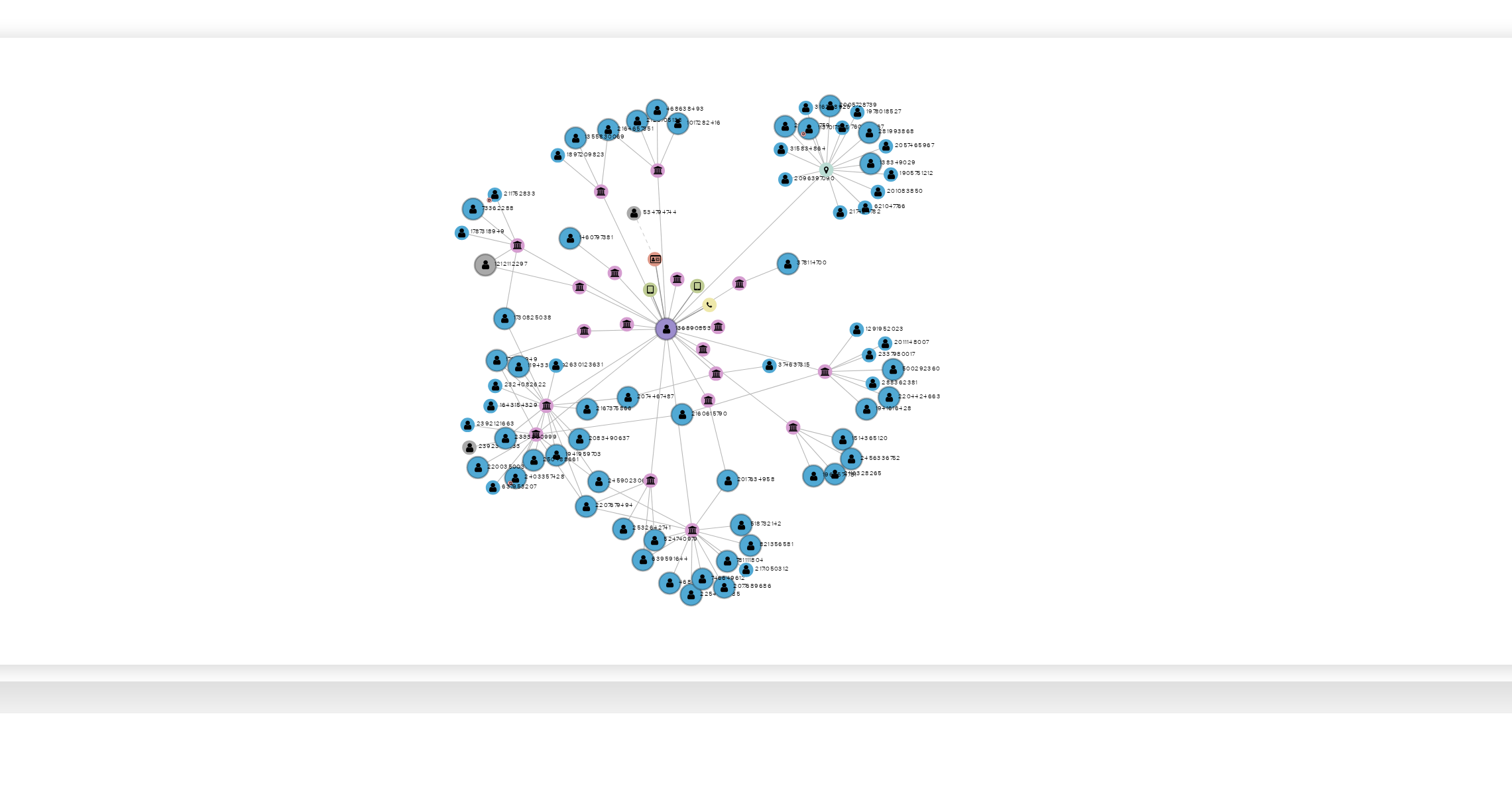
click at [1299, 172] on icon "device-64580d3f08813b0019720344  user-1368908535  1368908535 device-67578ebd3…" at bounding box center [870, 212] width 1255 height 192
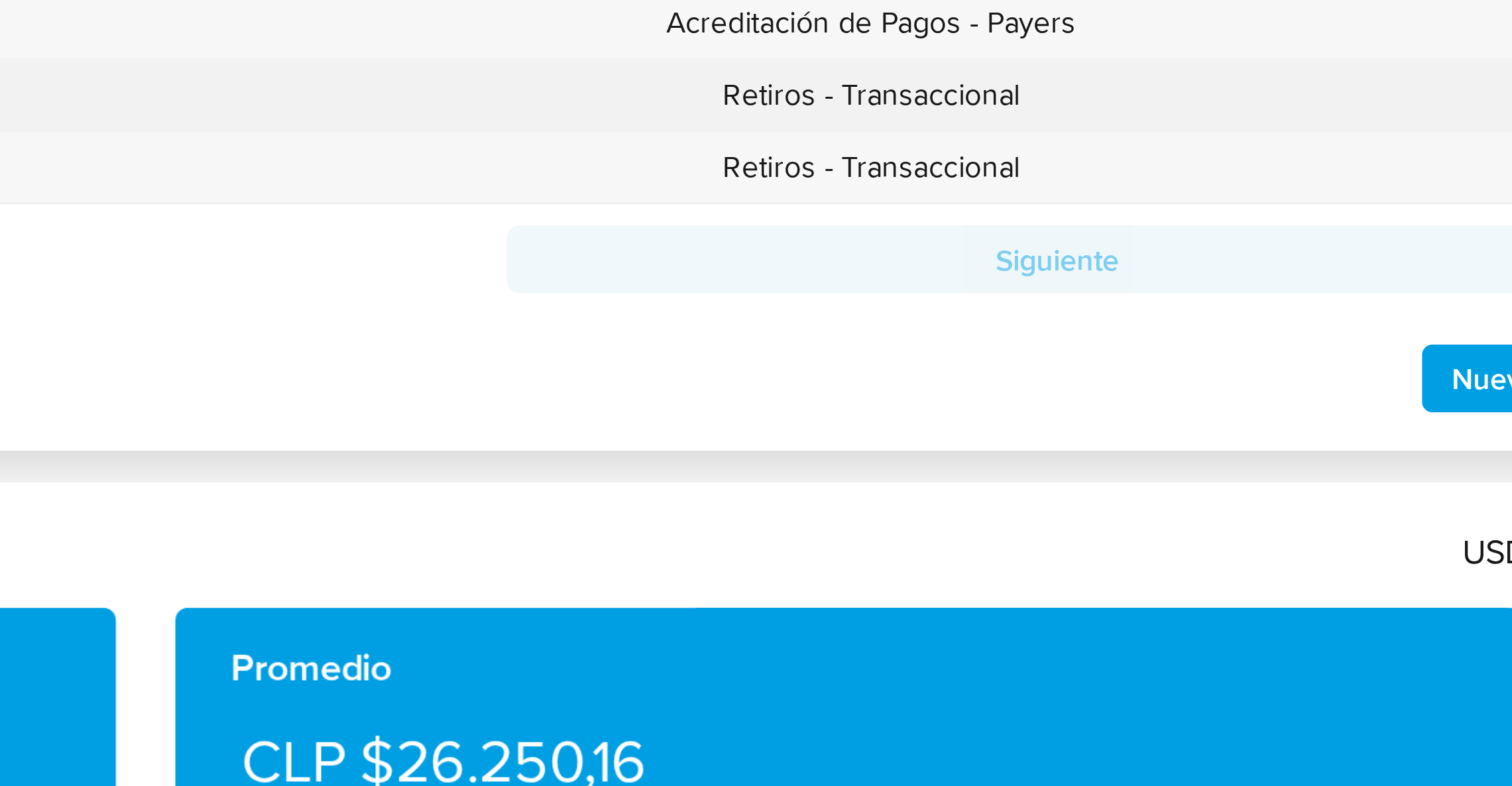
scroll to position [366, 0]
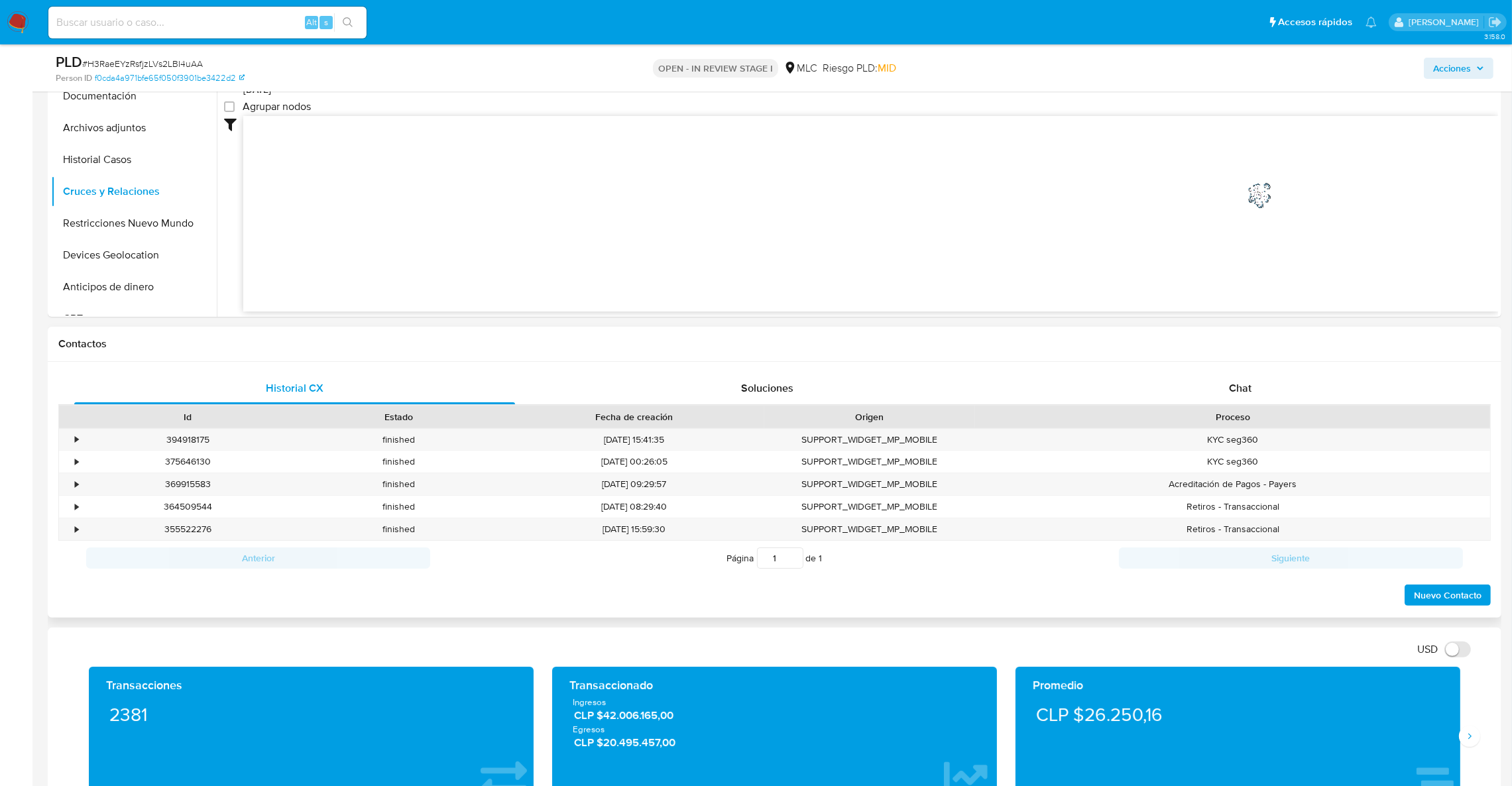
click at [1254, 370] on div "Historial CX Soluciones Chat Id Estado Fecha de creación Origen Proceso • 39491…" at bounding box center [775, 489] width 1454 height 256
click at [1292, 370] on div "Historial CX Soluciones Chat Id Estado Fecha de creación Origen Proceso • 39491…" at bounding box center [775, 489] width 1454 height 256
click at [1292, 379] on div "Chat" at bounding box center [1239, 388] width 441 height 31
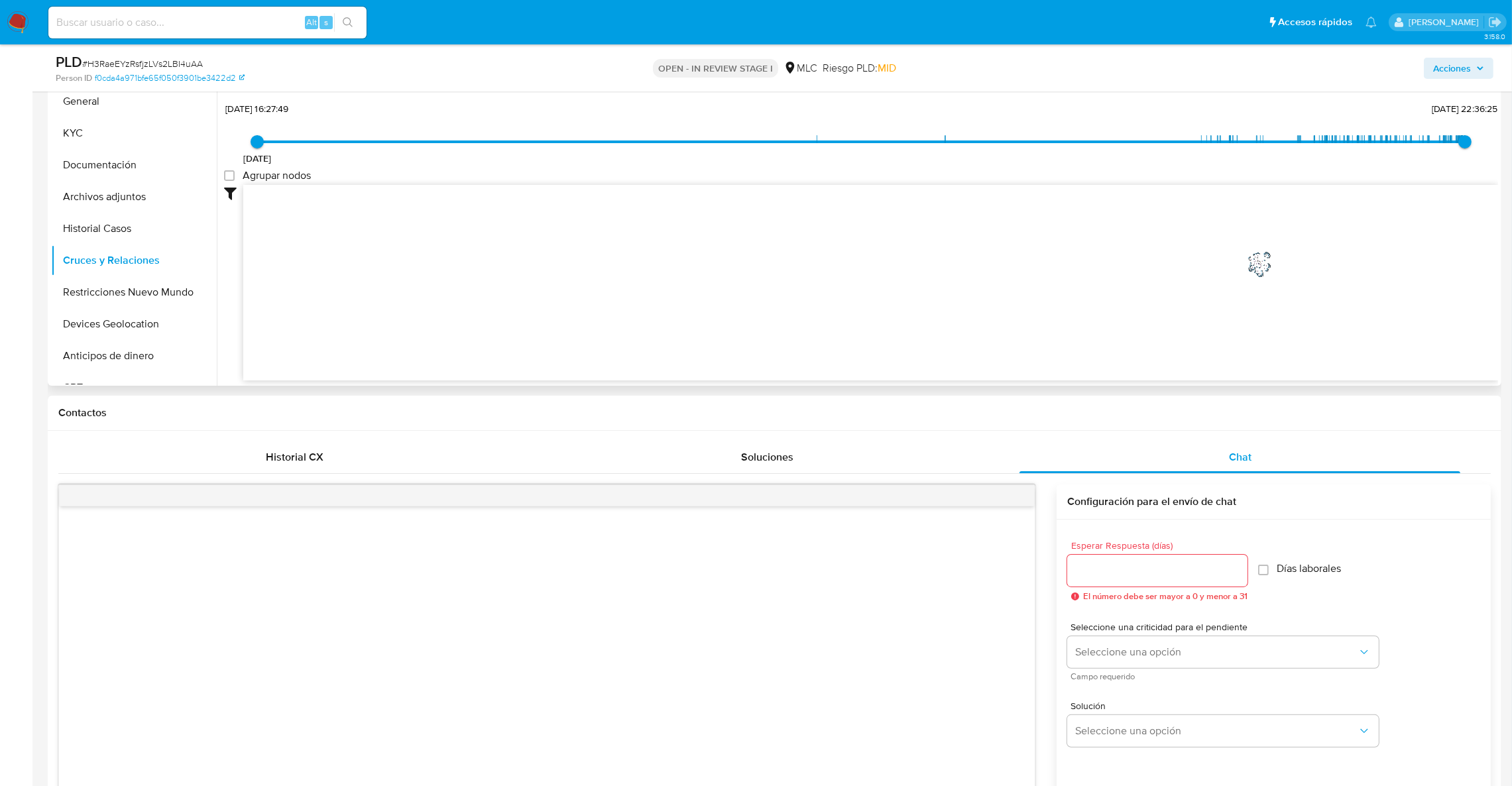
scroll to position [280, 0]
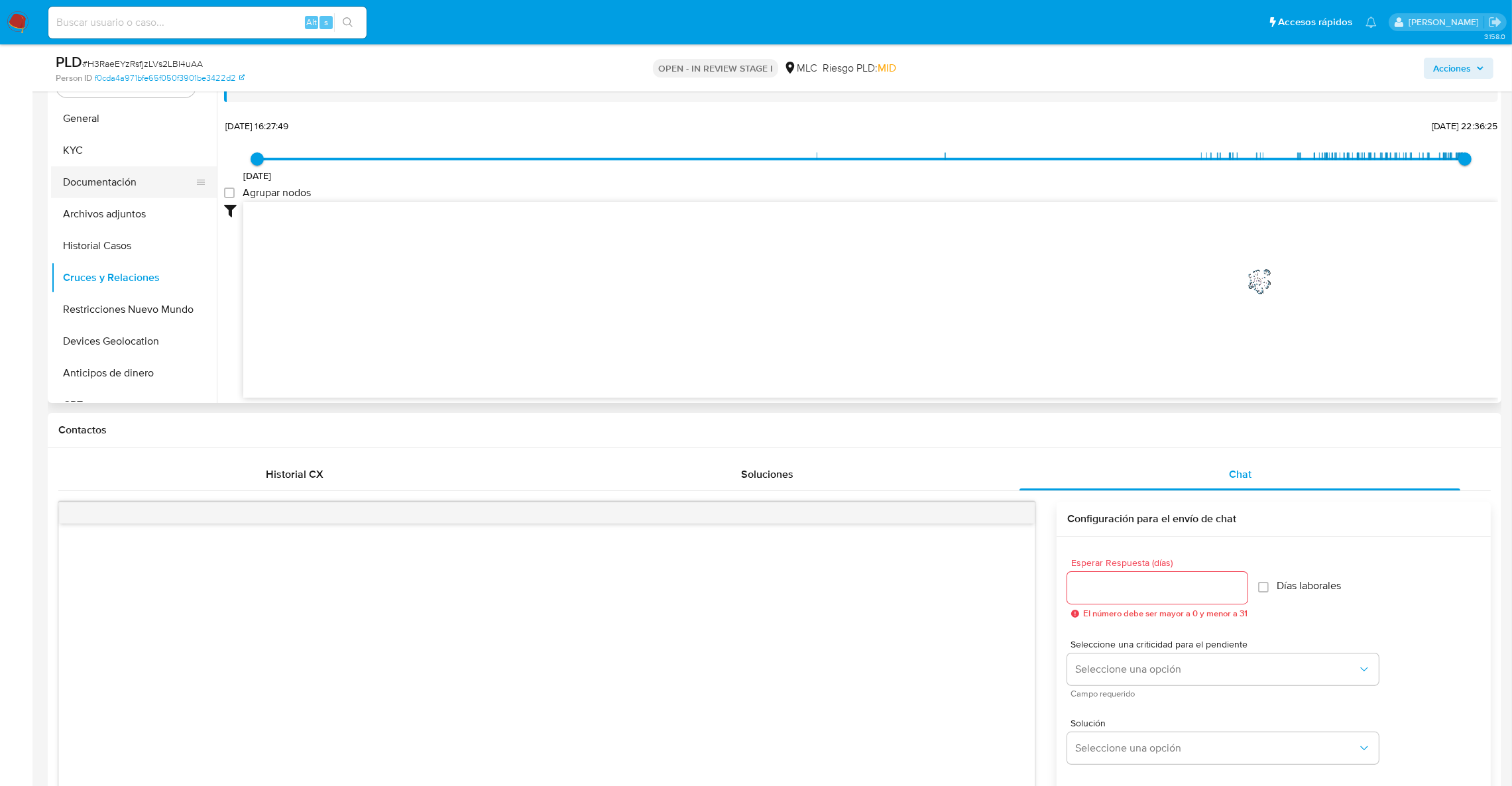
click at [129, 186] on button "Documentación" at bounding box center [129, 182] width 155 height 31
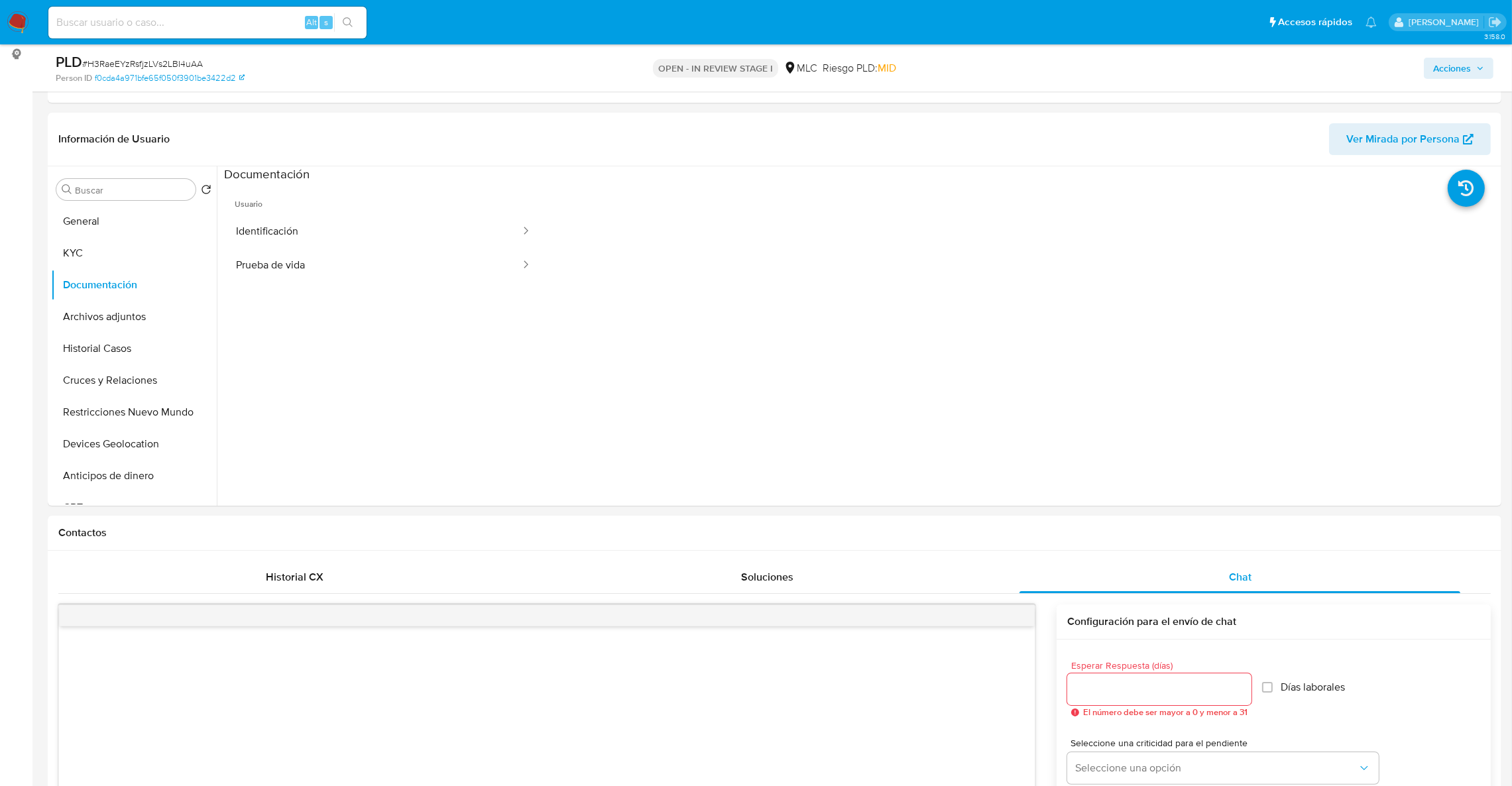
scroll to position [81, 0]
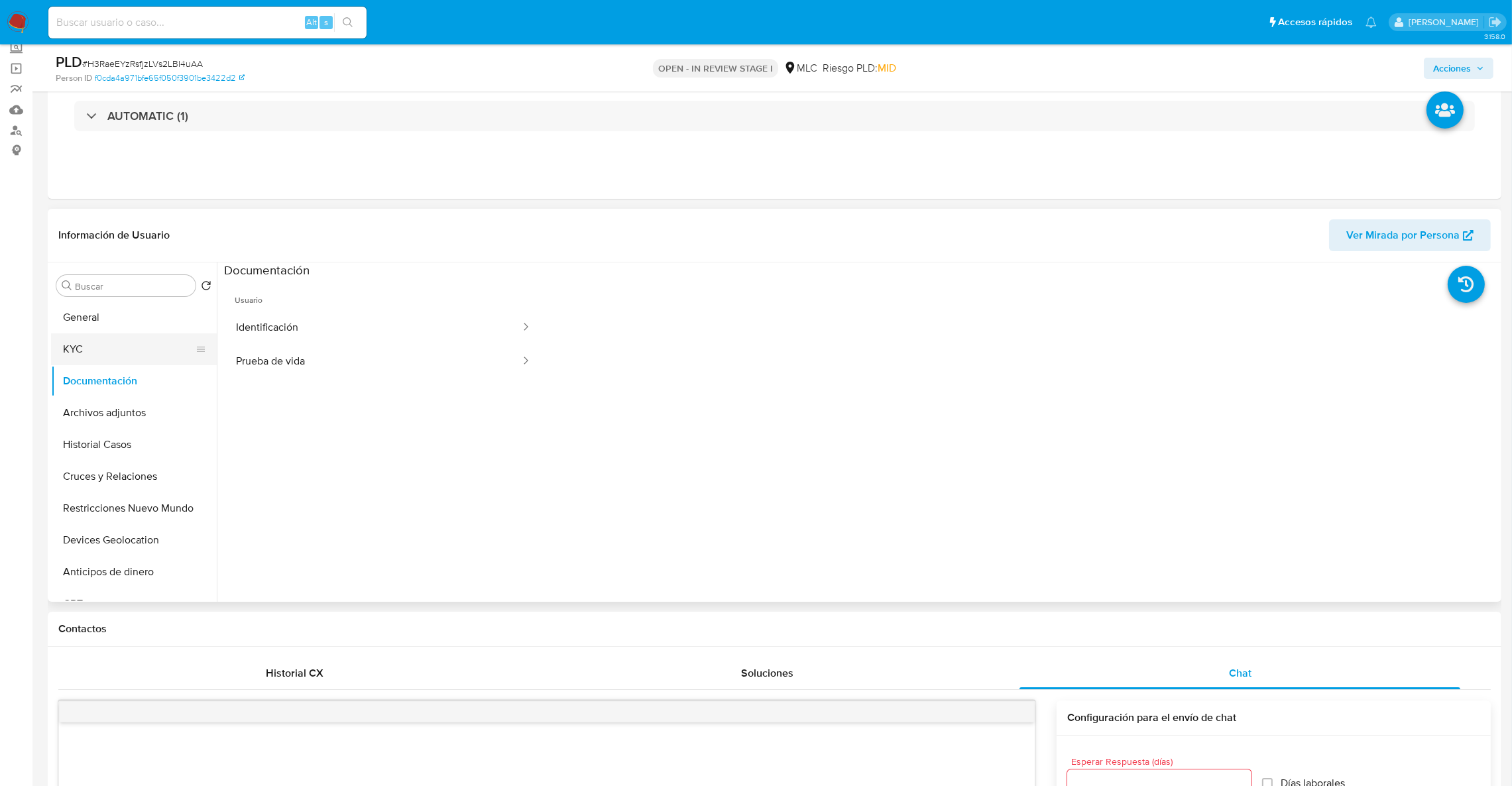
click at [128, 340] on button "KYC" at bounding box center [129, 350] width 155 height 31
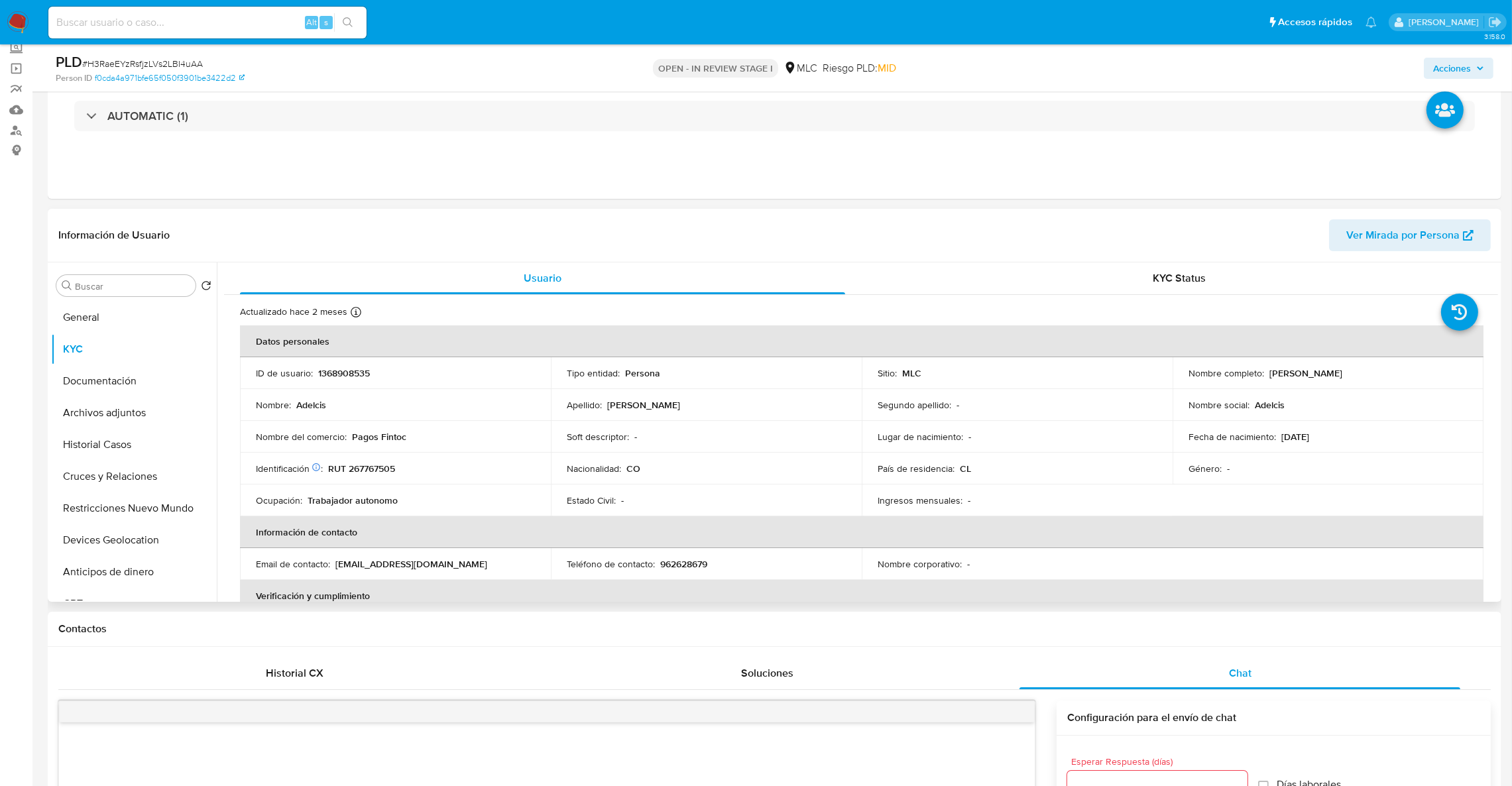
drag, startPoint x: 1264, startPoint y: 374, endPoint x: 1418, endPoint y: 385, distance: 154.4
click at [1418, 385] on td "Nombre completo : Adelcis Cumba Londoño" at bounding box center [1328, 373] width 311 height 31
copy p "Adelcis Cumba Londoño"
drag, startPoint x: 349, startPoint y: 436, endPoint x: 415, endPoint y: 444, distance: 66.5
click at [415, 444] on td "Nombre del comercio : Pagos Fintoc" at bounding box center [395, 436] width 311 height 31
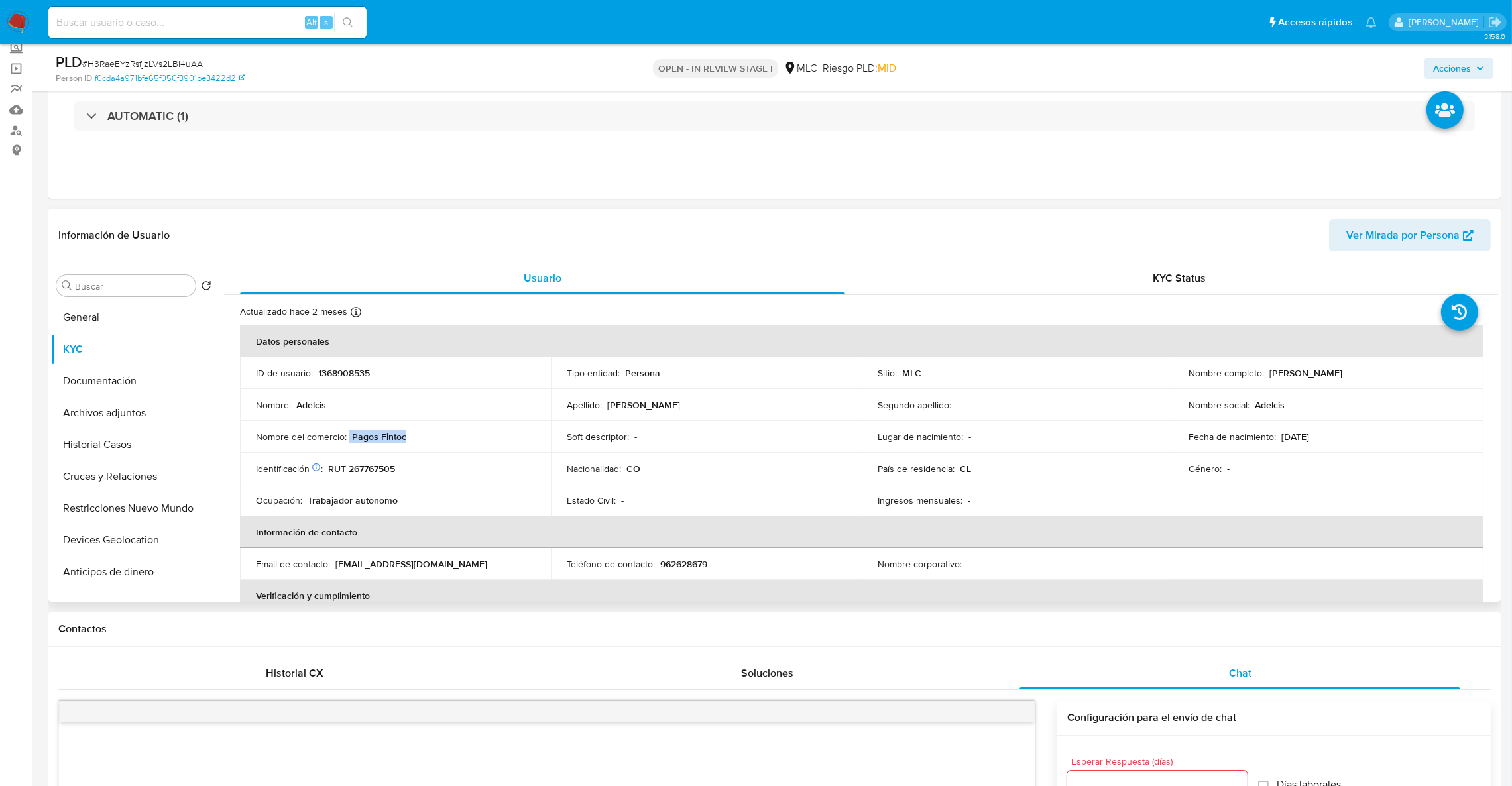
copy div "Pagos Fintoc"
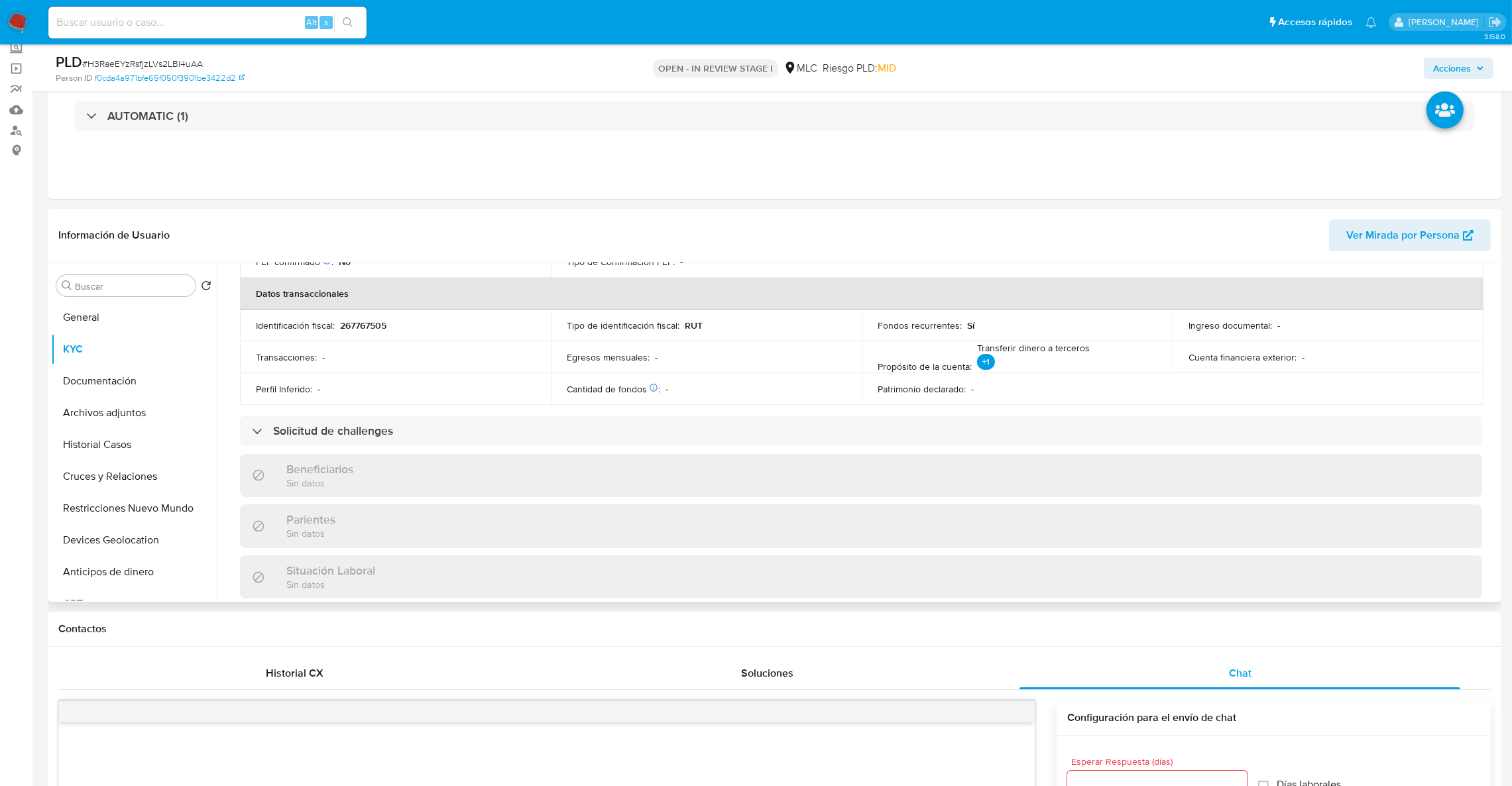
scroll to position [199, 0]
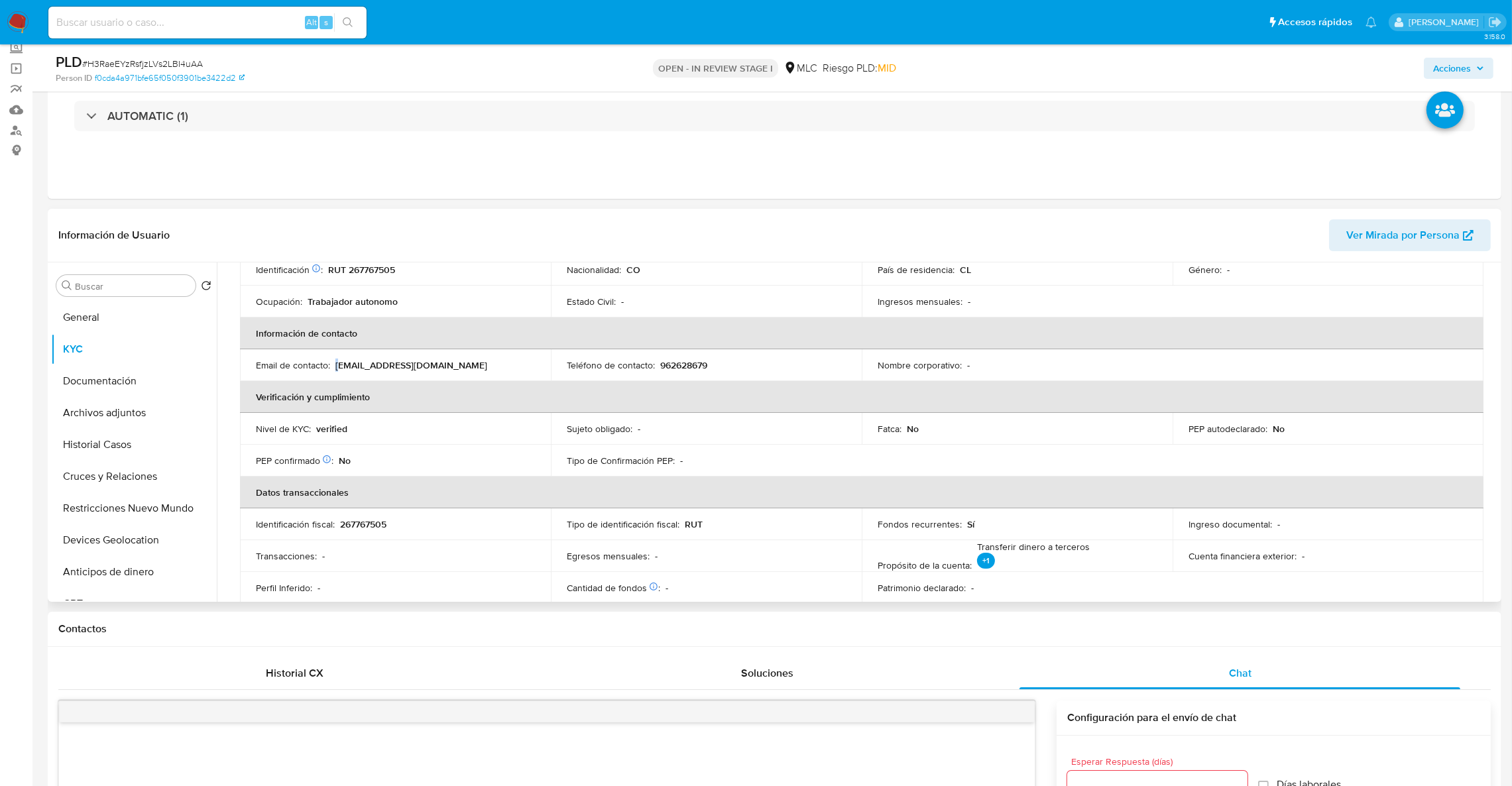
click at [338, 366] on p "adelciscumba28@gmail.com" at bounding box center [412, 365] width 152 height 12
click at [444, 368] on p "adelciscumba28@gmail.com" at bounding box center [412, 365] width 152 height 12
drag, startPoint x: 455, startPoint y: 368, endPoint x: 336, endPoint y: 367, distance: 119.0
click at [336, 367] on div "Email de contacto : adelciscumba28@gmail.com" at bounding box center [396, 365] width 279 height 12
copy p "adelciscumba28@gmail.com"
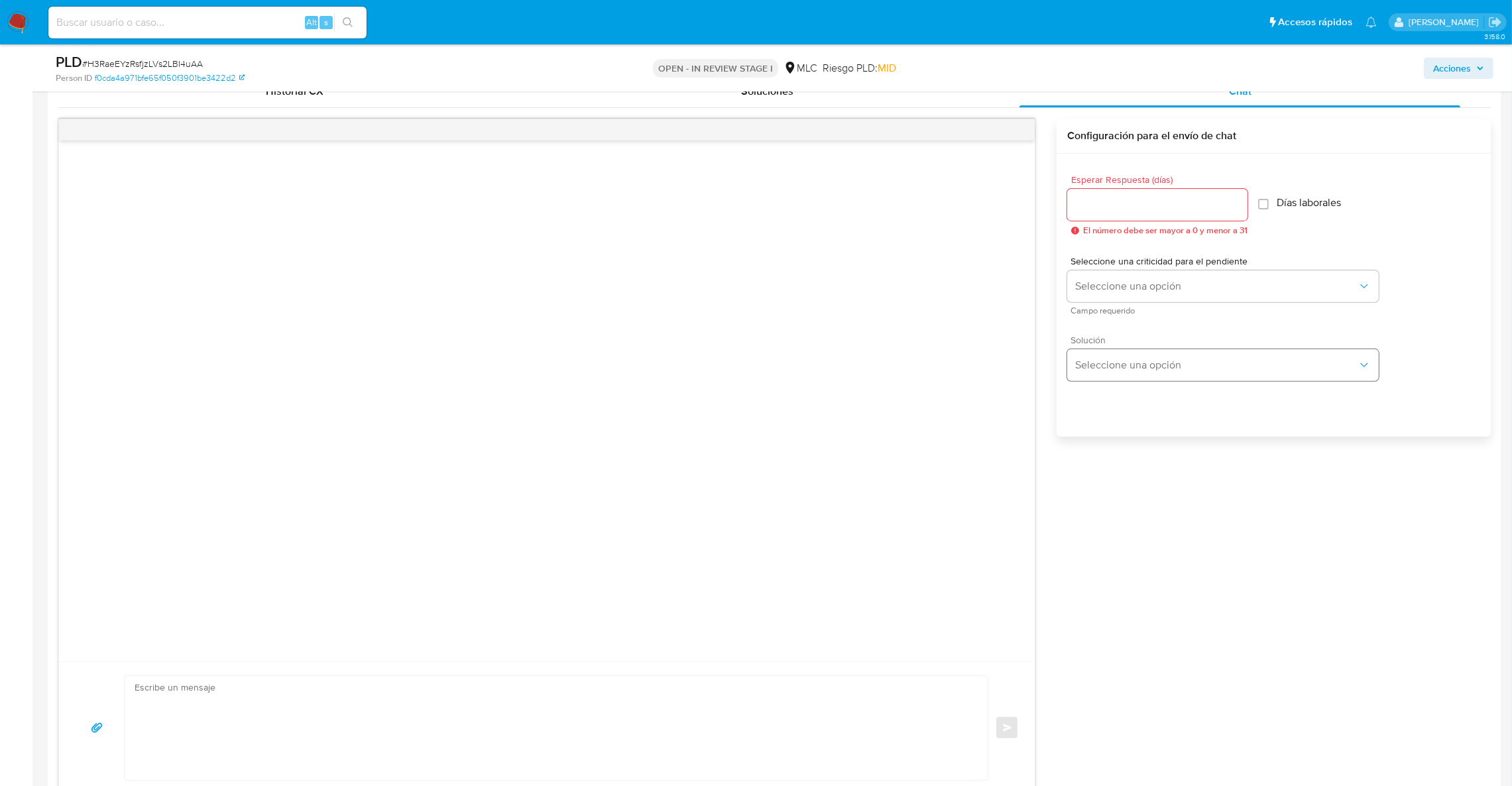
scroll to position [678, 0]
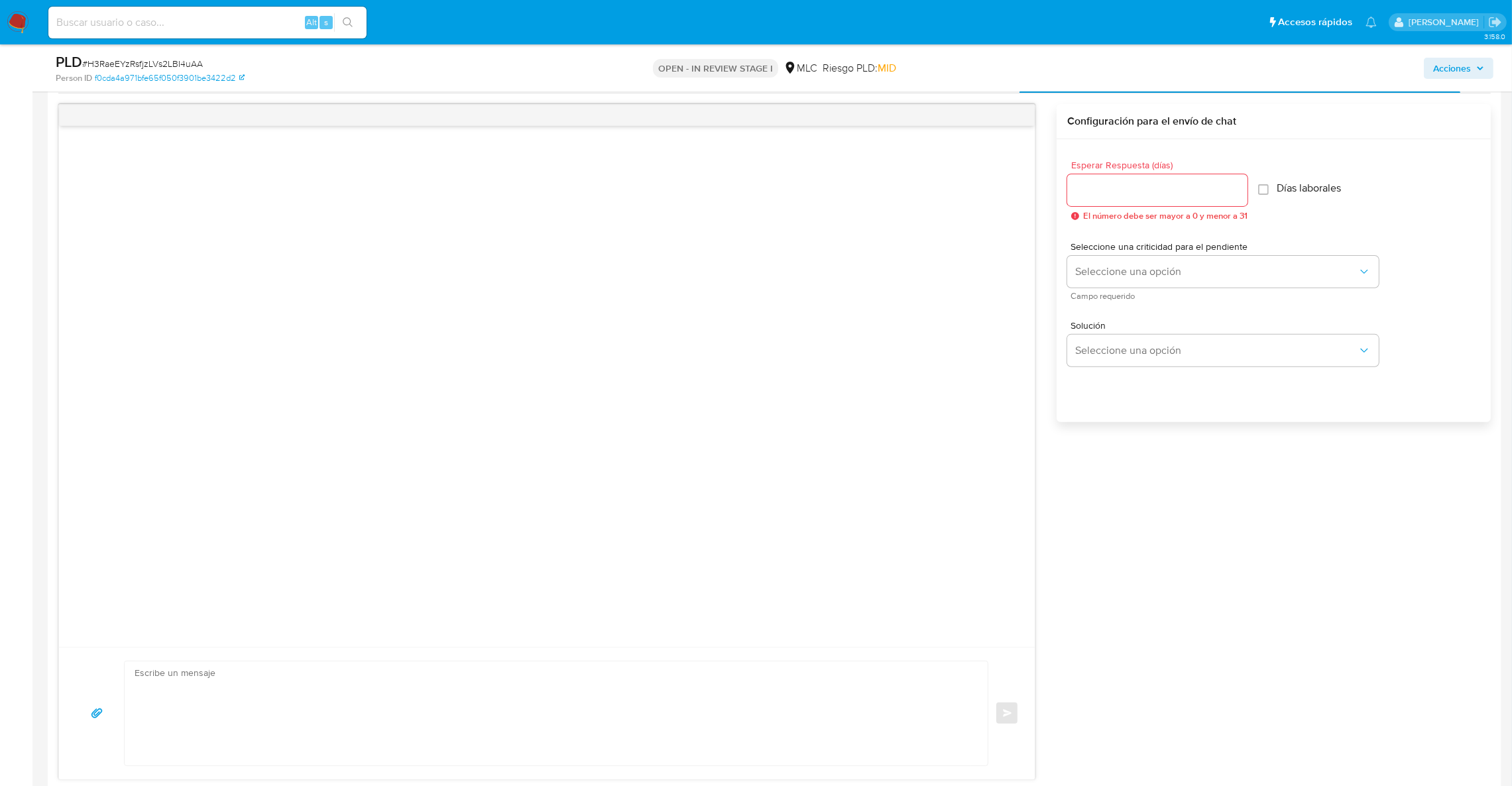
click at [1117, 199] on div at bounding box center [1157, 190] width 180 height 31
click at [1116, 195] on input "Esperar Respuesta (días)" at bounding box center [1157, 190] width 180 height 18
type input "3"
click at [479, 692] on textarea at bounding box center [553, 713] width 837 height 104
paste textarea "Hola XXX, Te contactamos desde el Equipo de Mercado Pago para verificar tus dat…"
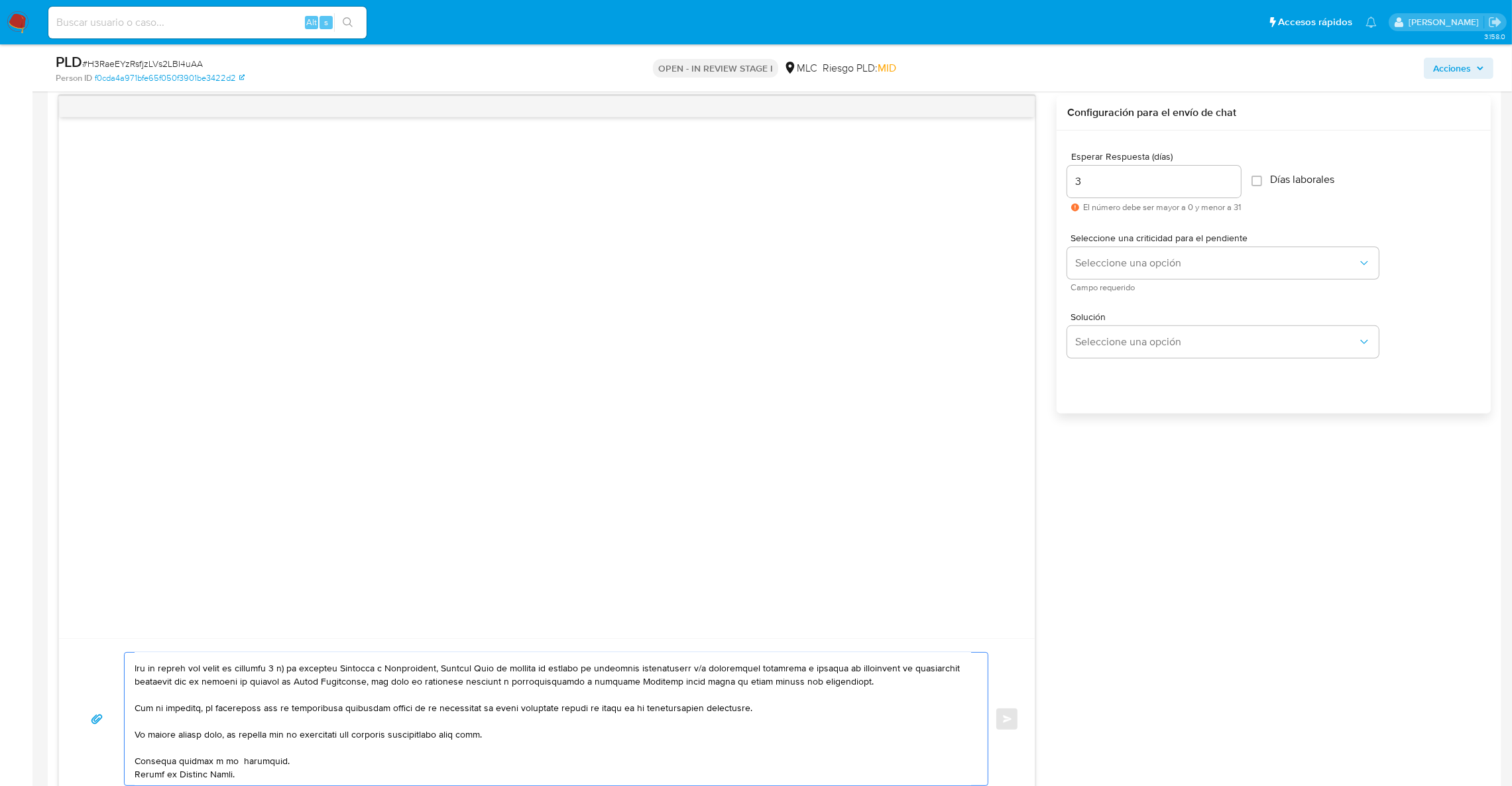
scroll to position [0, 0]
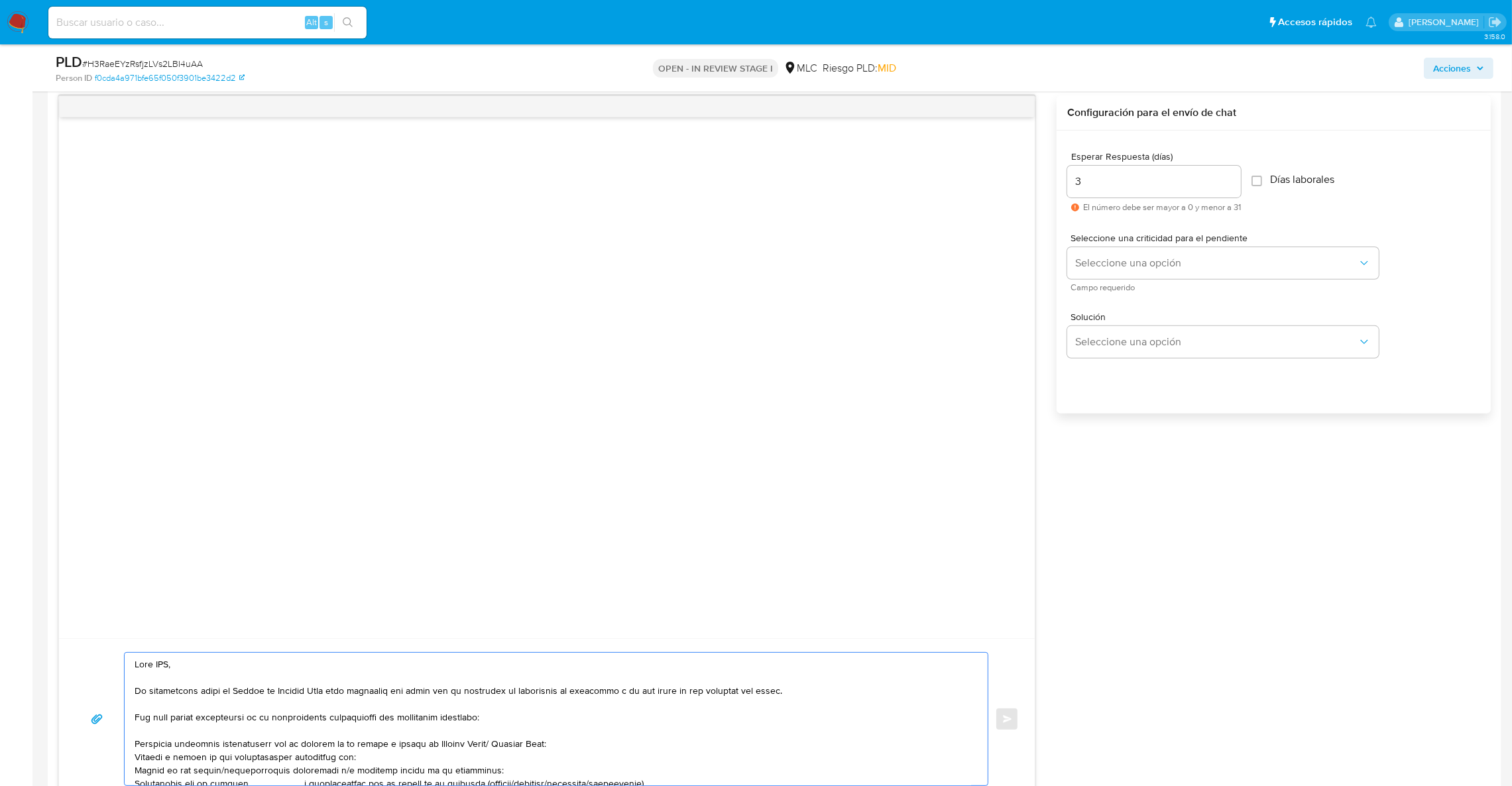
click at [167, 670] on textarea at bounding box center [553, 718] width 837 height 132
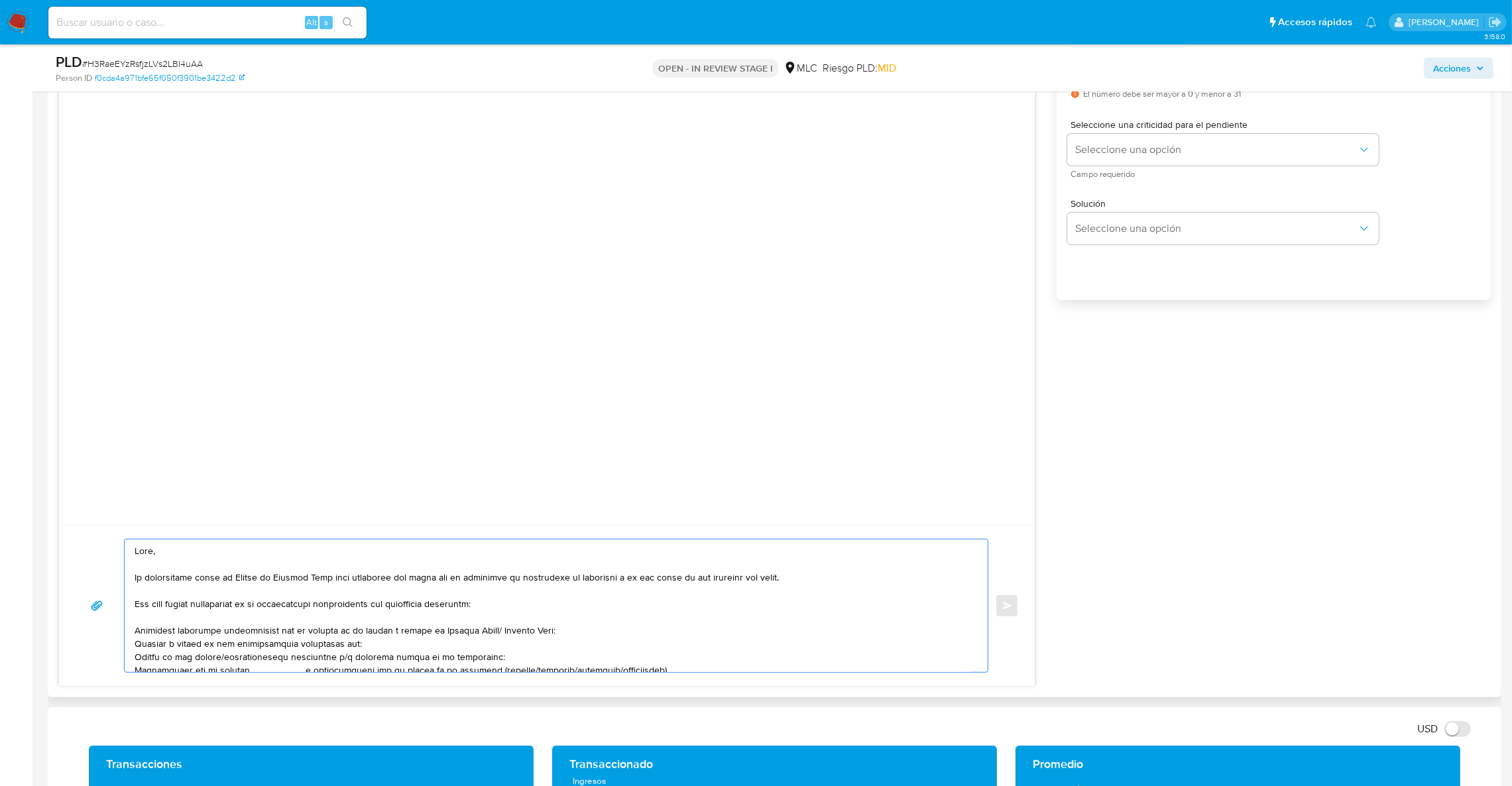
scroll to position [886, 0]
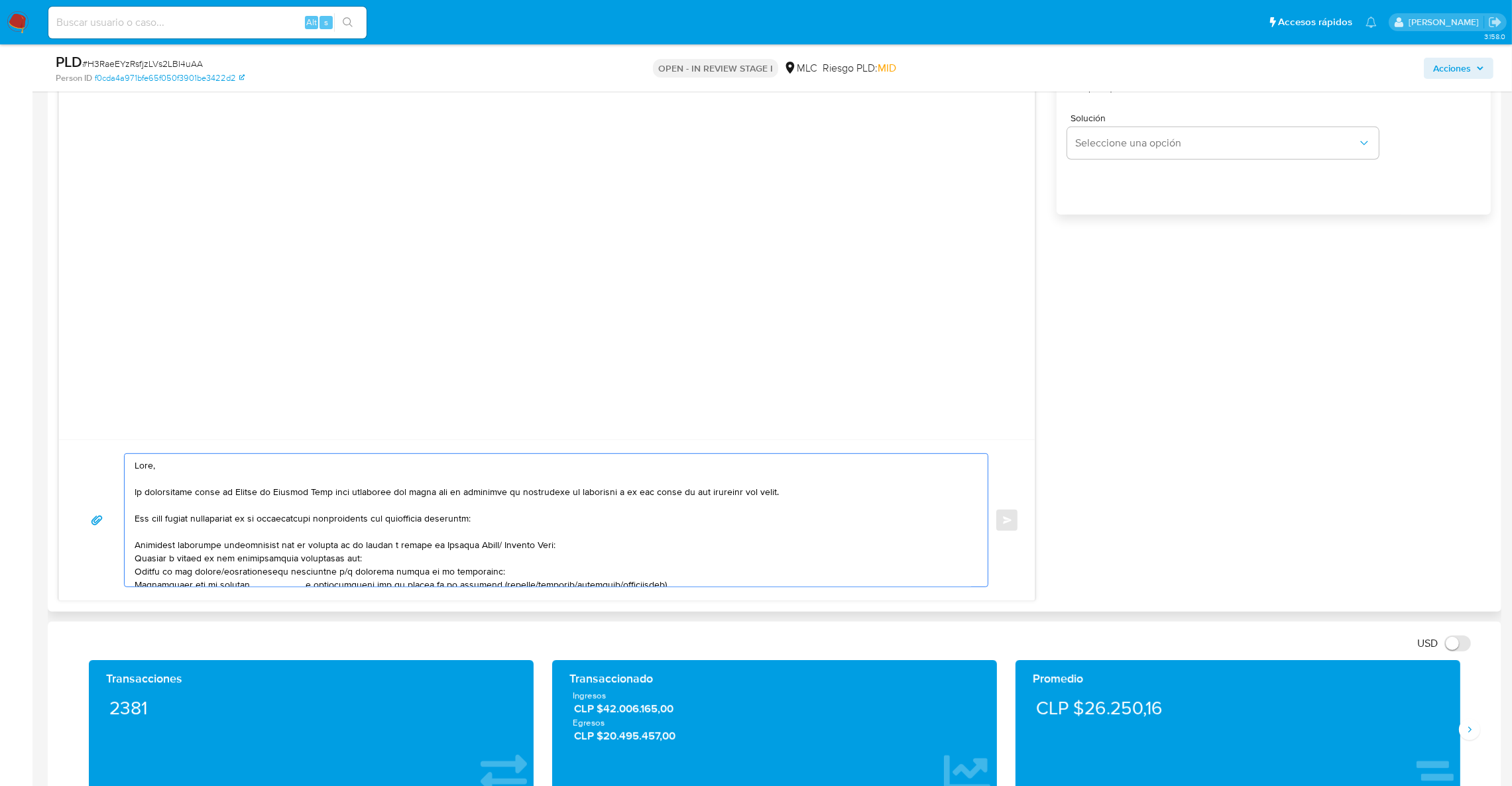
click at [181, 570] on textarea at bounding box center [553, 520] width 837 height 132
click at [181, 566] on textarea at bounding box center [553, 520] width 837 height 132
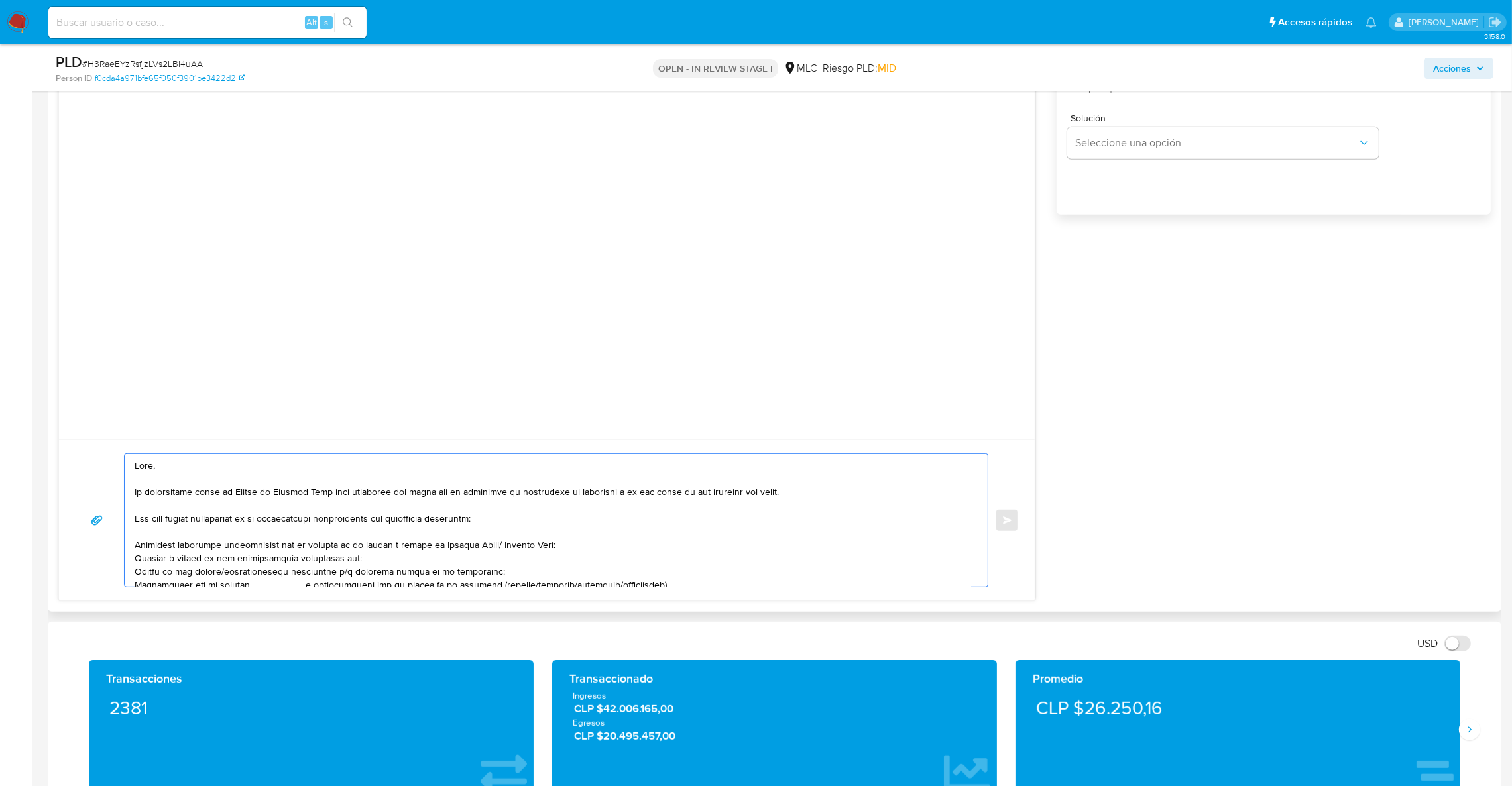
click at [350, 559] on textarea at bounding box center [553, 520] width 837 height 132
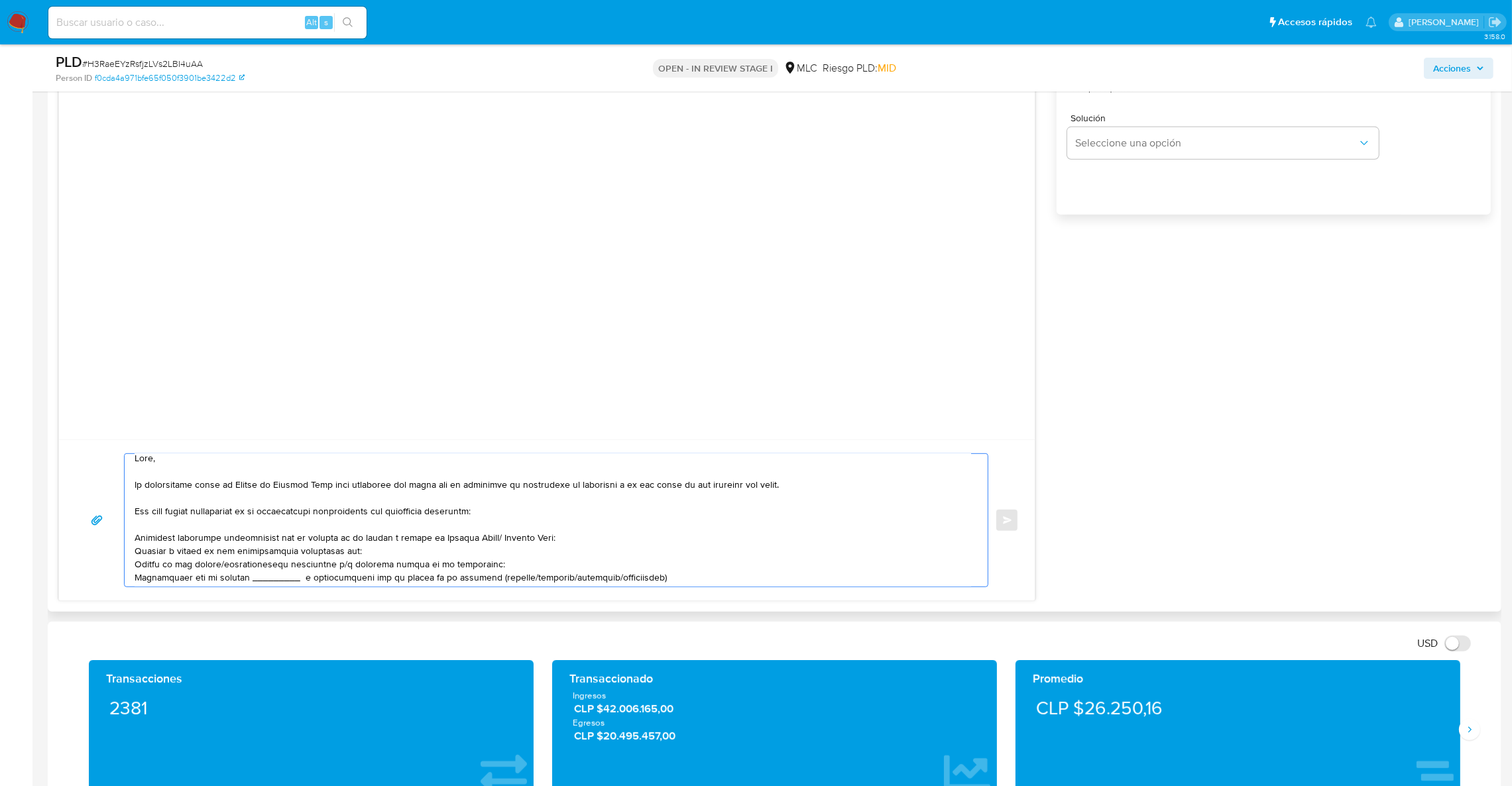
scroll to position [22, 0]
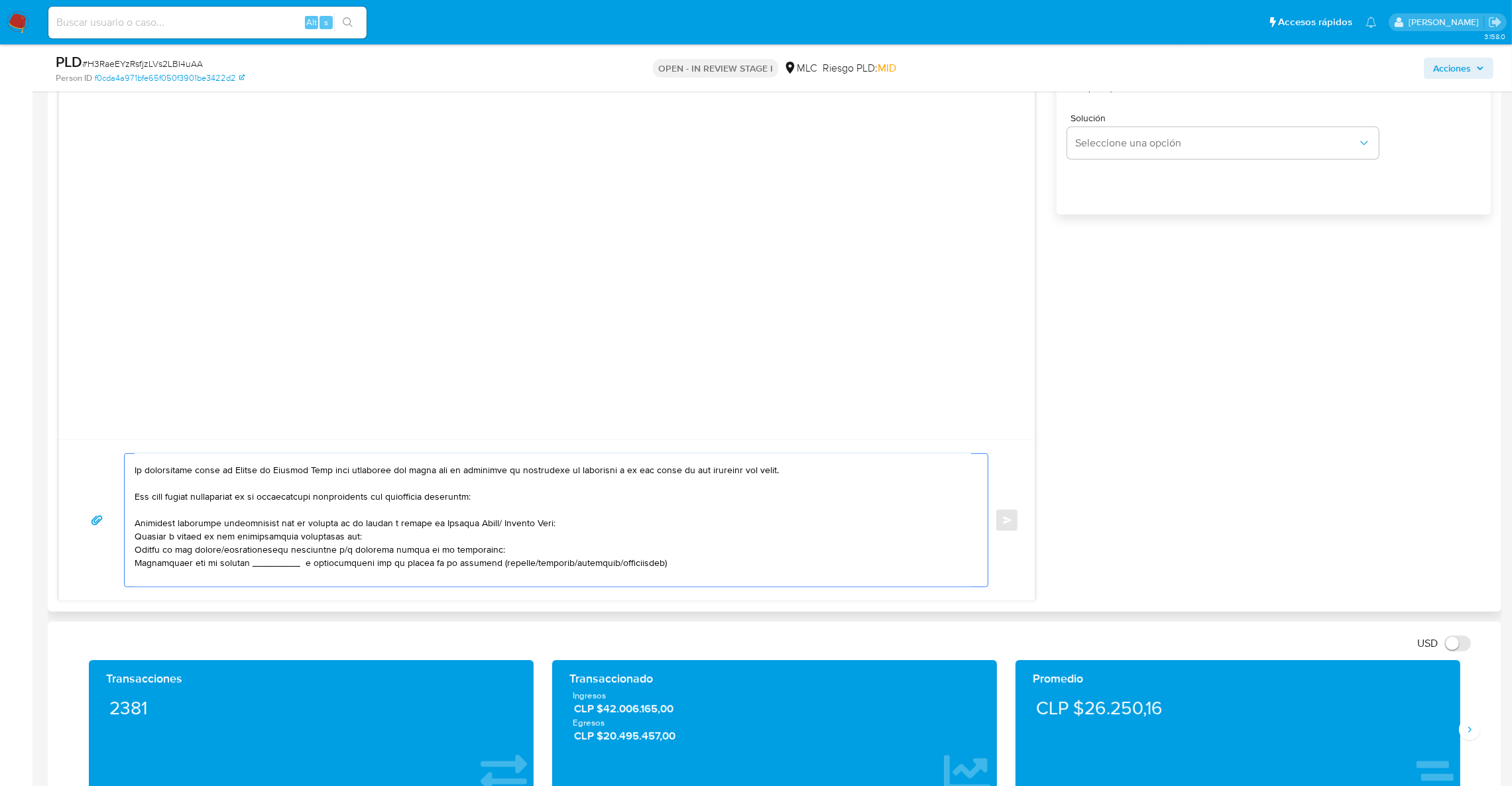
drag, startPoint x: 365, startPoint y: 568, endPoint x: 337, endPoint y: 540, distance: 39.6
click at [333, 541] on textarea at bounding box center [553, 520] width 837 height 132
click at [337, 540] on textarea at bounding box center [553, 520] width 837 height 132
click at [197, 571] on textarea at bounding box center [553, 520] width 837 height 132
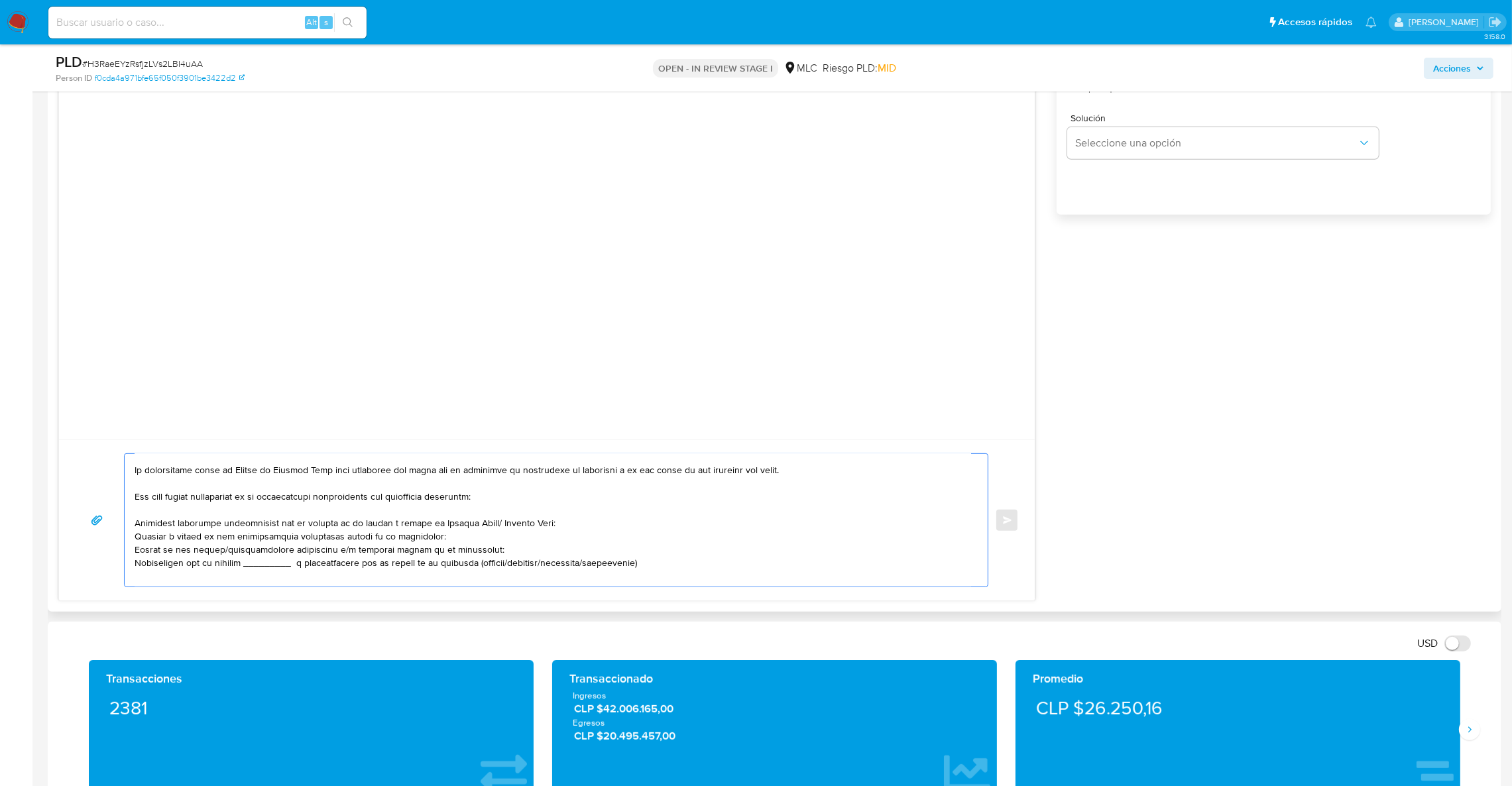
click at [197, 571] on textarea at bounding box center [553, 520] width 837 height 132
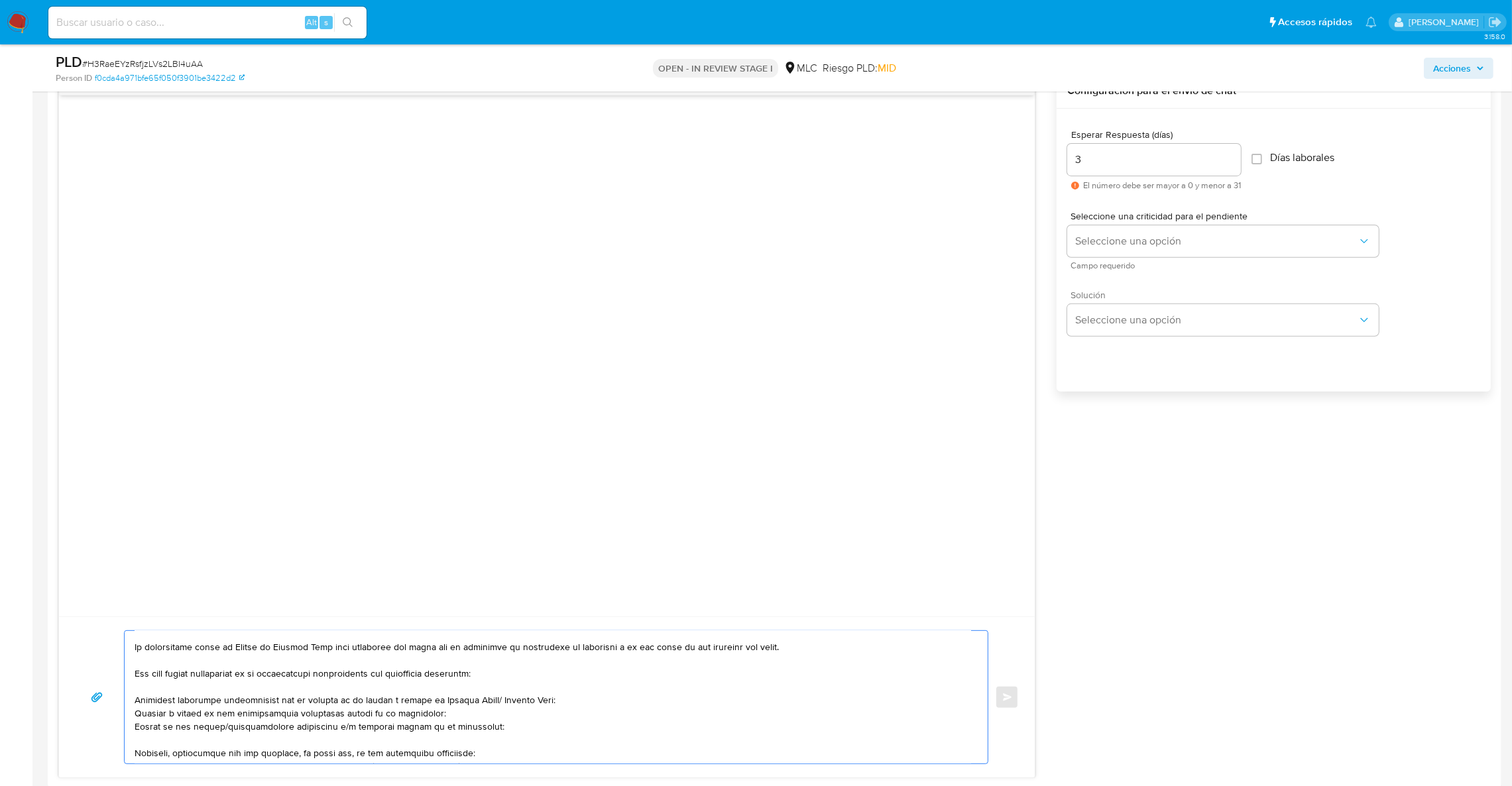
scroll to position [687, 0]
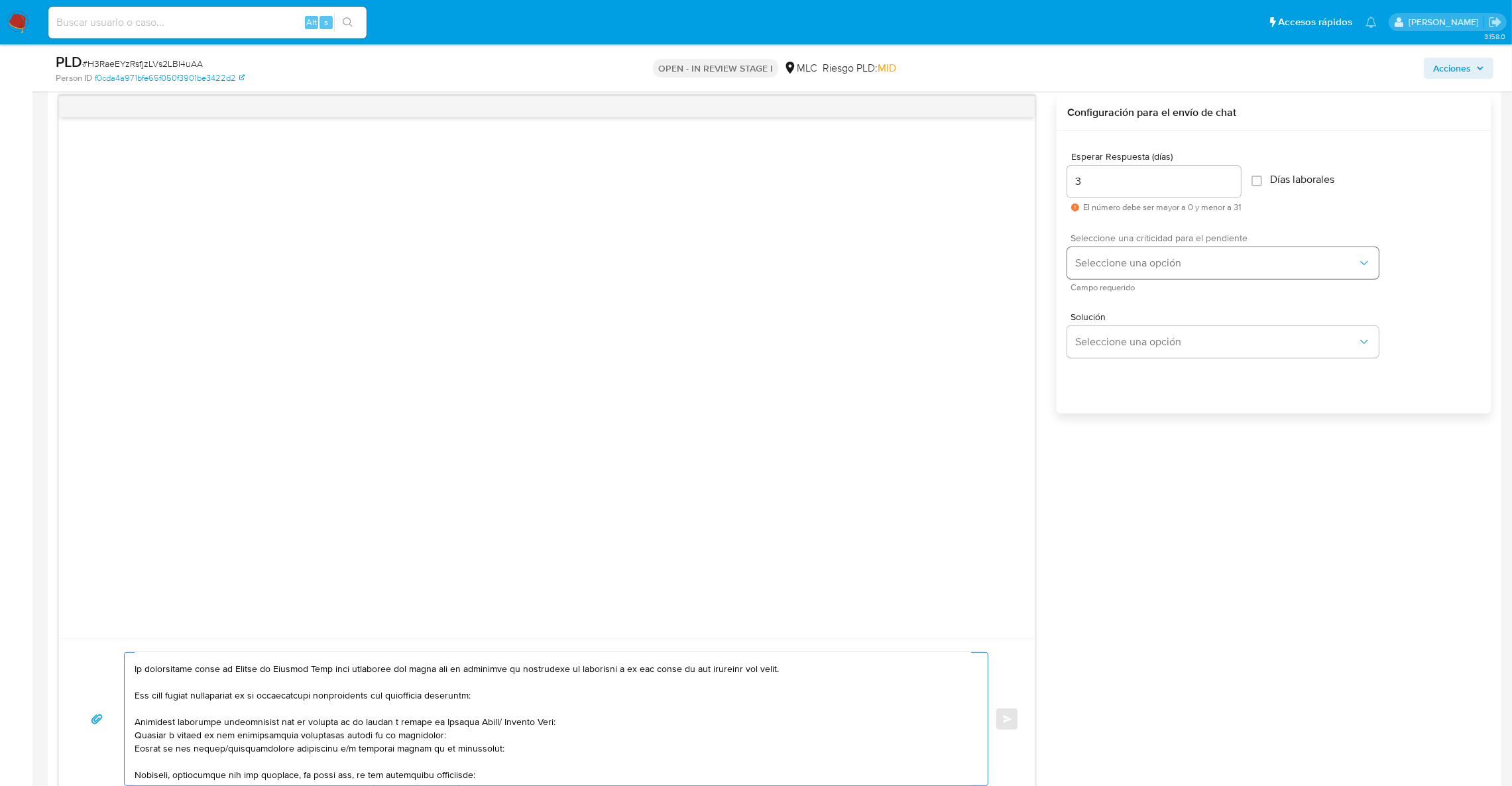
type textarea "Hola, Te contactamos desde el Equipo de Mercado Pago para verificar tus datos c…"
drag, startPoint x: 1114, startPoint y: 266, endPoint x: 1107, endPoint y: 269, distance: 7.6
click at [1109, 266] on span "Seleccione una opción" at bounding box center [1216, 263] width 282 height 13
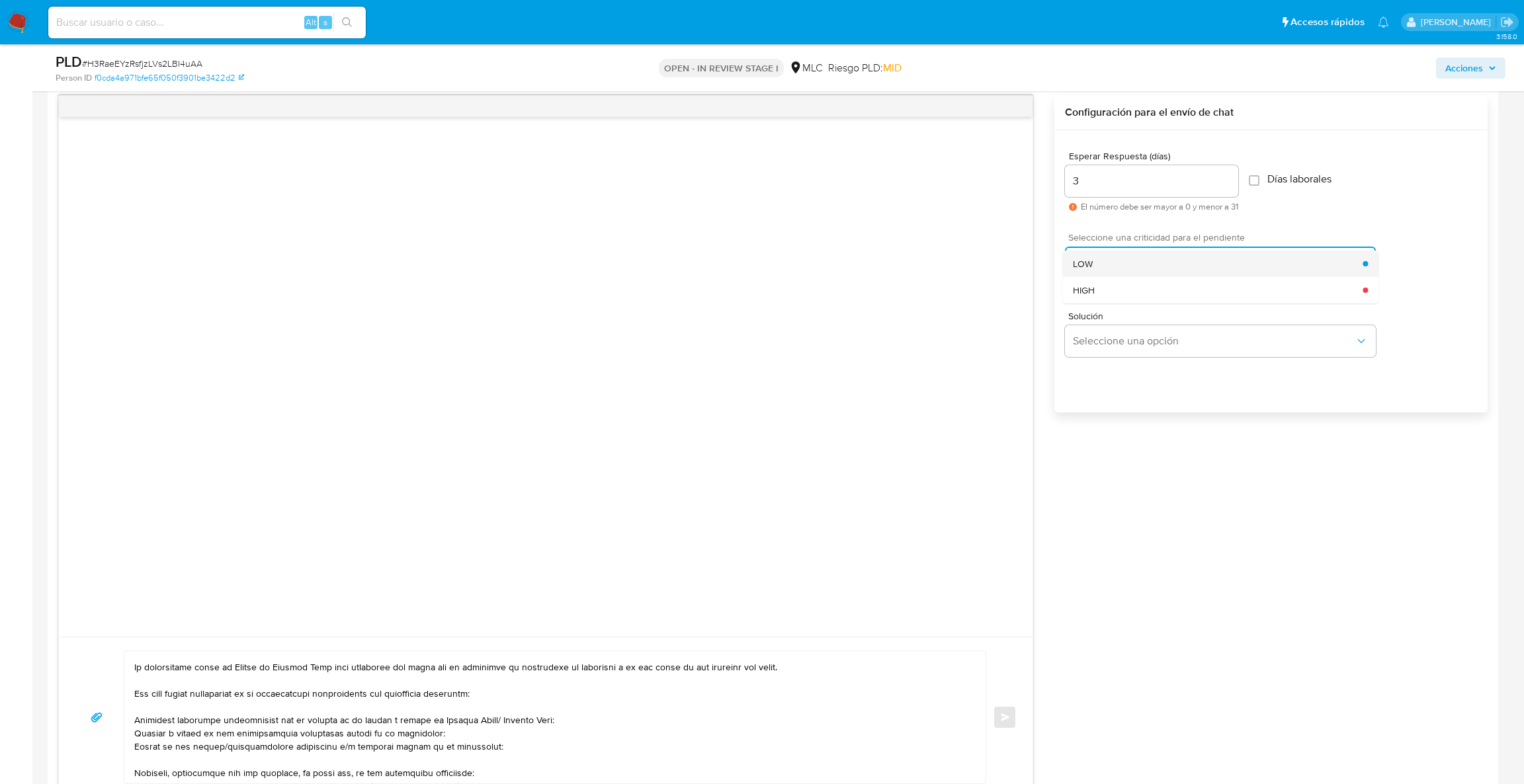
drag, startPoint x: 1096, startPoint y: 281, endPoint x: 1096, endPoint y: 273, distance: 8.0
click at [1096, 273] on ul "LOW HIGH" at bounding box center [1220, 277] width 316 height 53
click at [1096, 273] on div "LOW" at bounding box center [1218, 264] width 290 height 27
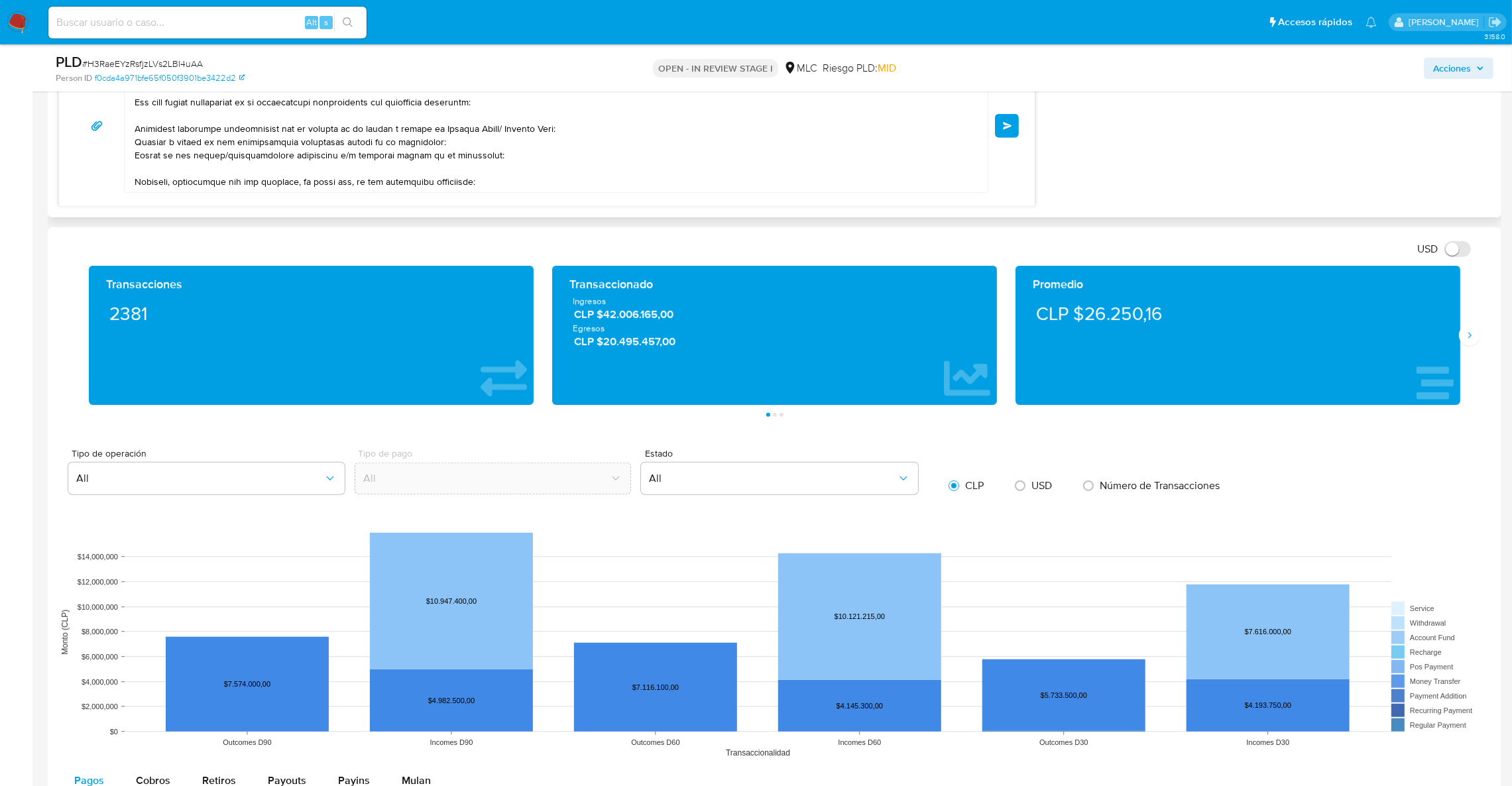
scroll to position [1283, 0]
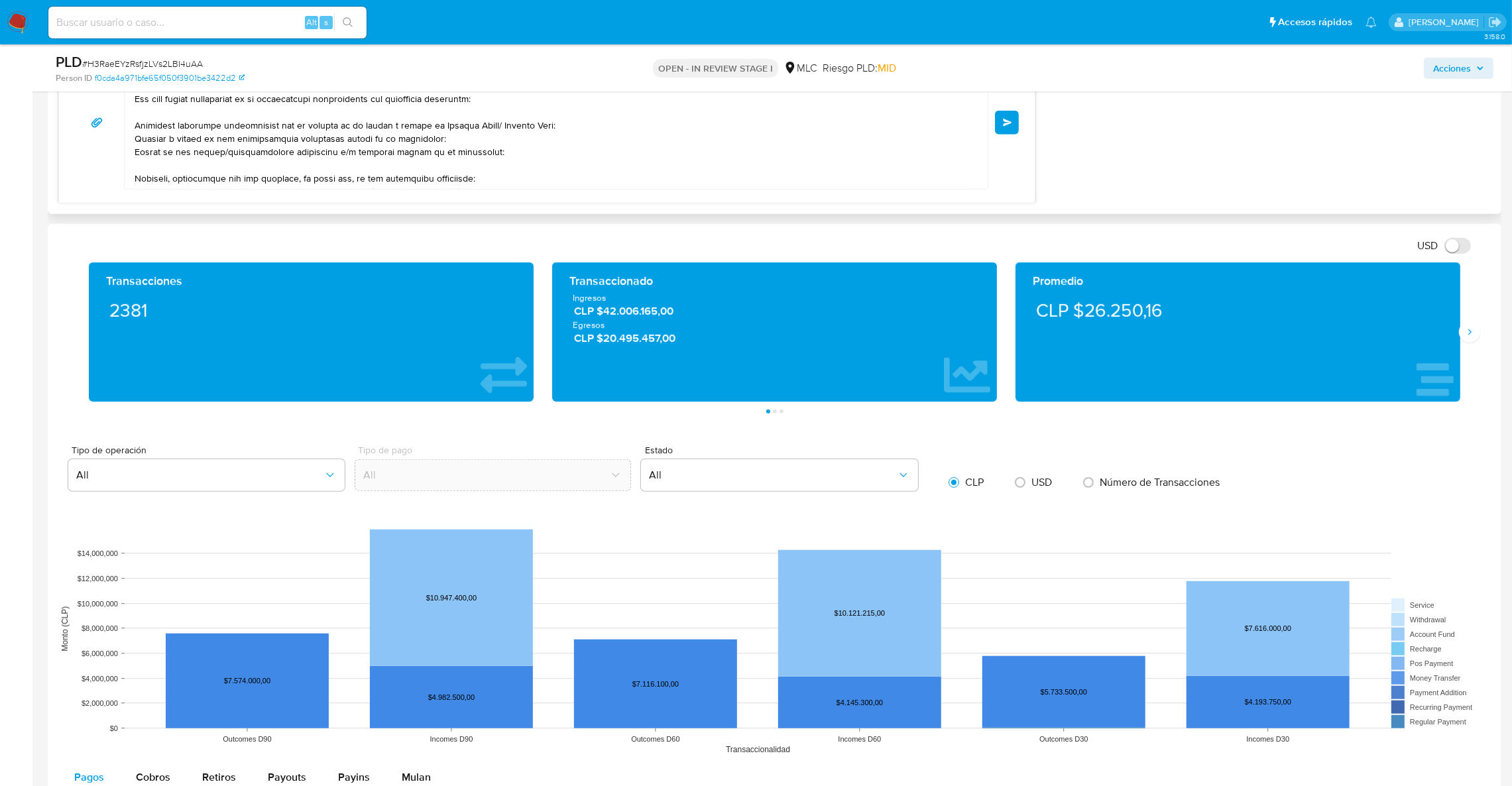
click at [1017, 131] on button "Enviar" at bounding box center [1007, 123] width 24 height 24
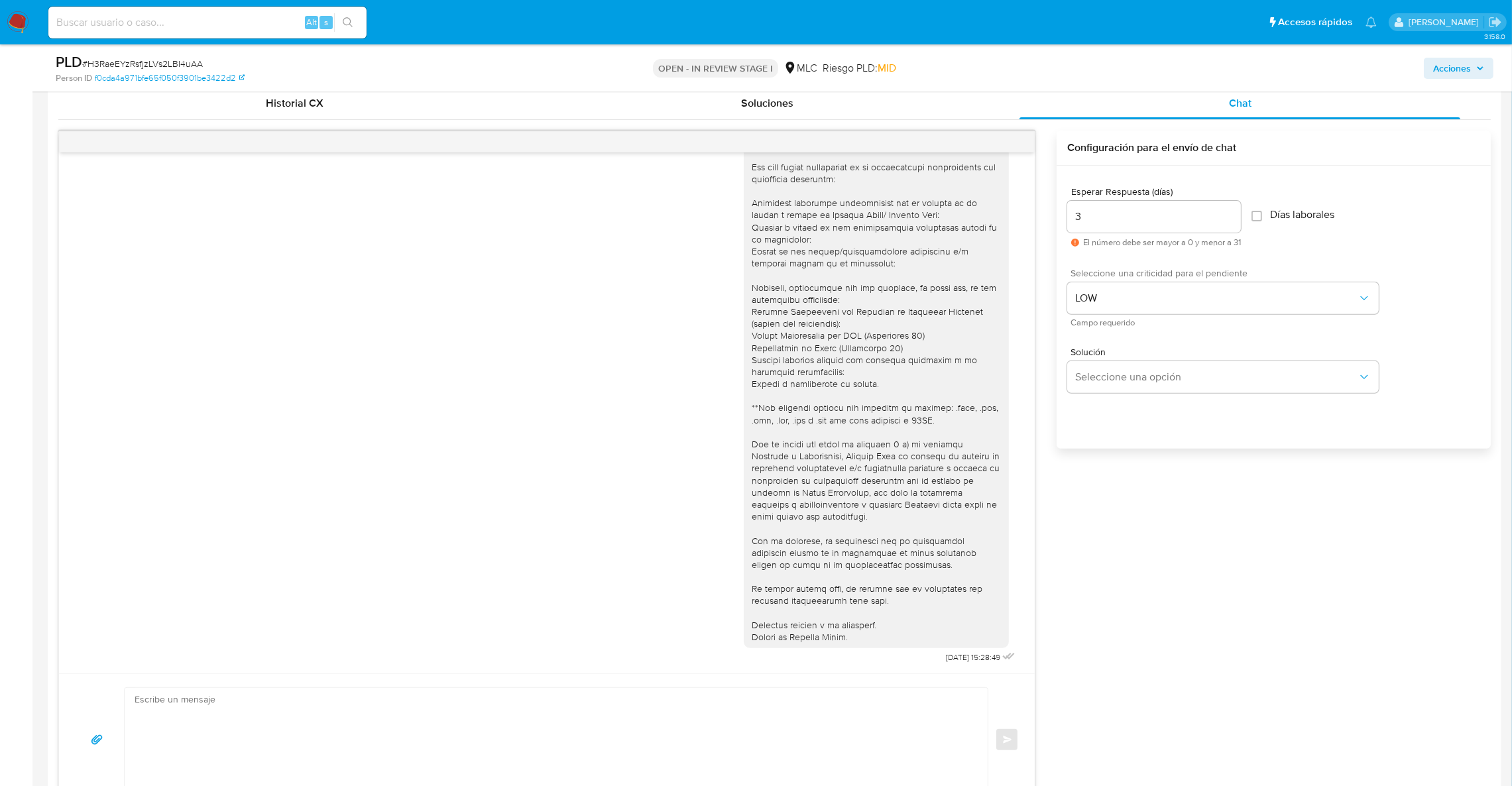
scroll to position [587, 0]
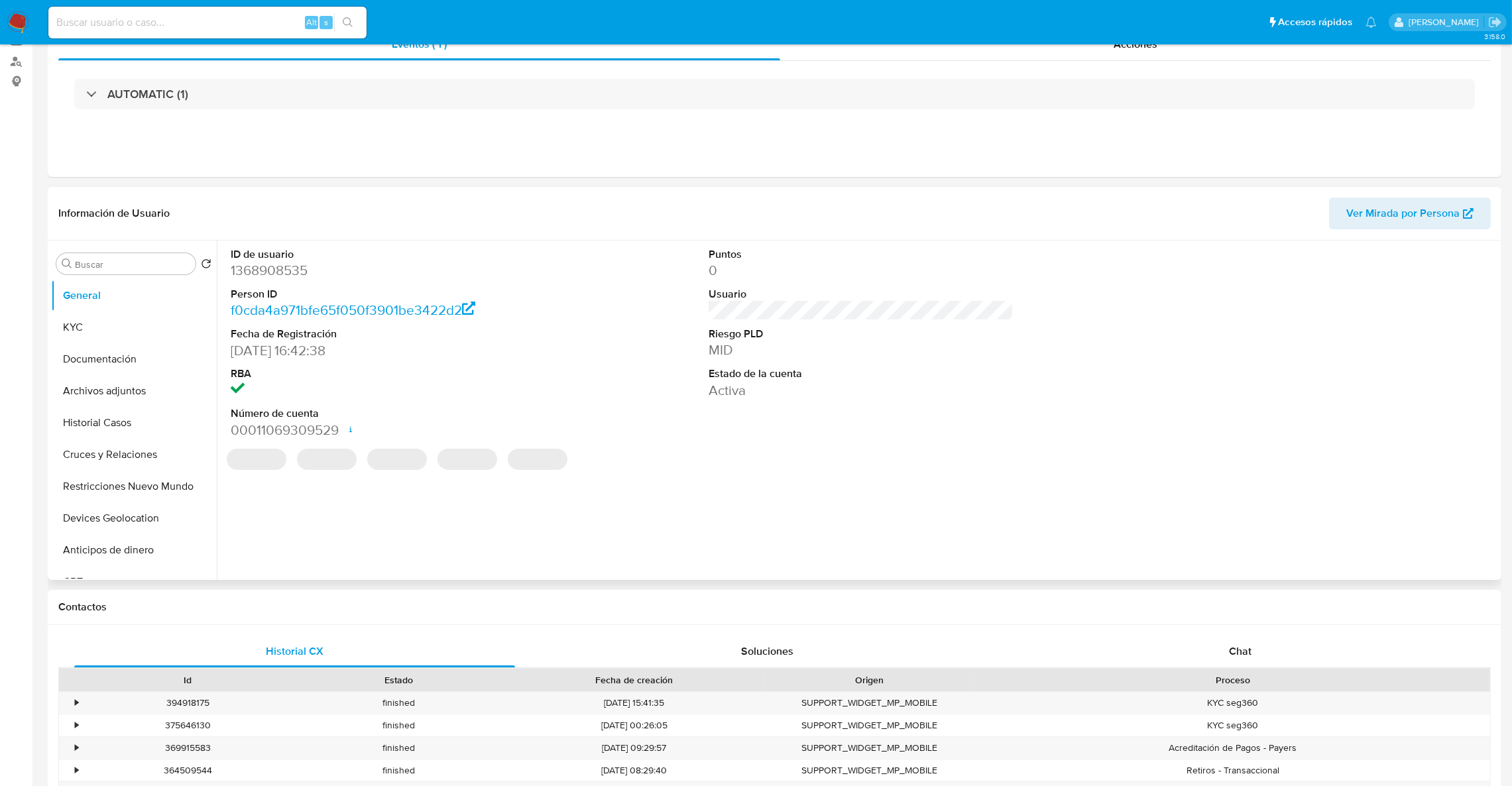
select select "10"
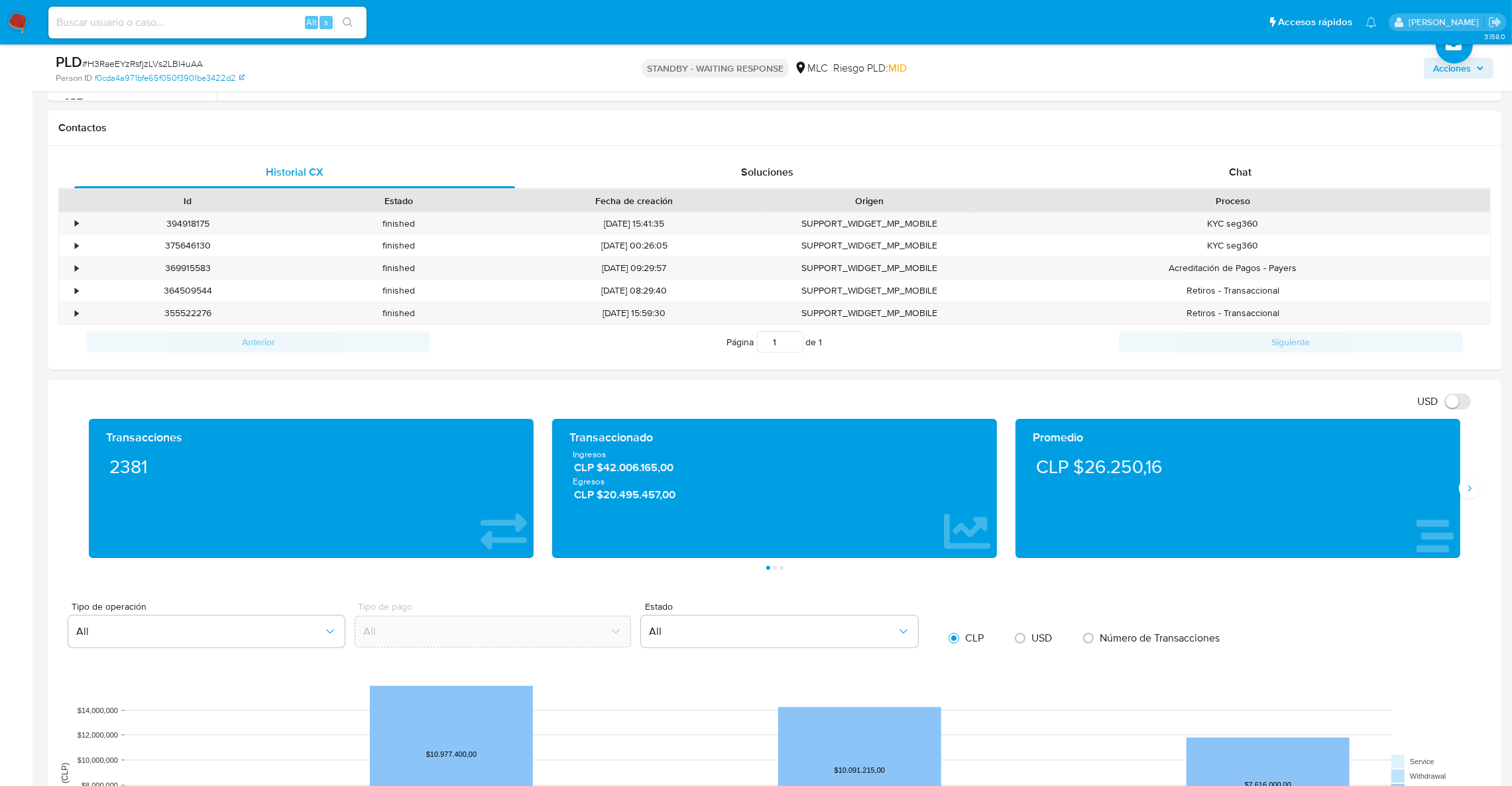
scroll to position [497, 0]
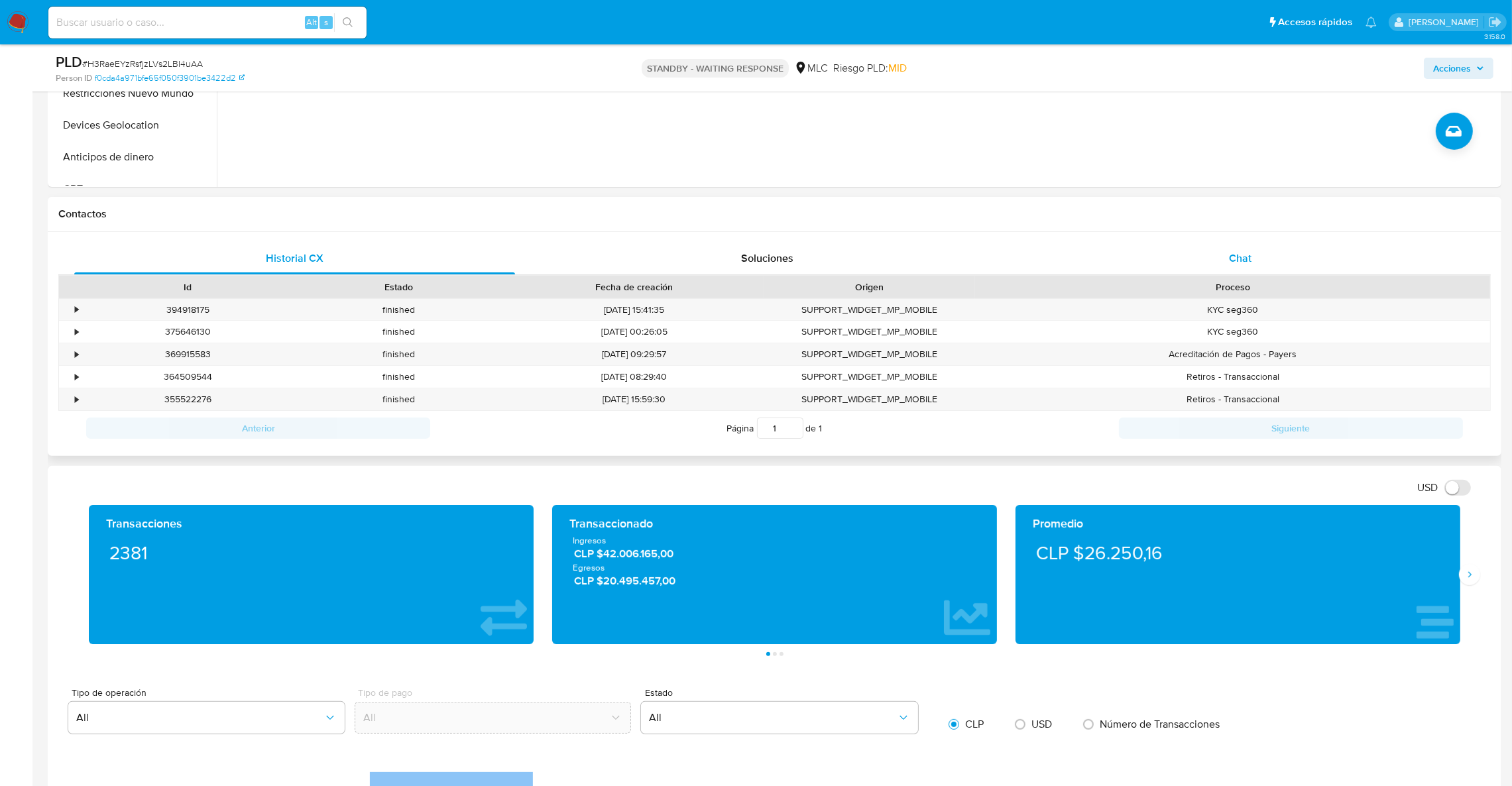
click at [1233, 261] on span "Chat" at bounding box center [1240, 258] width 22 height 15
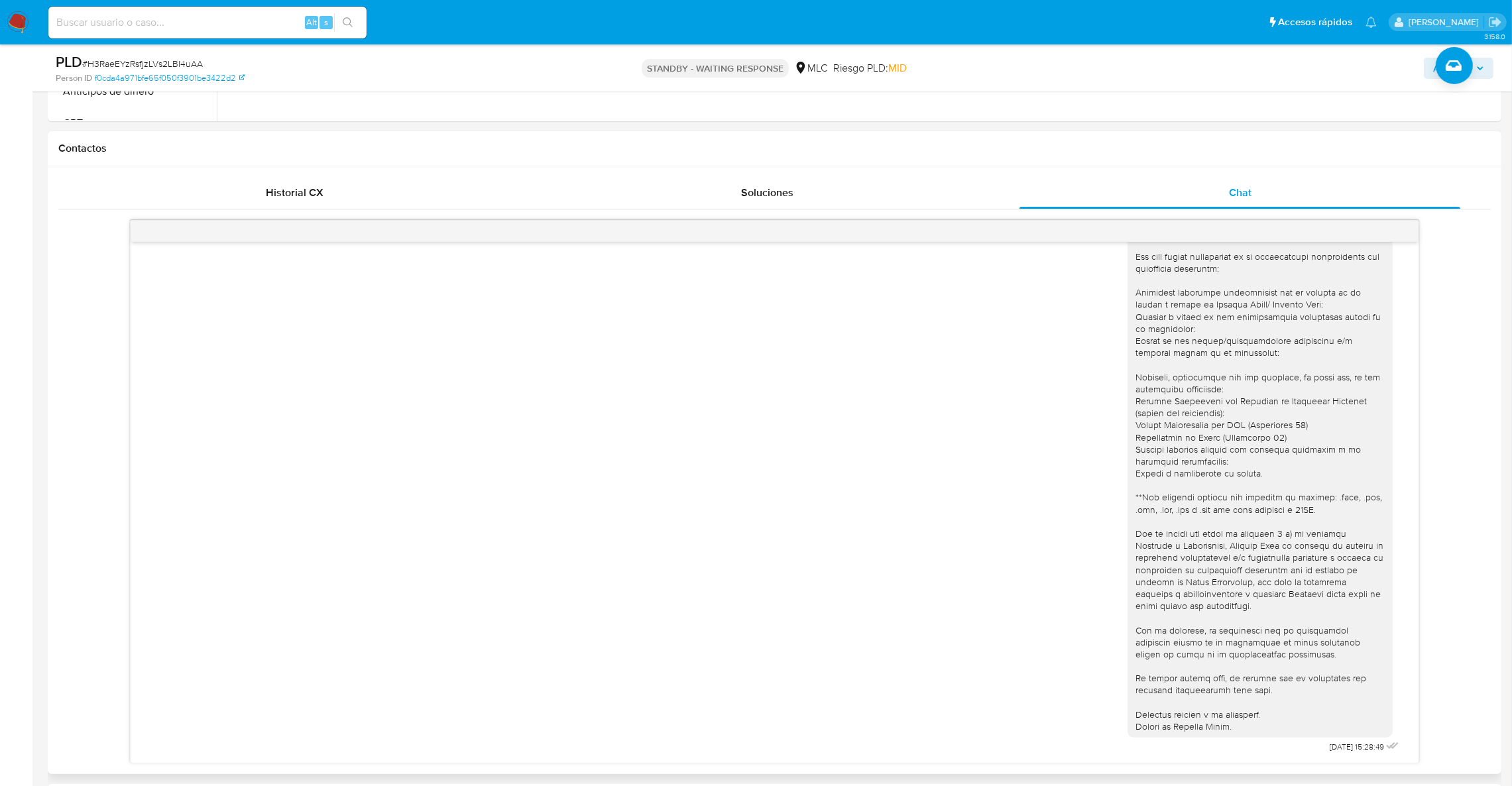
scroll to position [596, 0]
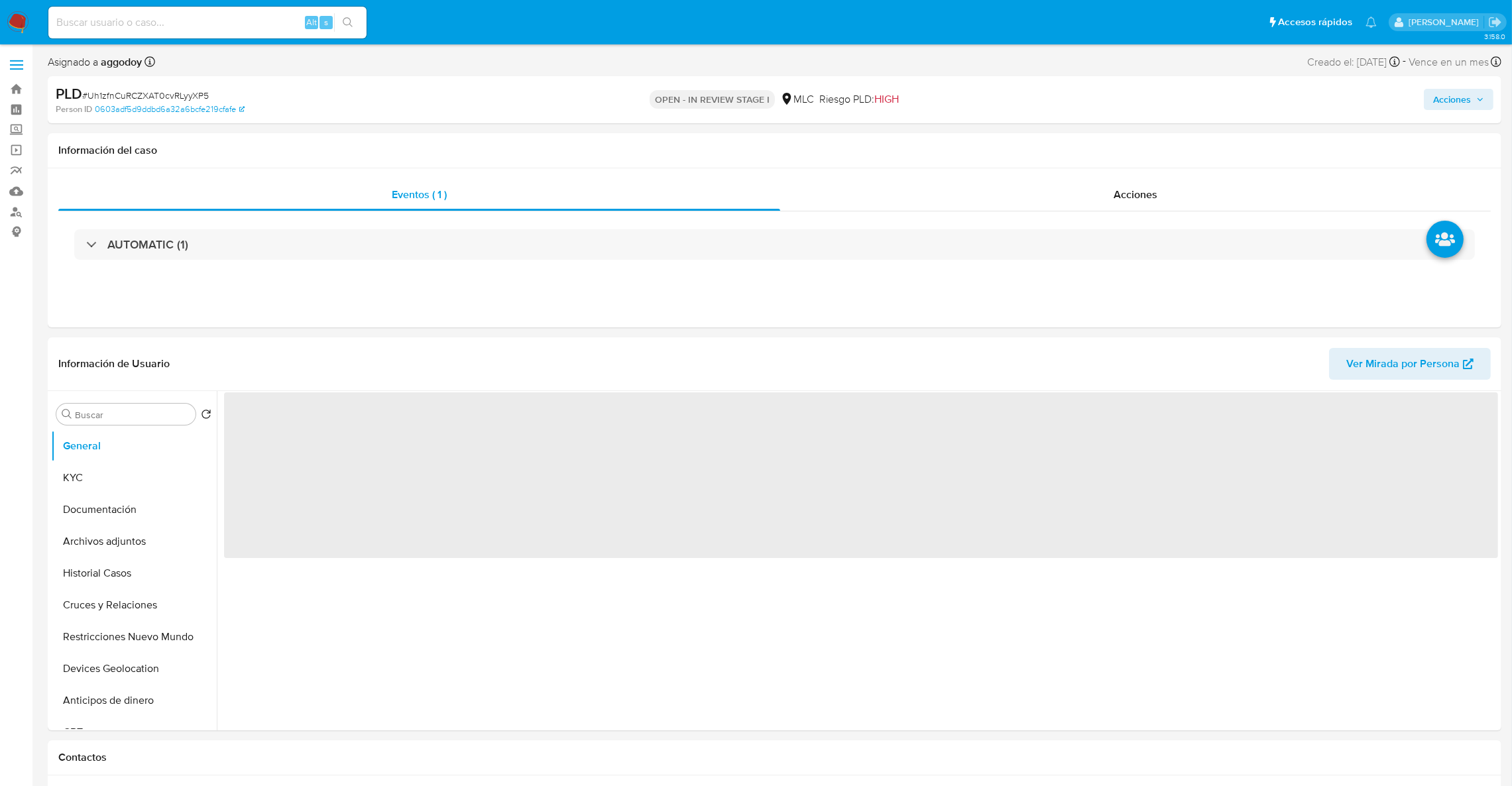
select select "10"
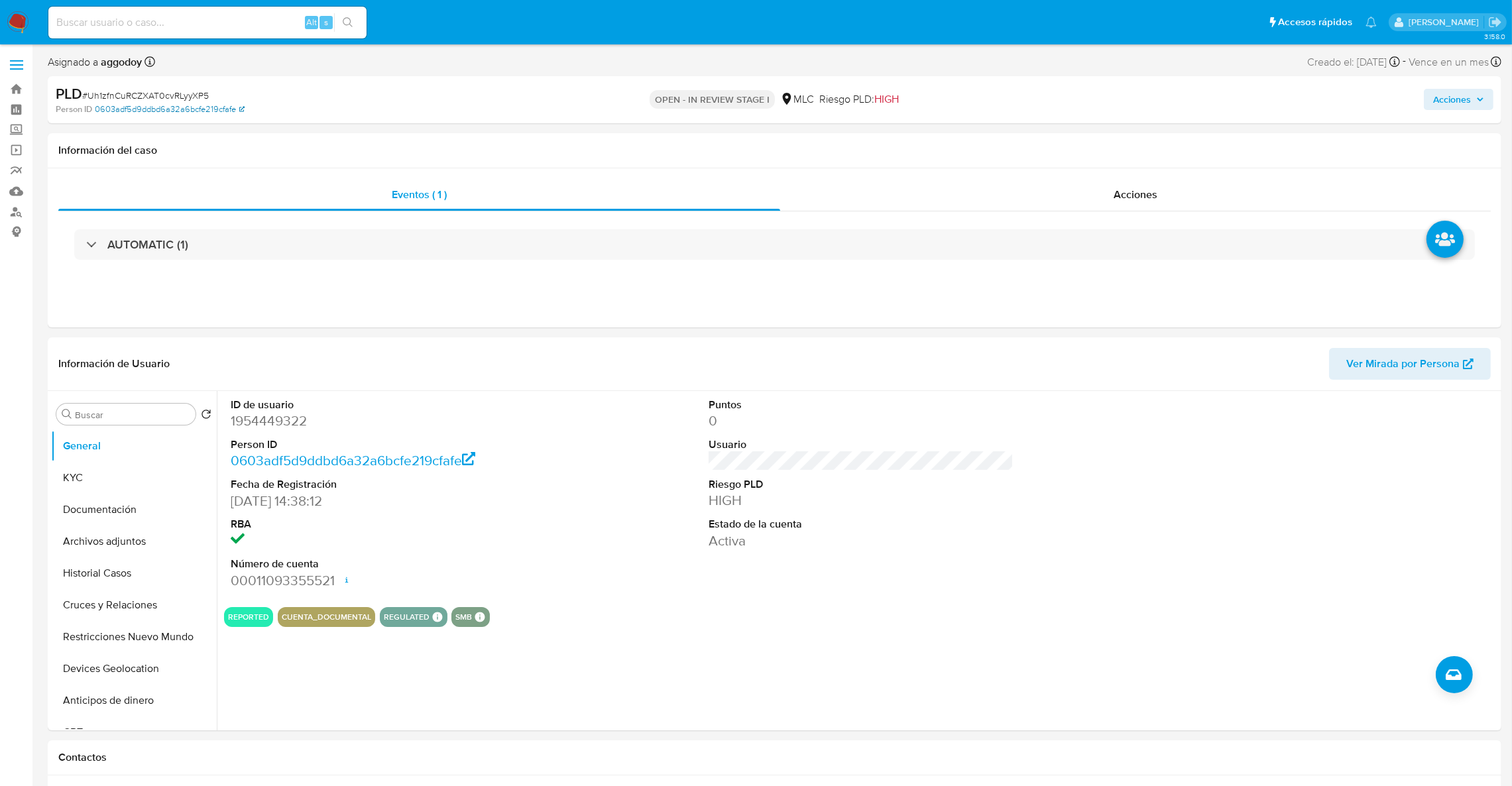
click at [138, 104] on link "0603adf5d9ddbd6a32a6bcfe219cfafe" at bounding box center [170, 109] width 150 height 12
click at [154, 93] on span "# Uh1zfnCuRCZXAT0cvRLyyXP5" at bounding box center [145, 95] width 127 height 13
copy span "Uh1zfnCuRCZXAT0cvRLyyXP5"
click at [108, 571] on button "Historial Casos" at bounding box center [129, 573] width 155 height 31
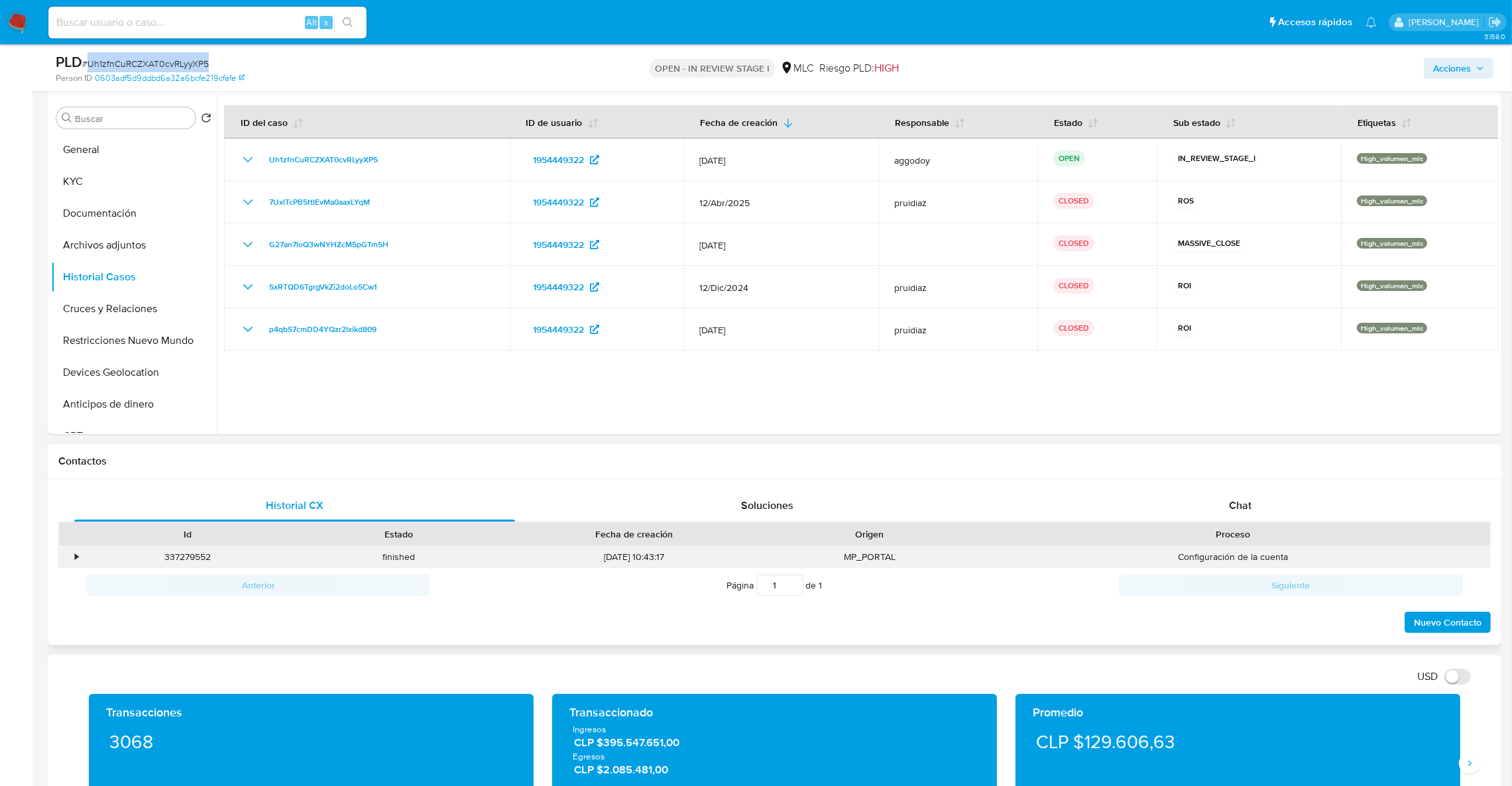
scroll to position [298, 0]
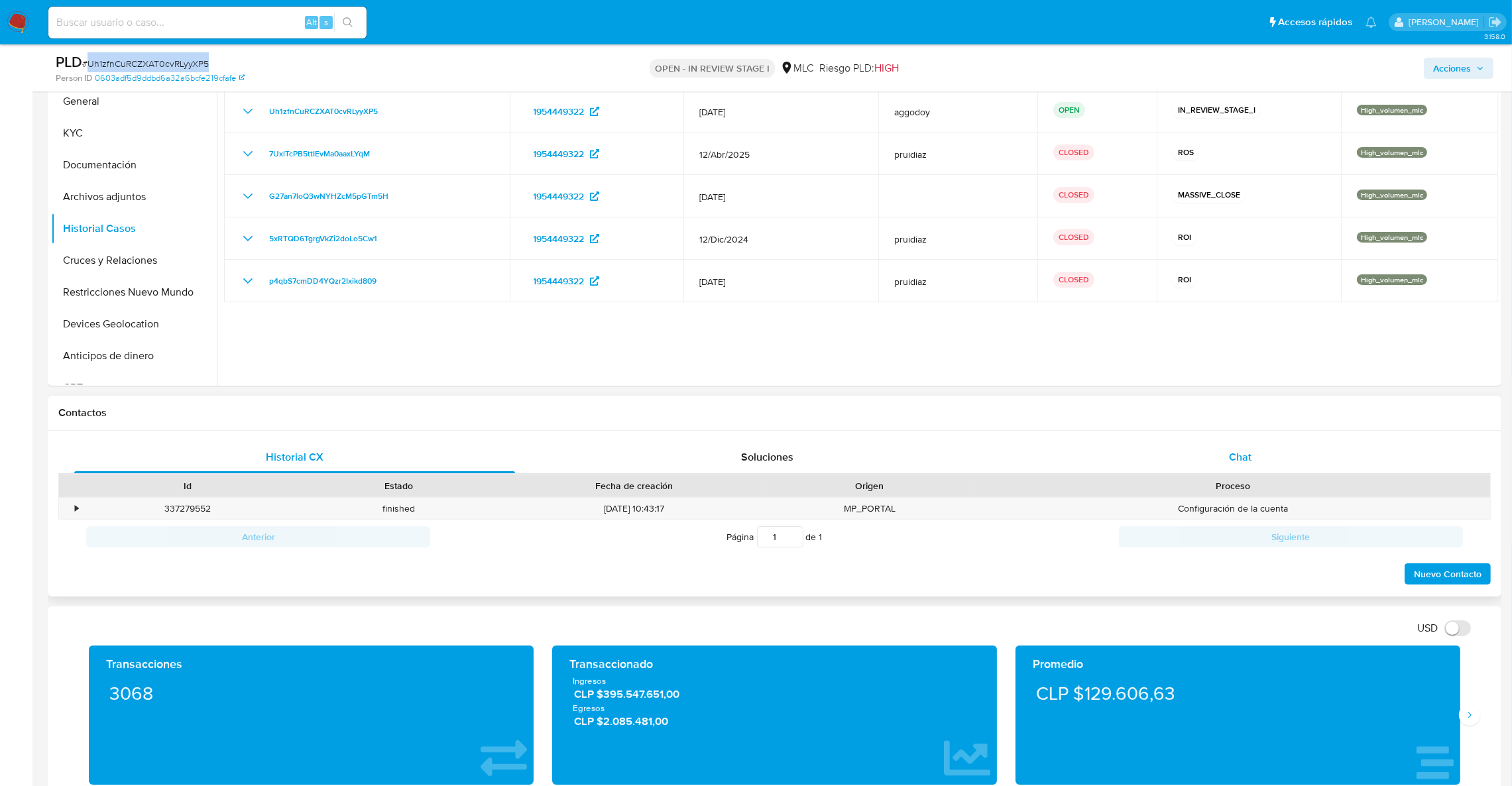
click at [1227, 460] on div "Chat" at bounding box center [1239, 457] width 441 height 31
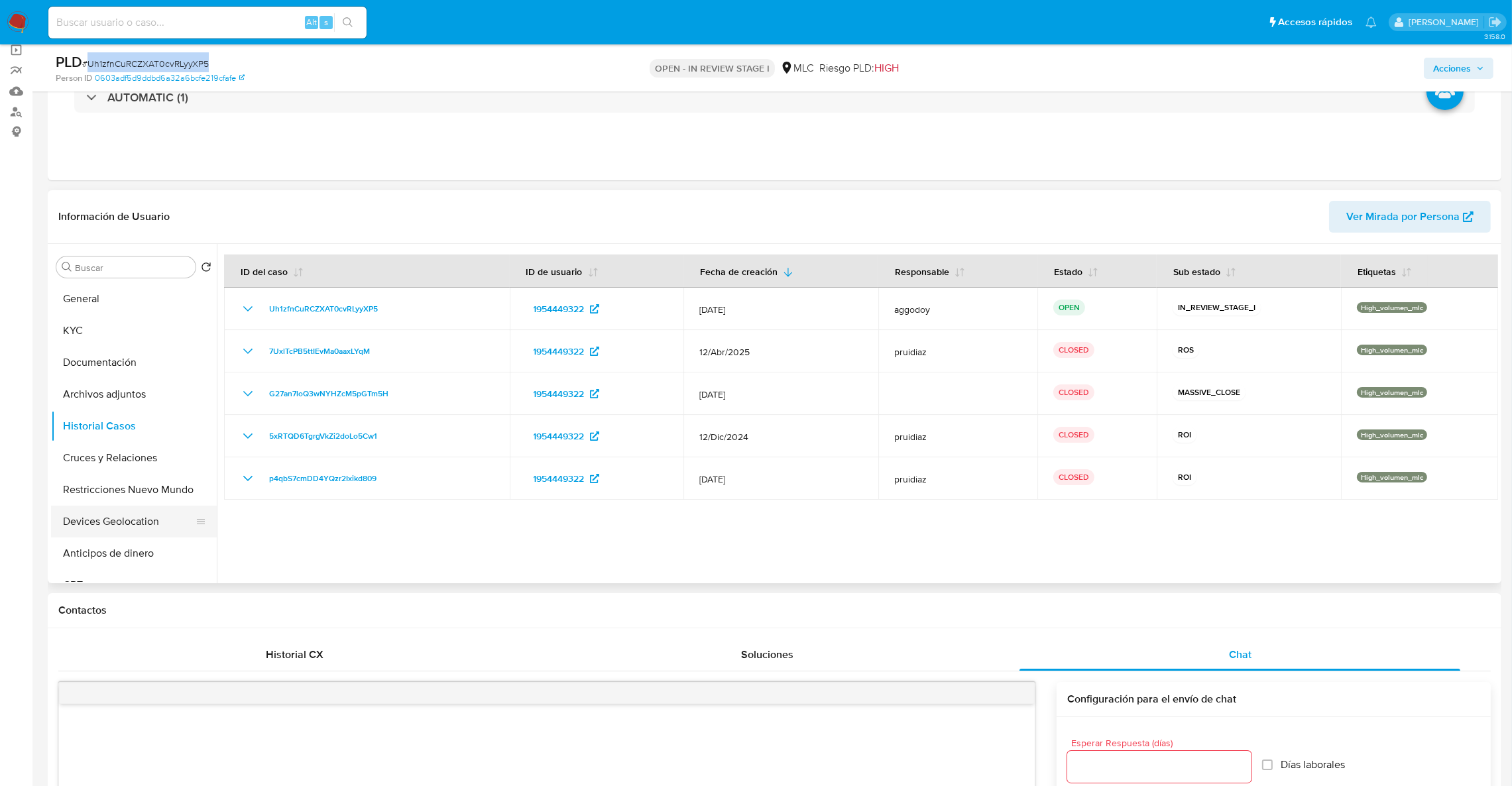
scroll to position [100, 0]
click at [138, 496] on button "Restricciones Nuevo Mundo" at bounding box center [129, 490] width 155 height 31
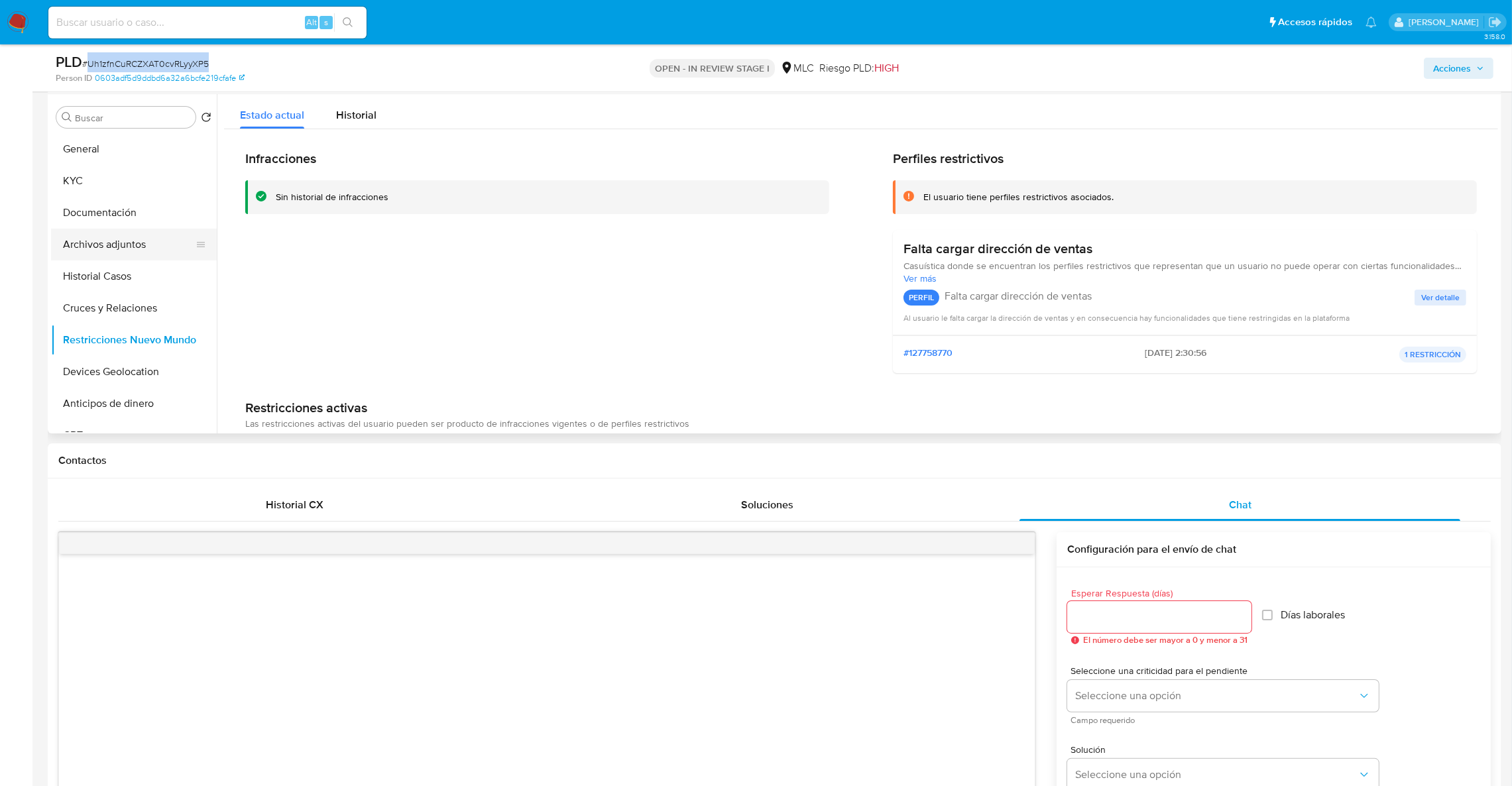
scroll to position [199, 0]
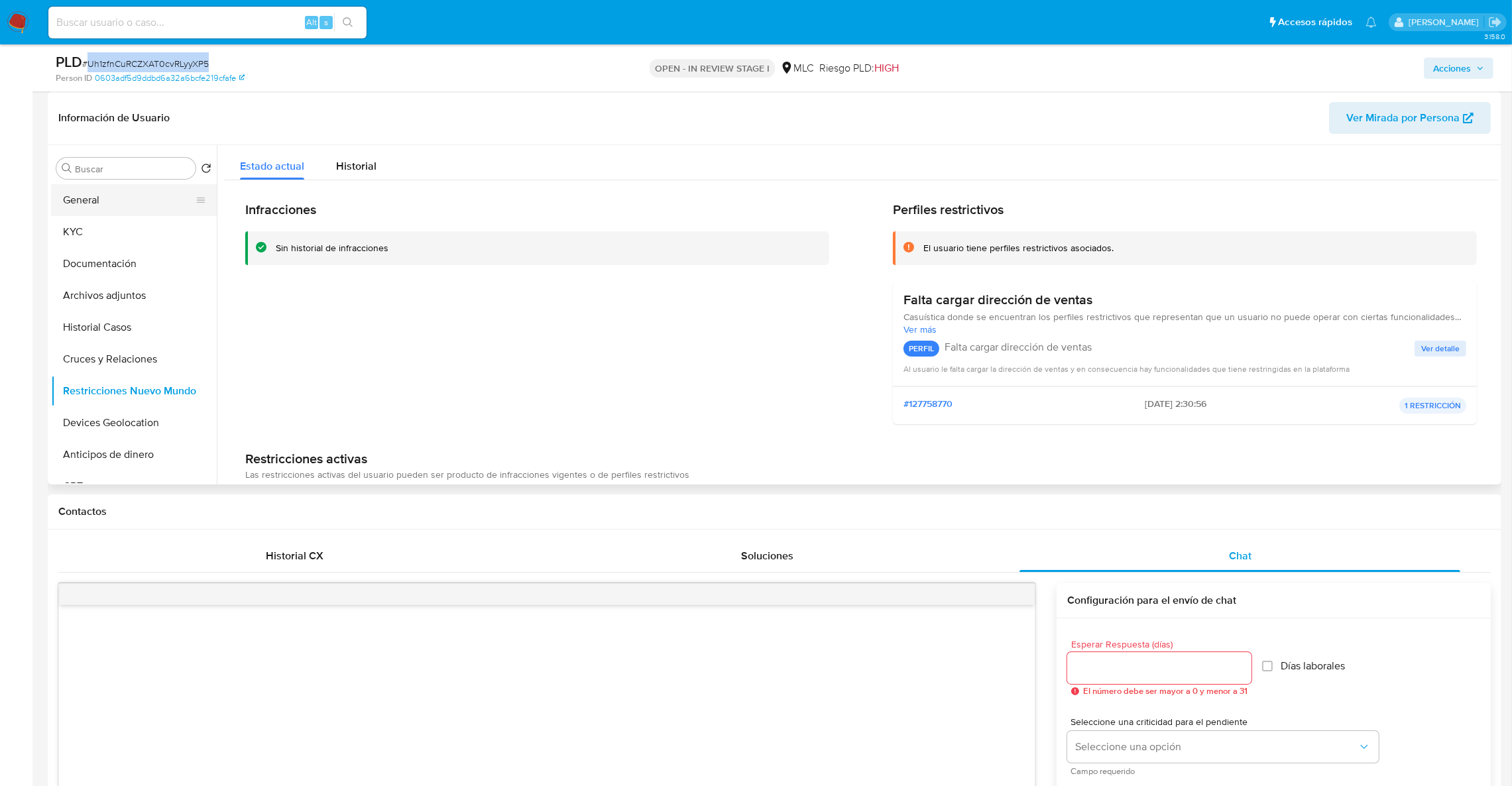
click at [124, 210] on button "General" at bounding box center [129, 200] width 155 height 31
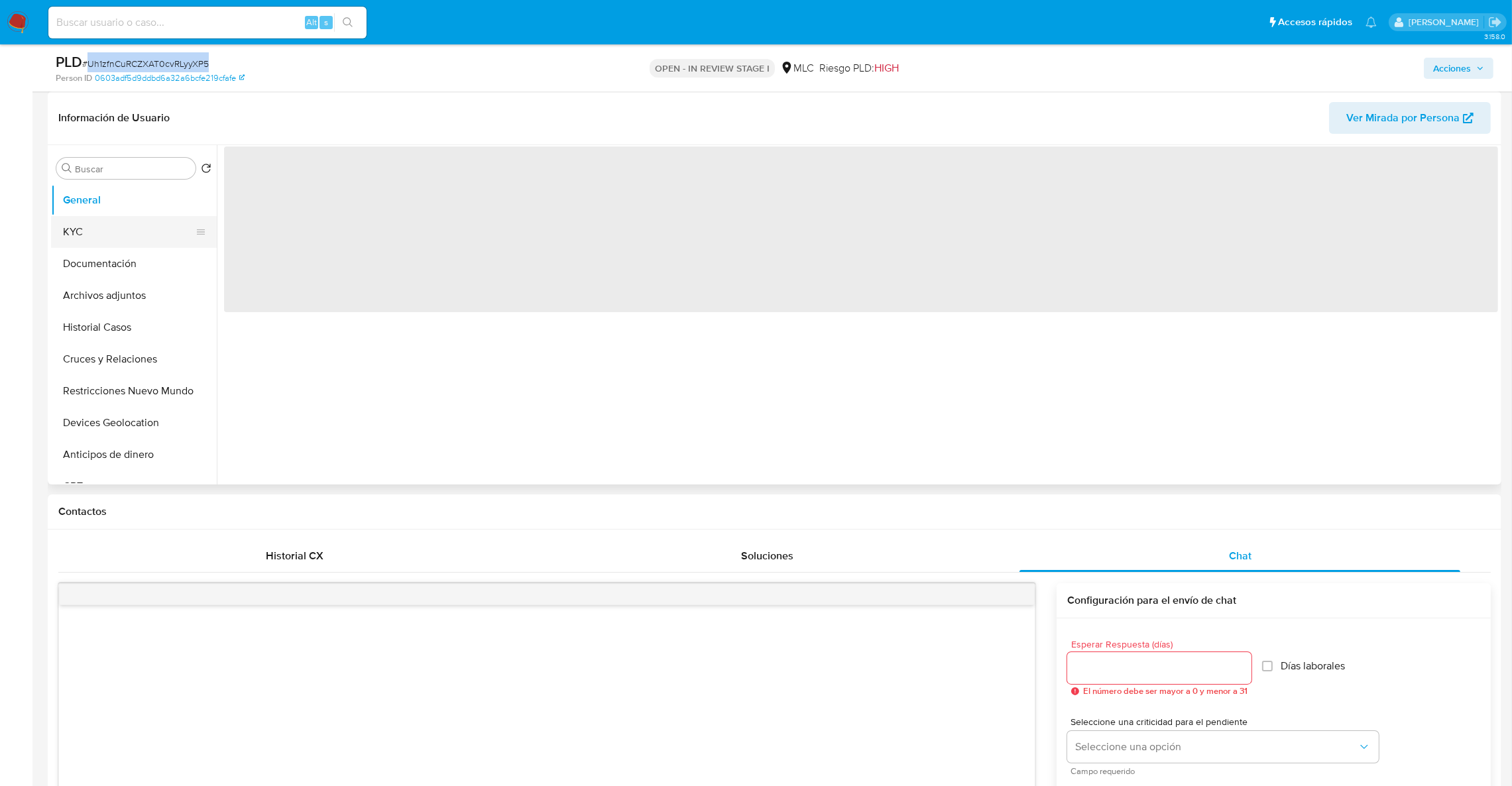
click at [134, 230] on button "KYC" at bounding box center [129, 232] width 155 height 31
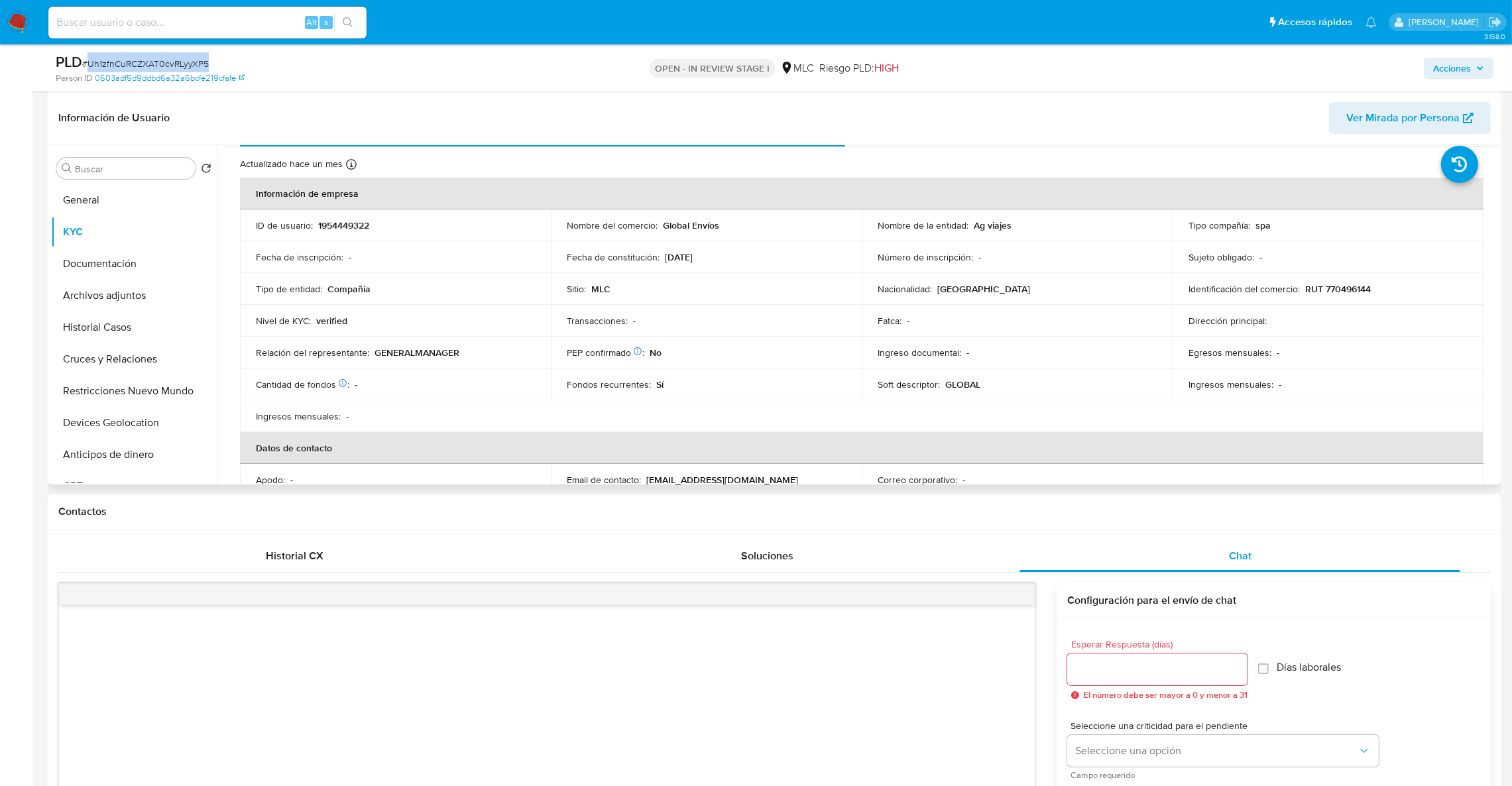
scroll to position [0, 0]
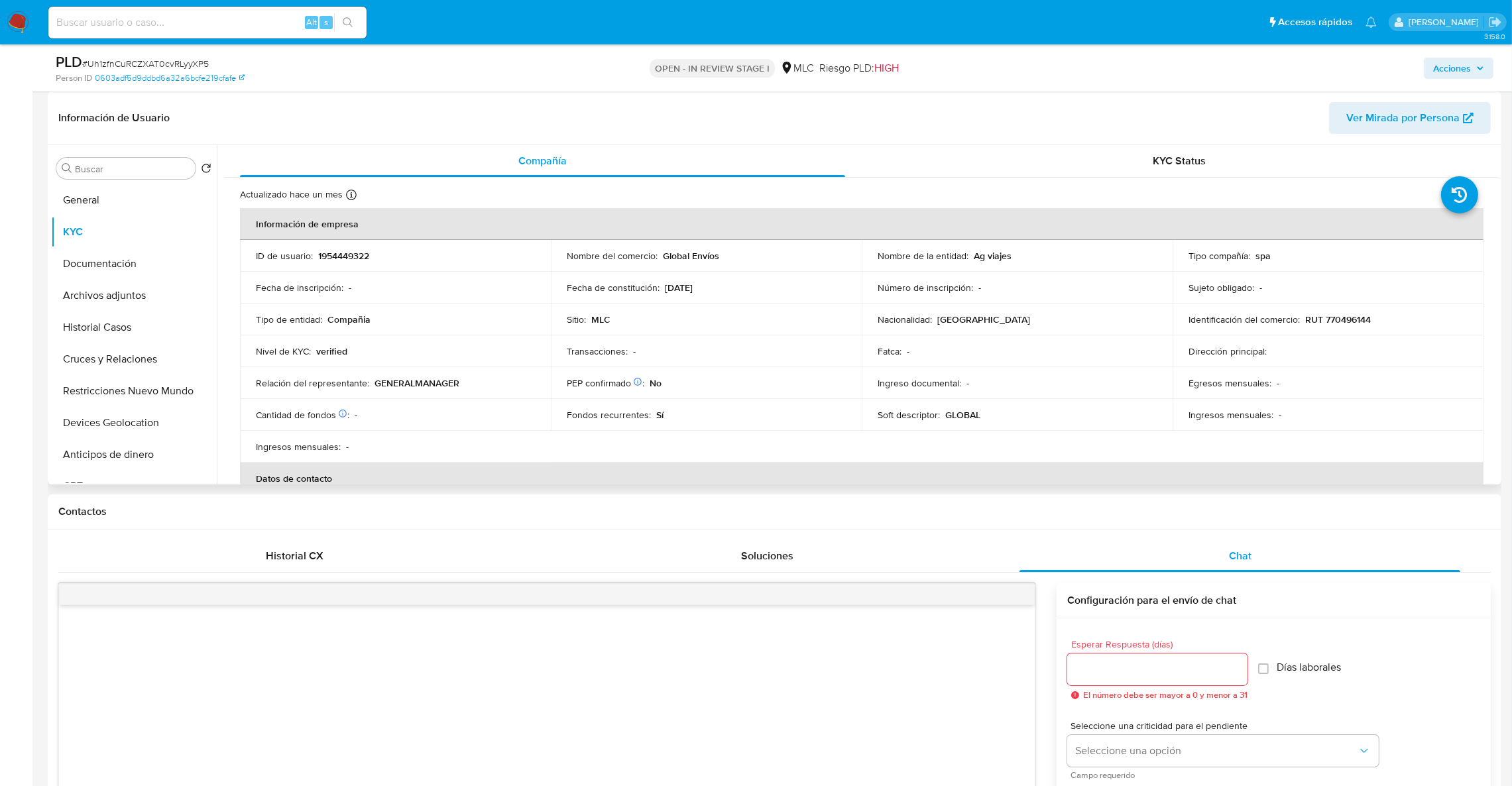
click at [1335, 324] on p "RUT 770496144" at bounding box center [1337, 319] width 66 height 12
copy p "770496144"
click at [103, 365] on button "Cruces y Relaciones" at bounding box center [129, 359] width 155 height 31
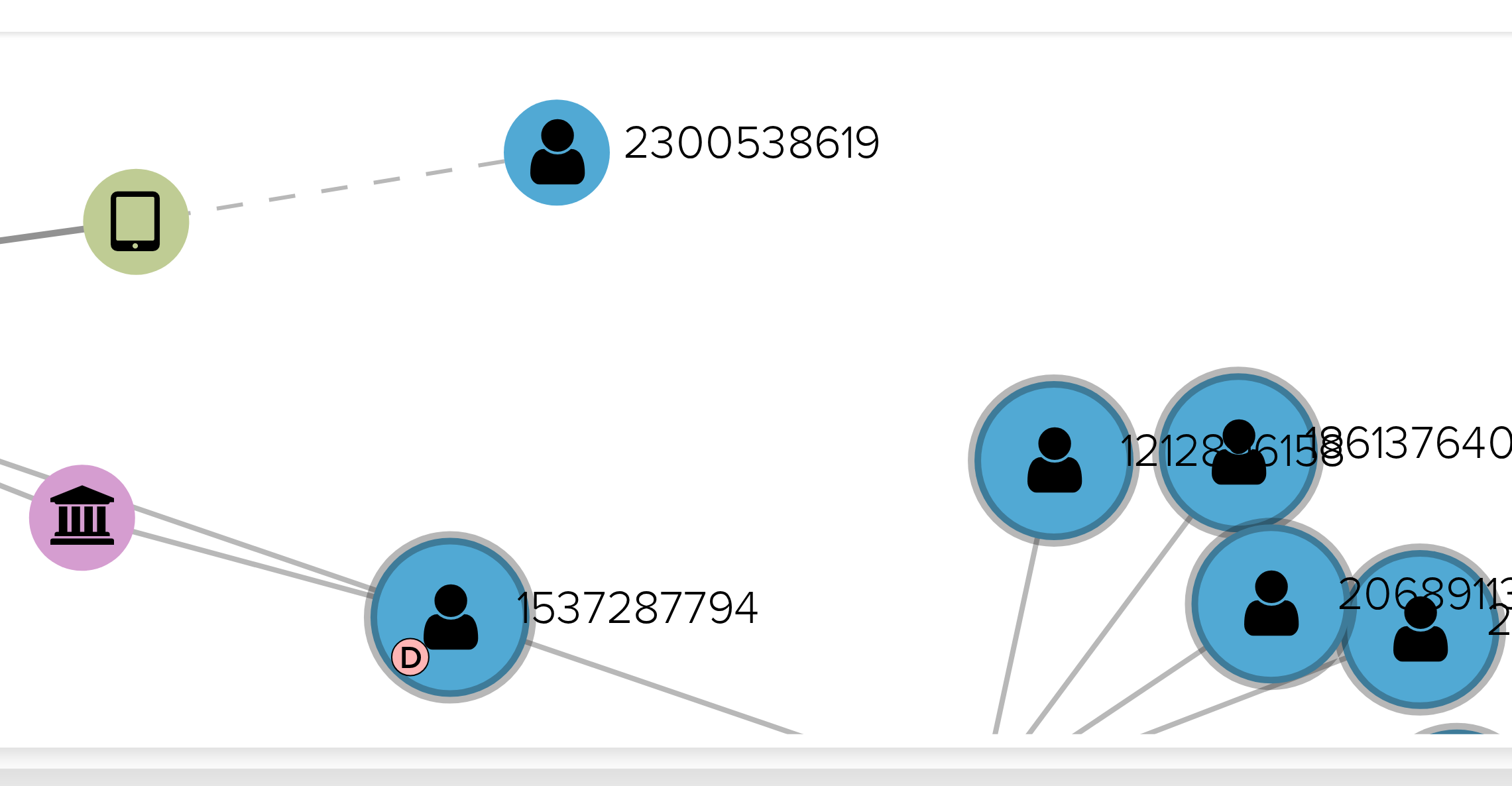
scroll to position [408, 0]
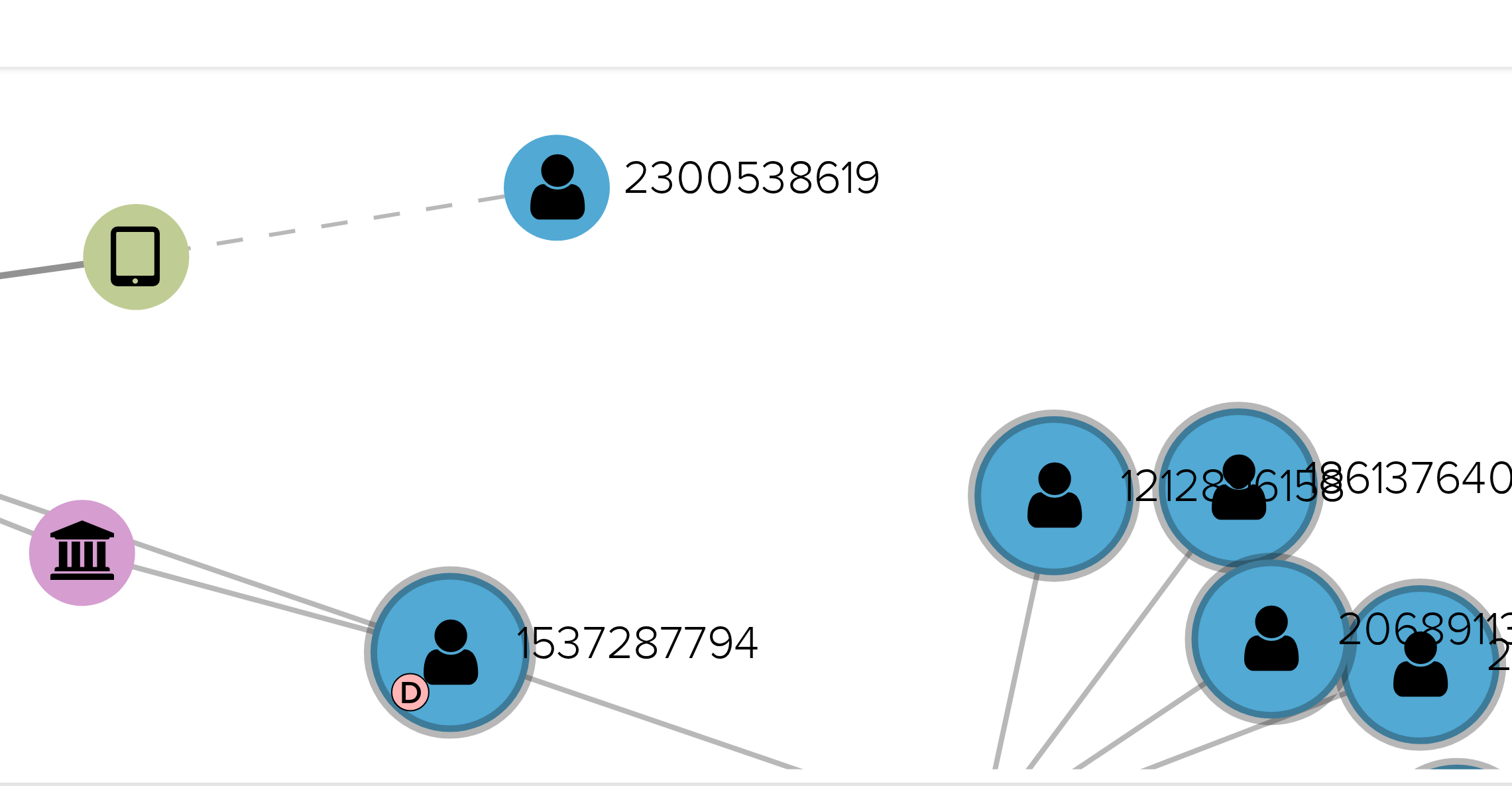
drag, startPoint x: 1370, startPoint y: 301, endPoint x: 1365, endPoint y: 135, distance: 166.1
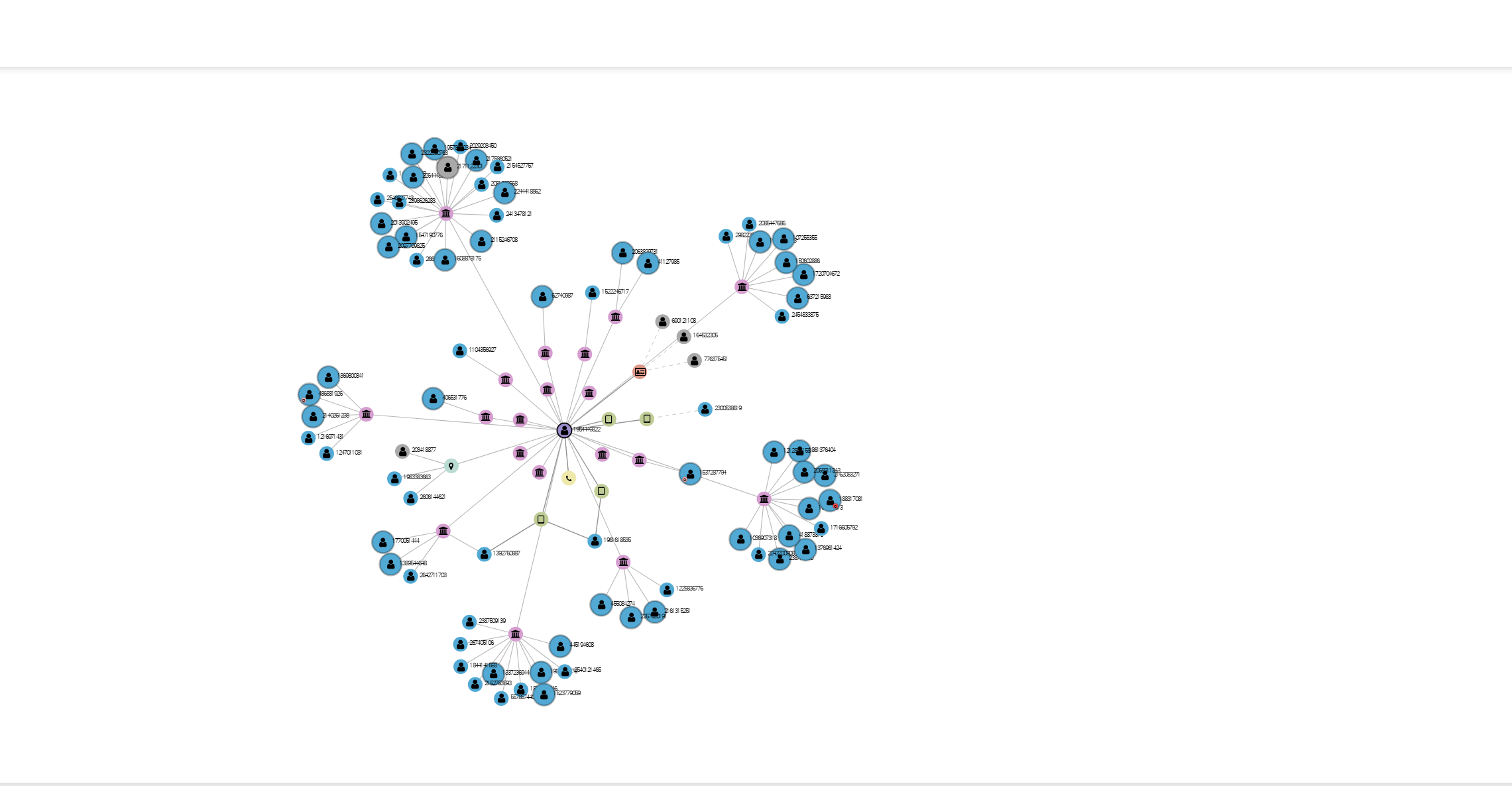
drag, startPoint x: 1315, startPoint y: 180, endPoint x: 1185, endPoint y: 185, distance: 130.1
click at [1185, 185] on icon "user-2300538619  2300538619 device-66c38ea1c49a1f530d4f1093  user-1954449322 …" at bounding box center [870, 171] width 1255 height 192
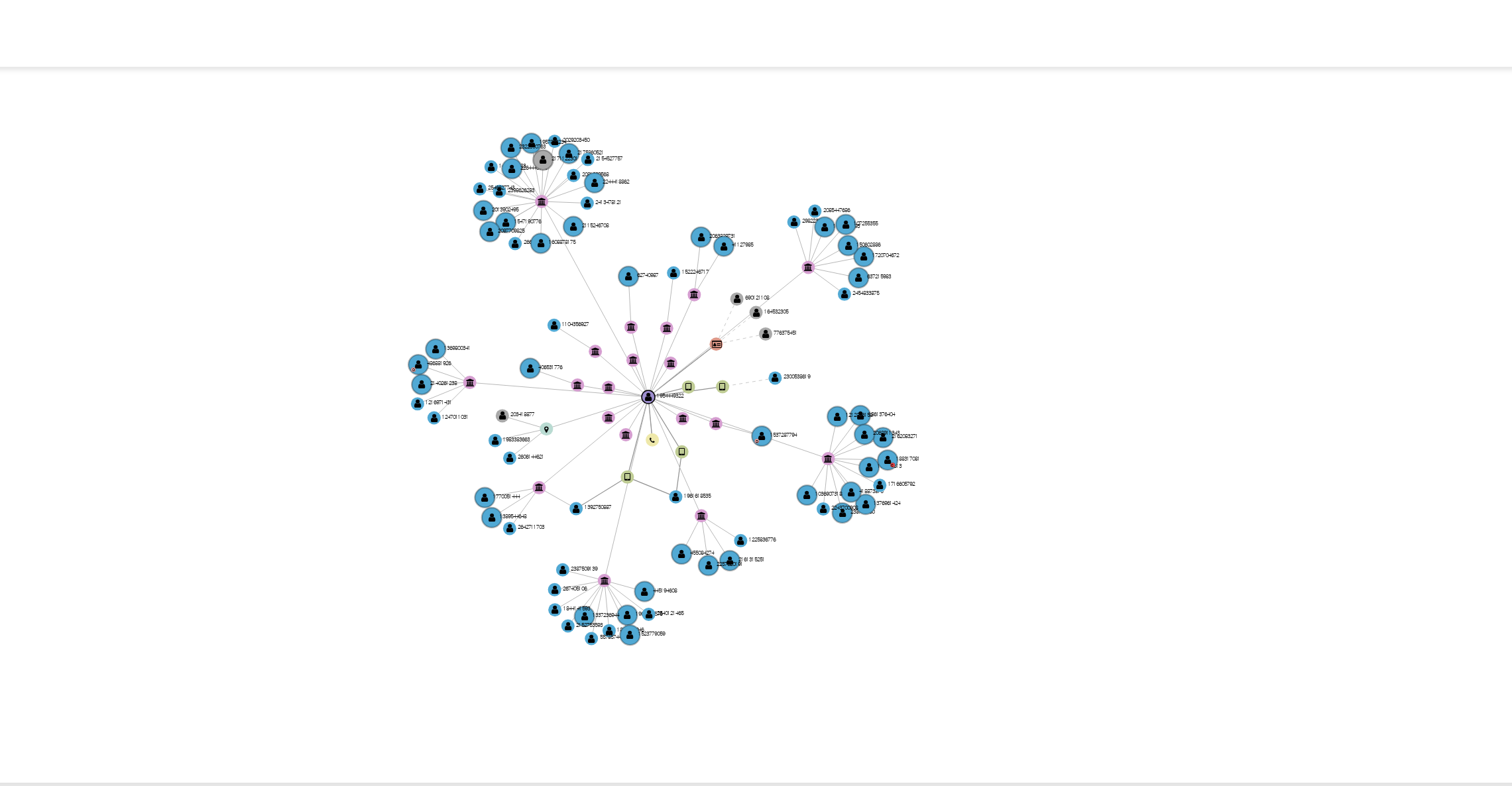
drag, startPoint x: 1248, startPoint y: 179, endPoint x: 1265, endPoint y: 172, distance: 18.4
click at [1264, 171] on icon "user-2300538619  2300538619 device-66c38ea1c49a1f530d4f1093  user-1954449322 …" at bounding box center [870, 171] width 1255 height 192
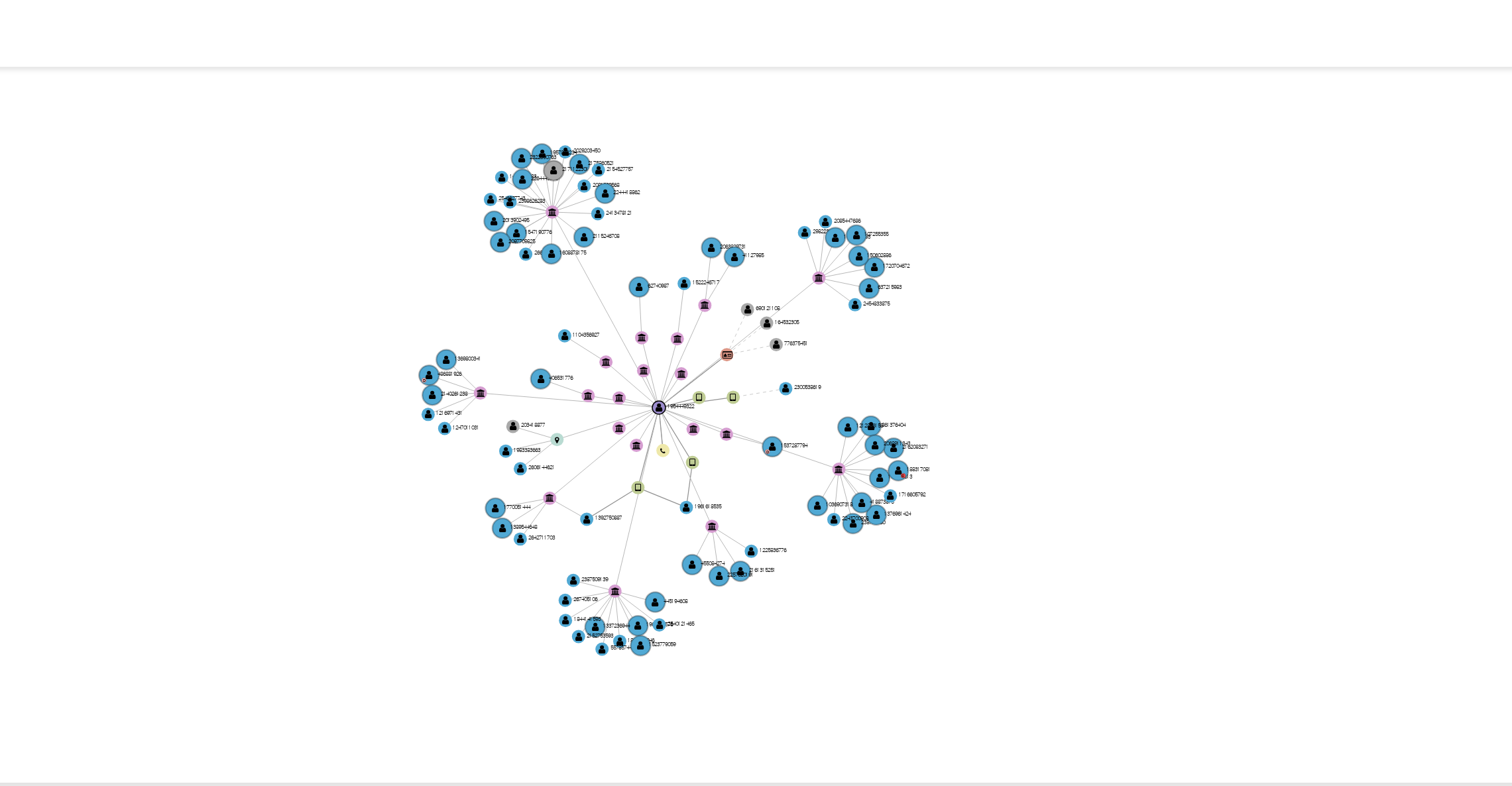
click at [1270, 177] on icon "user-2300538619  2300538619 device-66c38ea1c49a1f530d4f1093  user-1954449322 …" at bounding box center [870, 171] width 1255 height 192
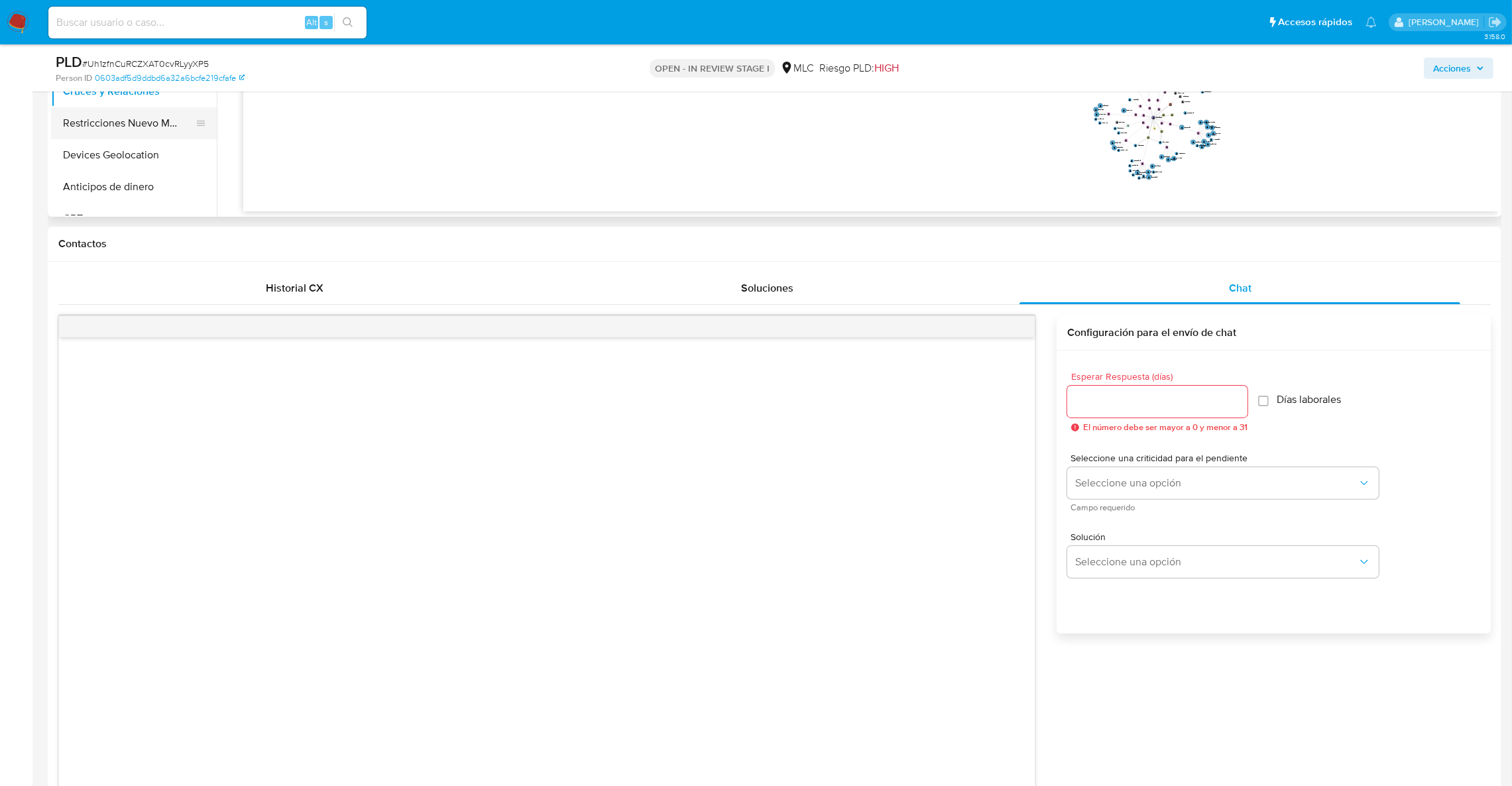
scroll to position [207, 0]
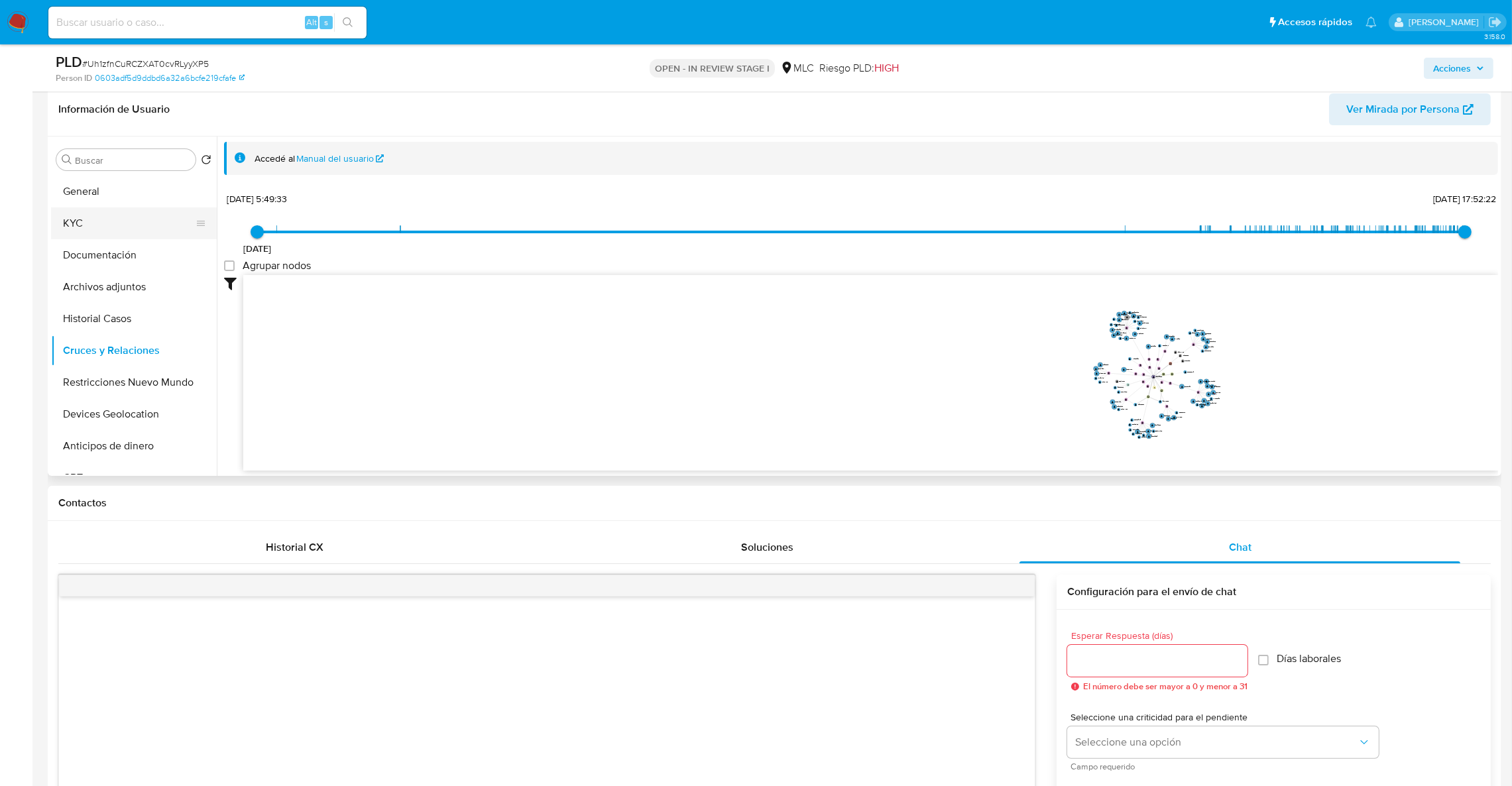
click at [113, 218] on button "KYC" at bounding box center [129, 223] width 155 height 31
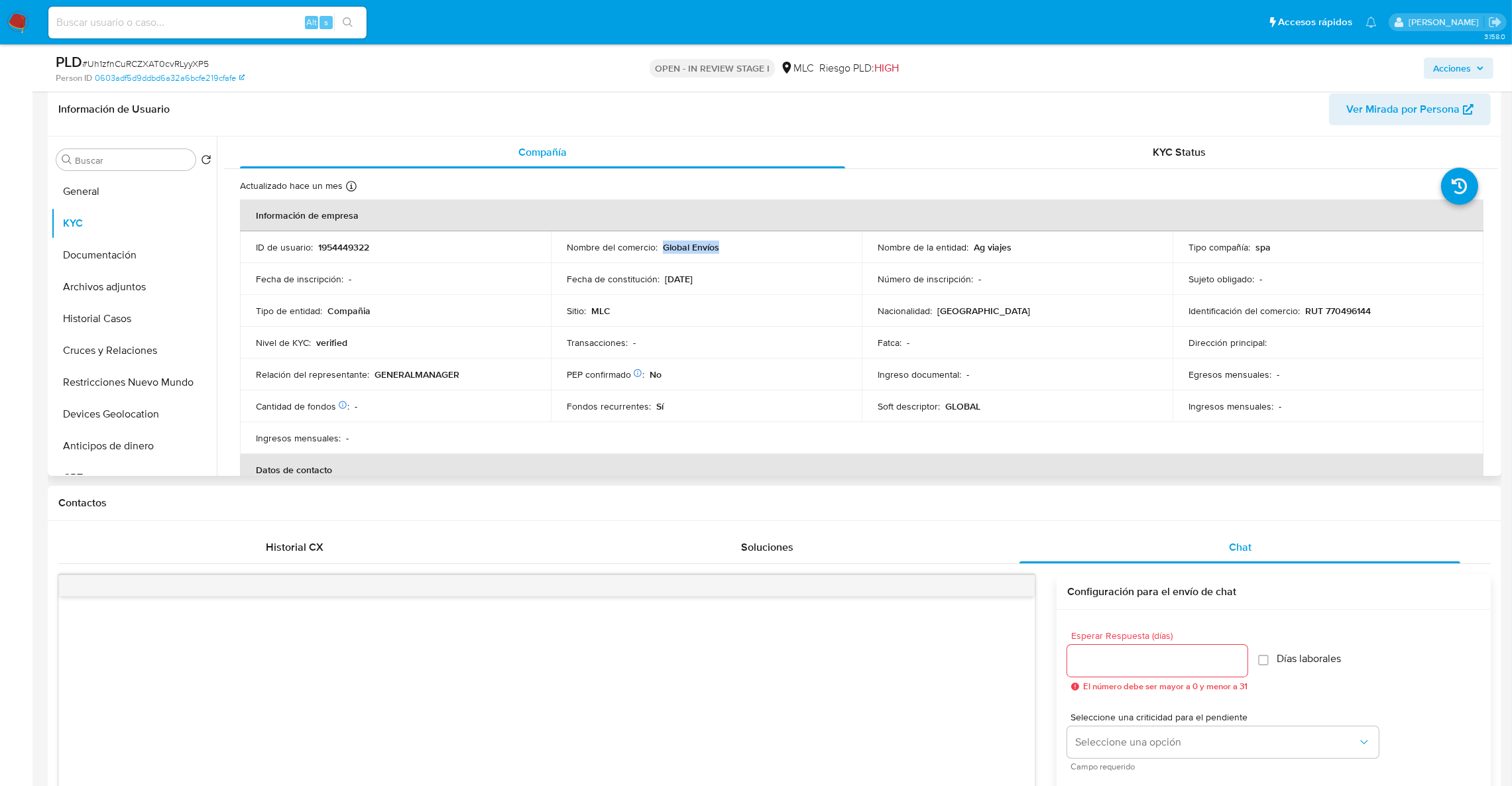
drag, startPoint x: 744, startPoint y: 252, endPoint x: 670, endPoint y: 251, distance: 74.0
click at [662, 251] on div "Nombre del comercio : Global Envíos" at bounding box center [707, 247] width 279 height 12
copy p "Global Envíos"
click at [341, 252] on p "1954449322" at bounding box center [343, 247] width 51 height 12
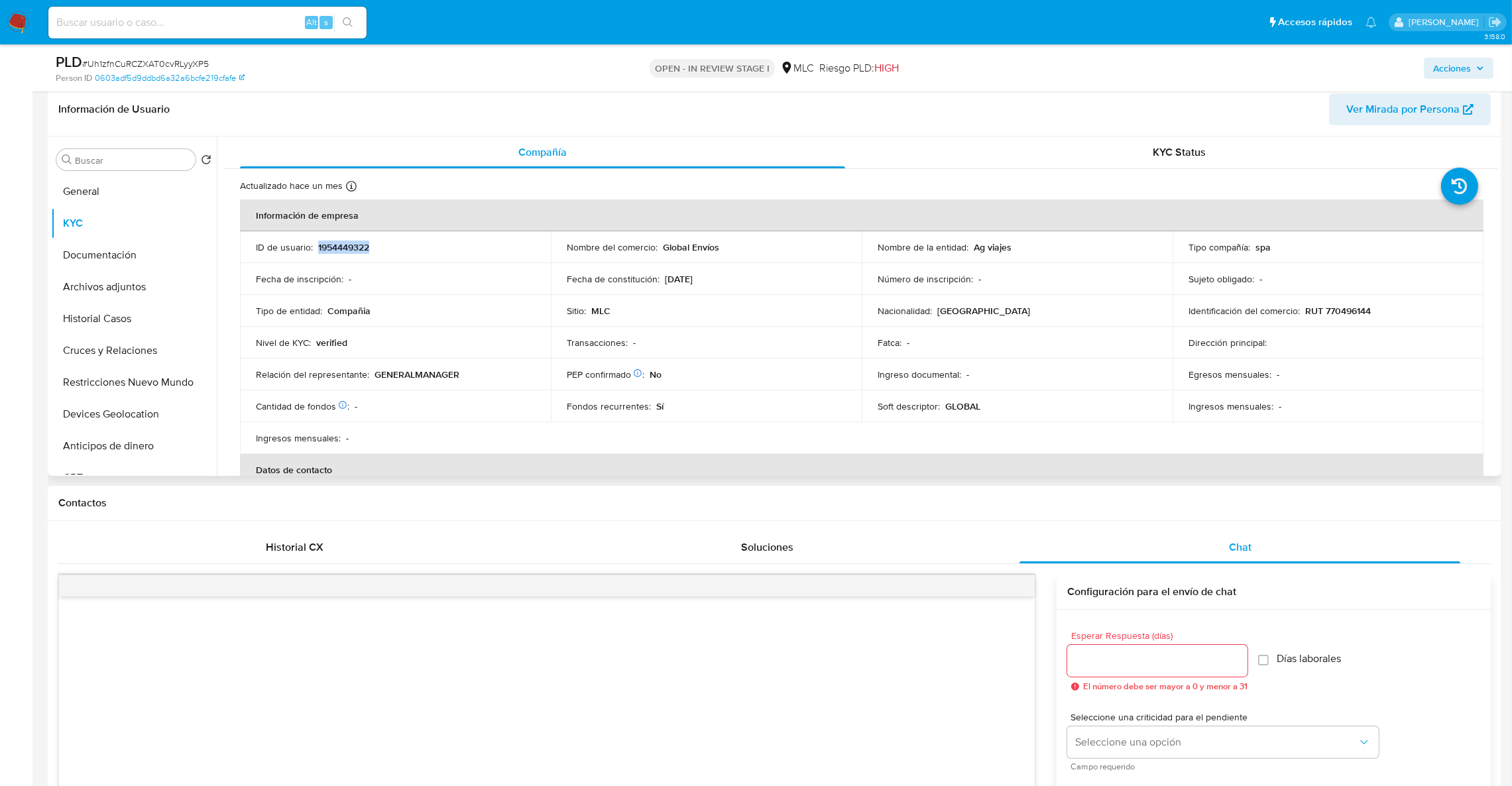
click at [341, 252] on p "1954449322" at bounding box center [343, 247] width 51 height 12
drag, startPoint x: 343, startPoint y: 252, endPoint x: 334, endPoint y: 250, distance: 9.2
click at [334, 250] on p "1954449322" at bounding box center [343, 247] width 51 height 12
copy p "1954449322"
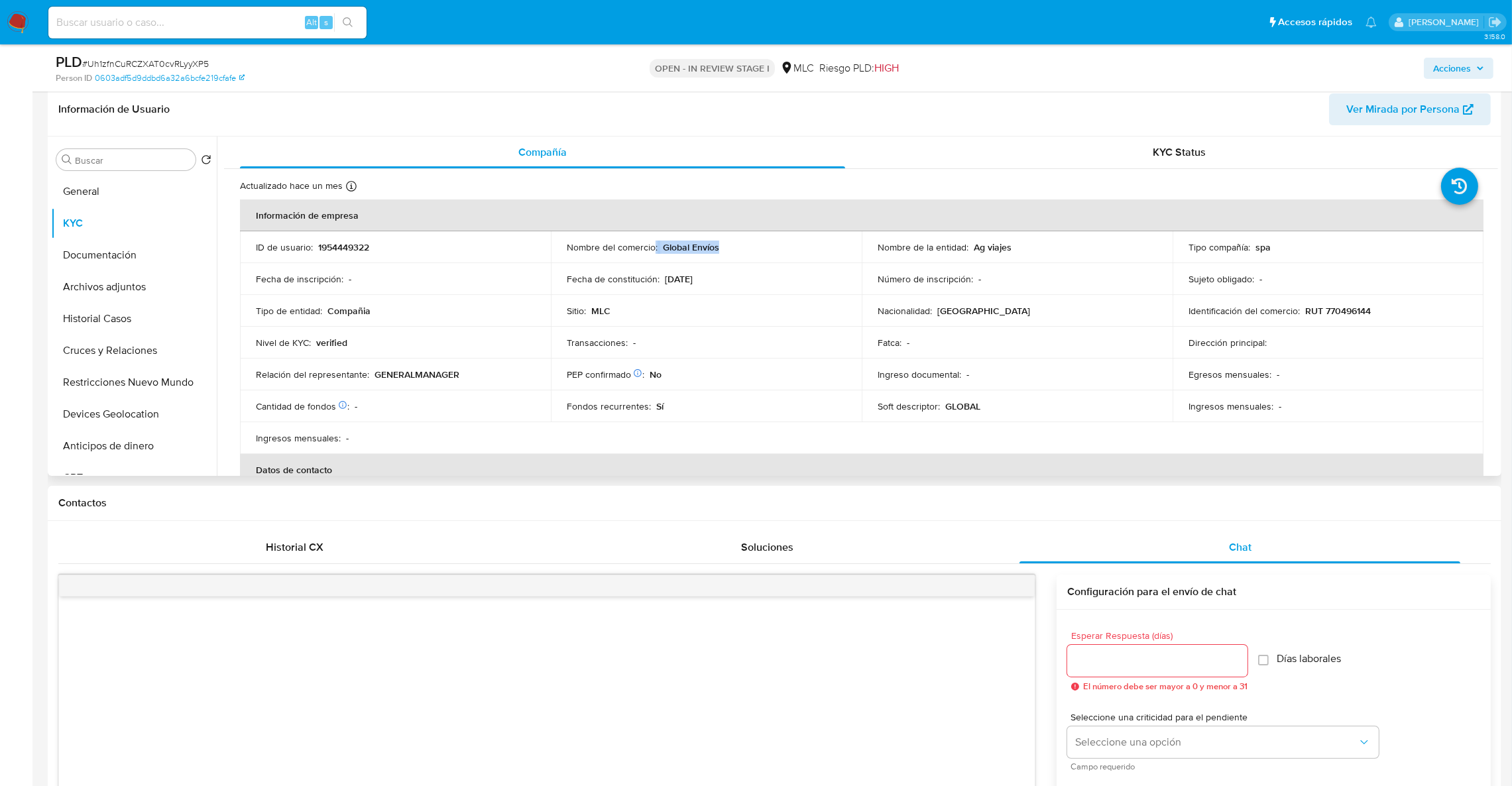
drag, startPoint x: 655, startPoint y: 253, endPoint x: 774, endPoint y: 261, distance: 119.3
click at [774, 261] on td "Nombre del comercio : Global Envíos" at bounding box center [707, 247] width 311 height 31
copy div ": Global Envíos"
click at [336, 242] on p "1954449322" at bounding box center [343, 247] width 51 height 12
click at [338, 245] on p "1954449322" at bounding box center [343, 247] width 51 height 12
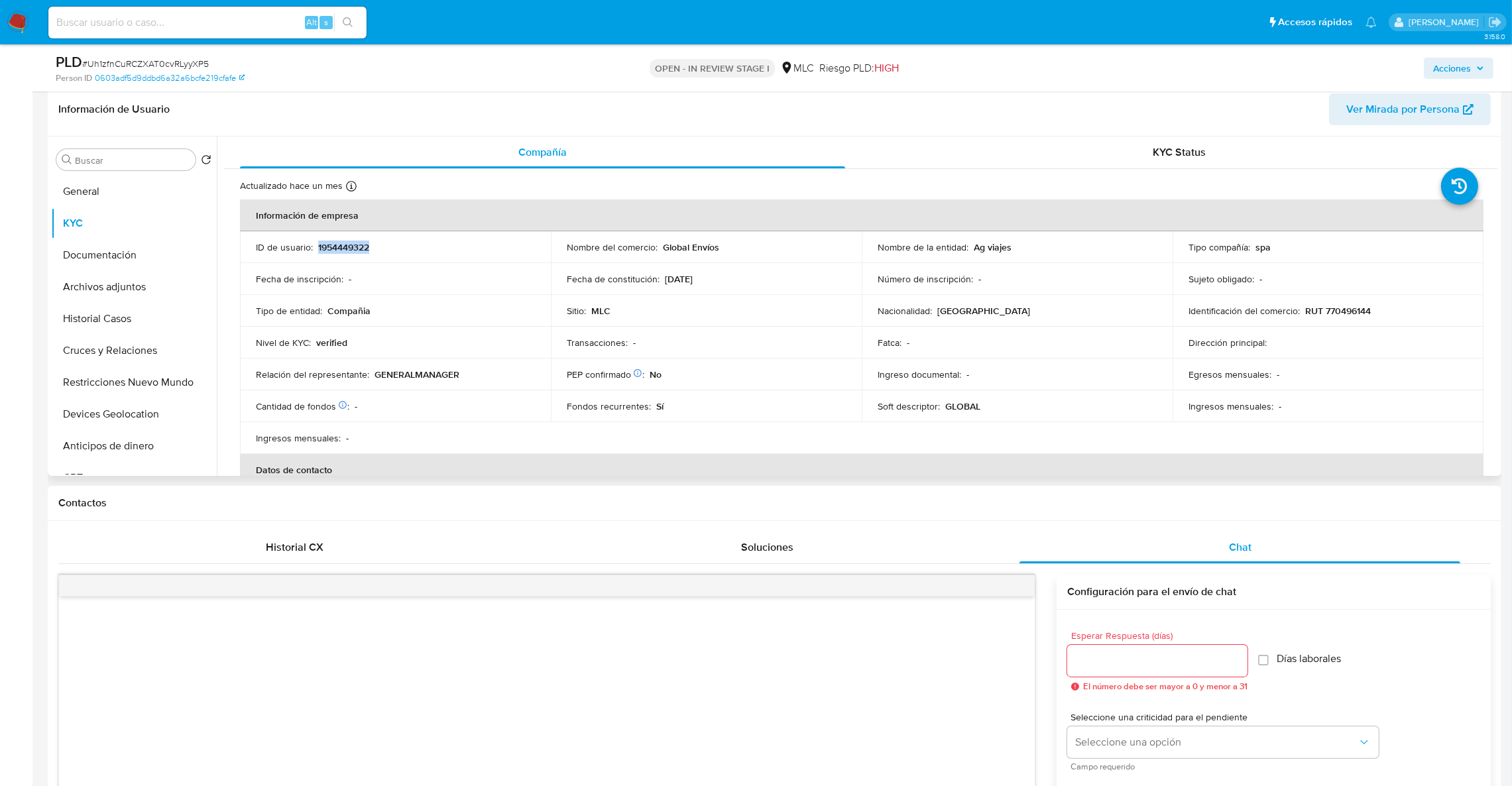
copy p "1954449322"
drag, startPoint x: 348, startPoint y: 256, endPoint x: 335, endPoint y: 250, distance: 14.3
click at [335, 250] on p "1954449322" at bounding box center [343, 247] width 51 height 12
click at [329, 250] on p "1954449322" at bounding box center [343, 247] width 51 height 12
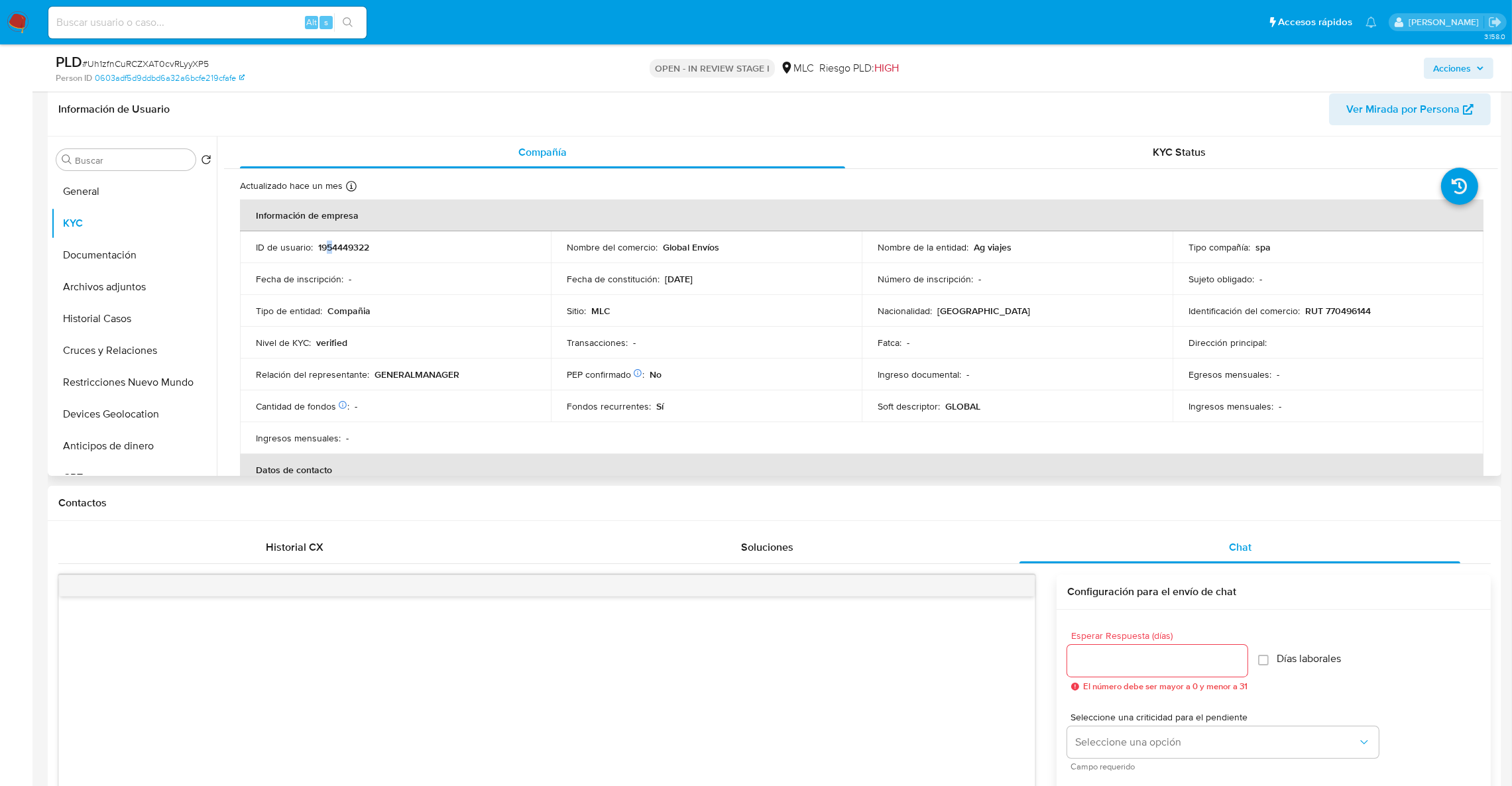
click at [329, 250] on p "1954449322" at bounding box center [343, 247] width 51 height 12
drag, startPoint x: 329, startPoint y: 251, endPoint x: 338, endPoint y: 246, distance: 10.3
click at [338, 246] on p "1954449322" at bounding box center [343, 247] width 51 height 12
copy p "1954449322"
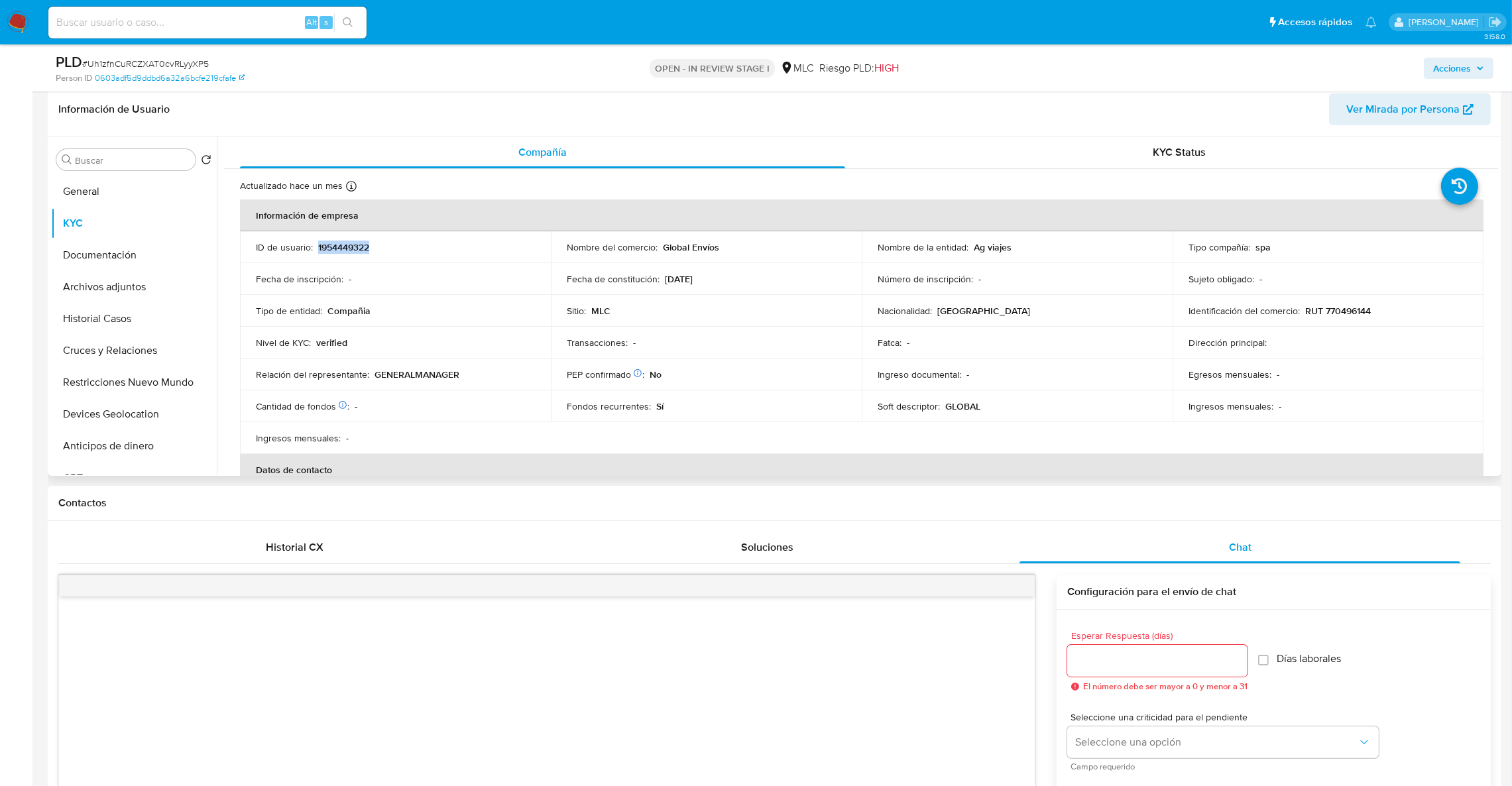
copy p "1954449322"
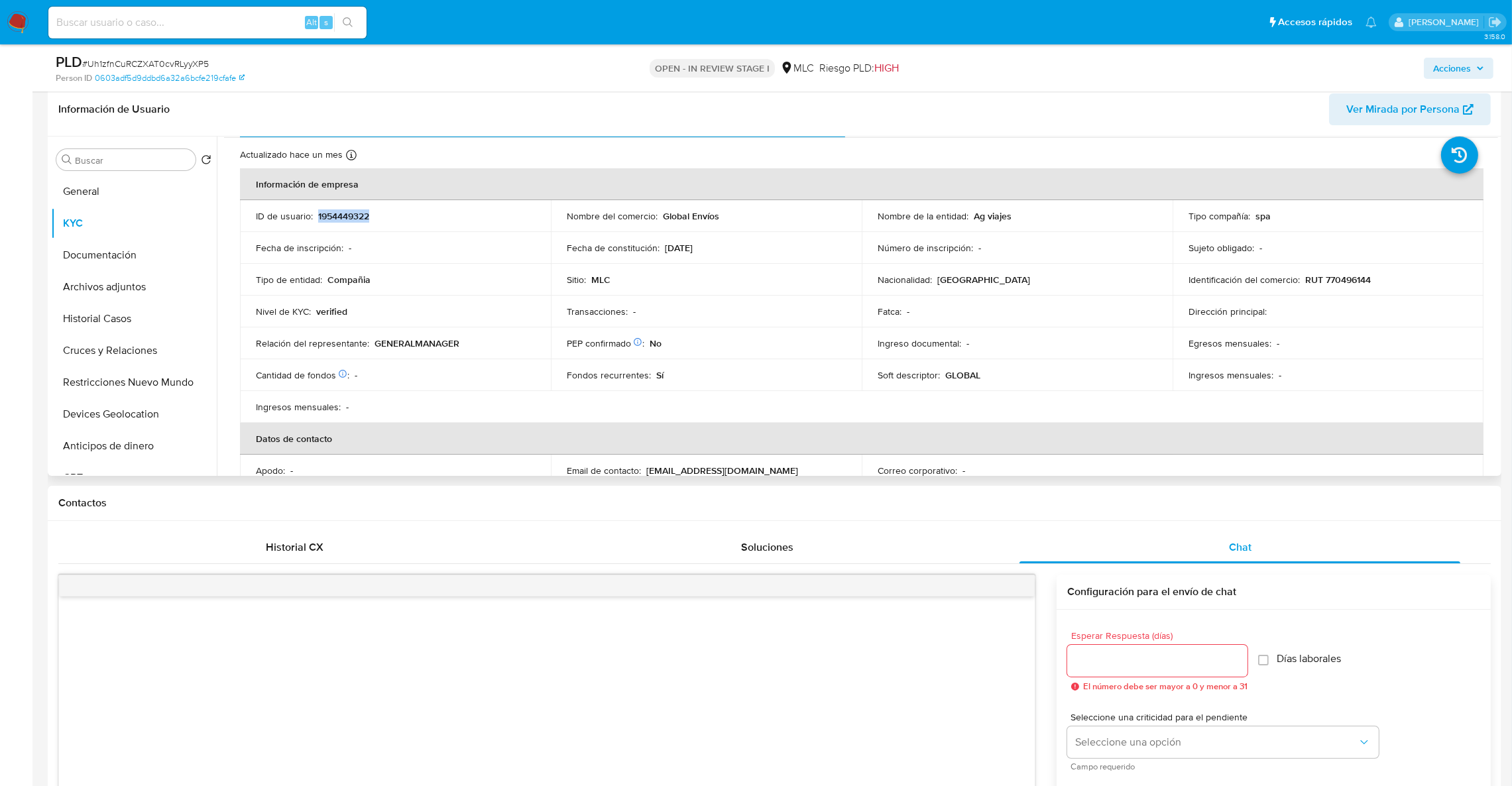
scroll to position [0, 0]
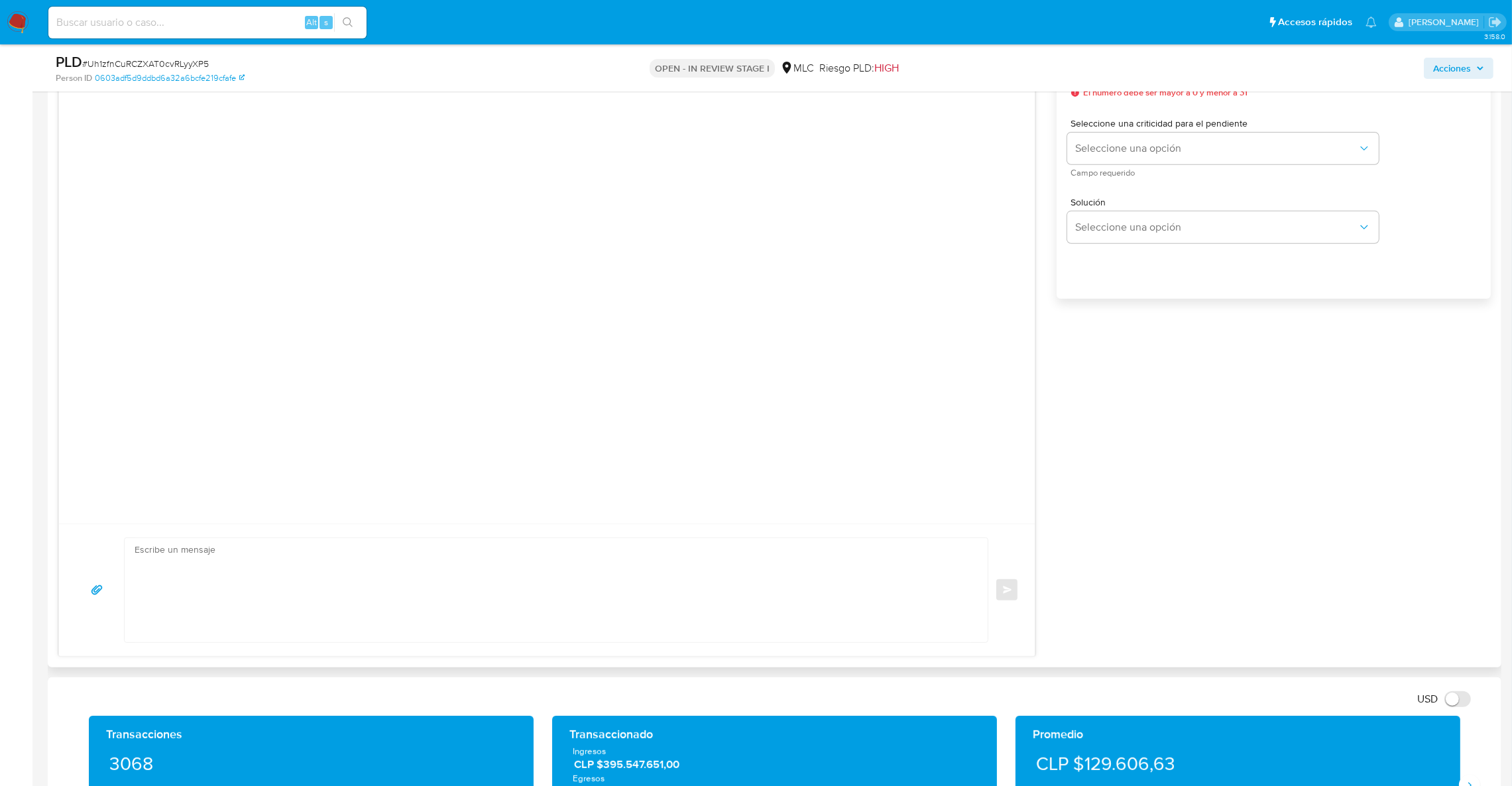
scroll to position [903, 0]
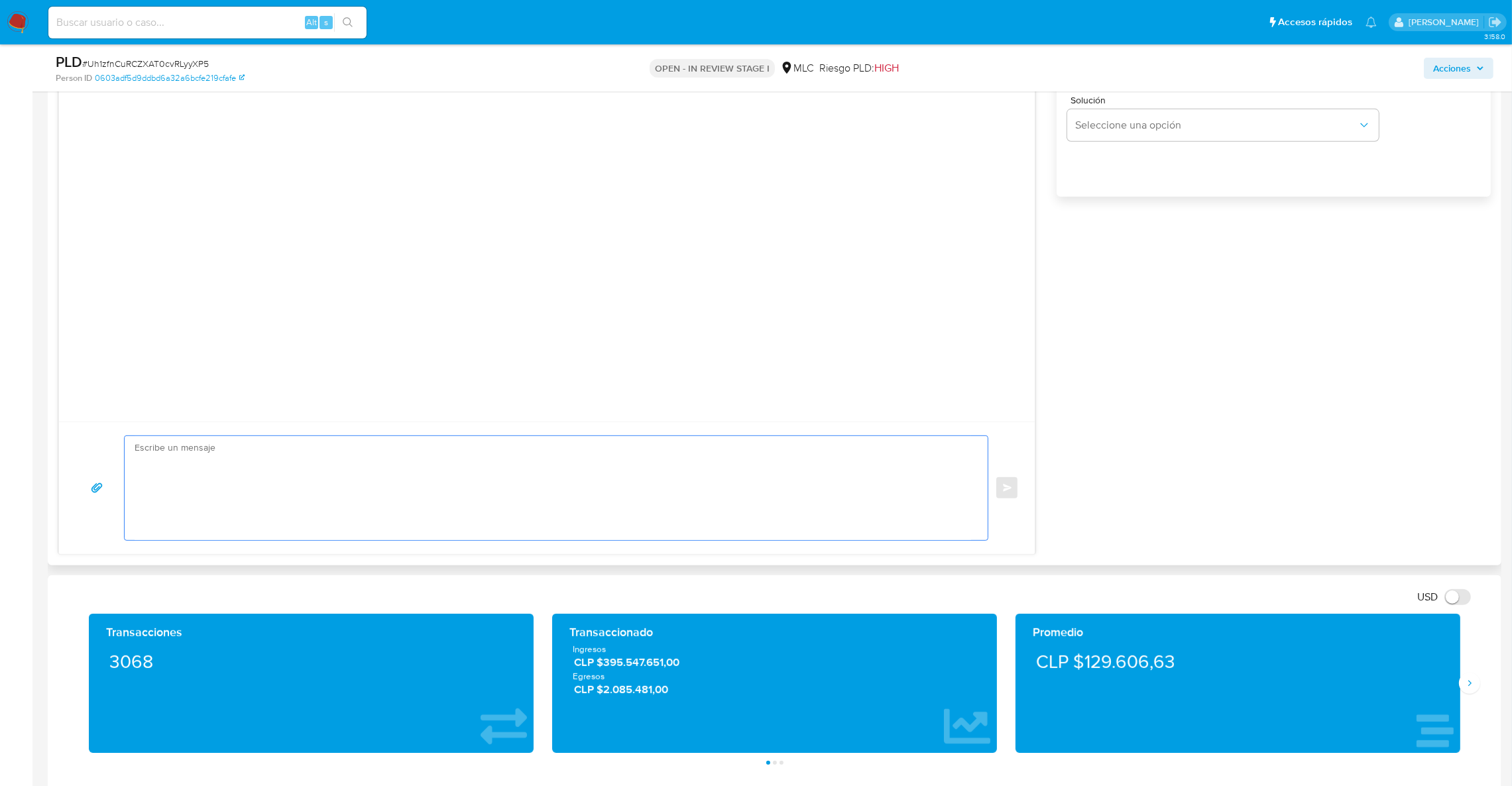
click at [357, 535] on textarea at bounding box center [553, 488] width 837 height 104
paste textarea "Hola XXX, Te contactamos desde el Equipo de Mercado Pago para verificar tus dat…"
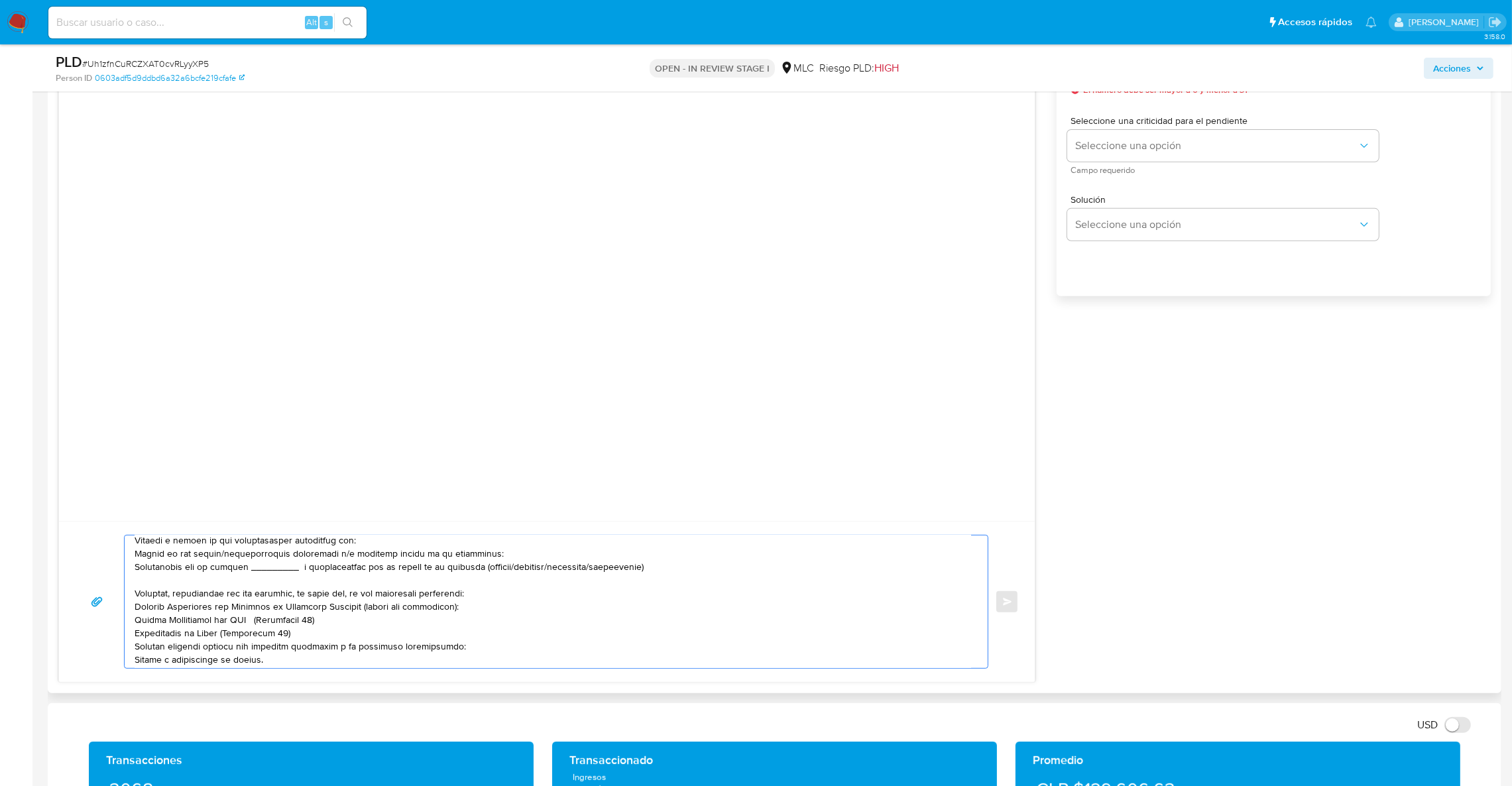
scroll to position [0, 0]
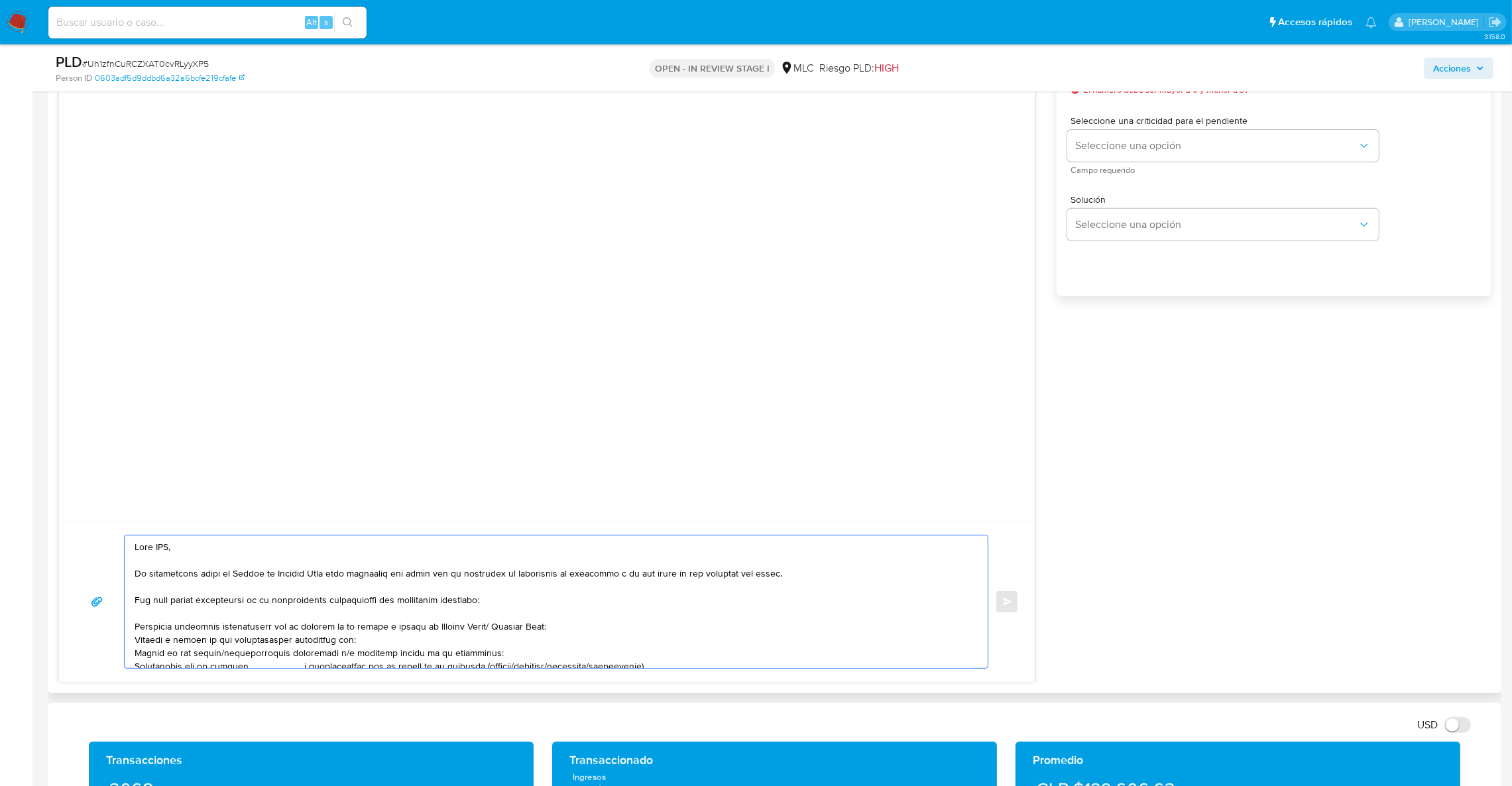
click at [170, 547] on textarea at bounding box center [553, 601] width 837 height 132
click at [285, 645] on textarea at bounding box center [553, 601] width 837 height 132
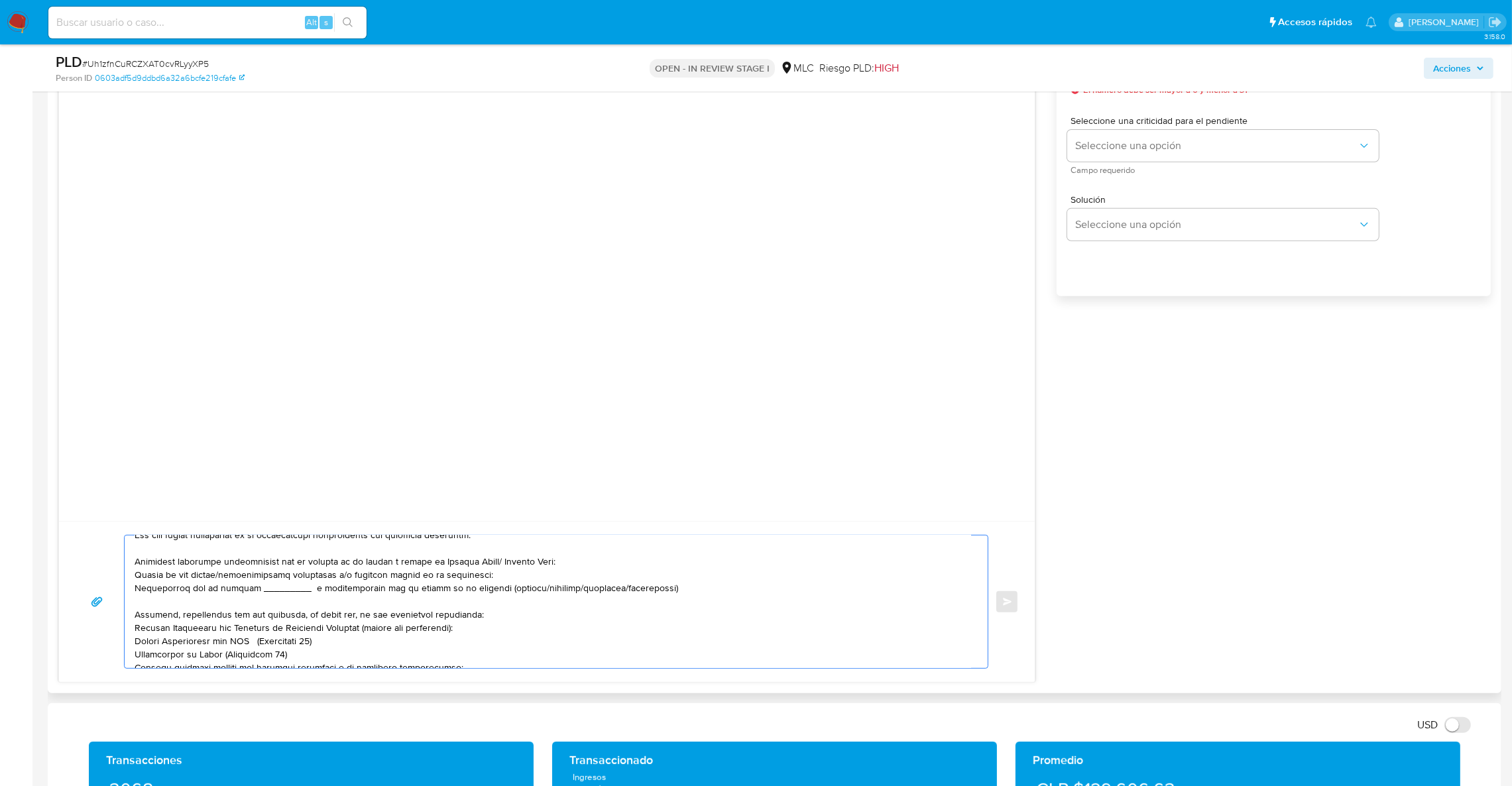
scroll to position [100, 0]
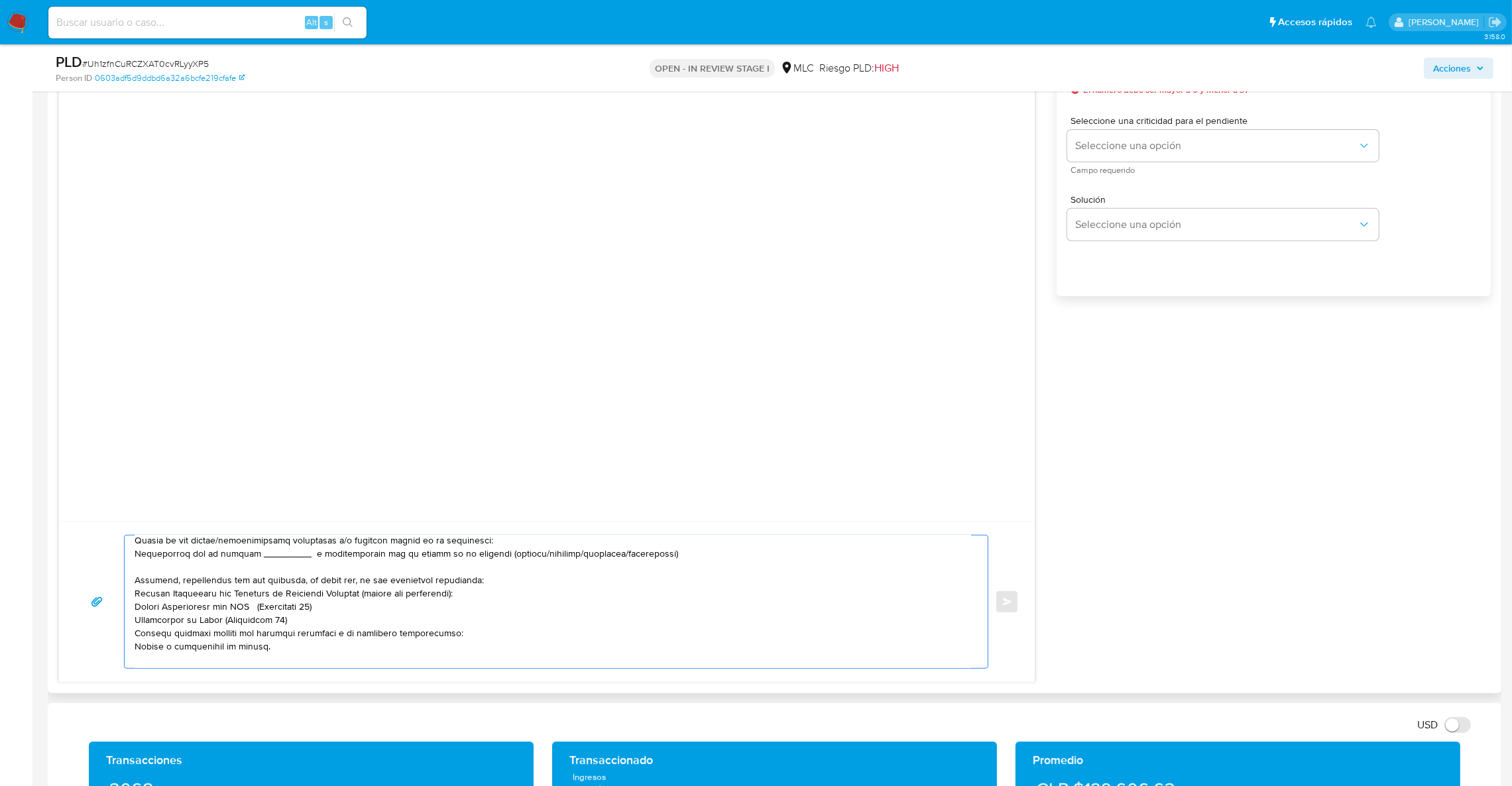
click at [393, 567] on textarea at bounding box center [553, 601] width 837 height 132
click at [393, 563] on textarea at bounding box center [553, 601] width 837 height 132
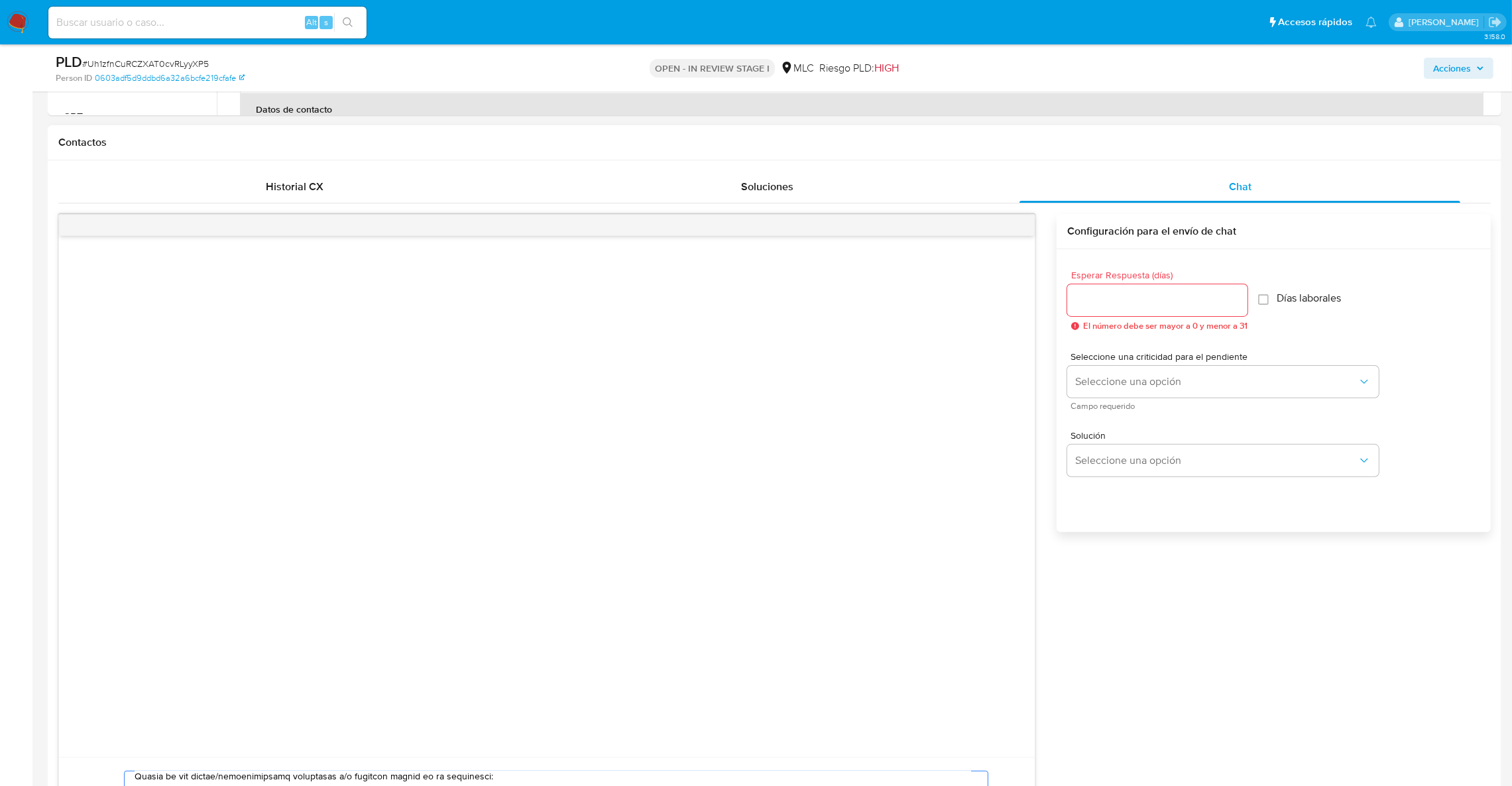
scroll to position [506, 0]
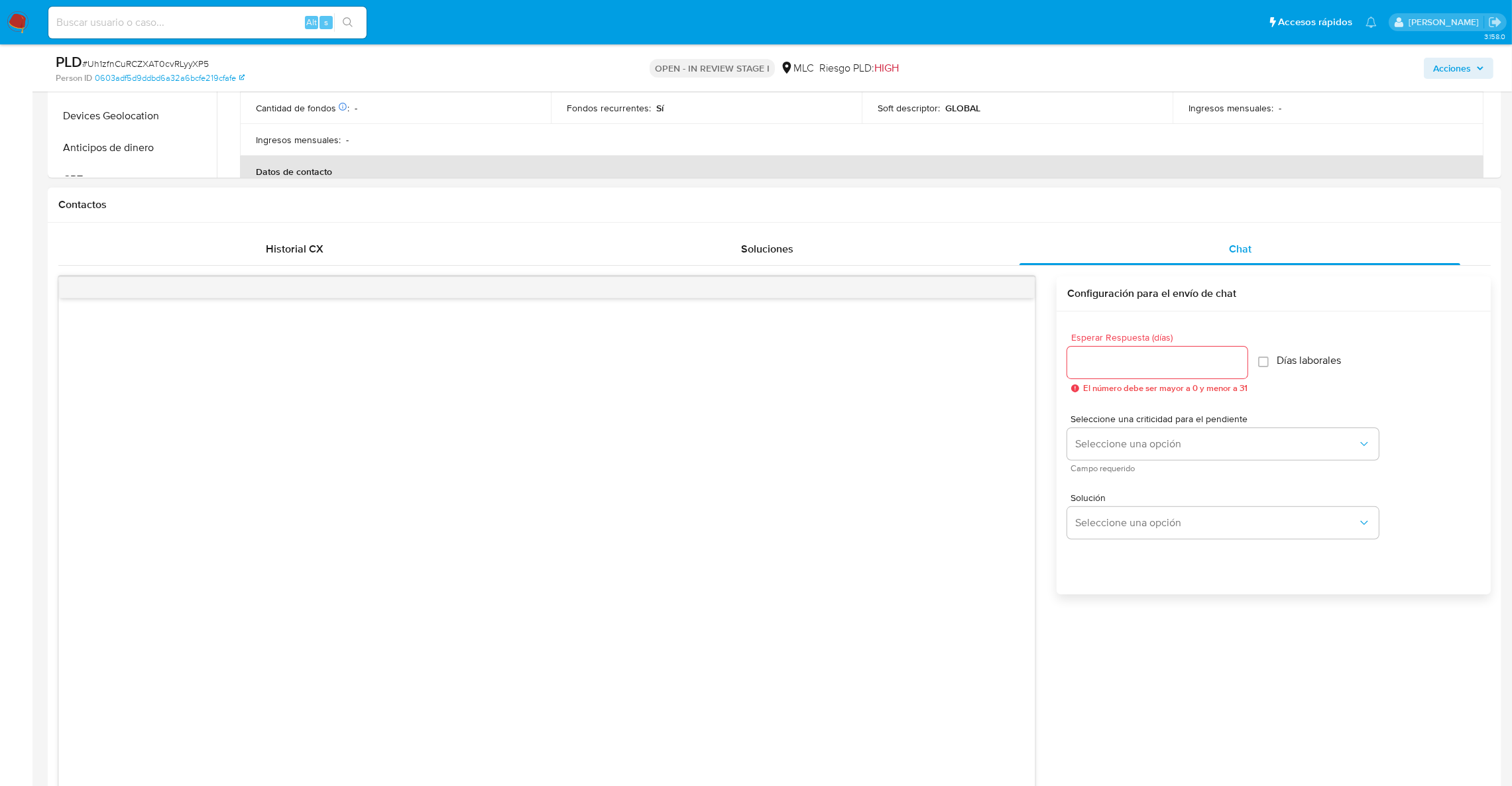
type textarea "Hola, Te contactamos desde el Equipo de Mercado Pago para verificar tus datos c…"
click at [1166, 360] on input "Esperar Respuesta (días)" at bounding box center [1157, 362] width 180 height 18
type input "3"
click at [1121, 529] on span "Seleccione una opción" at bounding box center [1216, 522] width 282 height 13
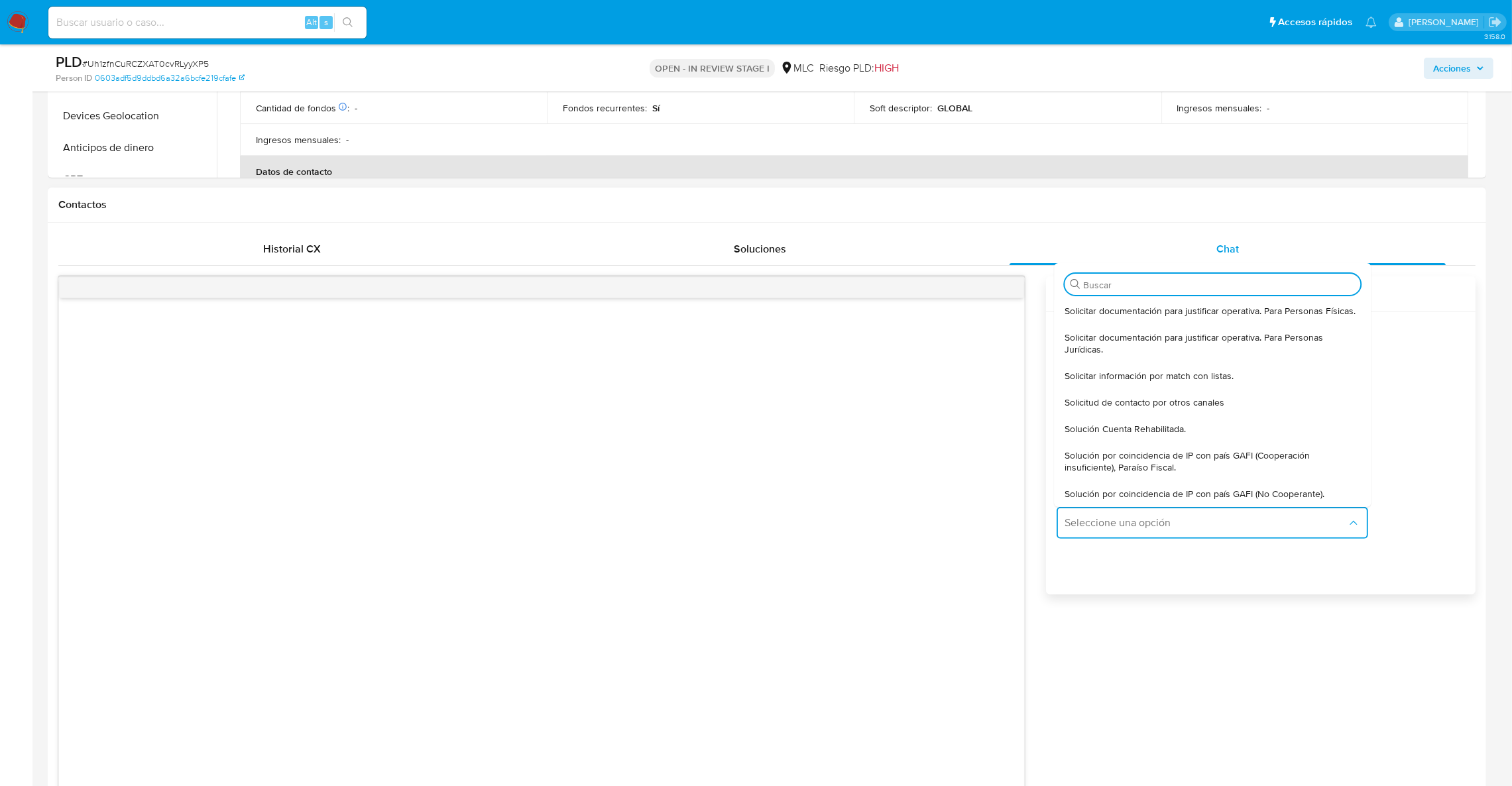
drag, startPoint x: 904, startPoint y: 436, endPoint x: 1003, endPoint y: 428, distance: 99.3
click at [905, 436] on div at bounding box center [542, 559] width 965 height 521
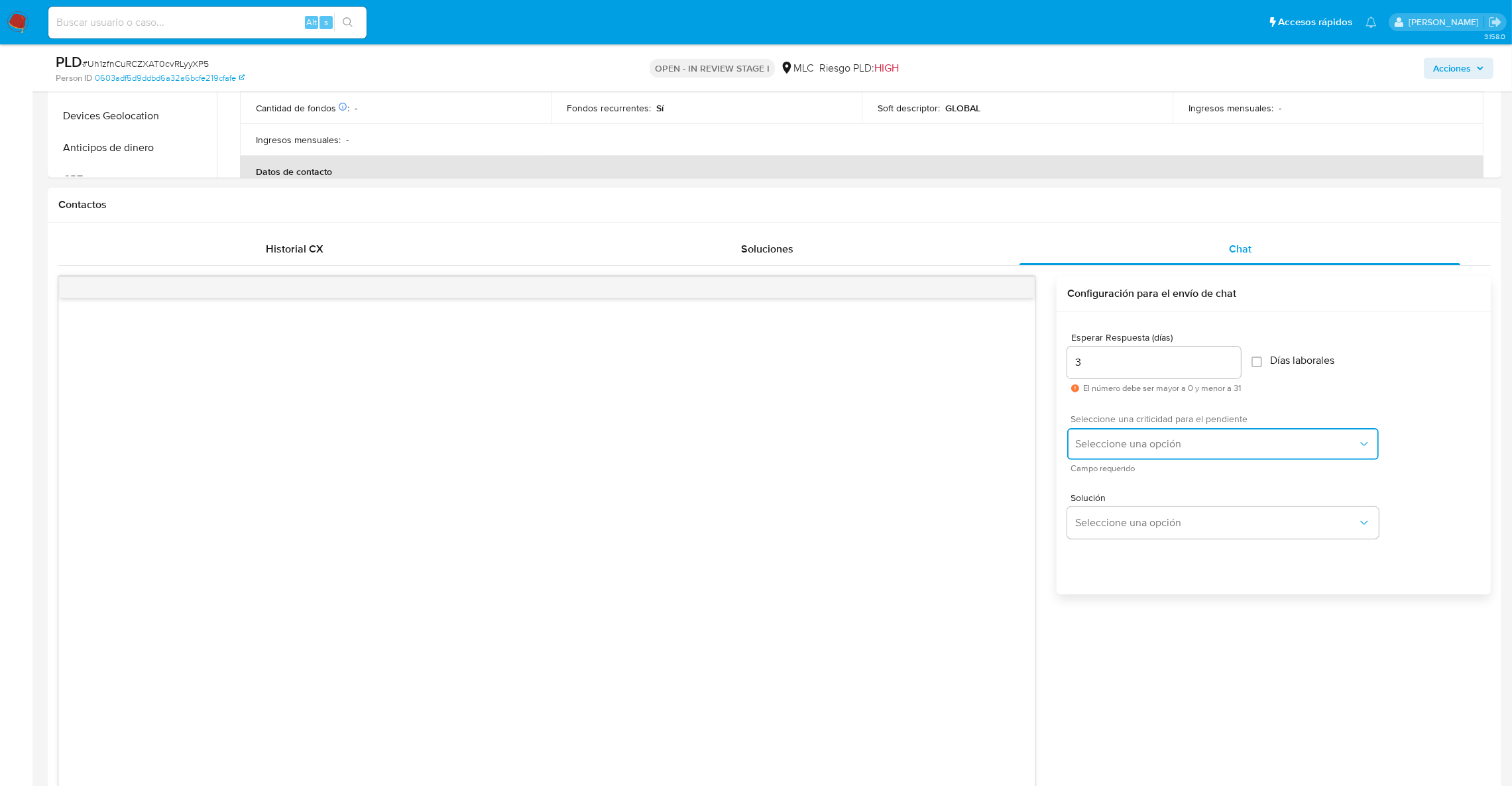
click at [1077, 443] on span "Seleccione una opción" at bounding box center [1216, 444] width 282 height 13
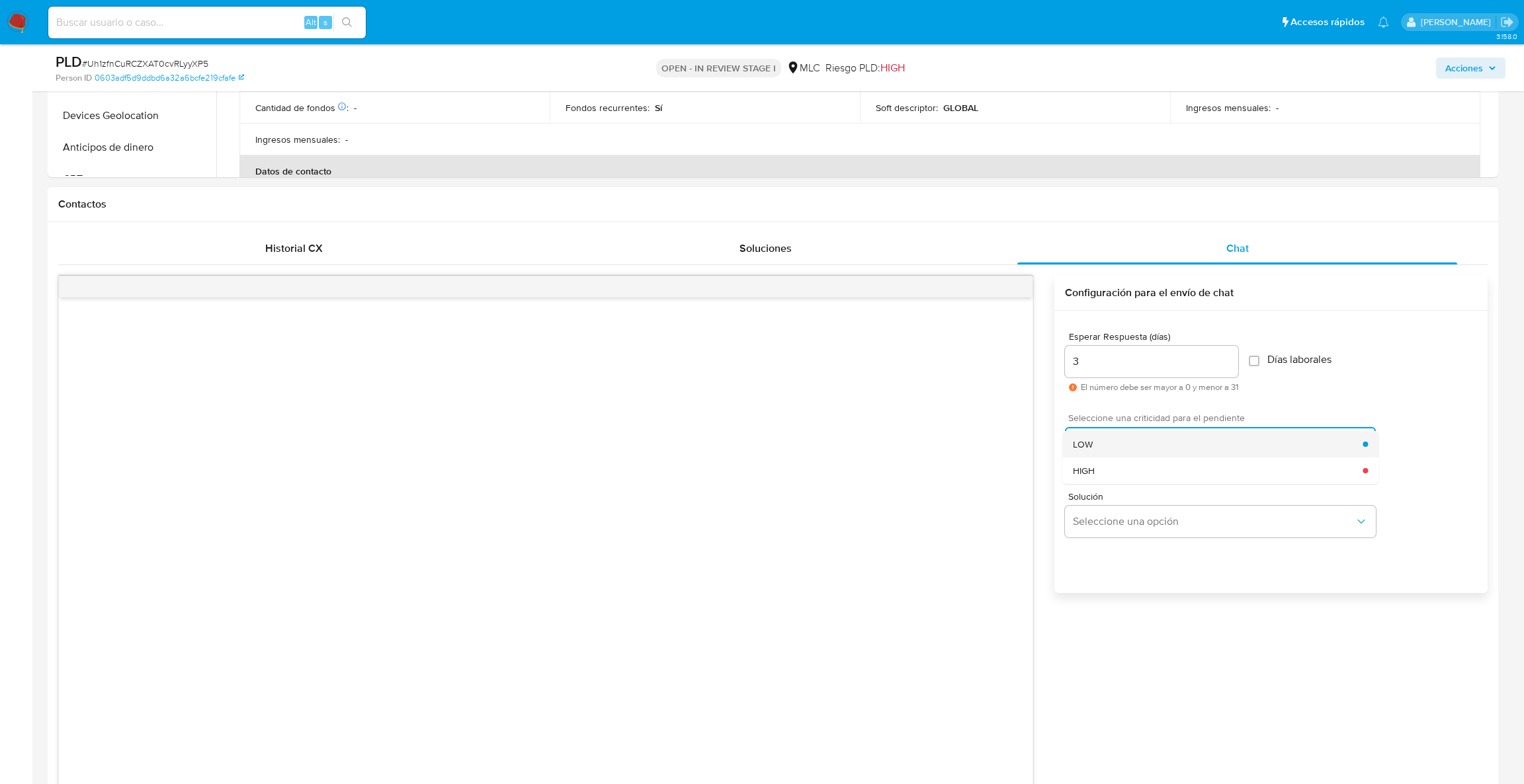
click at [1092, 446] on div "LOW" at bounding box center [1218, 444] width 290 height 27
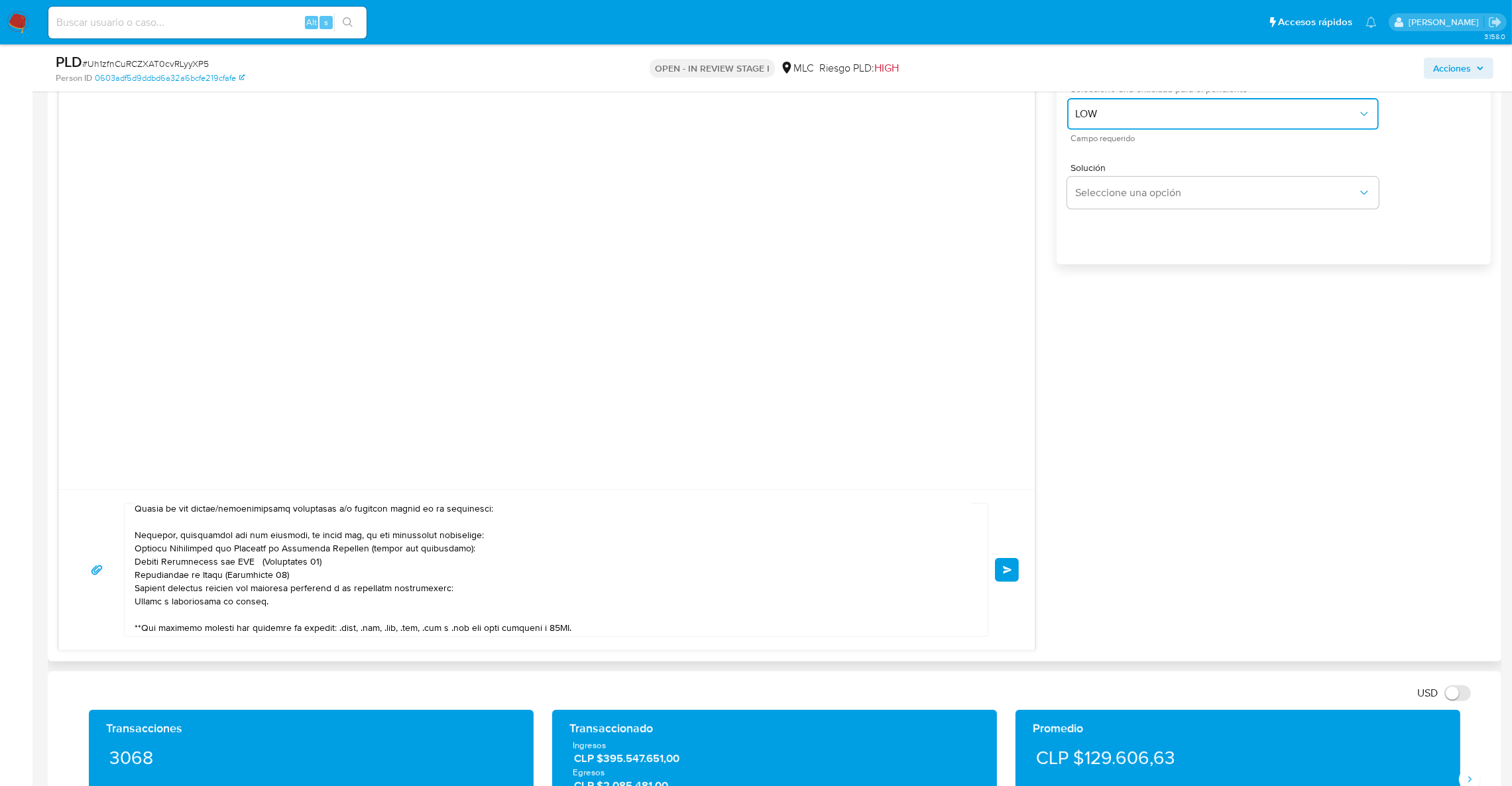
scroll to position [1102, 0]
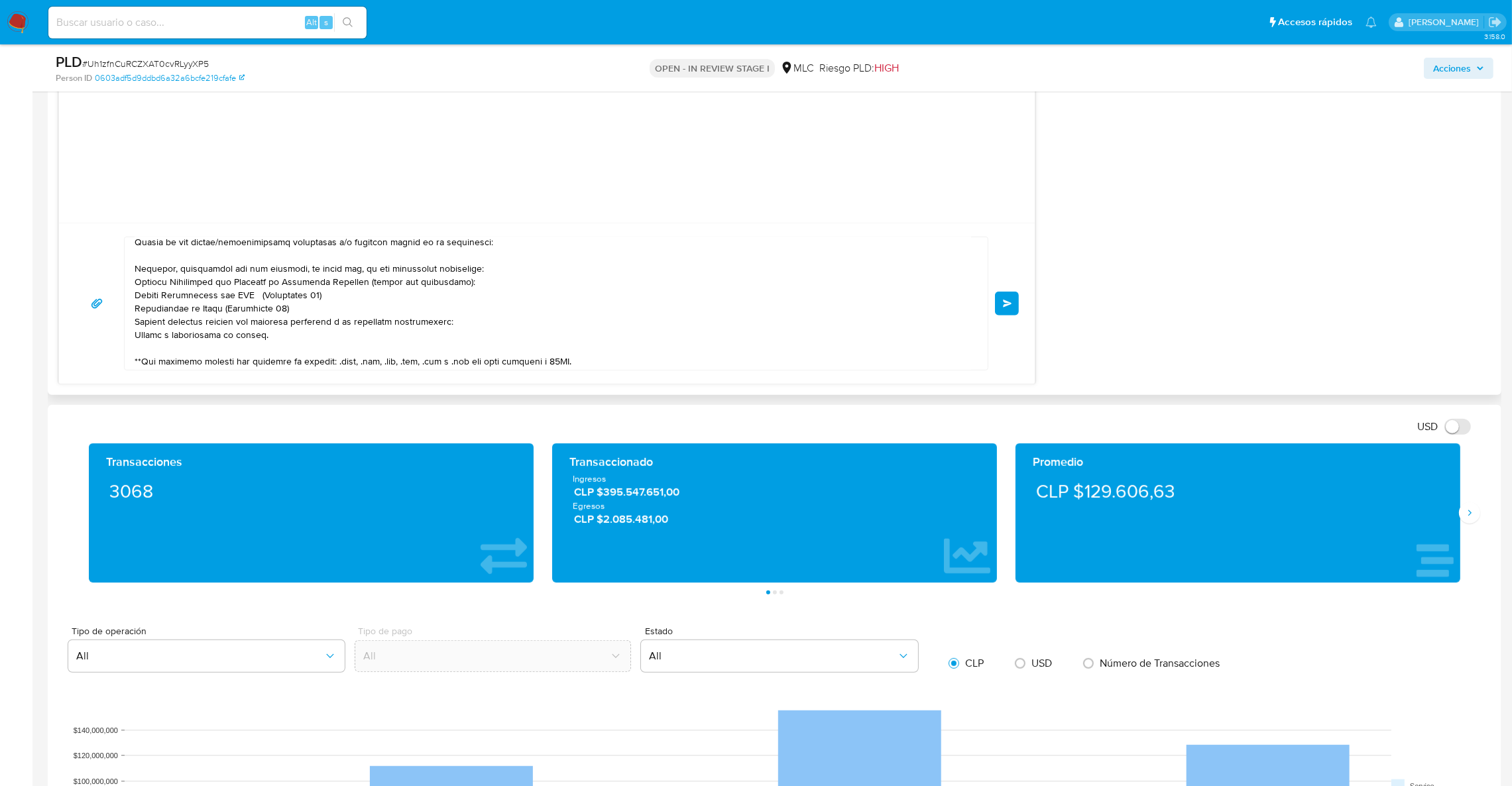
click at [1013, 302] on button "Enviar" at bounding box center [1007, 303] width 24 height 24
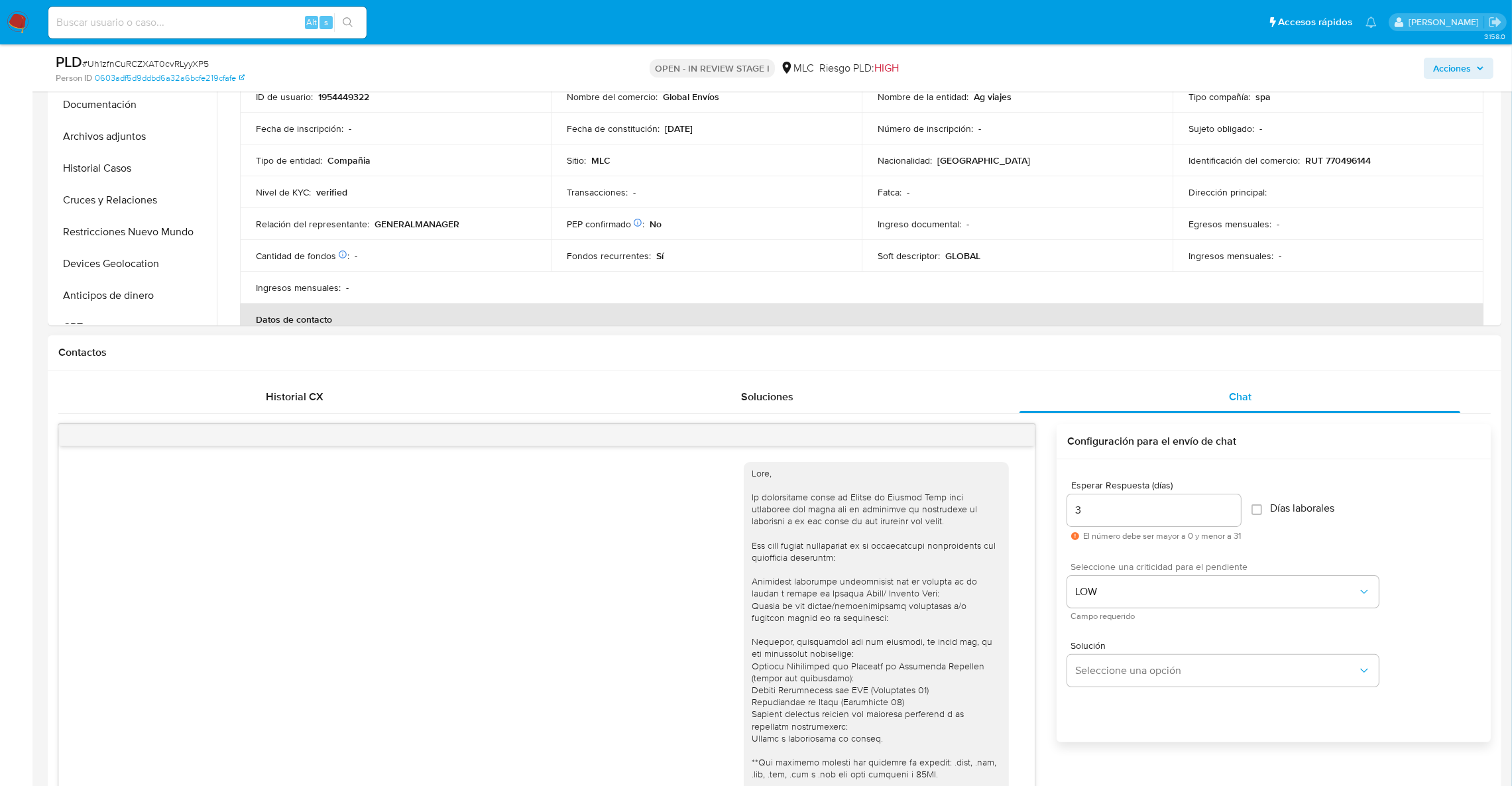
scroll to position [108, 0]
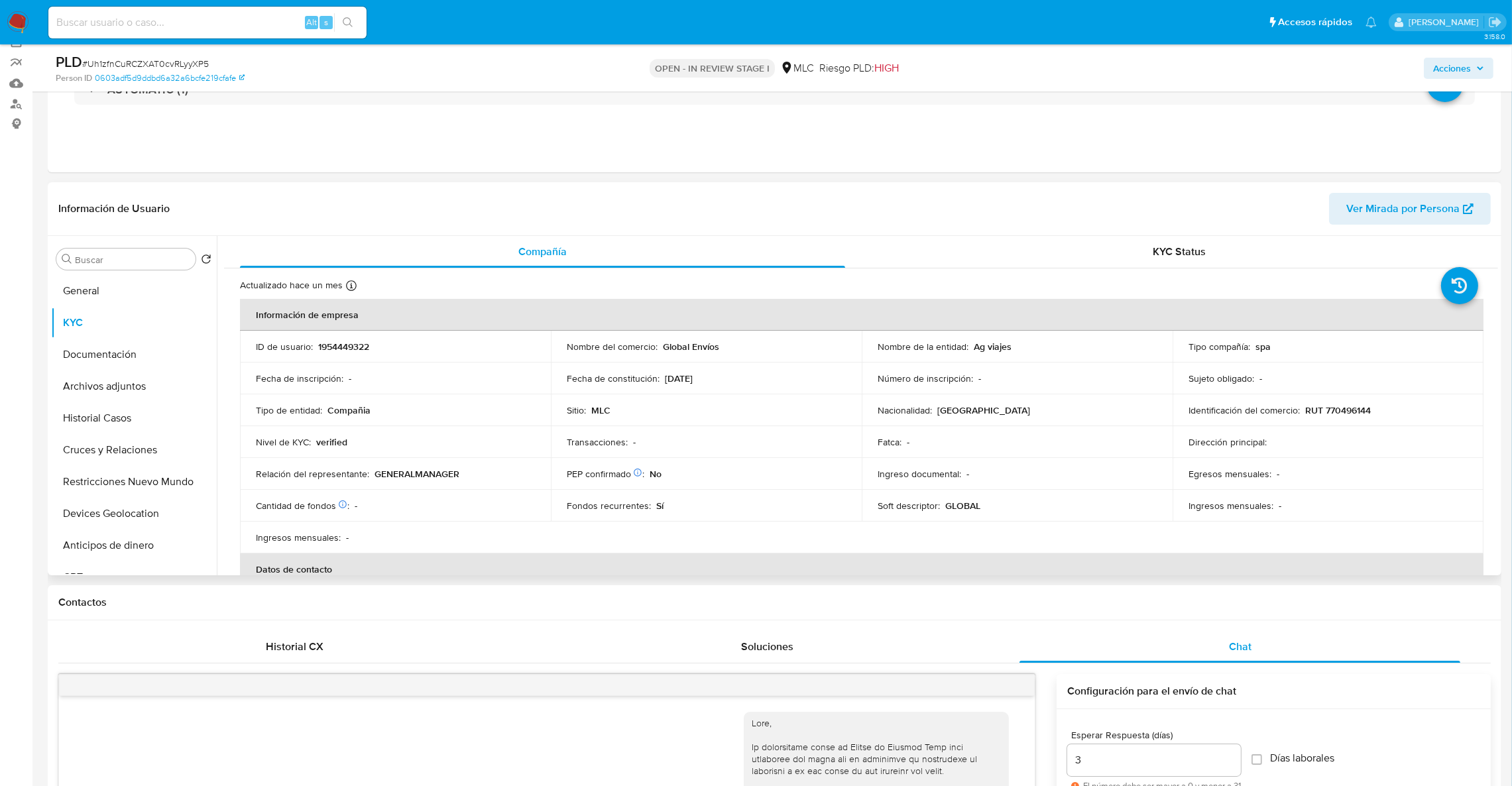
click at [352, 343] on p "1954449322" at bounding box center [343, 346] width 51 height 12
copy p "1954449322"
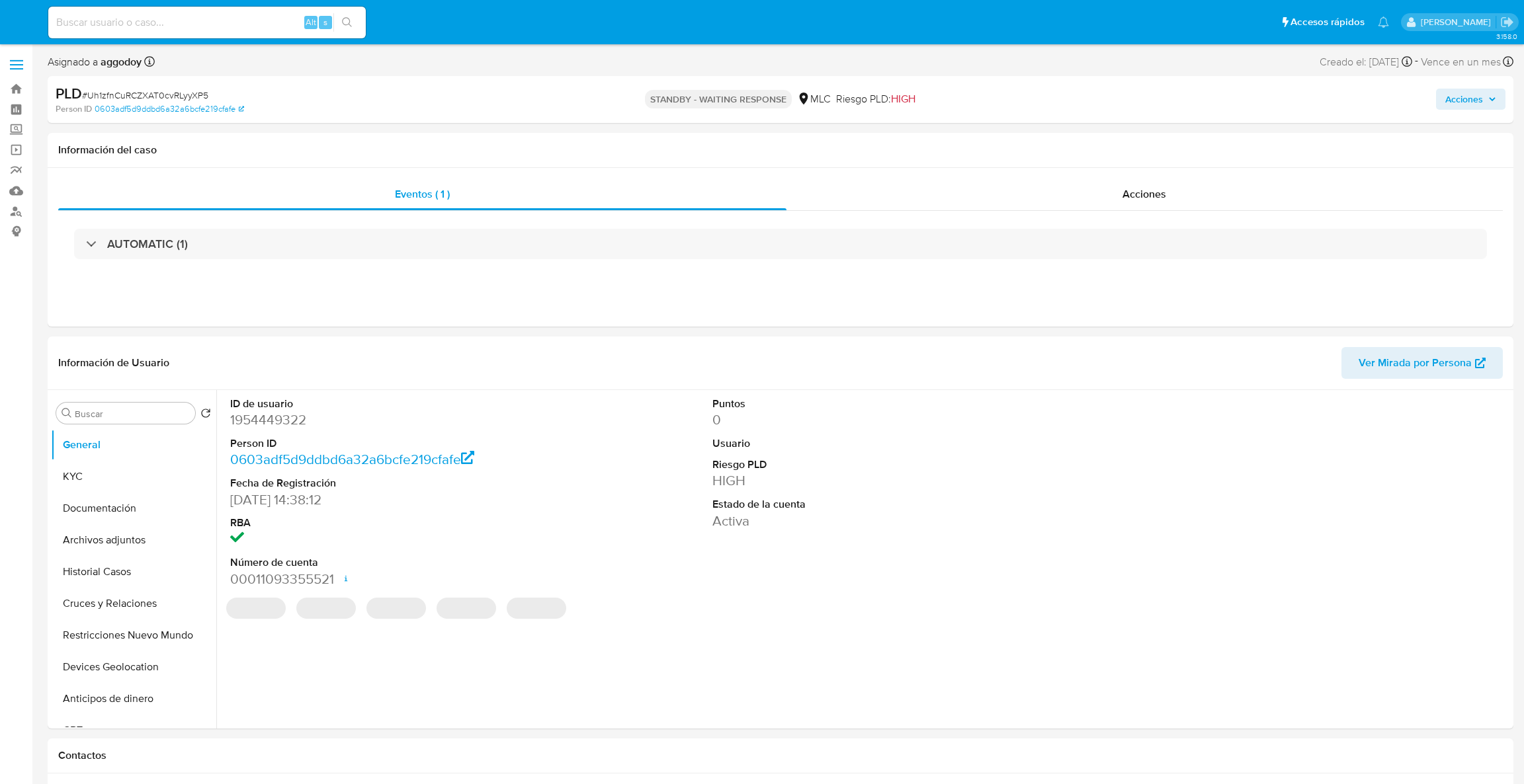
select select "10"
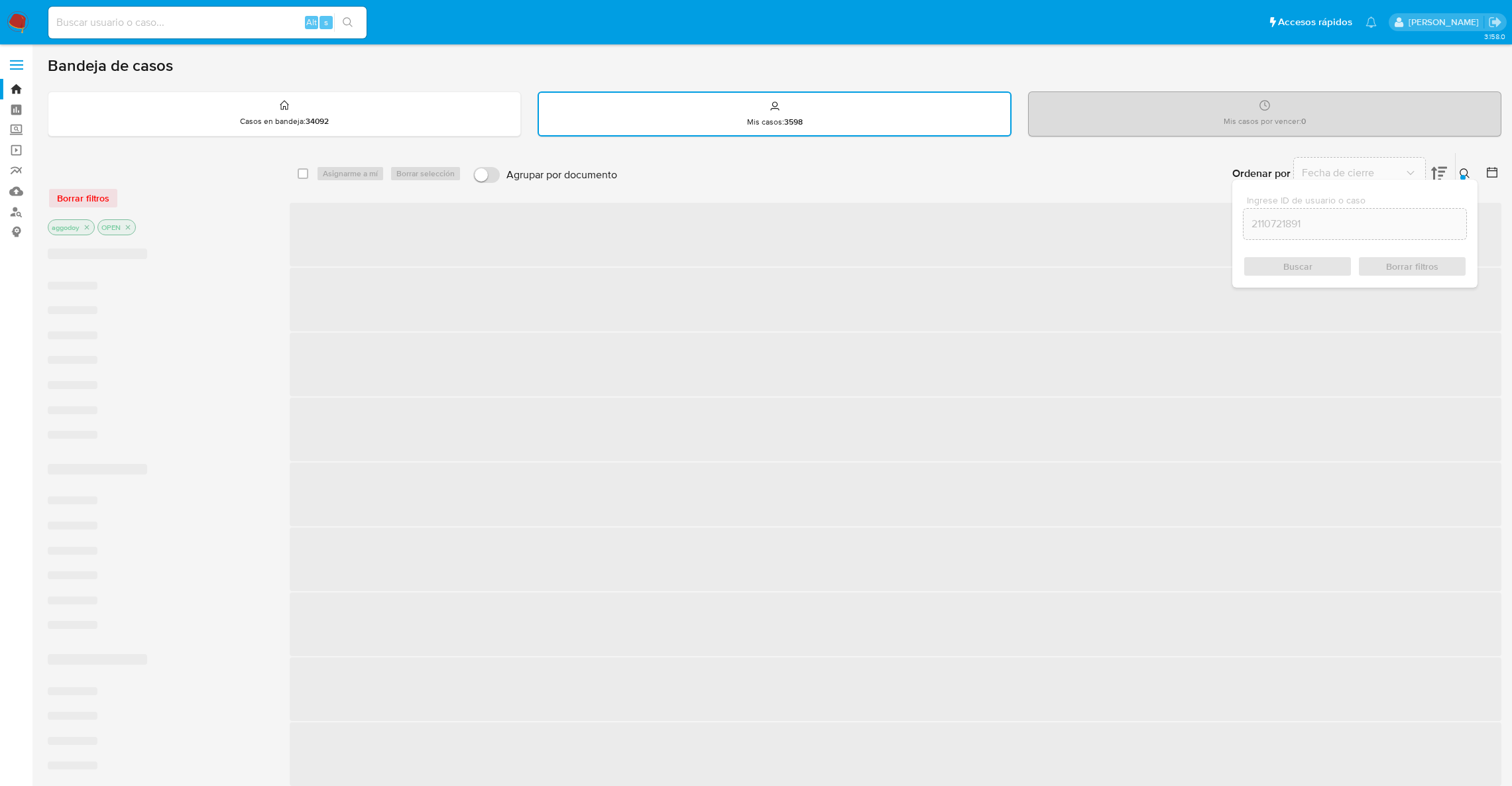
scroll to position [19, 0]
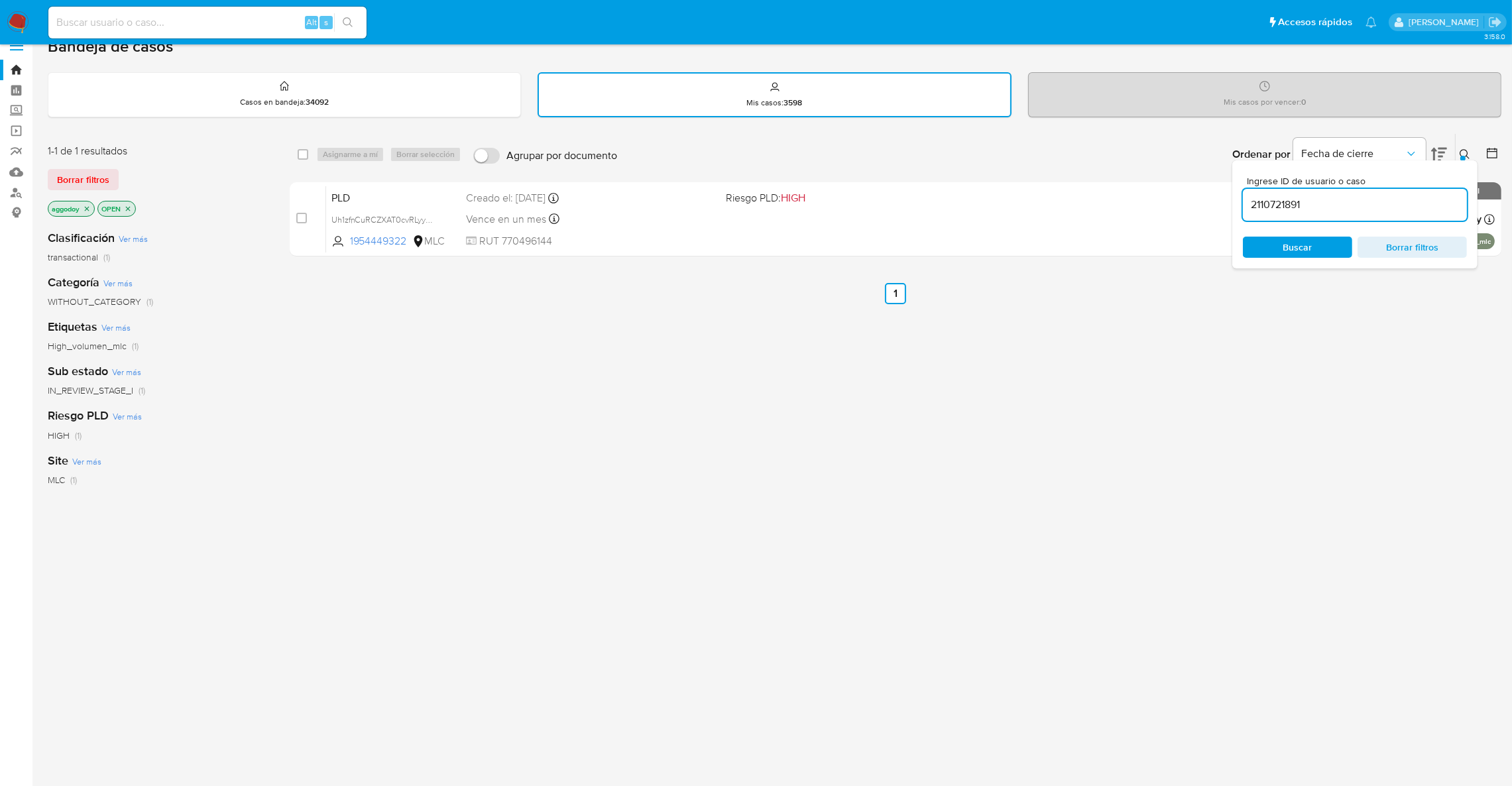
click at [1367, 205] on input "2110721891" at bounding box center [1355, 204] width 224 height 18
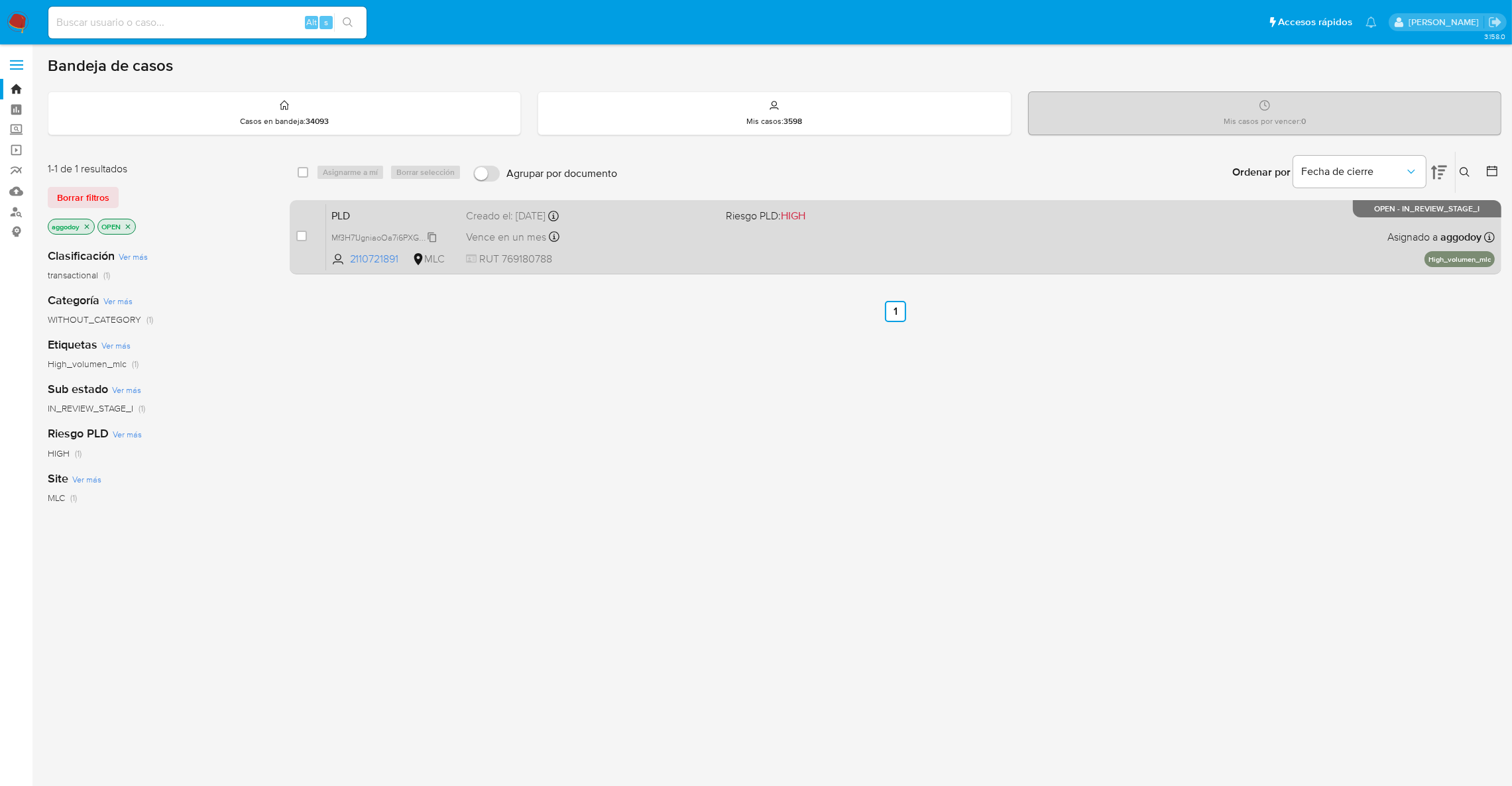
click at [409, 236] on span "Mf3H71JgniaoOa7i6PXGzZMJ" at bounding box center [385, 237] width 107 height 15
drag, startPoint x: 735, startPoint y: 224, endPoint x: 733, endPoint y: 216, distance: 8.2
click at [733, 216] on div "PLD Mf3H71JgniaoOa7i6PXGzZMJ 2110721891 MLC Riesgo PLD: HIGH Creado el: 12/07/2…" at bounding box center [911, 237] width 1169 height 67
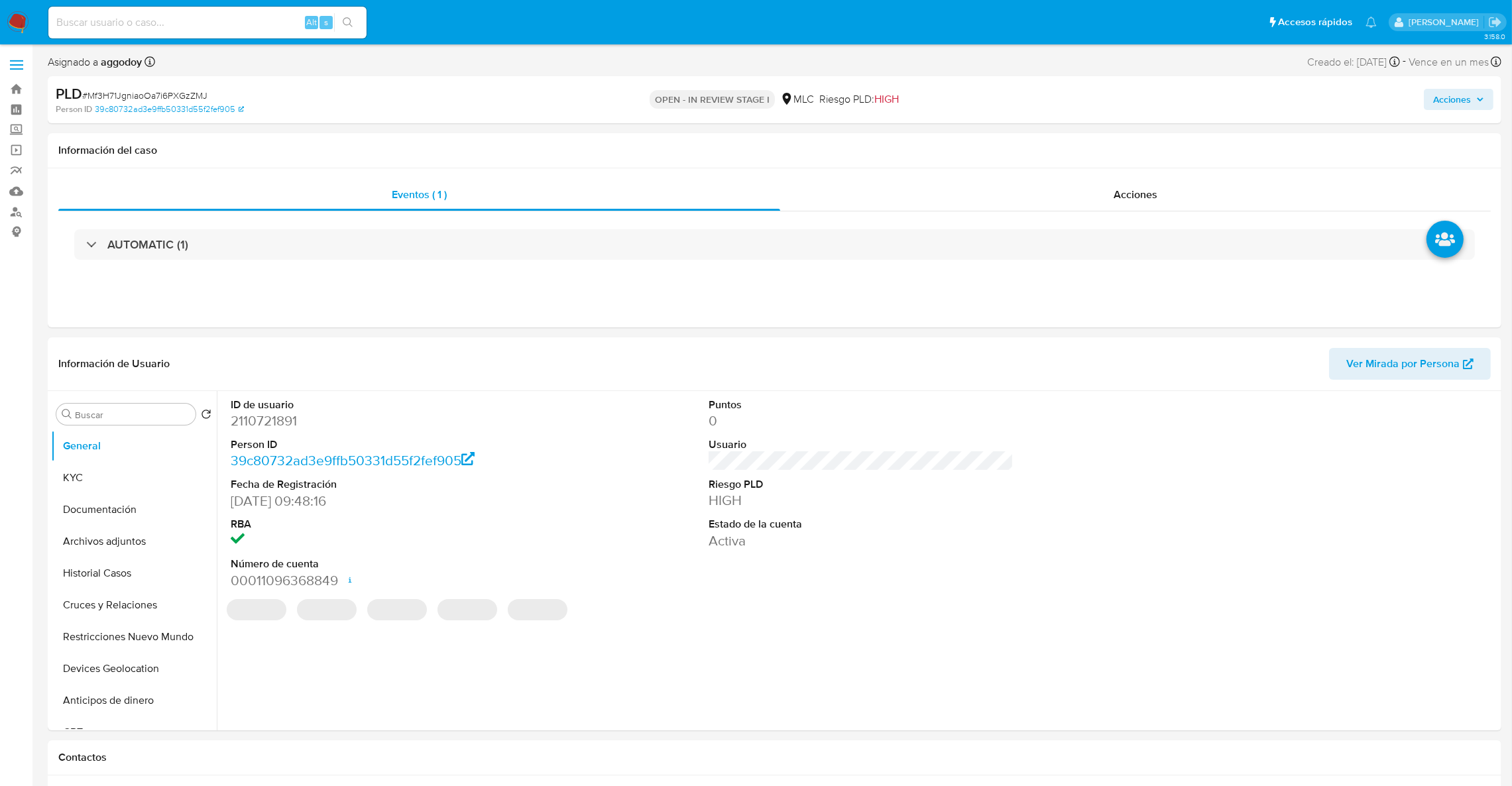
select select "10"
click at [240, 428] on dd "2110721891" at bounding box center [383, 421] width 305 height 18
copy dd "2110721891"
